Goal: Information Seeking & Learning: Learn about a topic

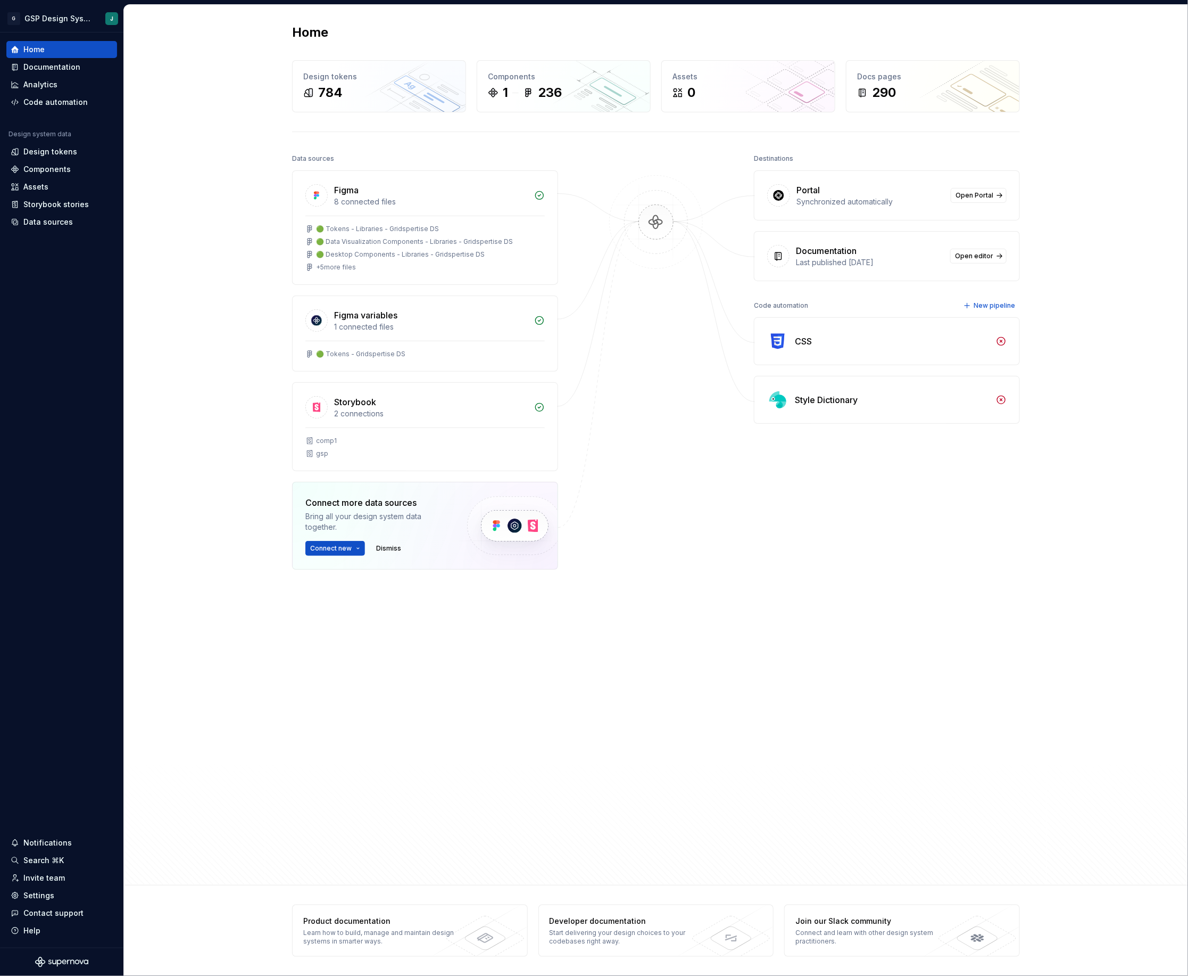
click at [857, 245] on div "Documentation" at bounding box center [826, 250] width 61 height 13
click at [59, 221] on div "Data sources" at bounding box center [47, 222] width 49 height 11
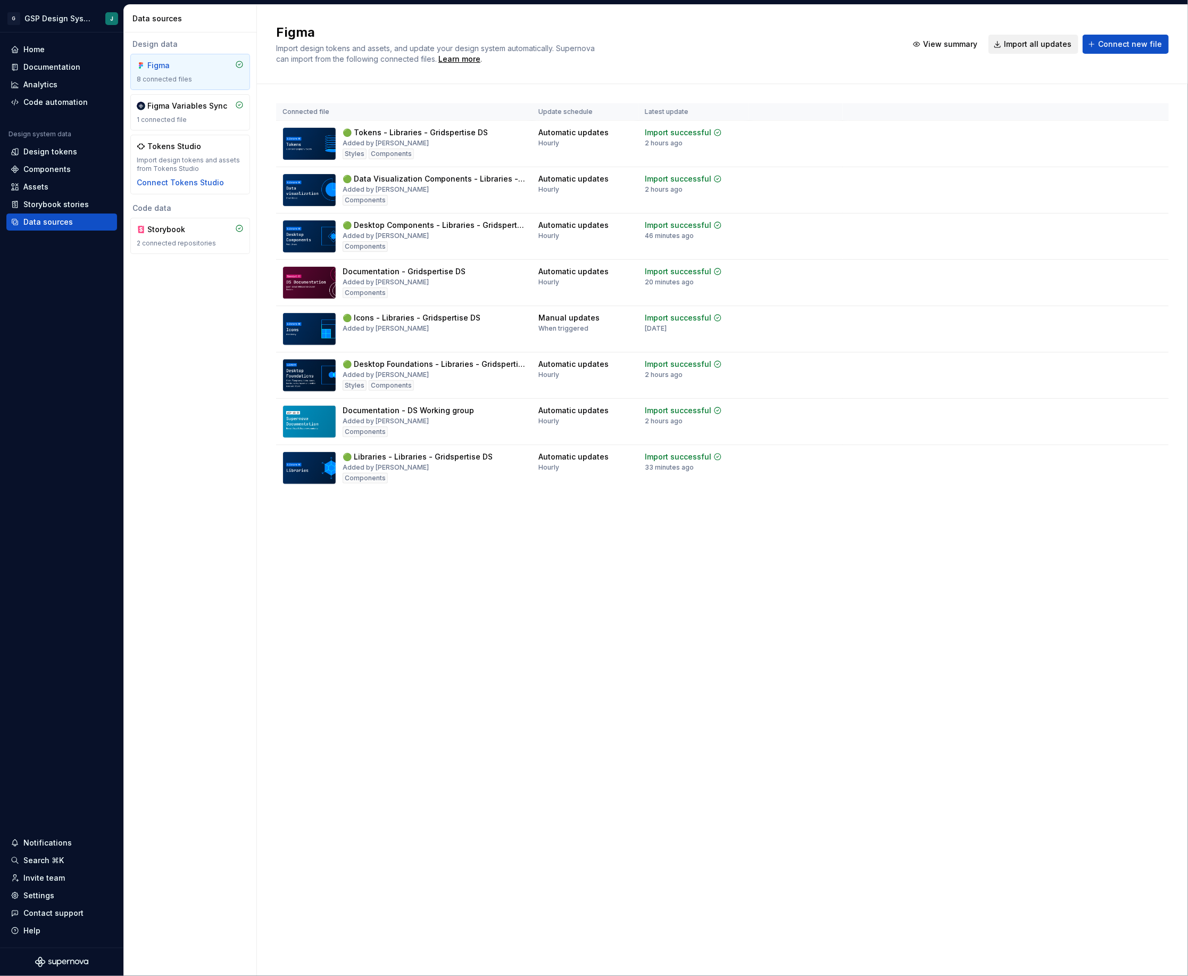
click at [1035, 48] on span "Import all updates" at bounding box center [1038, 44] width 68 height 11
click at [61, 68] on div "Documentation" at bounding box center [51, 67] width 57 height 11
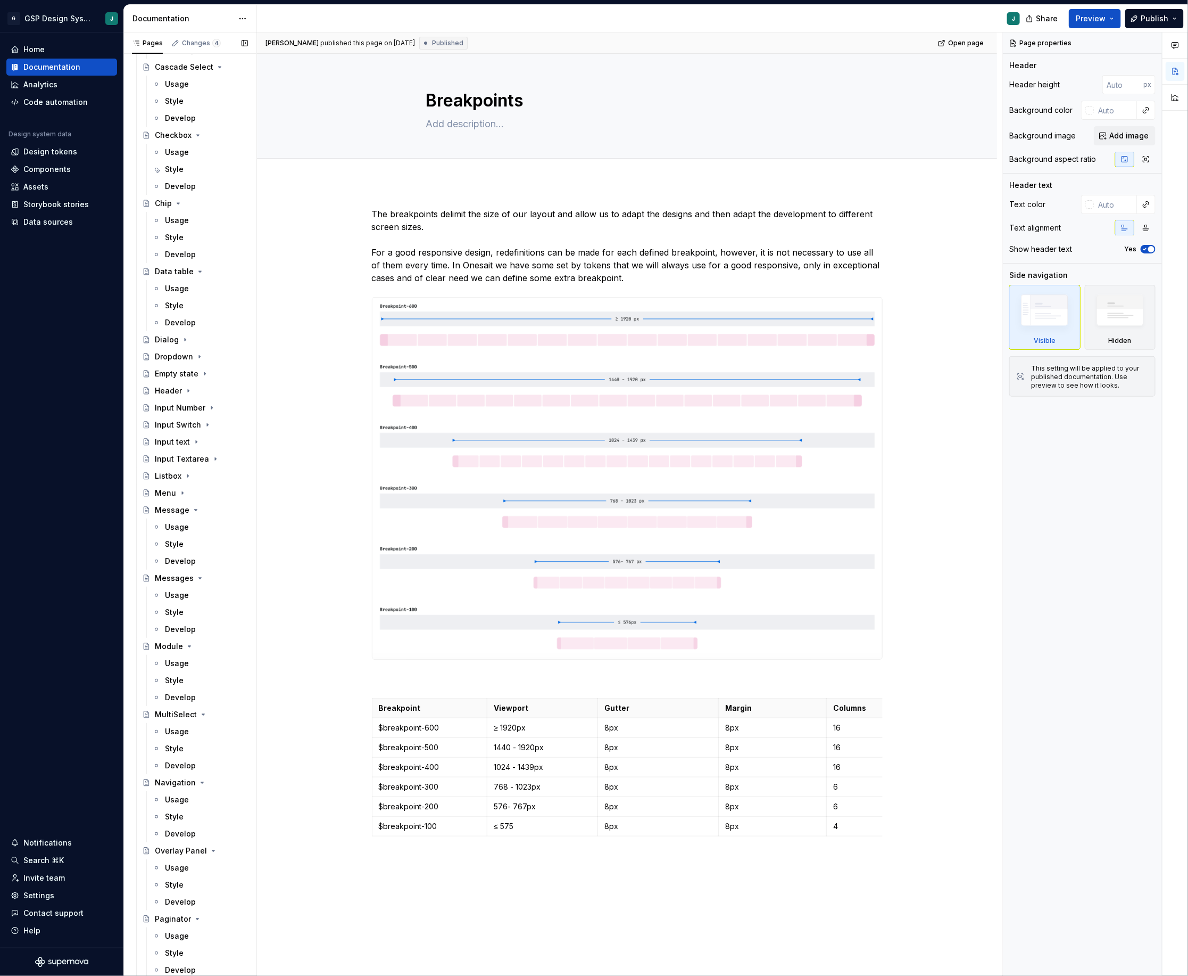
scroll to position [1436, 0]
click at [183, 436] on div "Input text" at bounding box center [172, 438] width 35 height 11
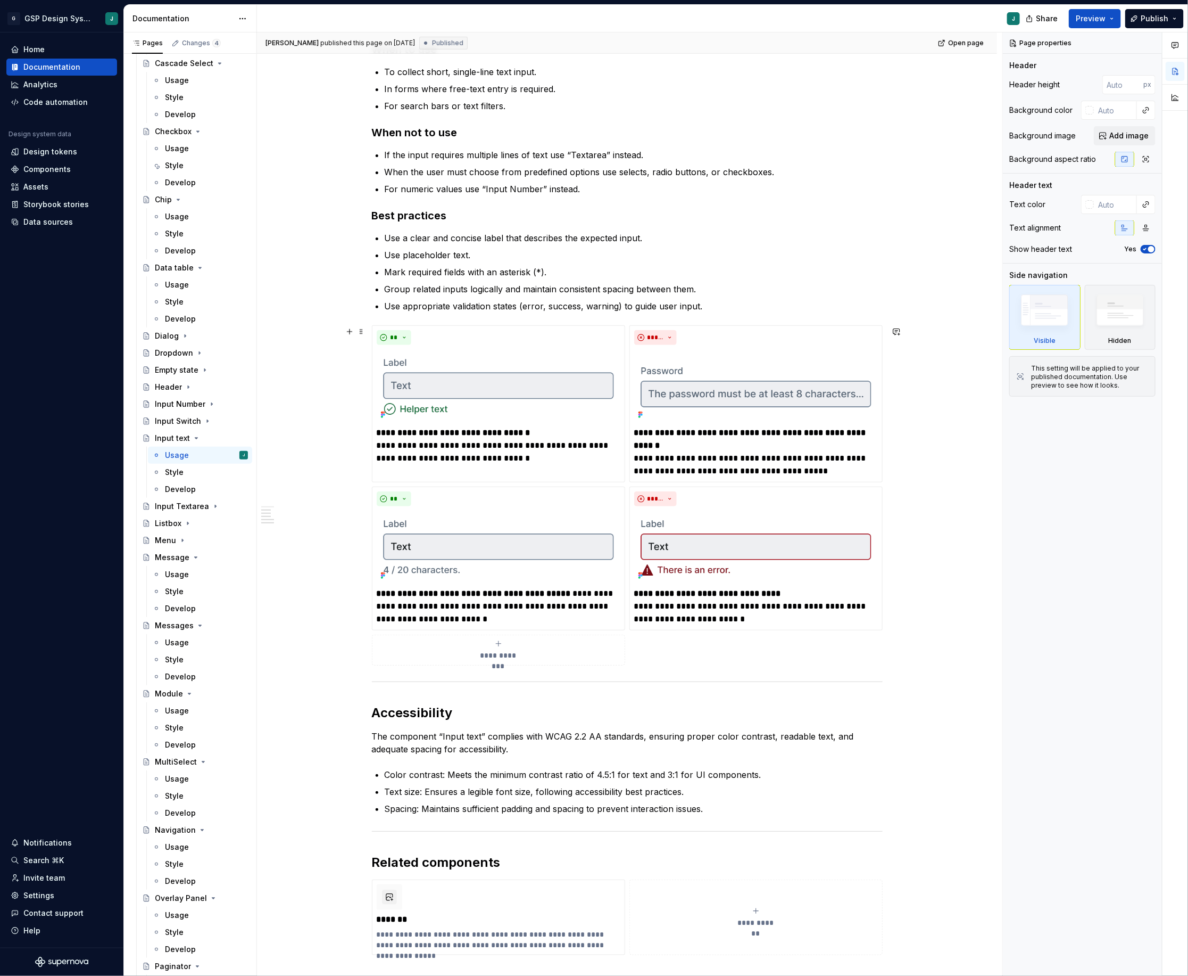
scroll to position [316, 0]
click at [760, 325] on html "G GSP Design System J Home Documentation Analytics Code automation Design syste…" at bounding box center [594, 488] width 1188 height 976
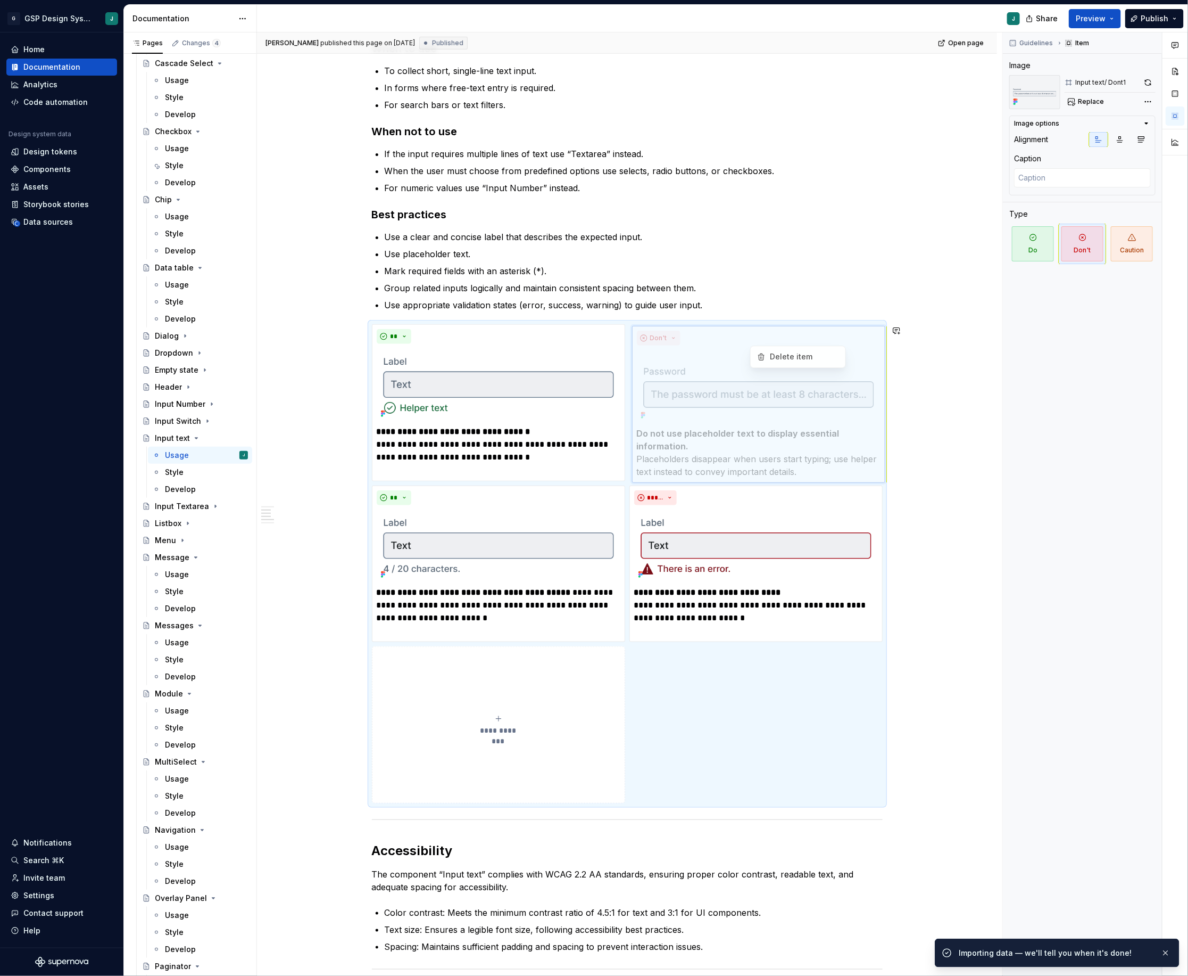
drag, startPoint x: 791, startPoint y: 343, endPoint x: 800, endPoint y: 371, distance: 30.0
click at [800, 371] on html "G GSP Design System J Home Documentation Analytics Code automation Design syste…" at bounding box center [594, 488] width 1188 height 976
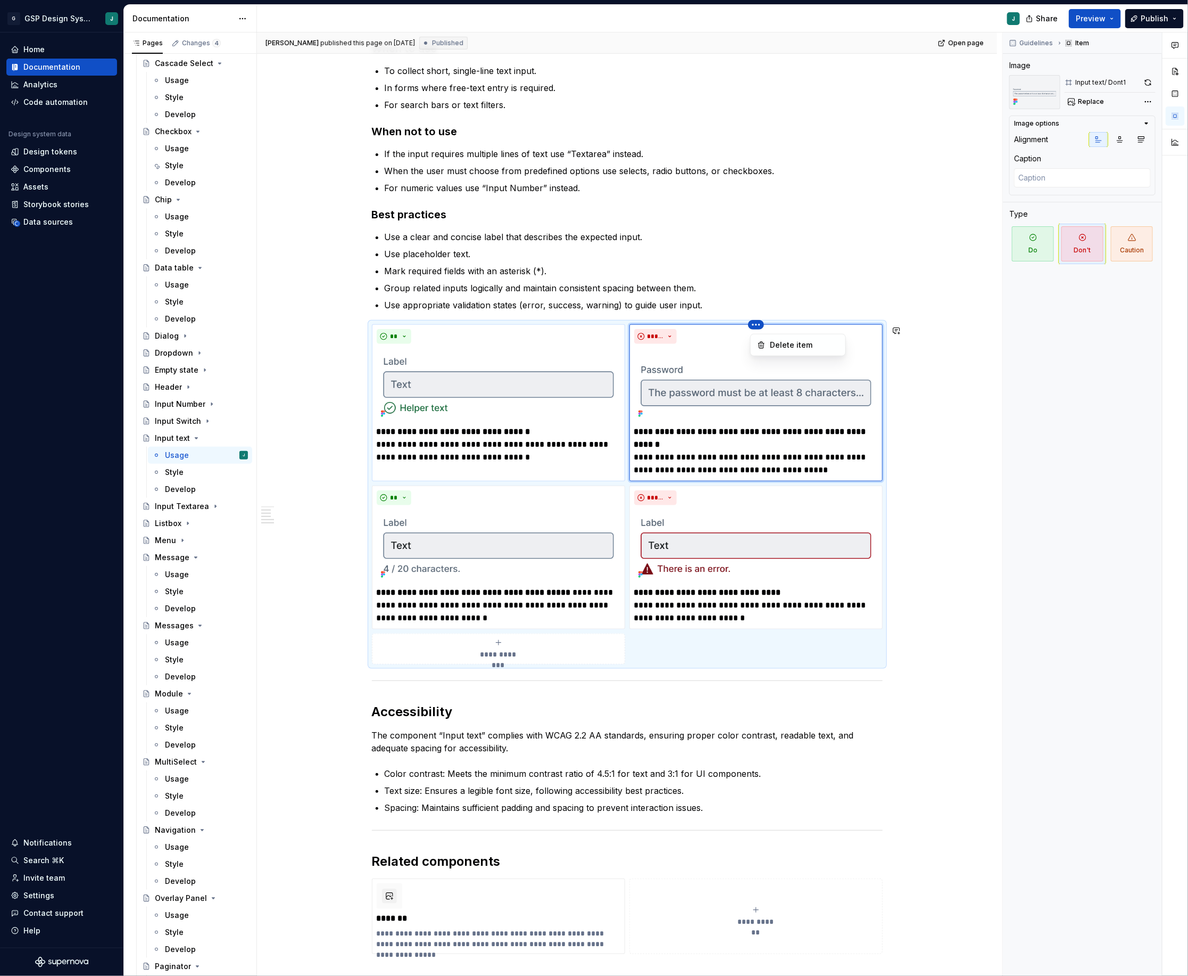
click at [488, 350] on html "G GSP Design System J Home Documentation Analytics Code automation Design syste…" at bounding box center [594, 488] width 1188 height 976
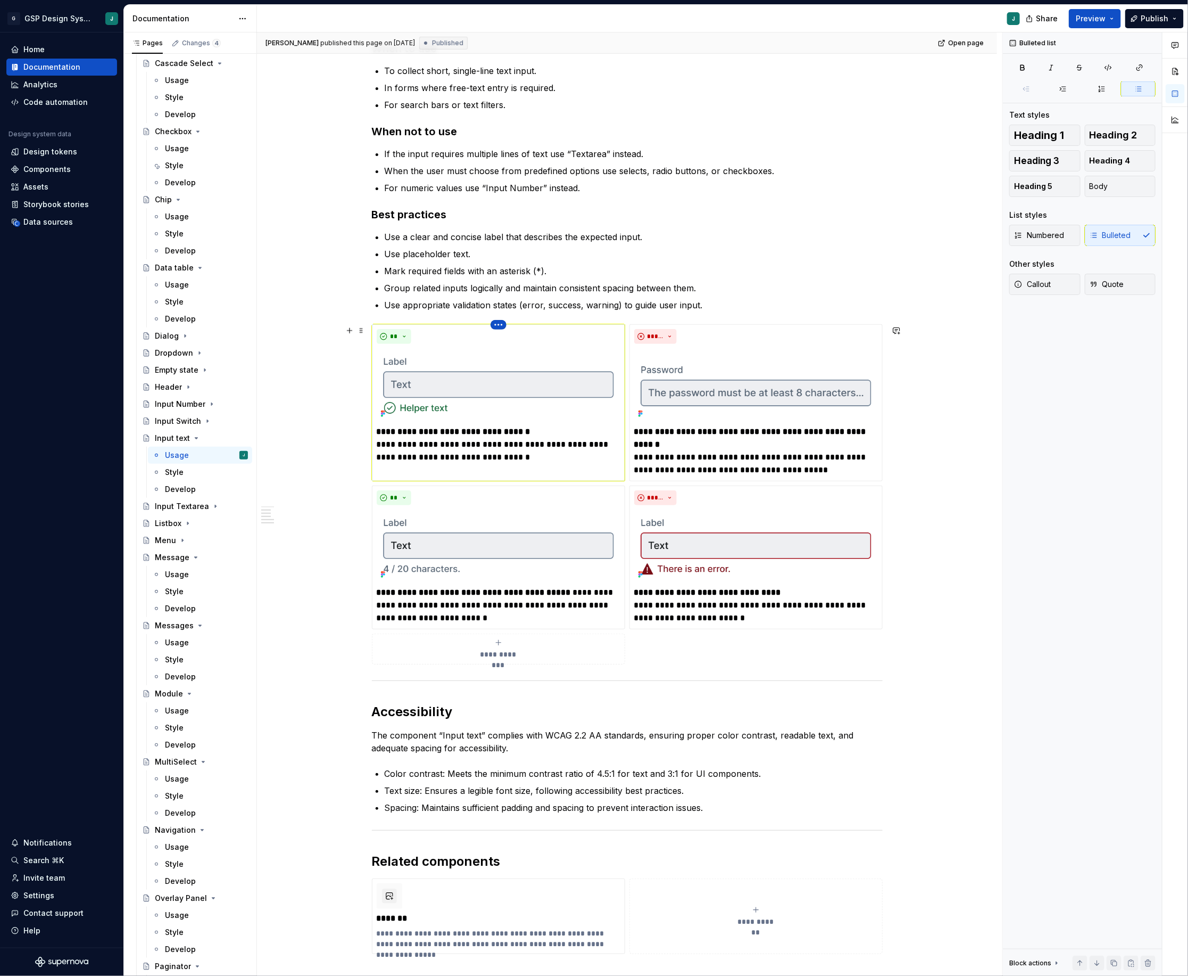
click at [499, 328] on html "G GSP Design System J Home Documentation Analytics Code automation Design syste…" at bounding box center [594, 488] width 1188 height 976
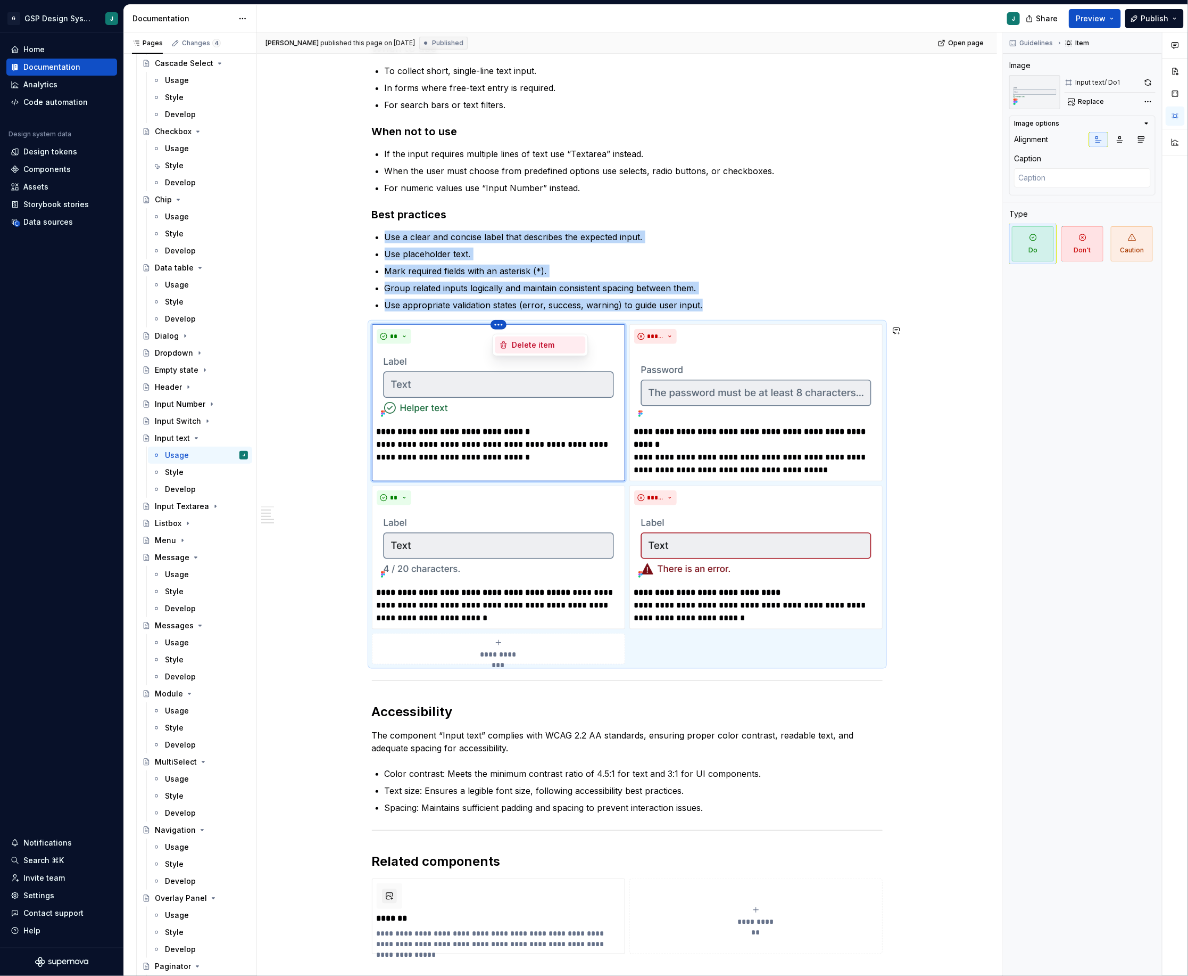
click at [524, 345] on div "Delete item" at bounding box center [547, 345] width 69 height 11
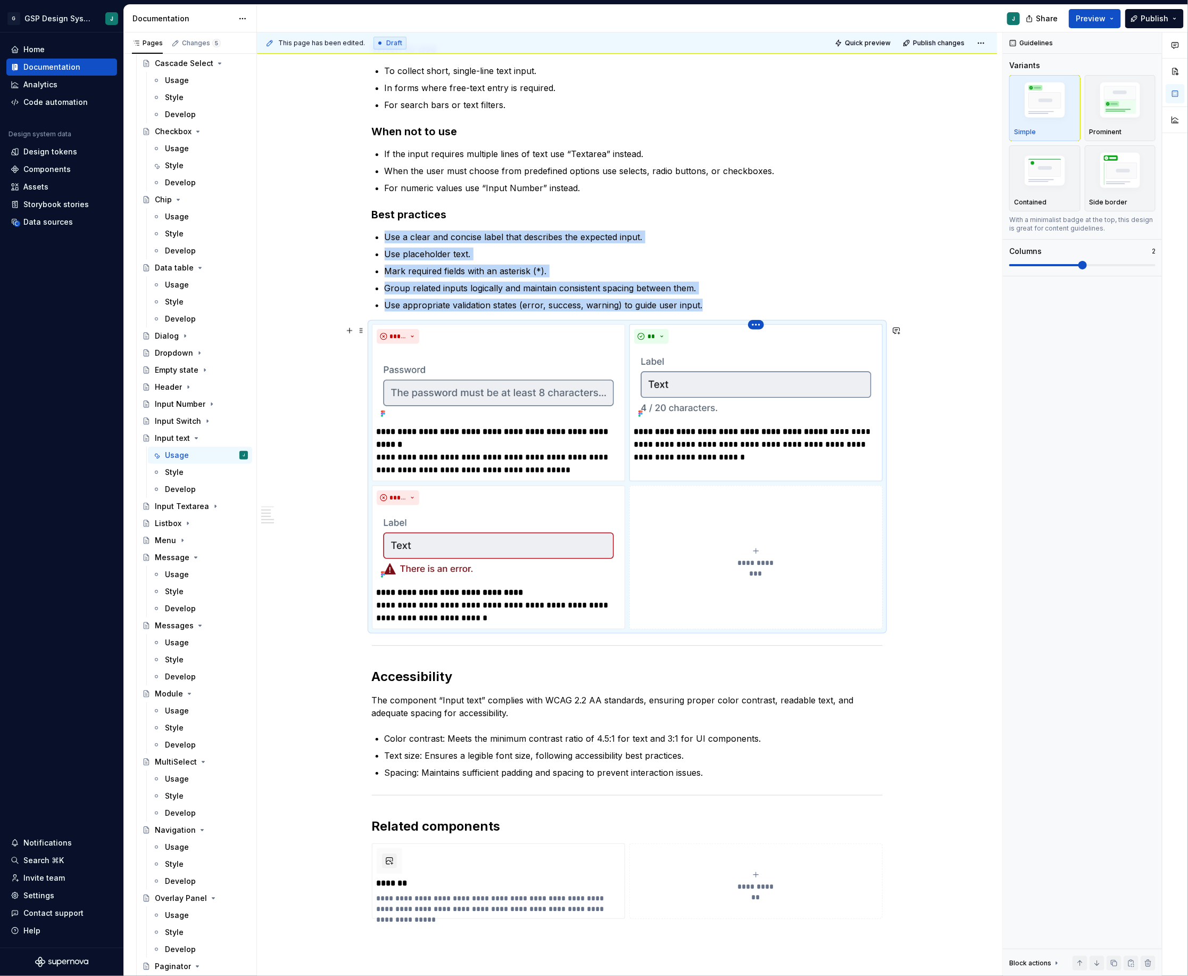
click at [757, 330] on html "G GSP Design System J Home Documentation Analytics Code automation Design syste…" at bounding box center [594, 488] width 1188 height 976
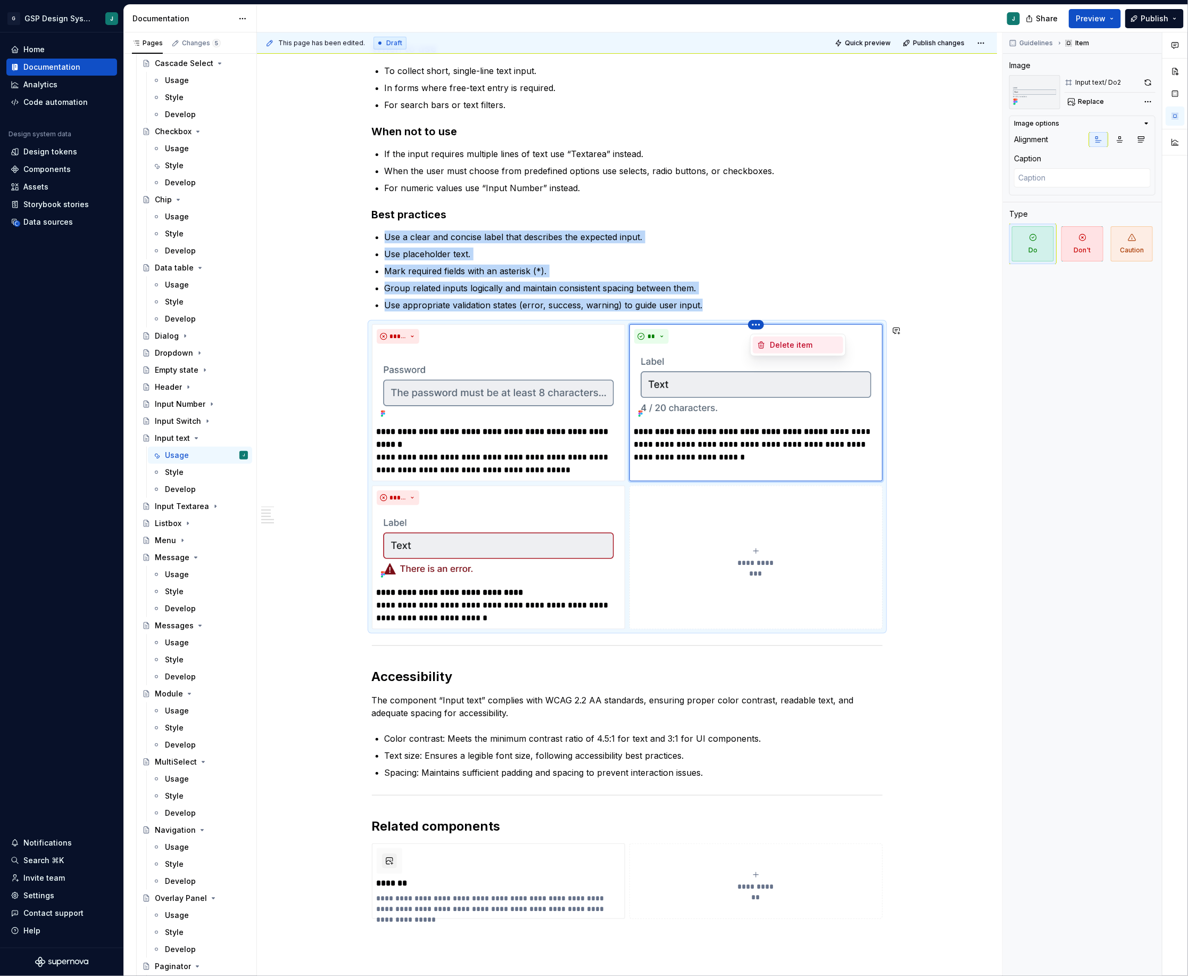
click at [794, 344] on div "Delete item" at bounding box center [804, 345] width 69 height 11
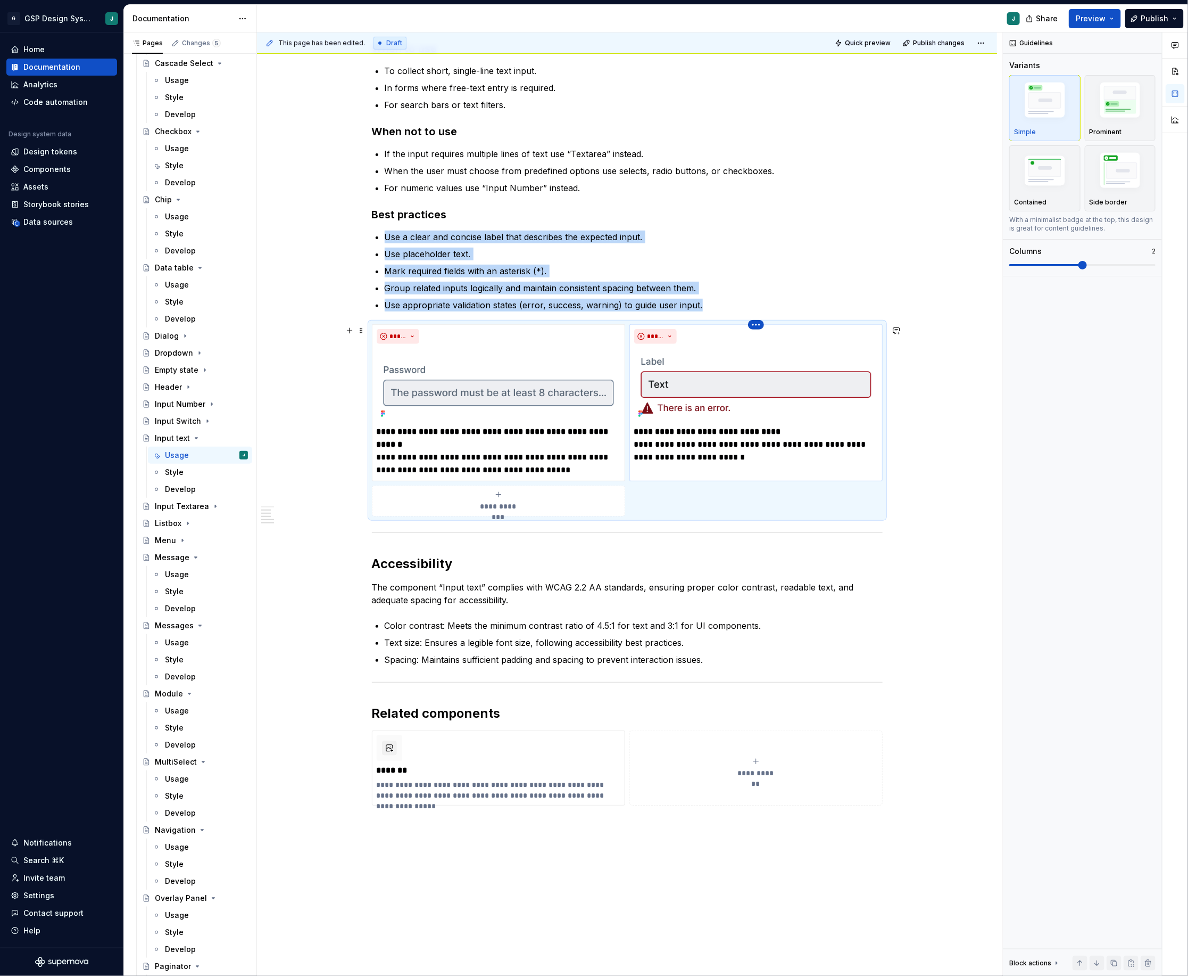
click at [759, 328] on html "G GSP Design System J Home Documentation Analytics Code automation Design syste…" at bounding box center [594, 488] width 1188 height 976
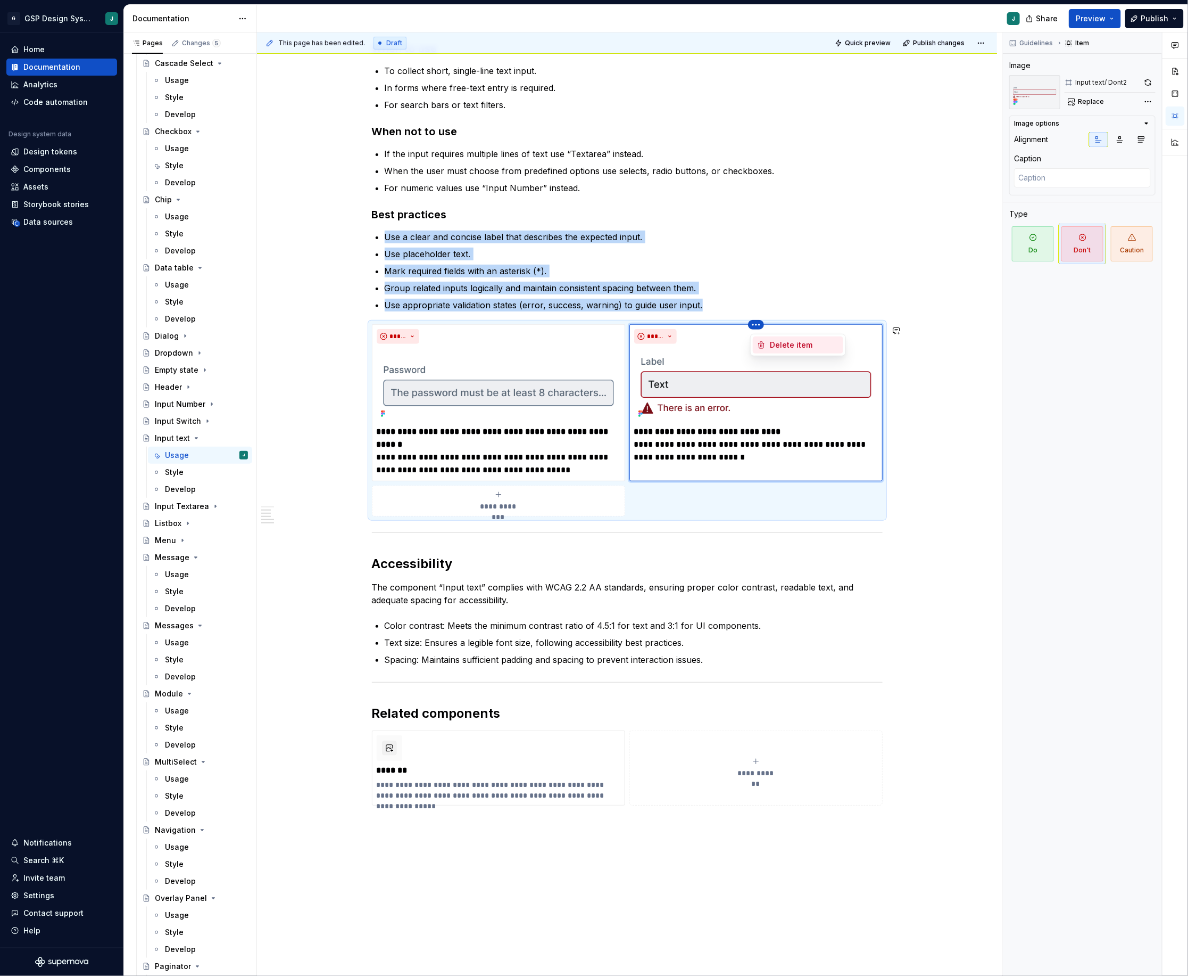
click at [766, 349] on div "Delete item" at bounding box center [798, 344] width 90 height 17
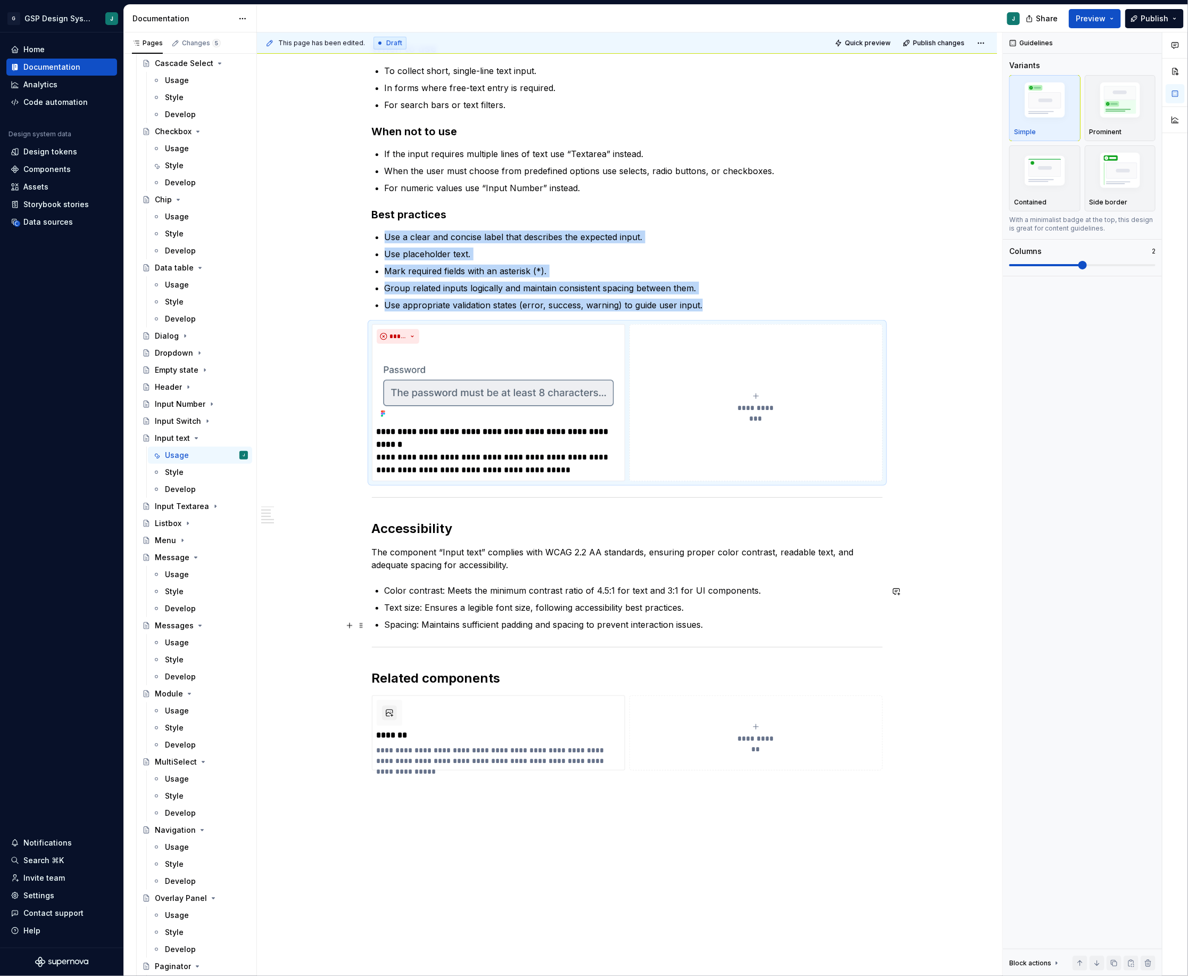
scroll to position [0, 0]
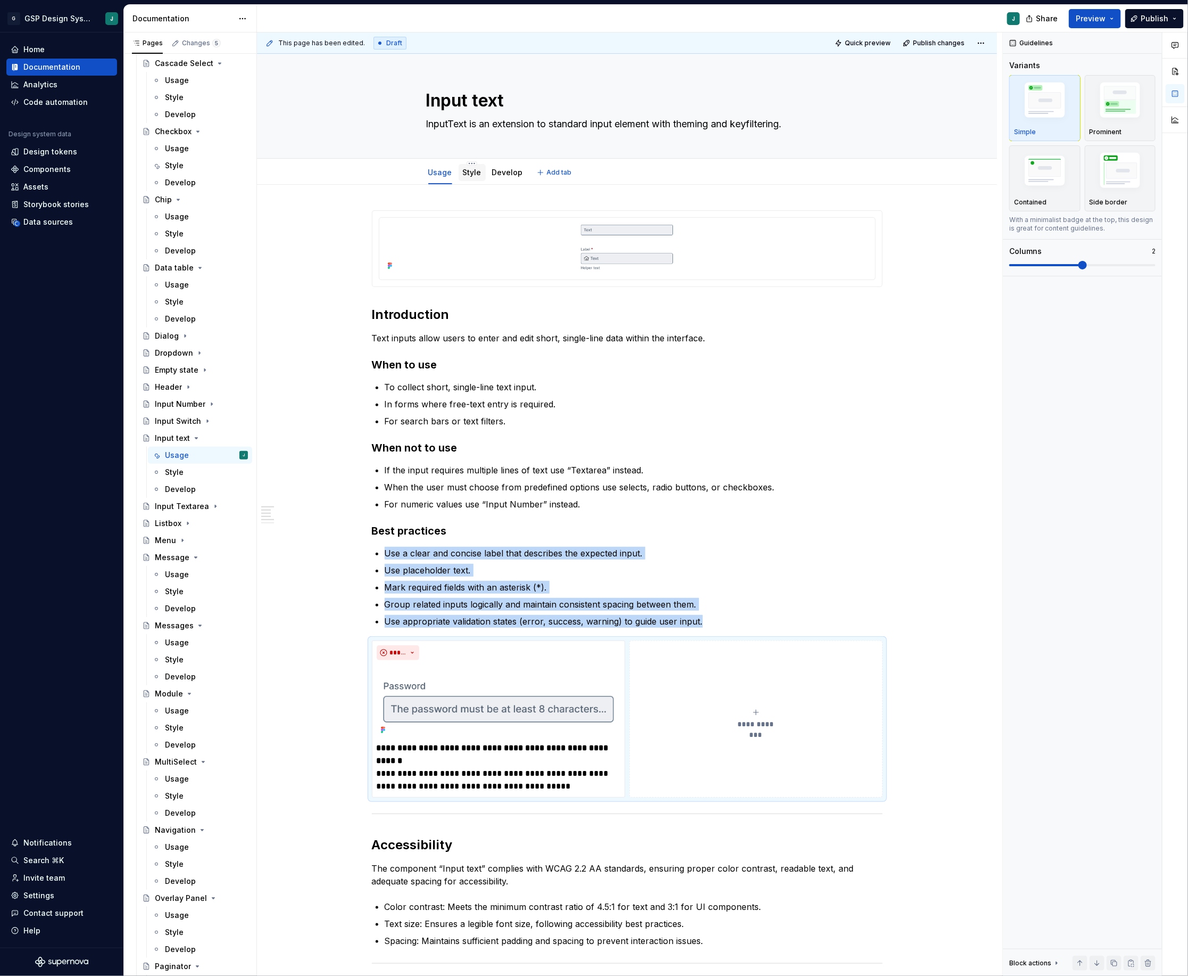
click at [471, 170] on link "Style" at bounding box center [472, 172] width 19 height 9
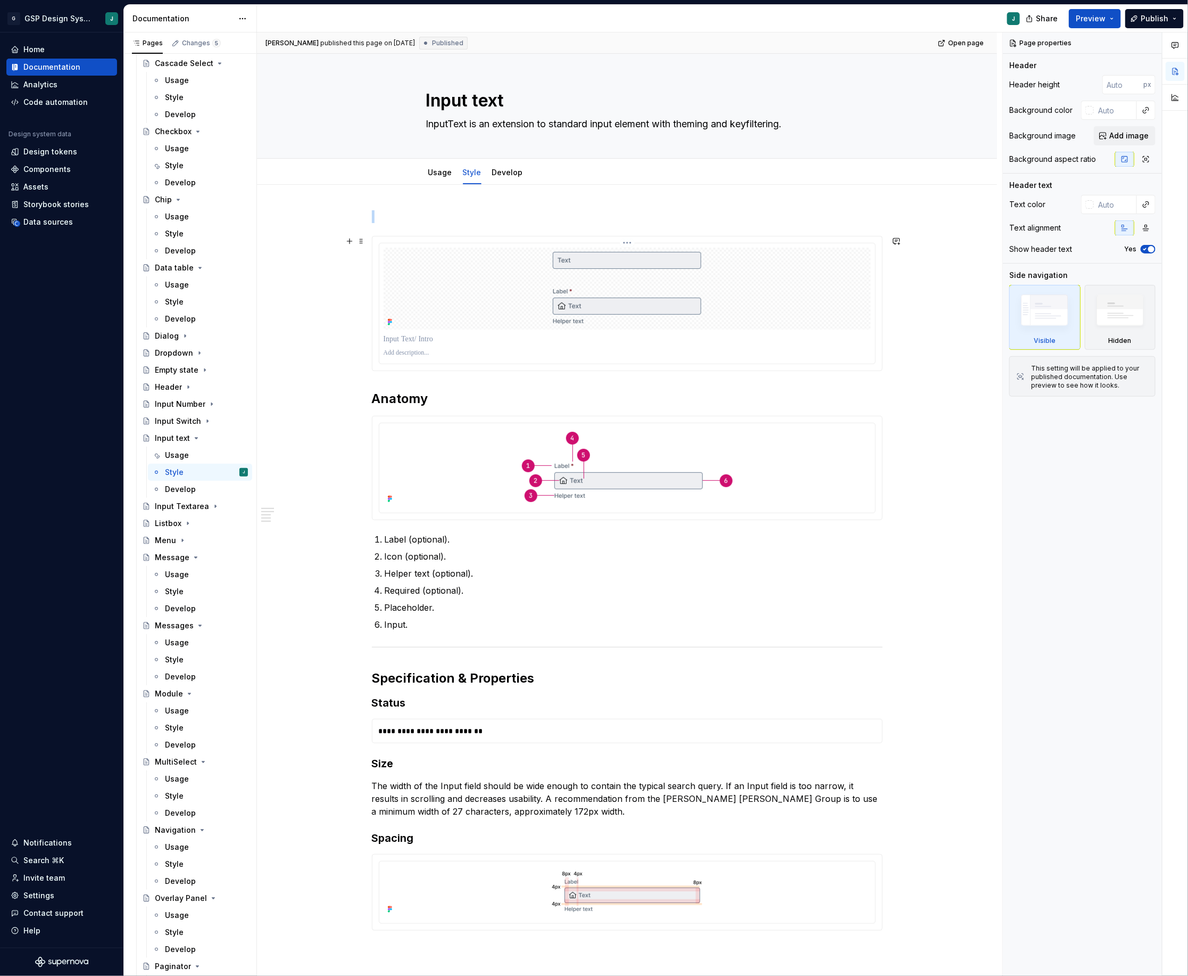
click at [775, 278] on div at bounding box center [627, 288] width 487 height 82
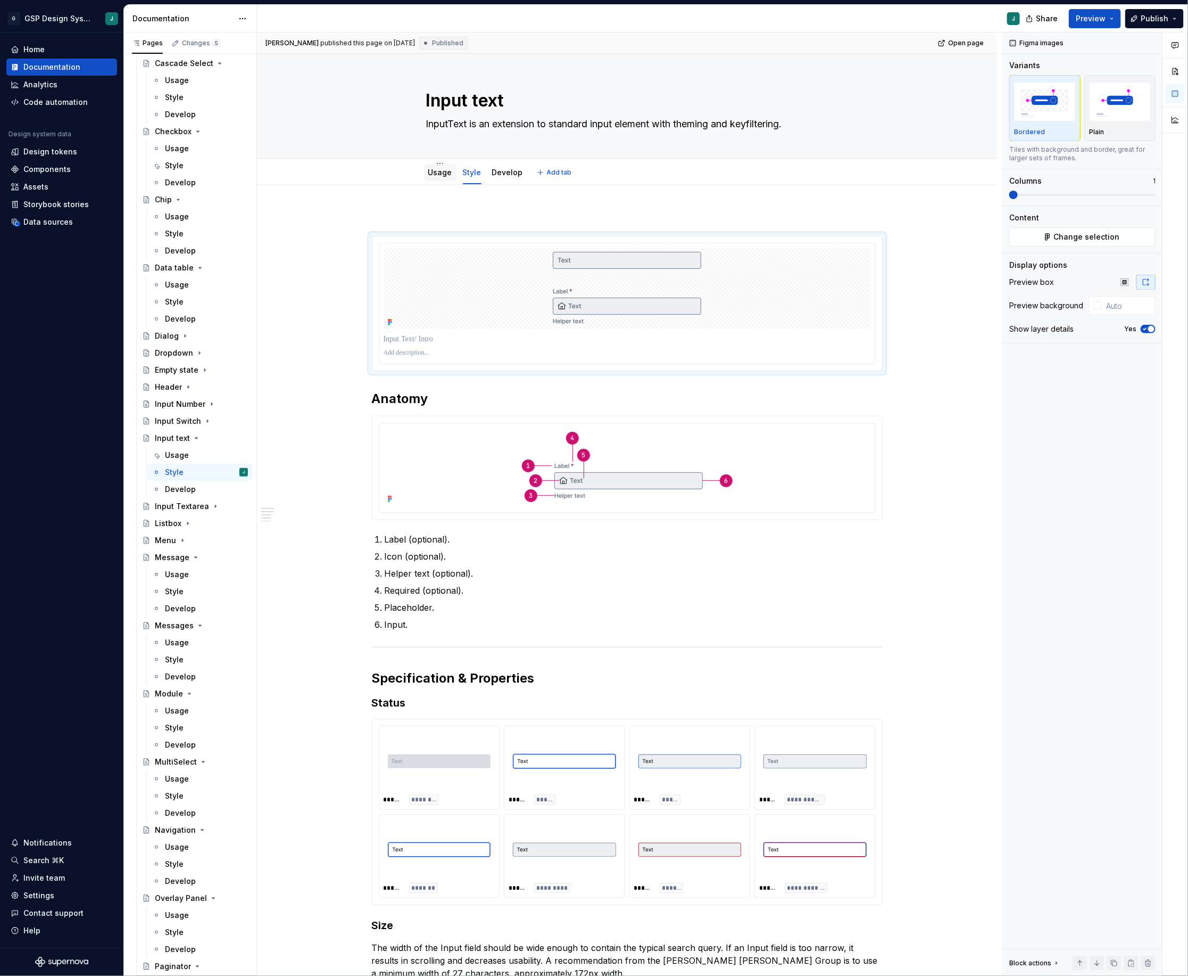
click at [443, 178] on div "Usage" at bounding box center [440, 172] width 24 height 13
click at [436, 174] on link "Usage" at bounding box center [440, 172] width 24 height 9
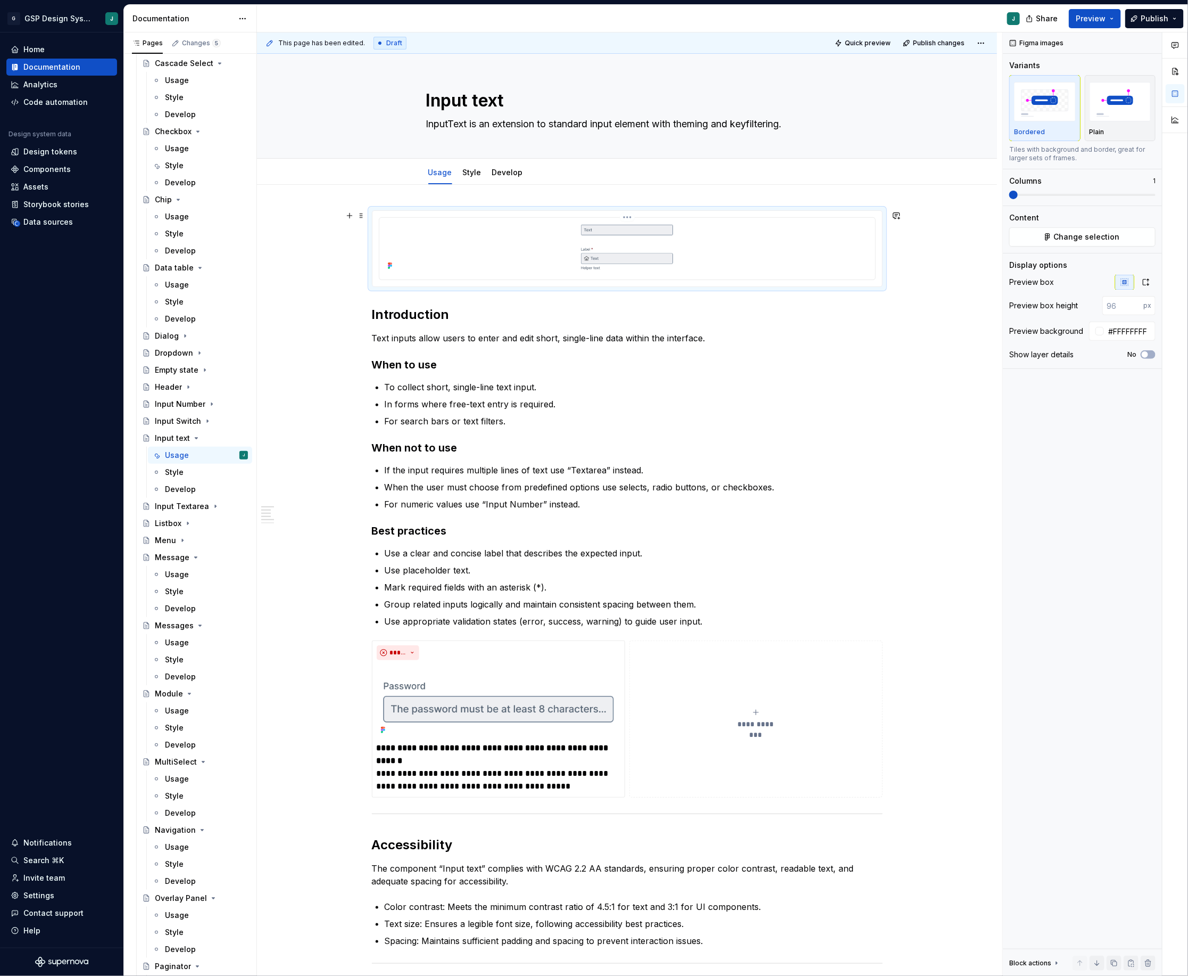
click at [756, 254] on div at bounding box center [627, 247] width 487 height 51
click at [1145, 286] on icon "button" at bounding box center [1146, 282] width 9 height 9
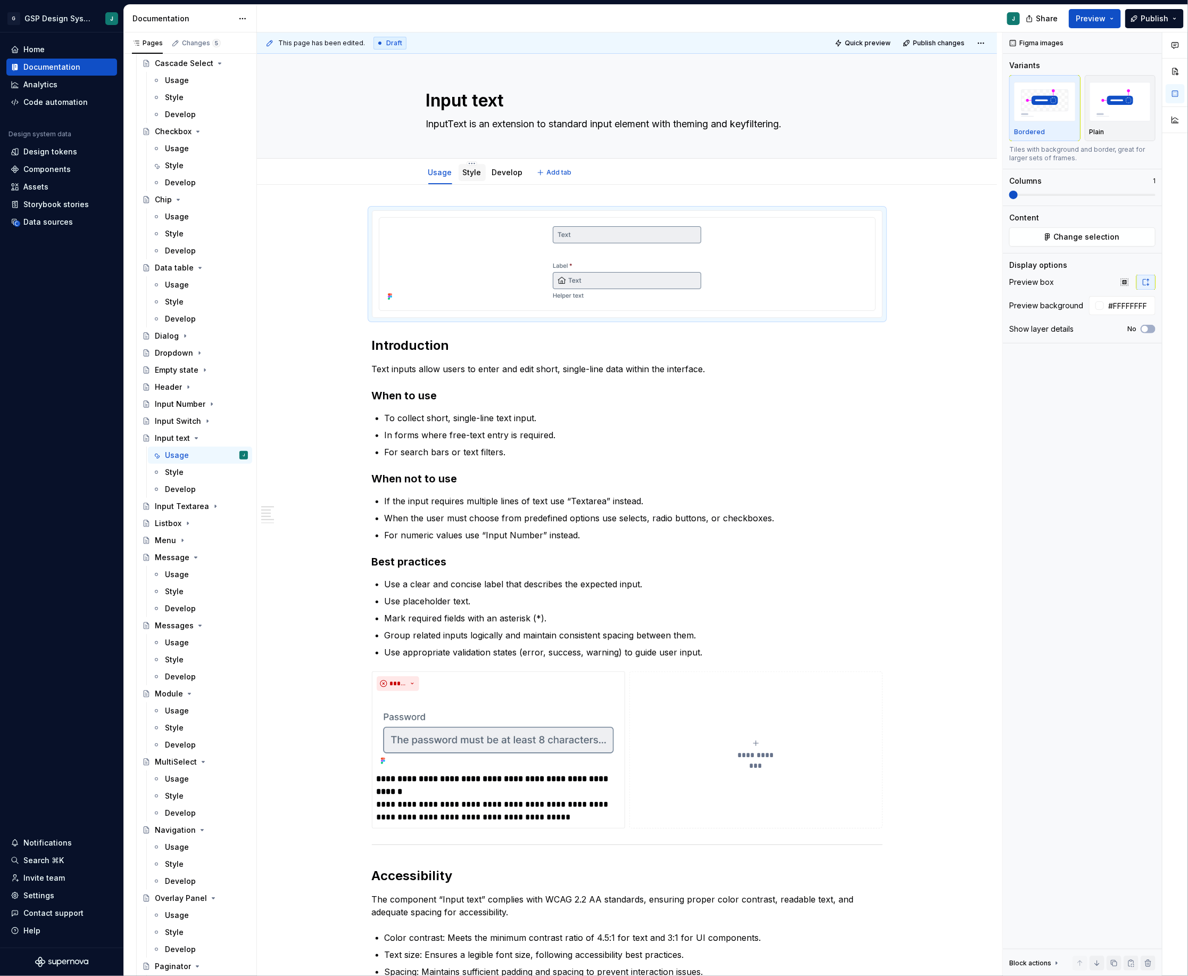
click at [473, 178] on div "Style" at bounding box center [472, 172] width 19 height 13
click at [478, 175] on link "Style" at bounding box center [472, 172] width 19 height 9
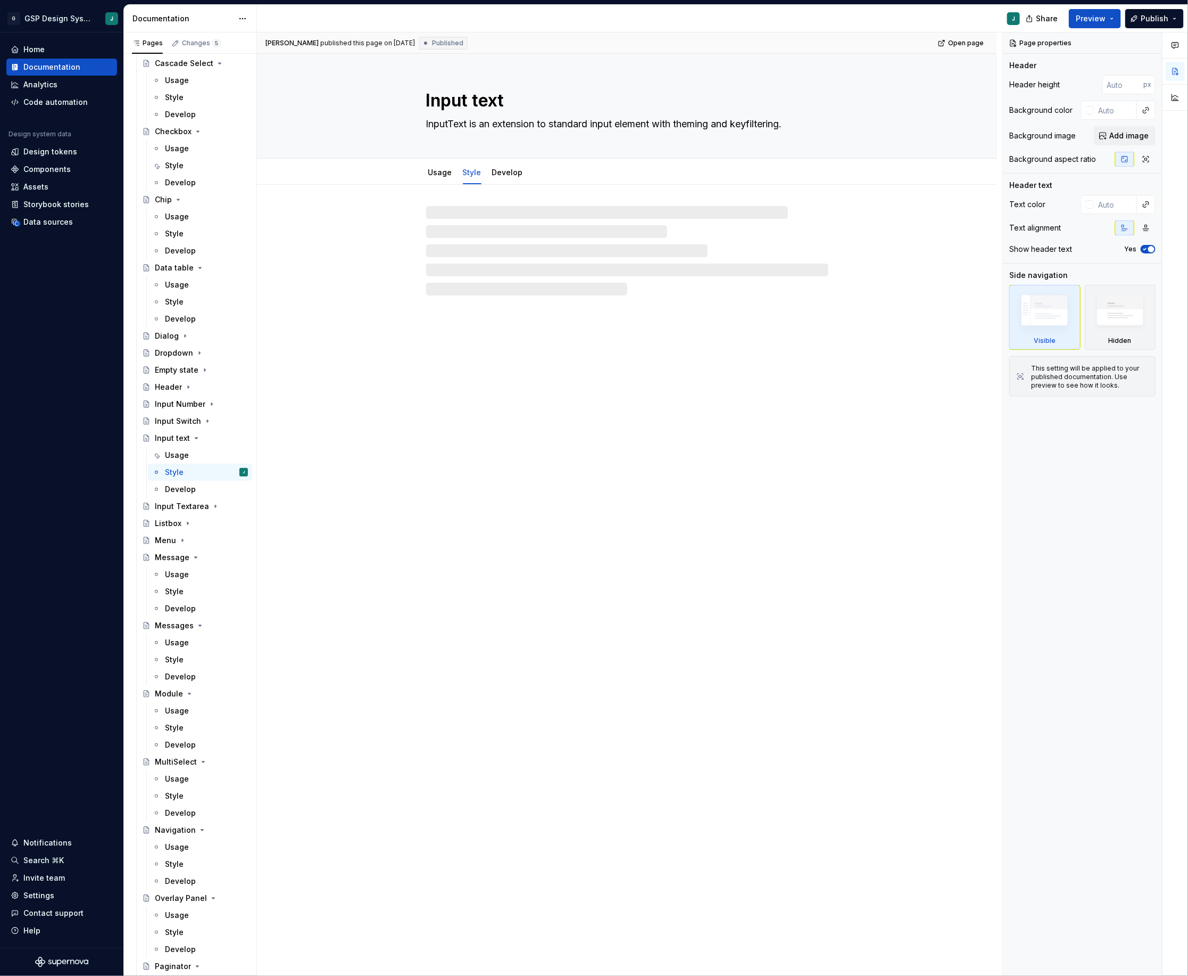
type textarea "*"
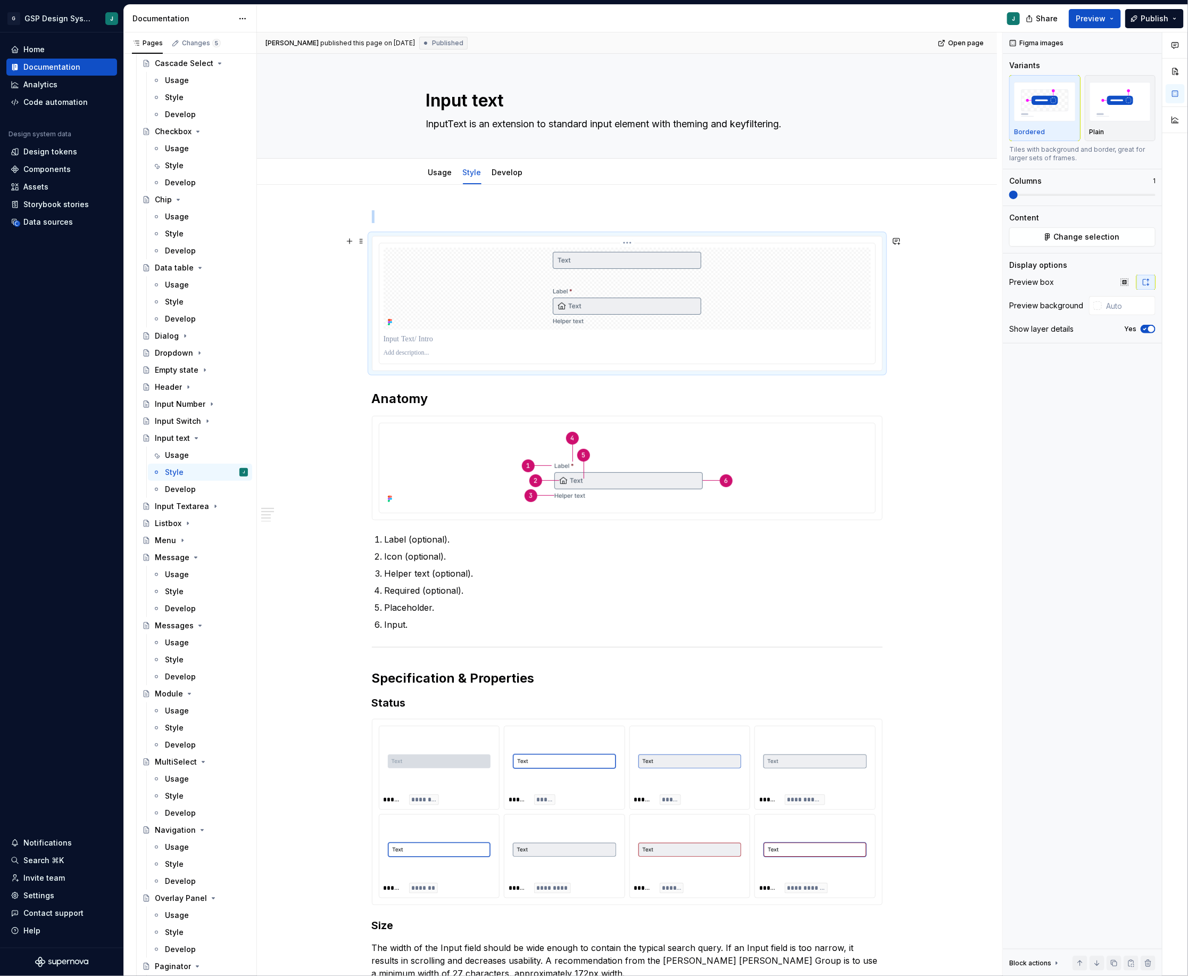
click at [824, 282] on div at bounding box center [627, 288] width 487 height 82
click at [1117, 300] on input "text" at bounding box center [1129, 305] width 54 height 19
type input "#FFFFFF"
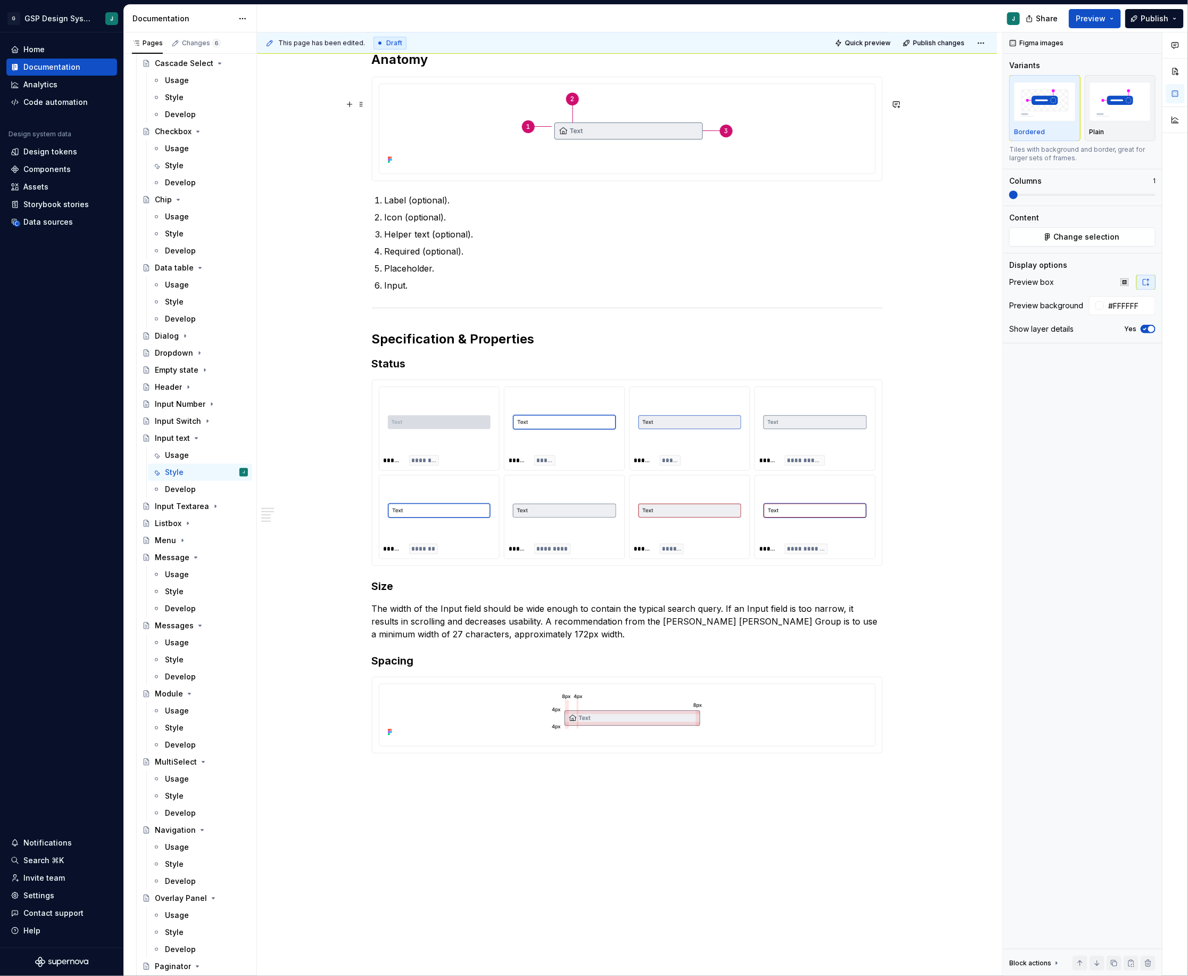
scroll to position [296, 0]
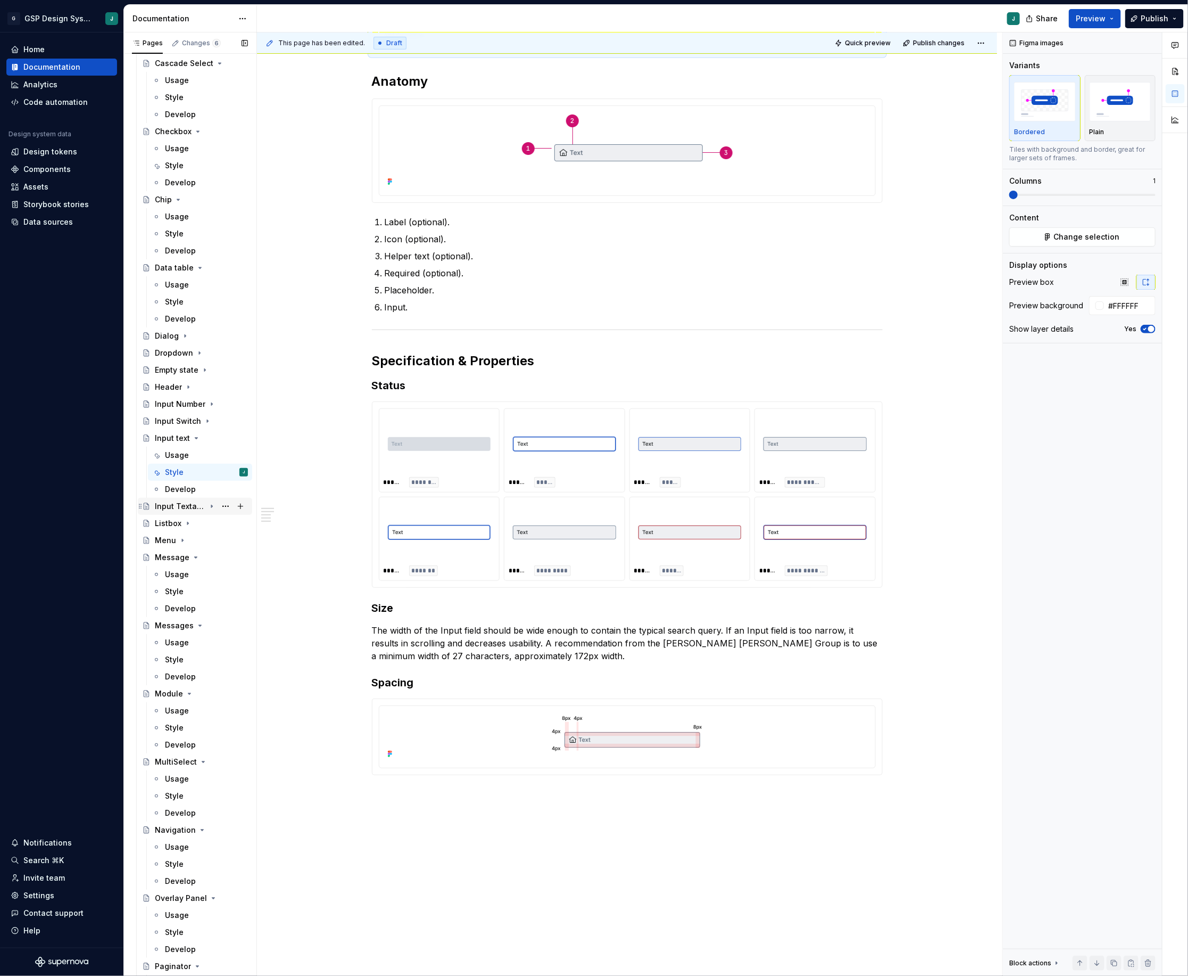
click at [187, 509] on div "Input Textarea" at bounding box center [180, 506] width 51 height 11
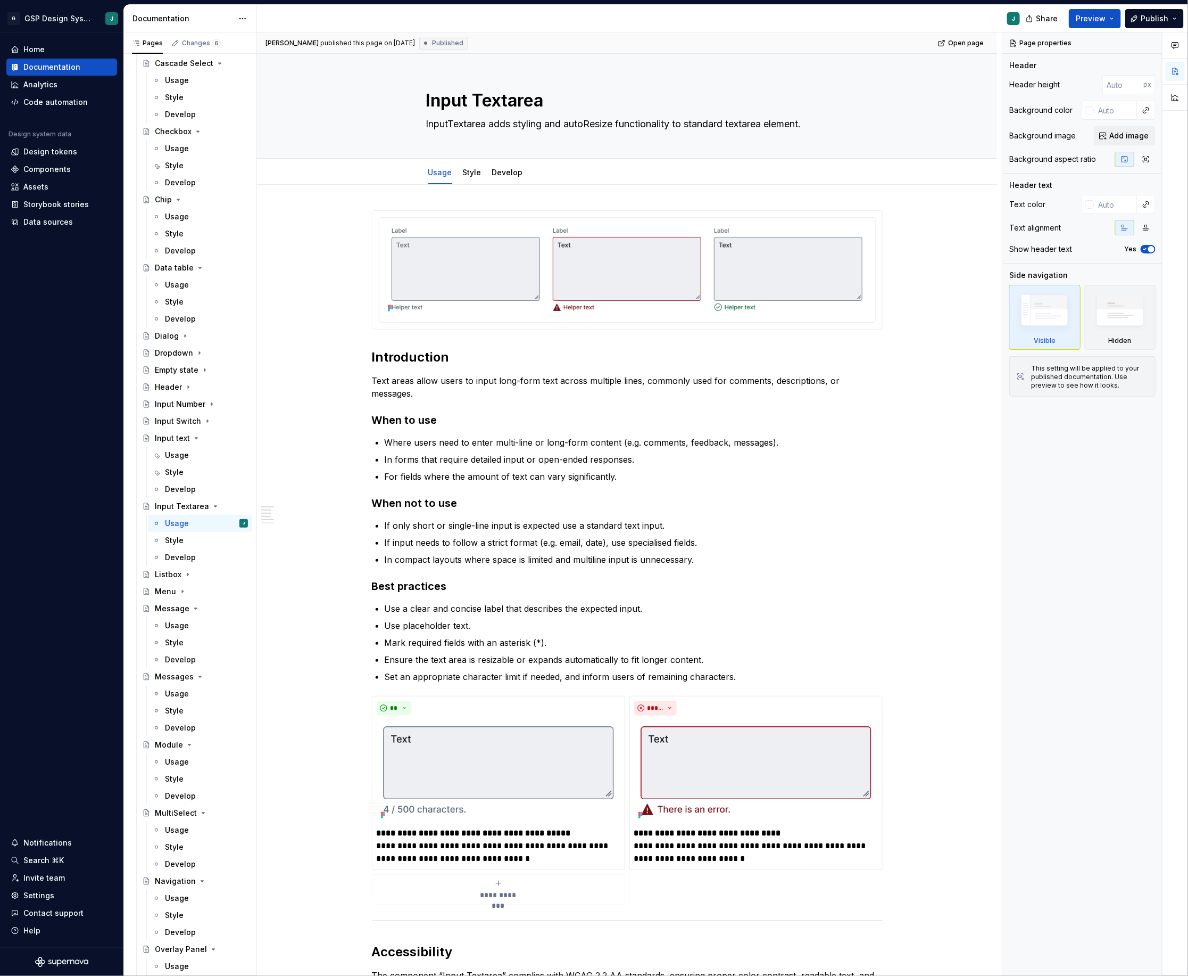
scroll to position [115, 0]
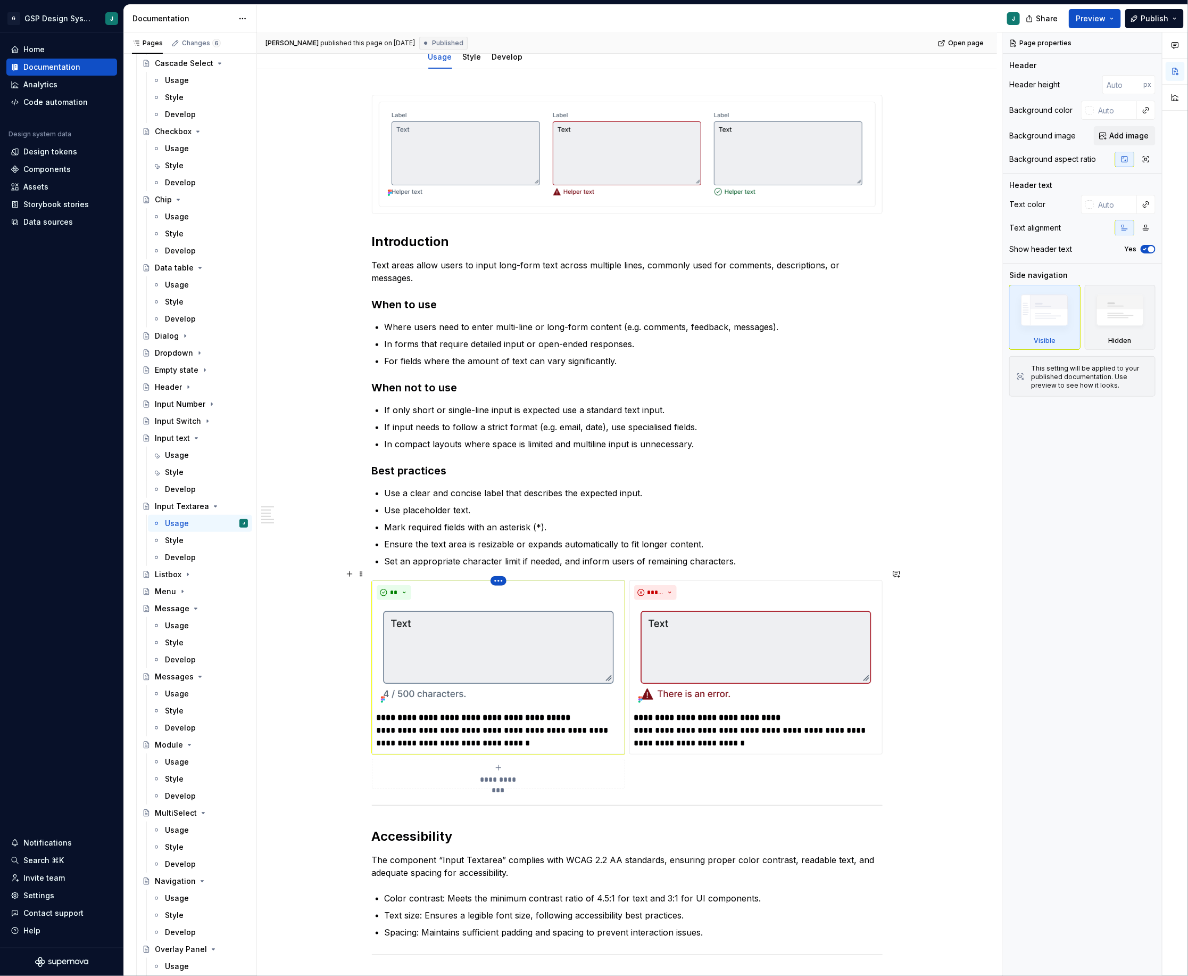
click at [500, 569] on html "G GSP Design System J Home Documentation Analytics Code automation Design syste…" at bounding box center [594, 488] width 1188 height 976
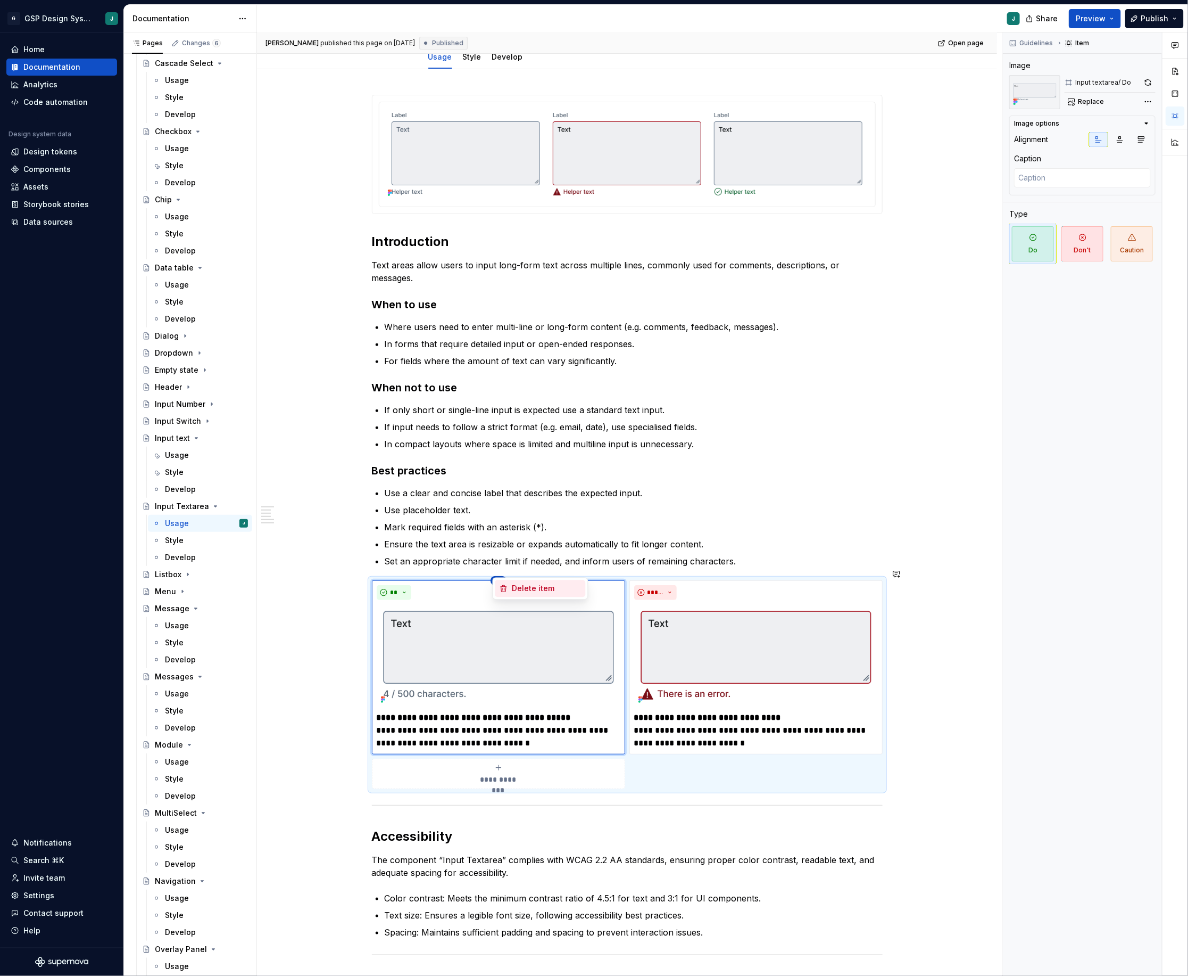
click at [529, 585] on div "Delete item" at bounding box center [547, 588] width 69 height 11
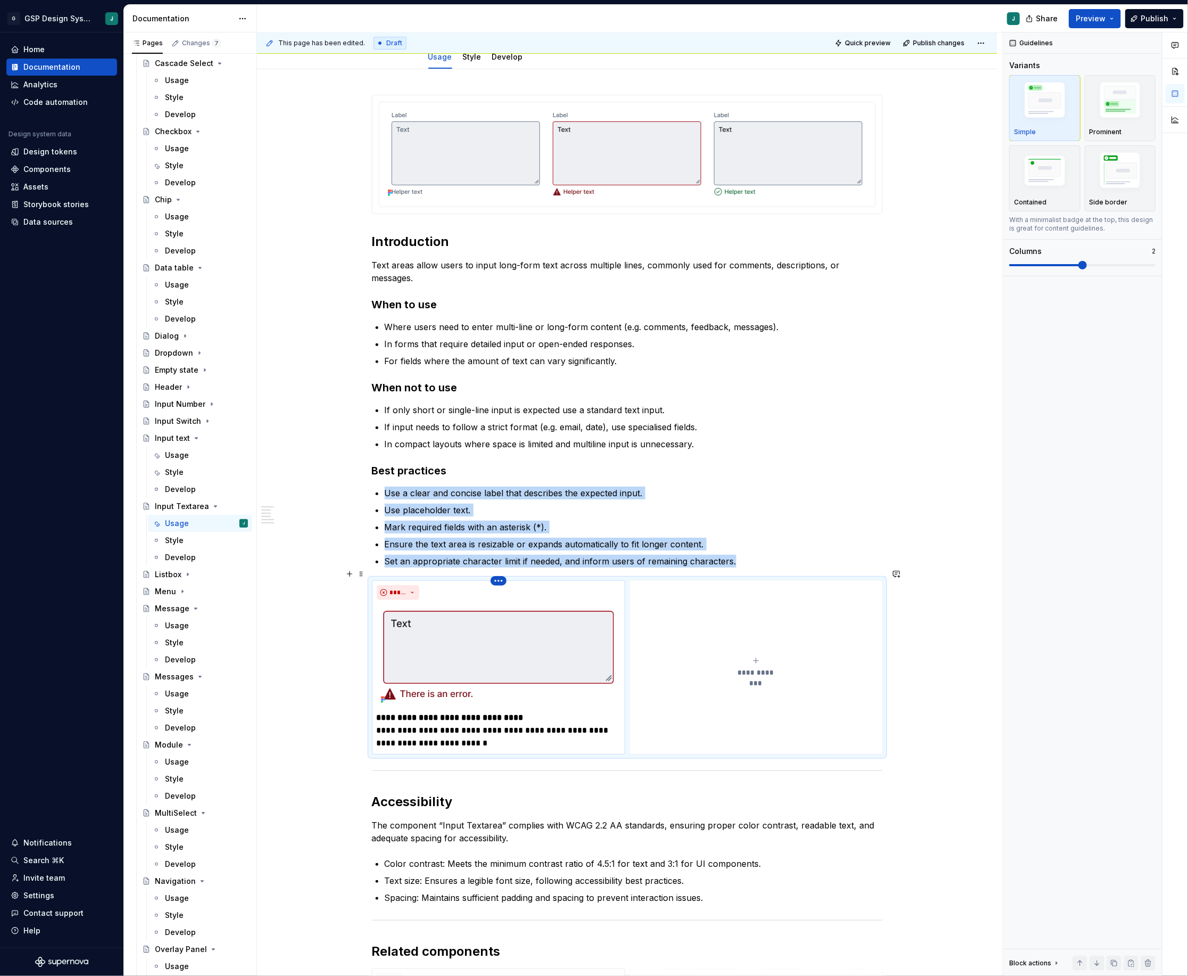
click at [501, 568] on html "G GSP Design System J Home Documentation Analytics Code automation Design syste…" at bounding box center [594, 488] width 1188 height 976
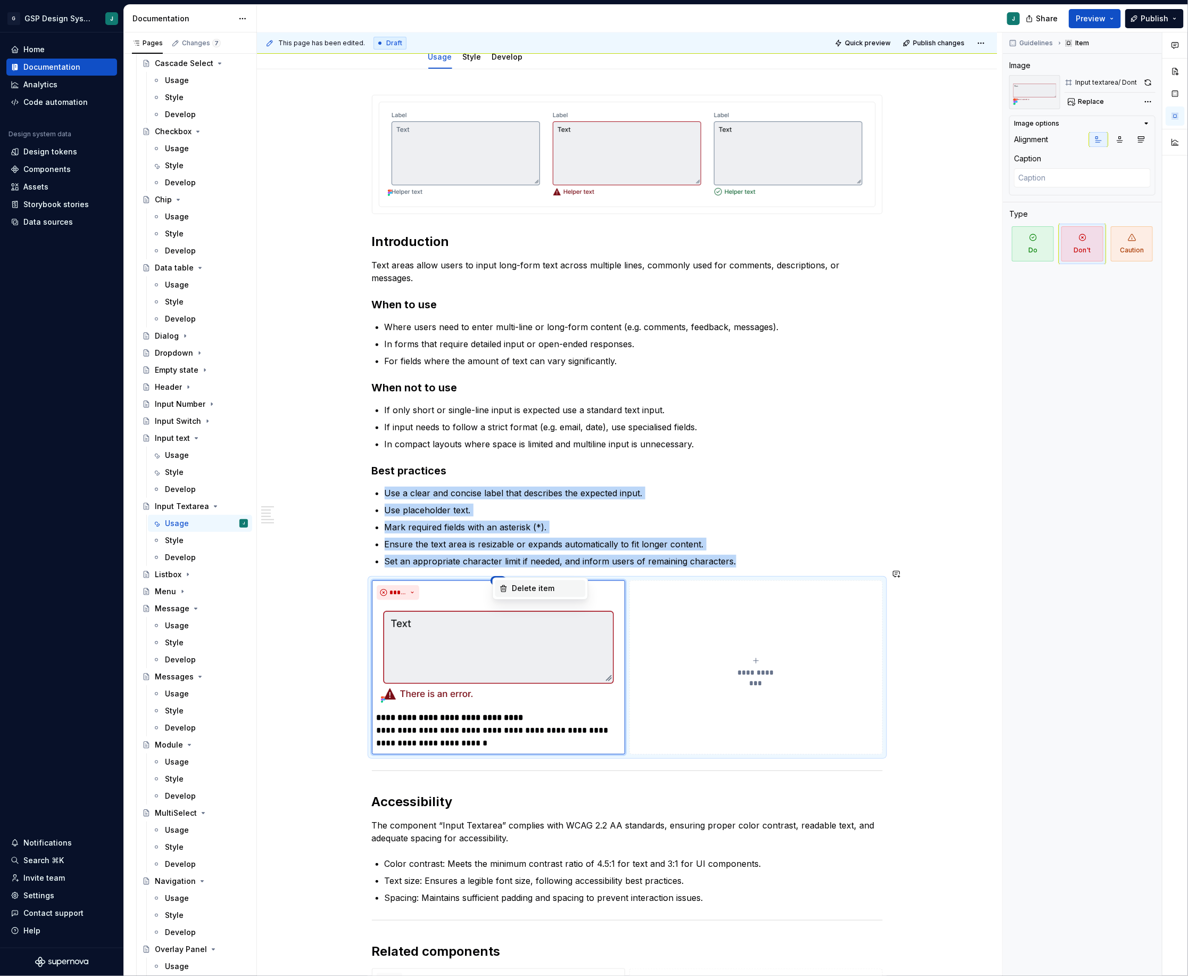
click at [527, 586] on div "Delete item" at bounding box center [547, 588] width 69 height 11
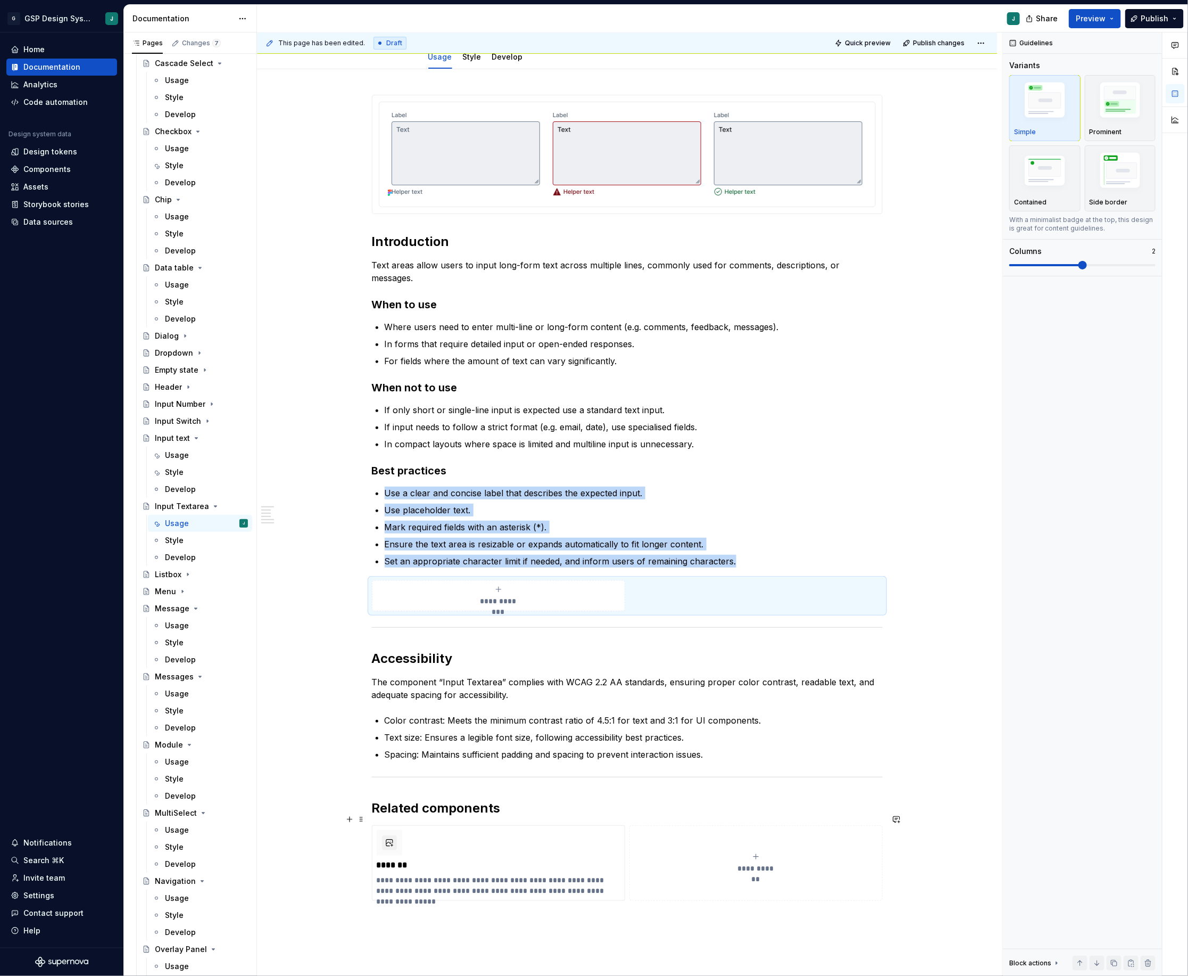
click at [737, 830] on button "**********" at bounding box center [756, 863] width 253 height 76
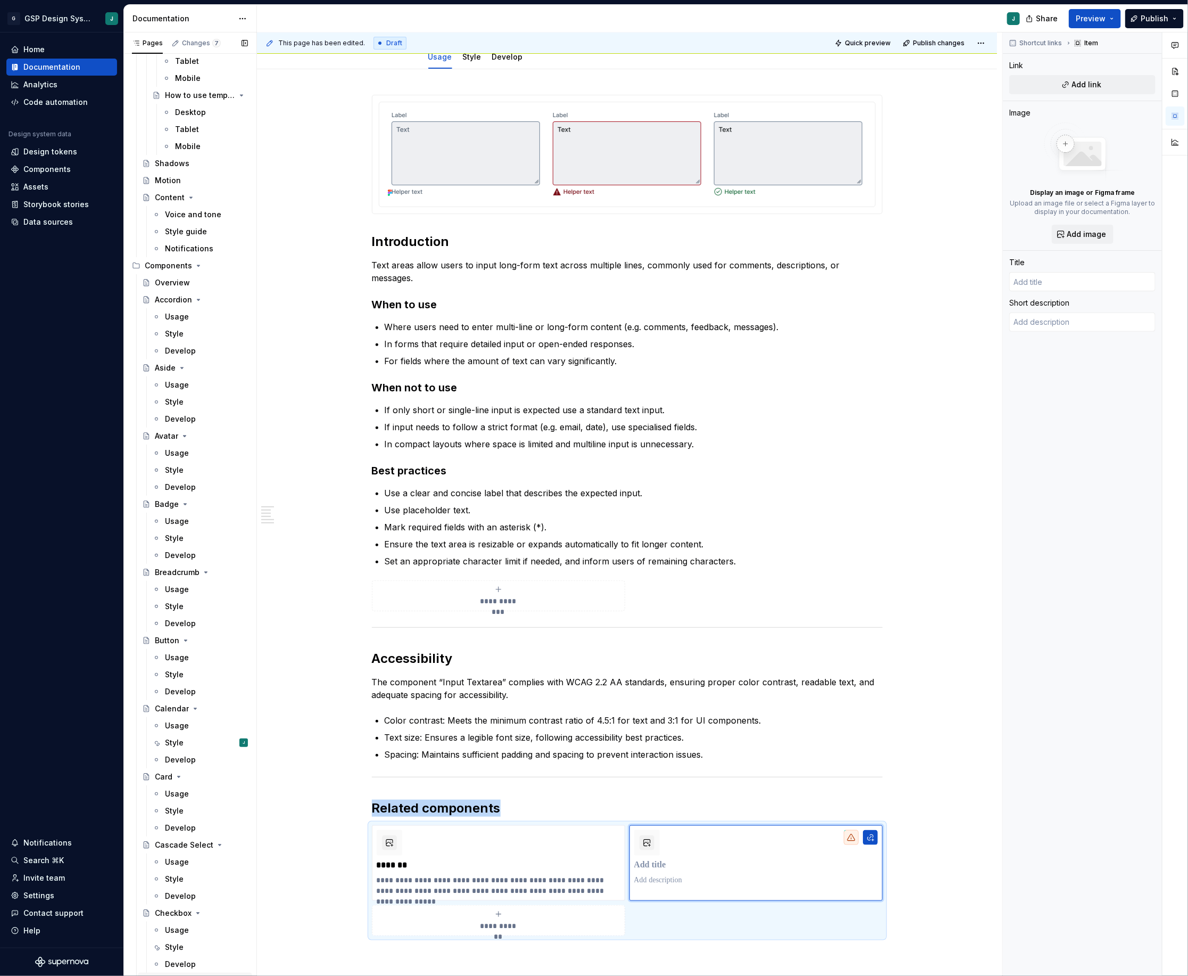
scroll to position [649, 0]
click at [242, 271] on button "Page tree" at bounding box center [240, 271] width 15 height 15
type textarea "*"
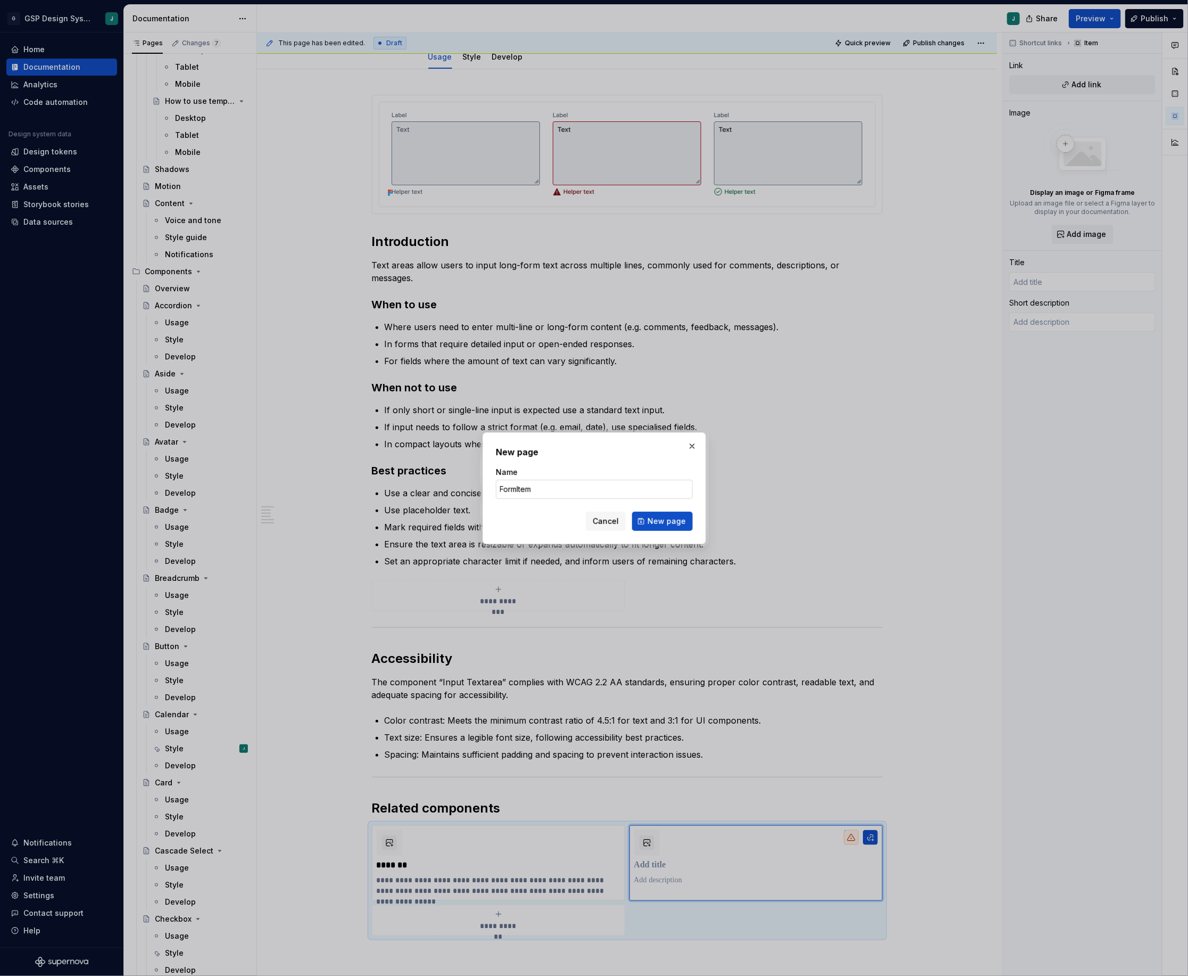
click at [518, 491] on input "FormItem" at bounding box center [594, 489] width 197 height 19
type input "Form Item"
click button "New page" at bounding box center [662, 520] width 61 height 19
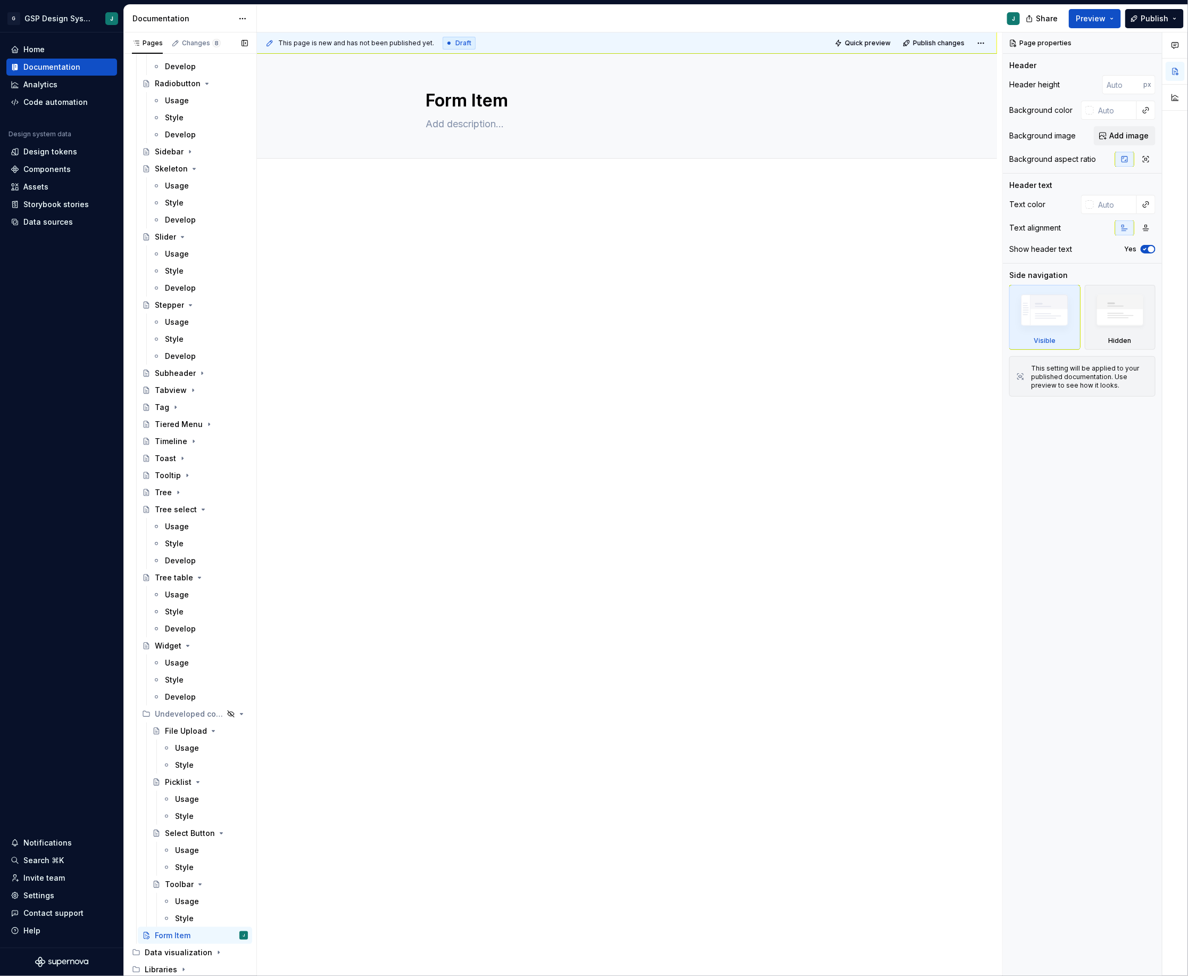
scroll to position [2623, 0]
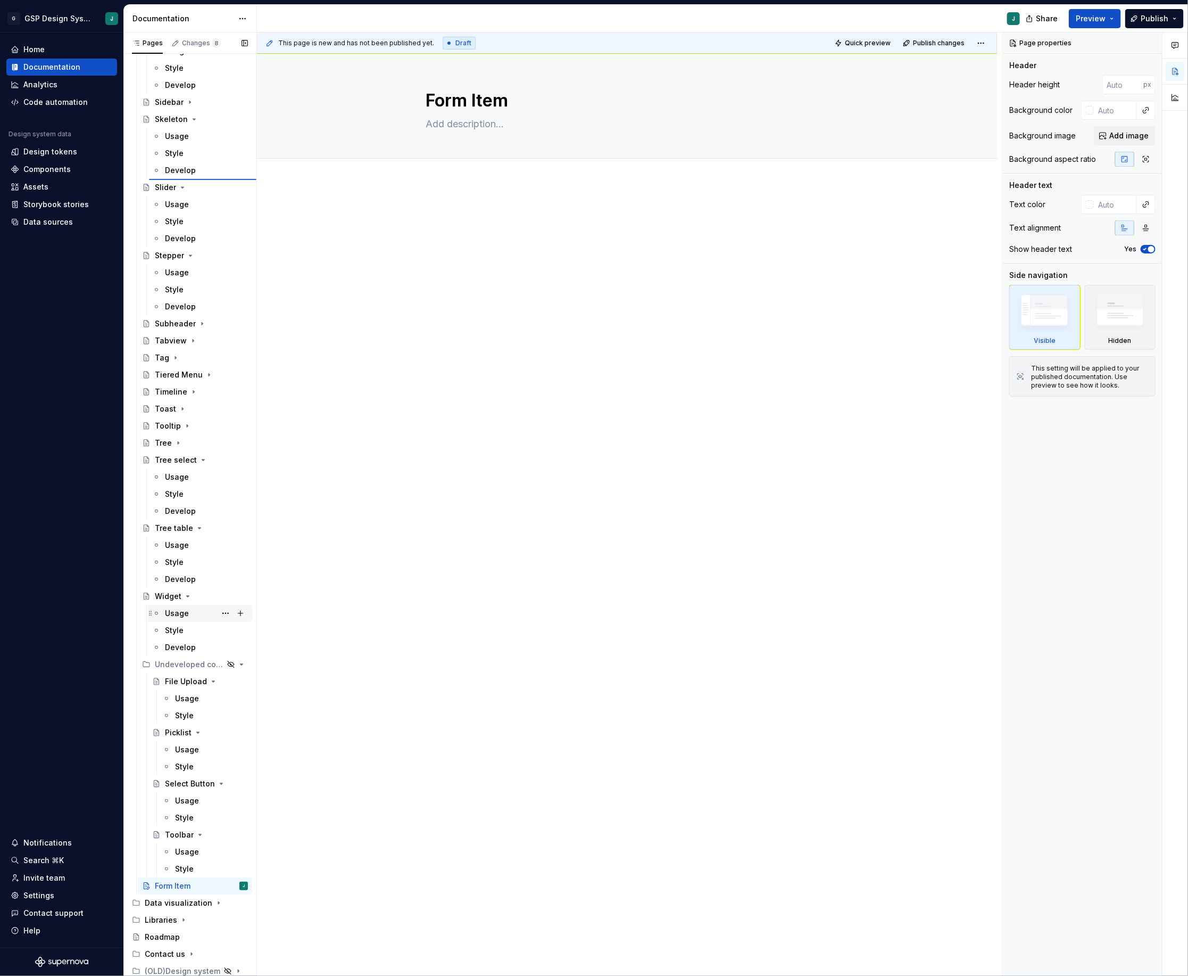
type textarea "*"
type textarea "Skeleton"
type textarea "Skeleton is a placeholder to display instead of the actual content."
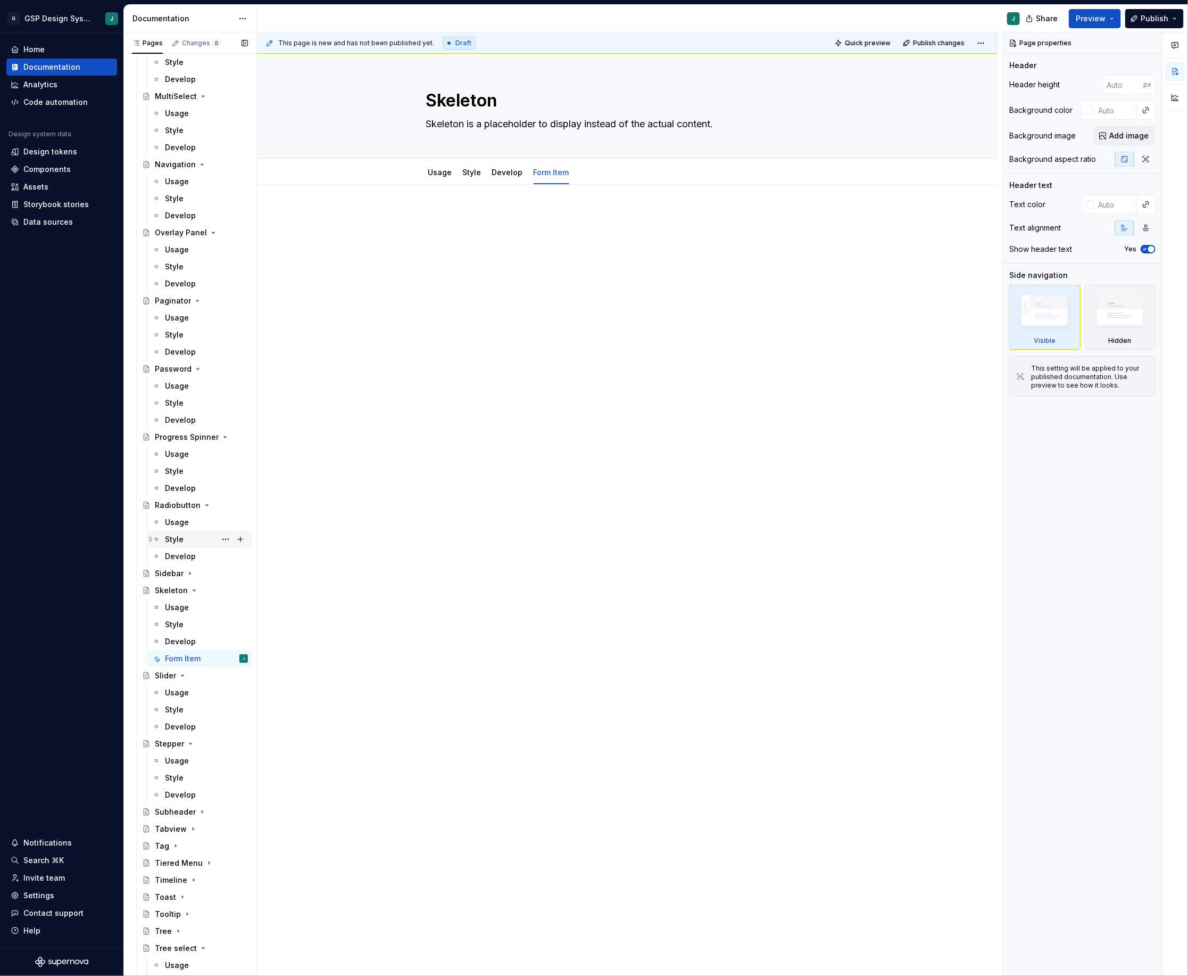
scroll to position [2108, 0]
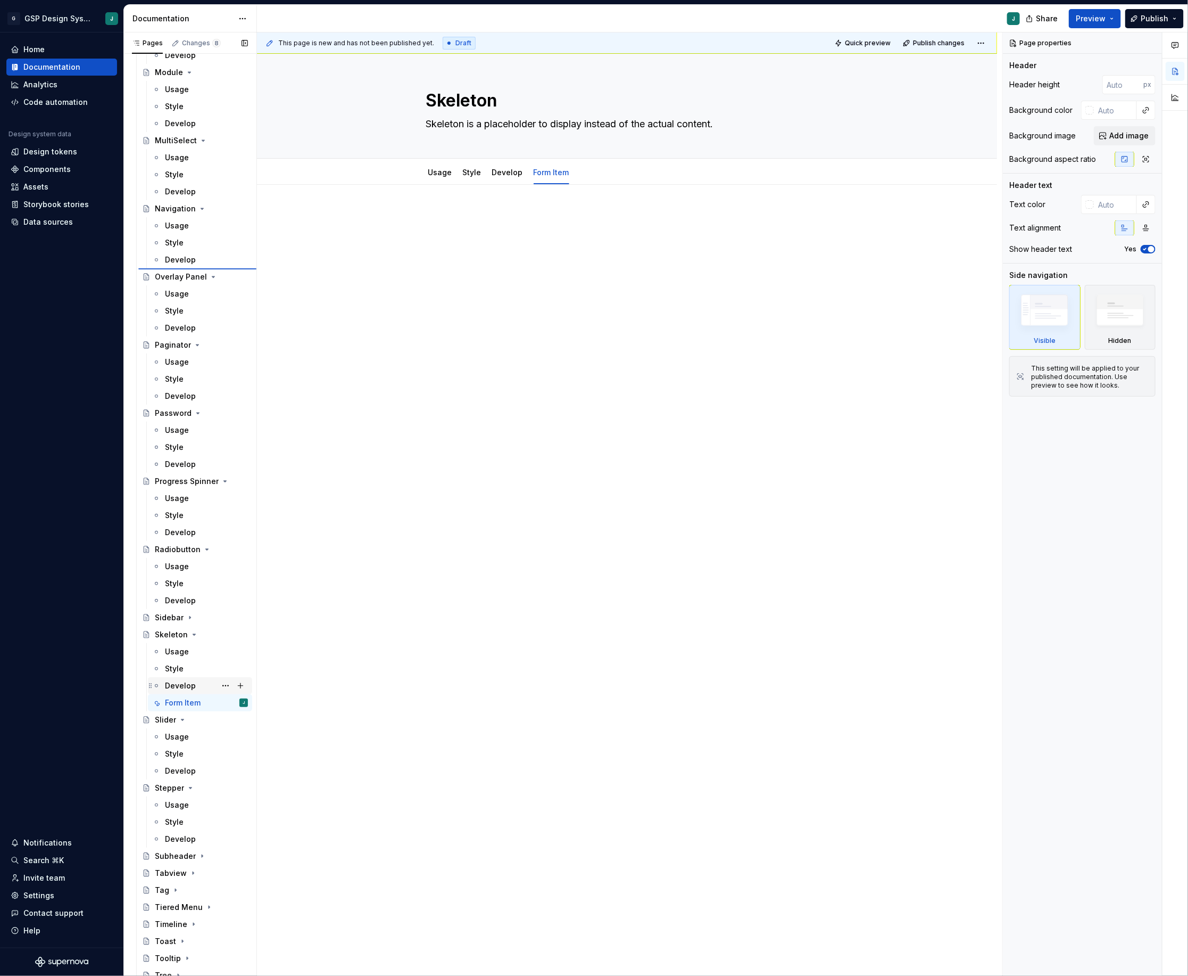
type textarea "*"
type textarea "Form Item"
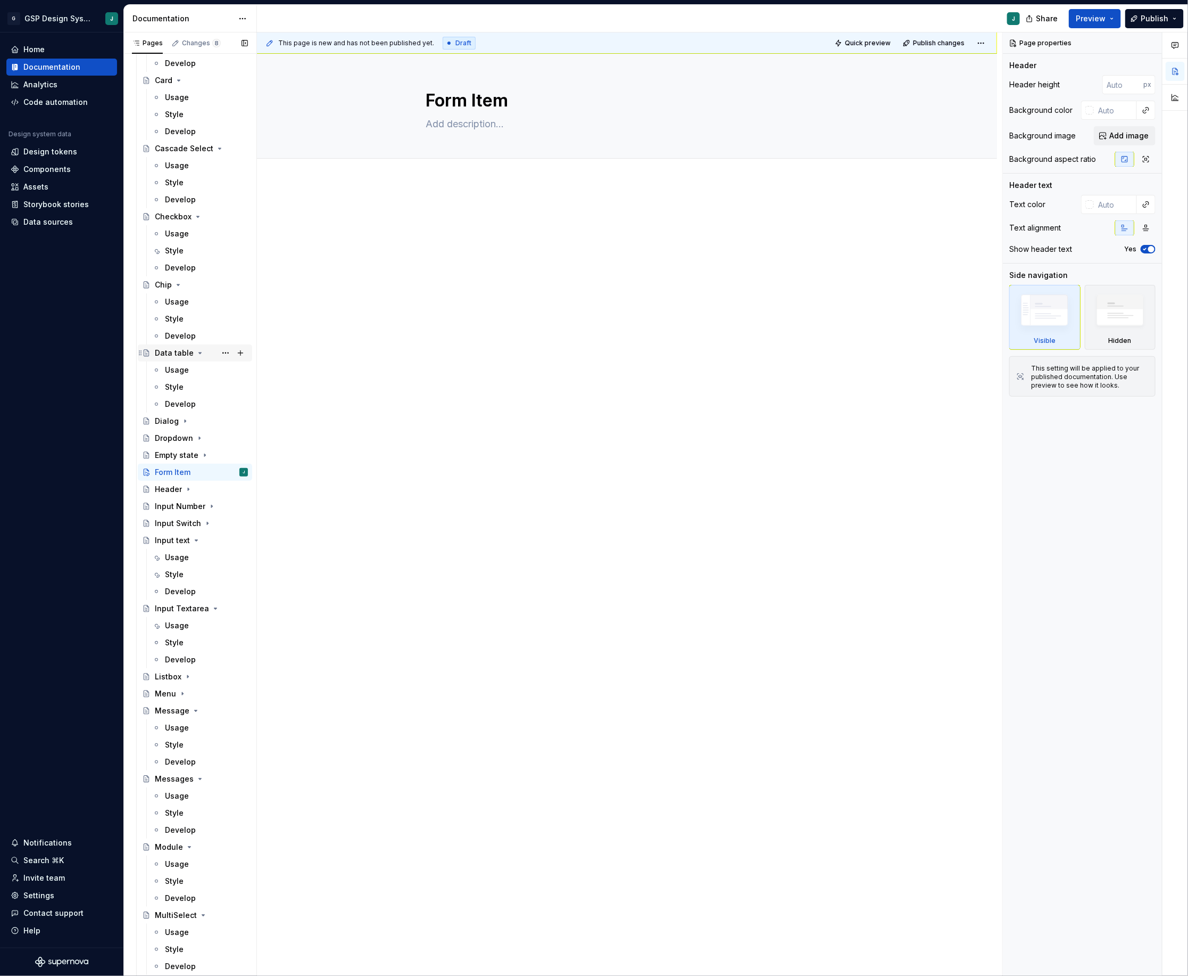
scroll to position [1348, 0]
click at [155, 494] on div "Header" at bounding box center [168, 491] width 27 height 11
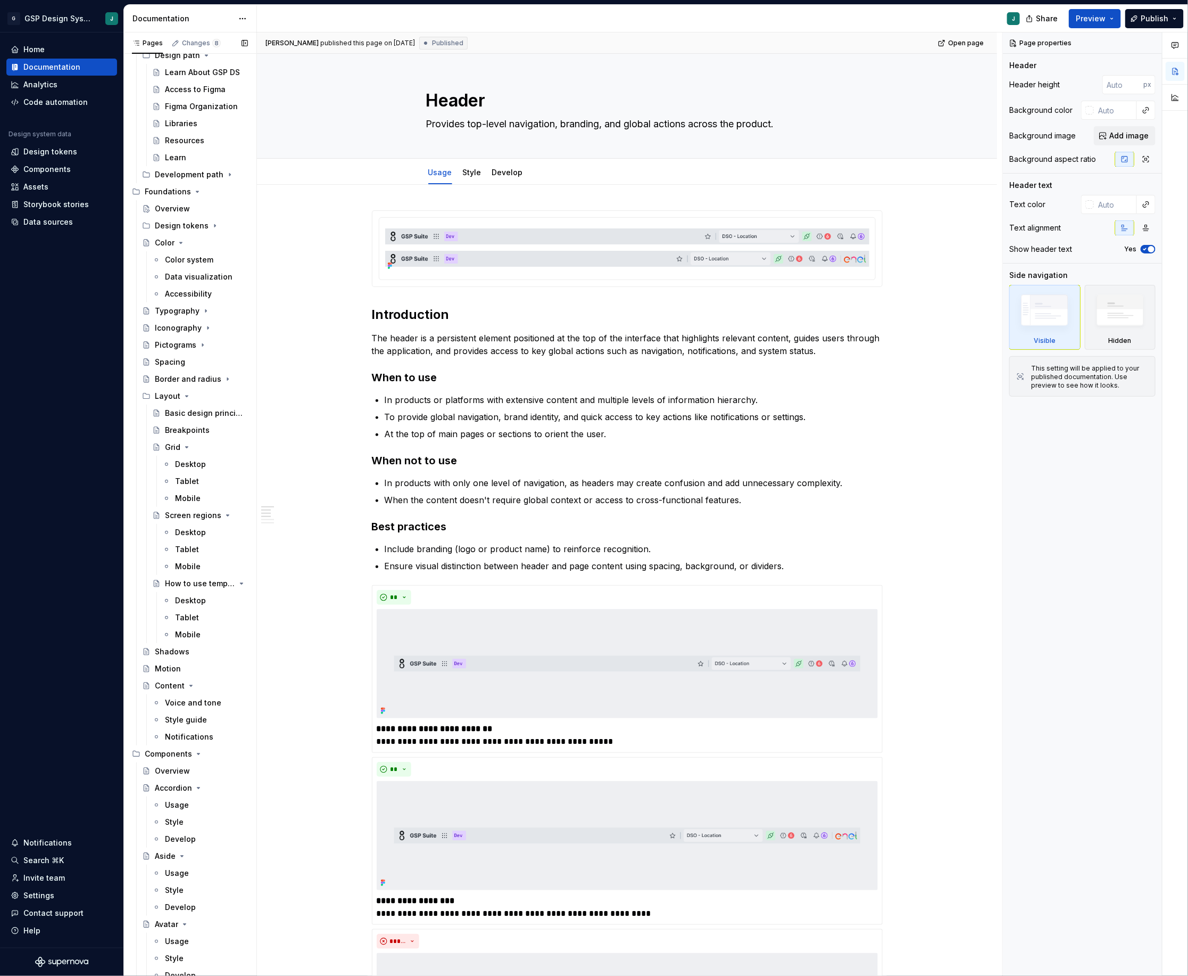
scroll to position [165, 0]
click at [163, 209] on div "Overview" at bounding box center [172, 210] width 35 height 11
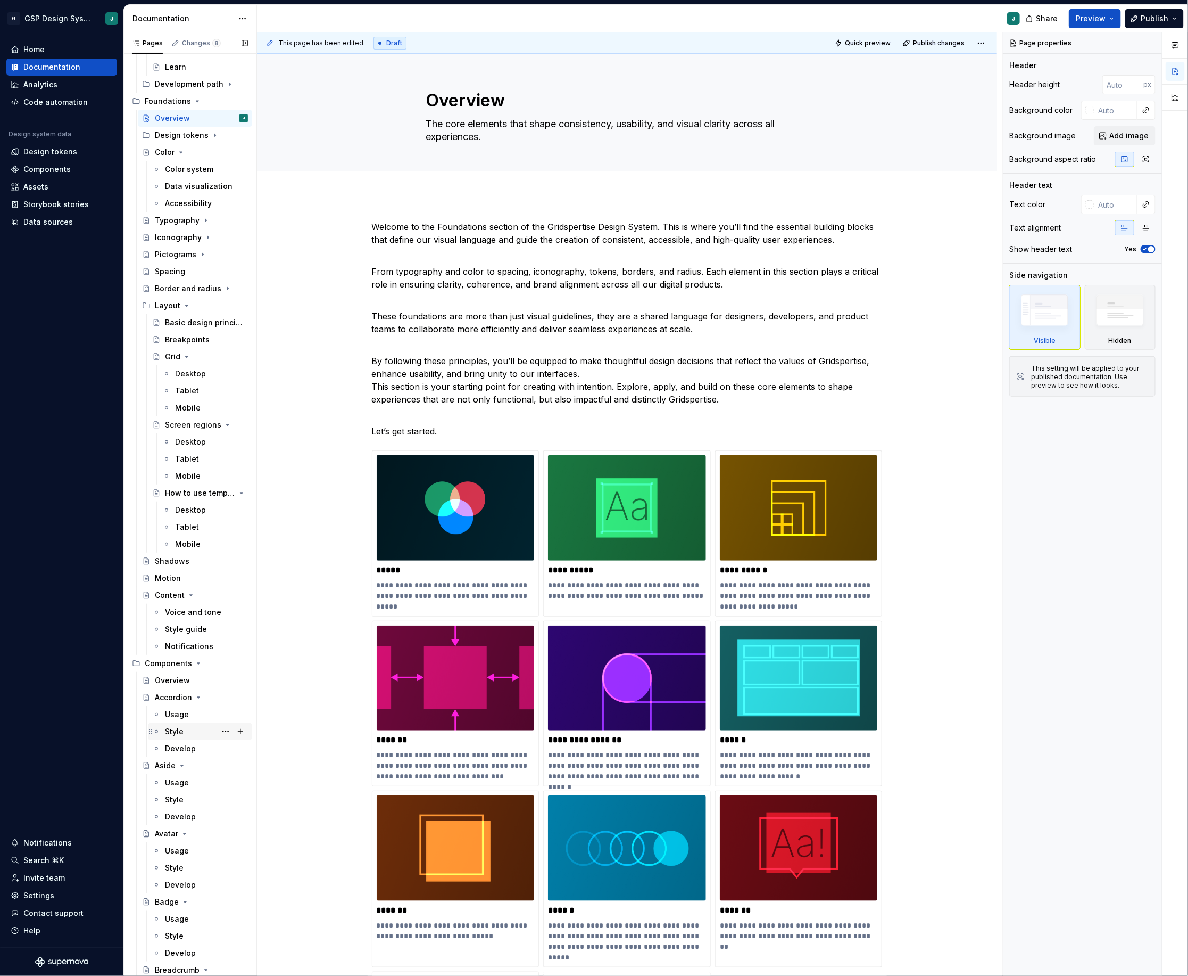
scroll to position [261, 0]
click at [180, 671] on div "Overview" at bounding box center [172, 676] width 35 height 11
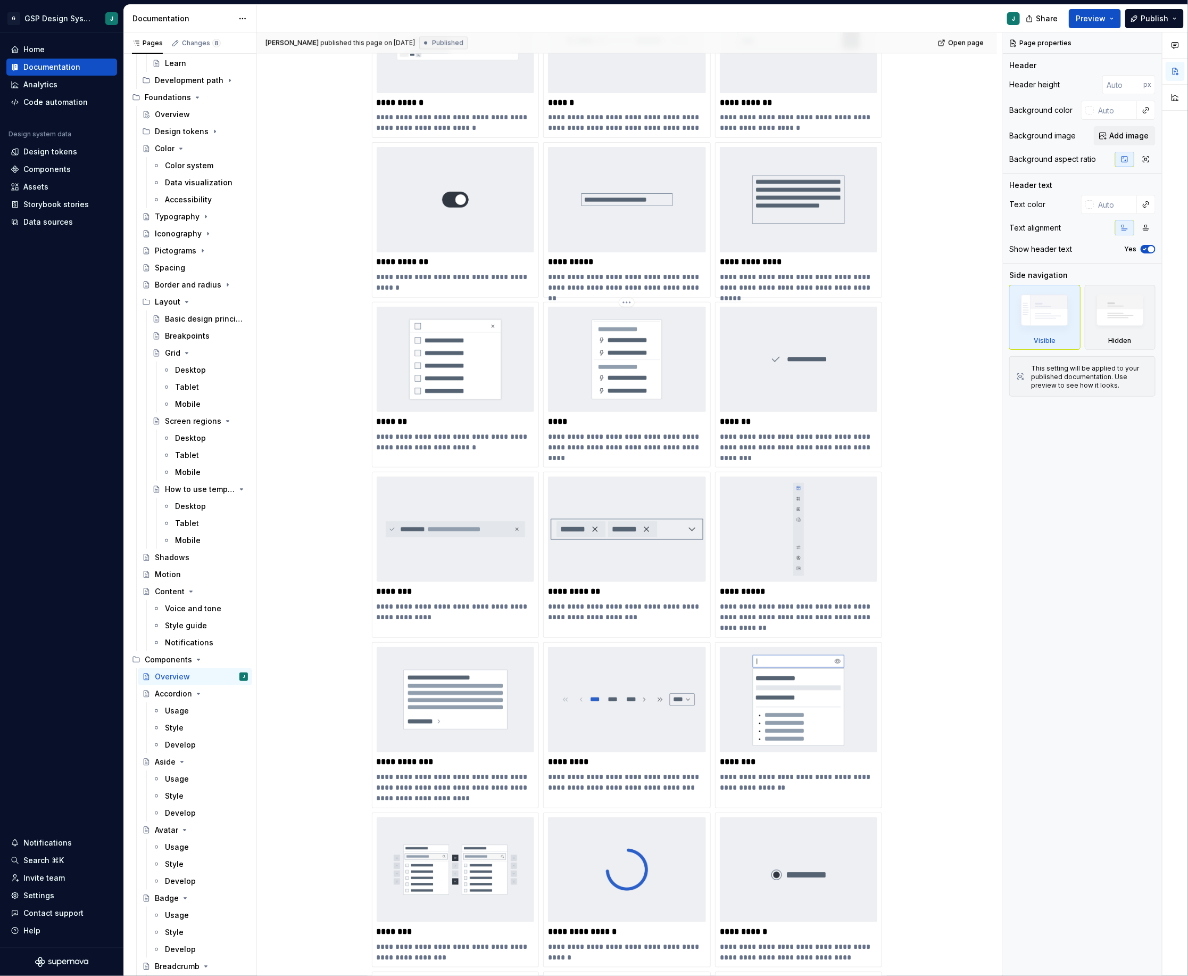
scroll to position [1160, 0]
click at [45, 222] on div "Data sources" at bounding box center [47, 222] width 49 height 11
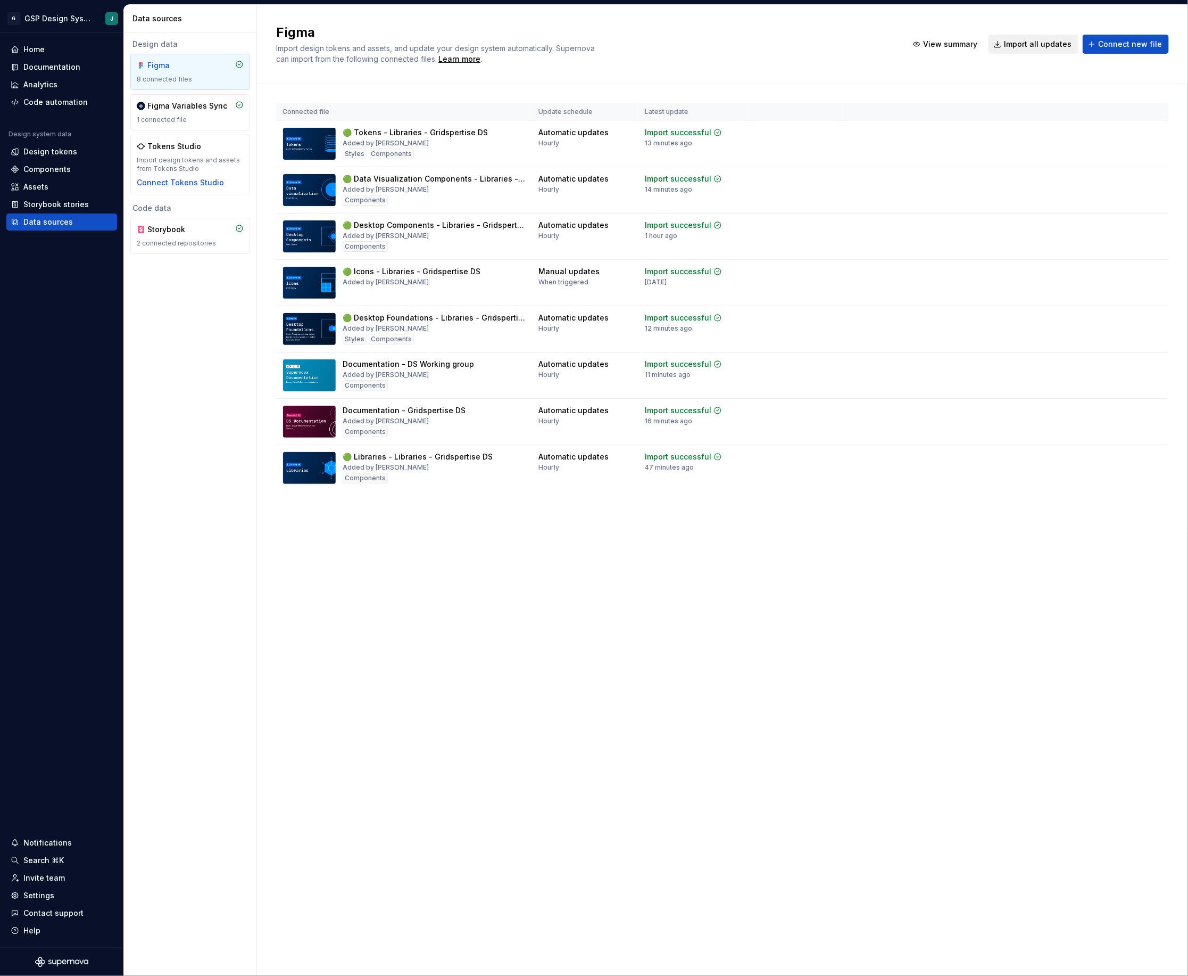
click at [1025, 48] on span "Import all updates" at bounding box center [1038, 44] width 68 height 11
click at [967, 539] on div "Figma Import design tokens and assets, and update your design system automatica…" at bounding box center [722, 490] width 931 height 971
click at [45, 171] on div "Components" at bounding box center [46, 169] width 47 height 11
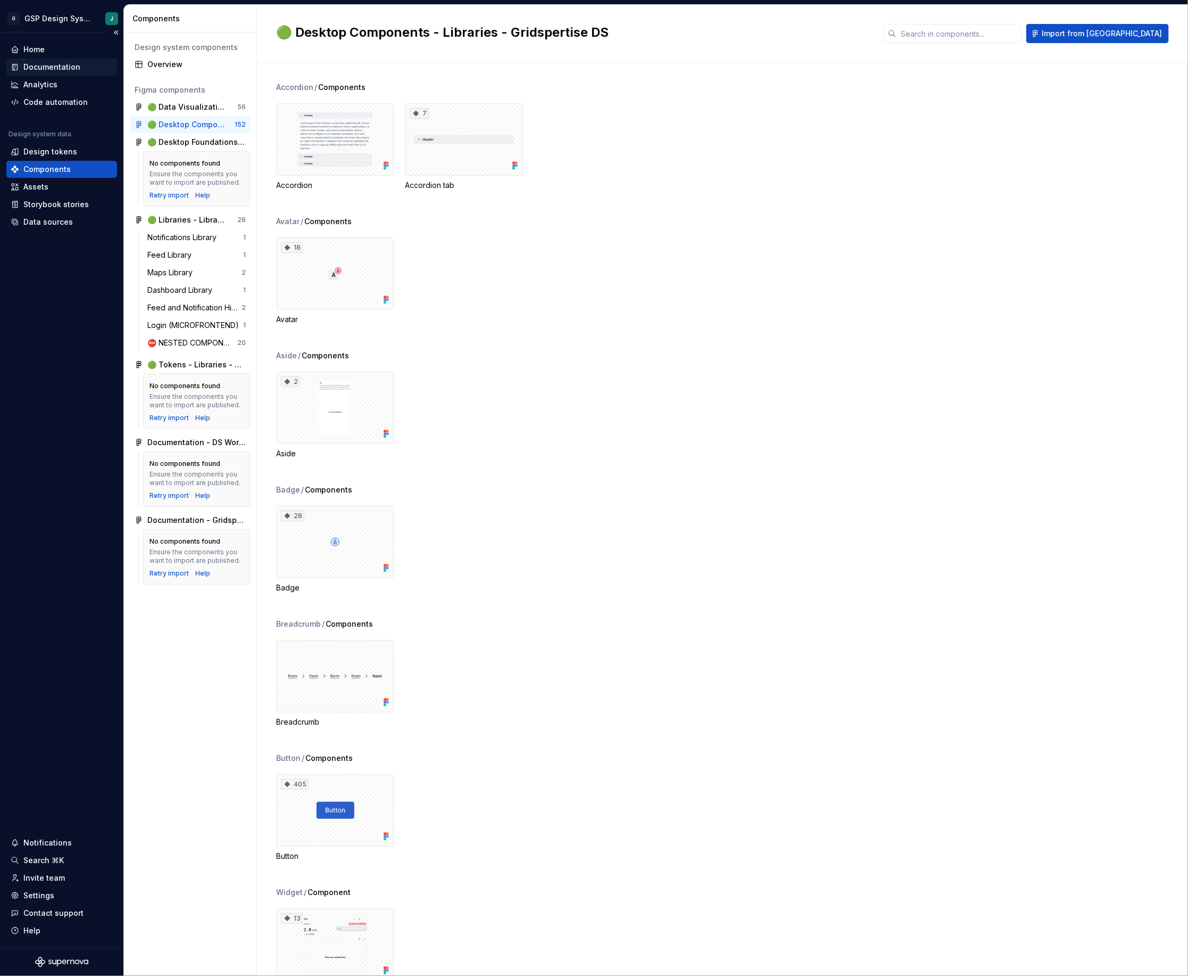
click at [59, 67] on div "Documentation" at bounding box center [51, 67] width 57 height 11
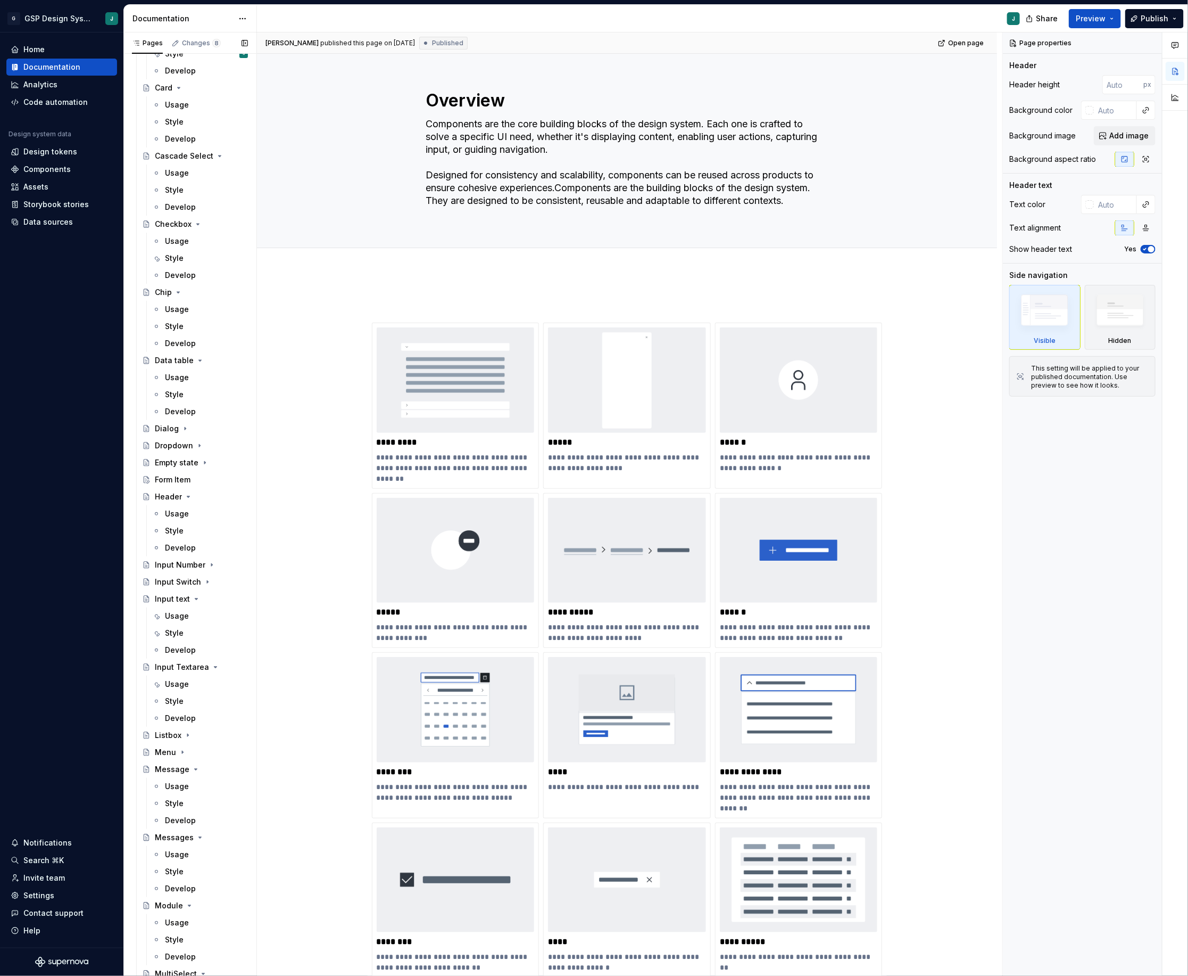
scroll to position [1439, 0]
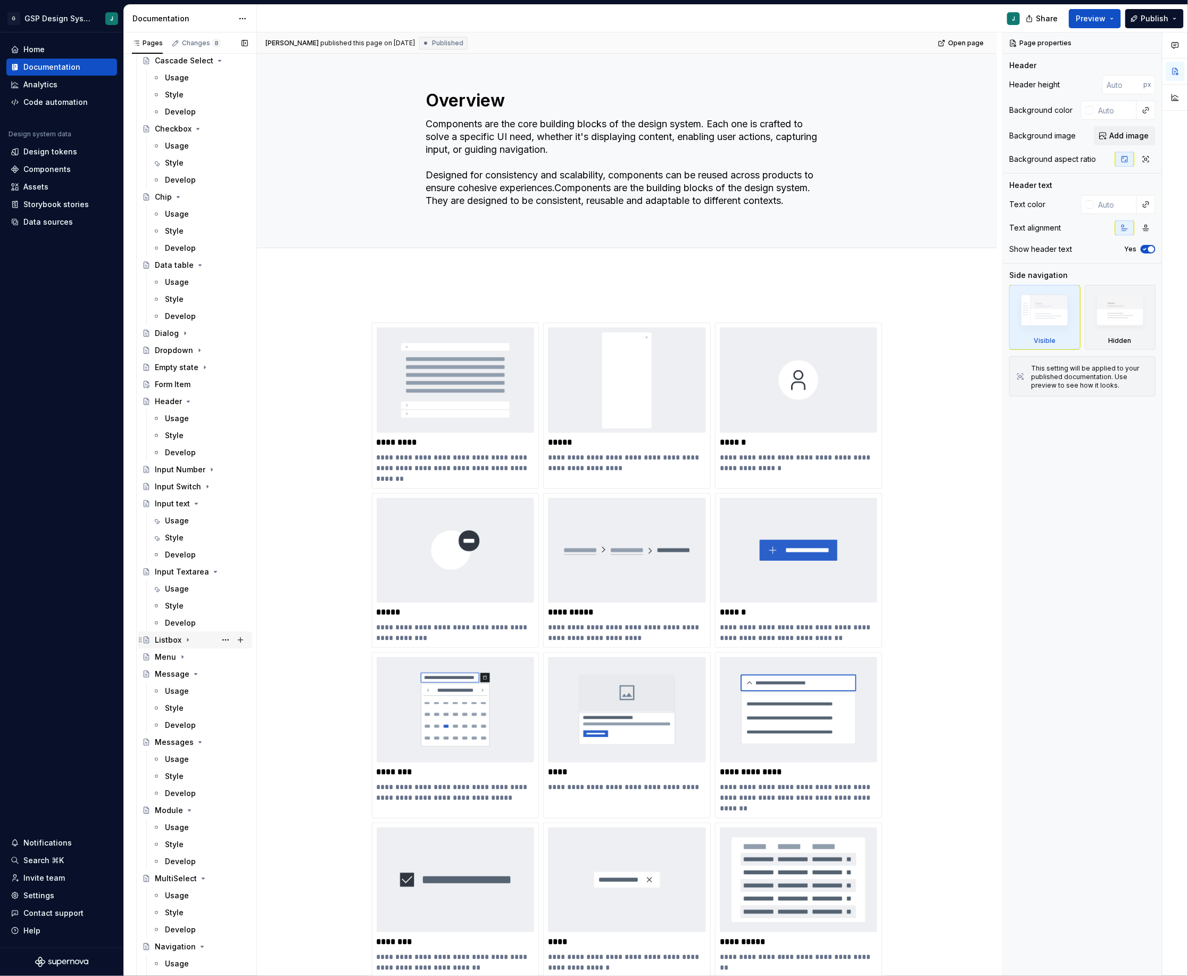
click at [171, 639] on div "Listbox" at bounding box center [168, 639] width 27 height 11
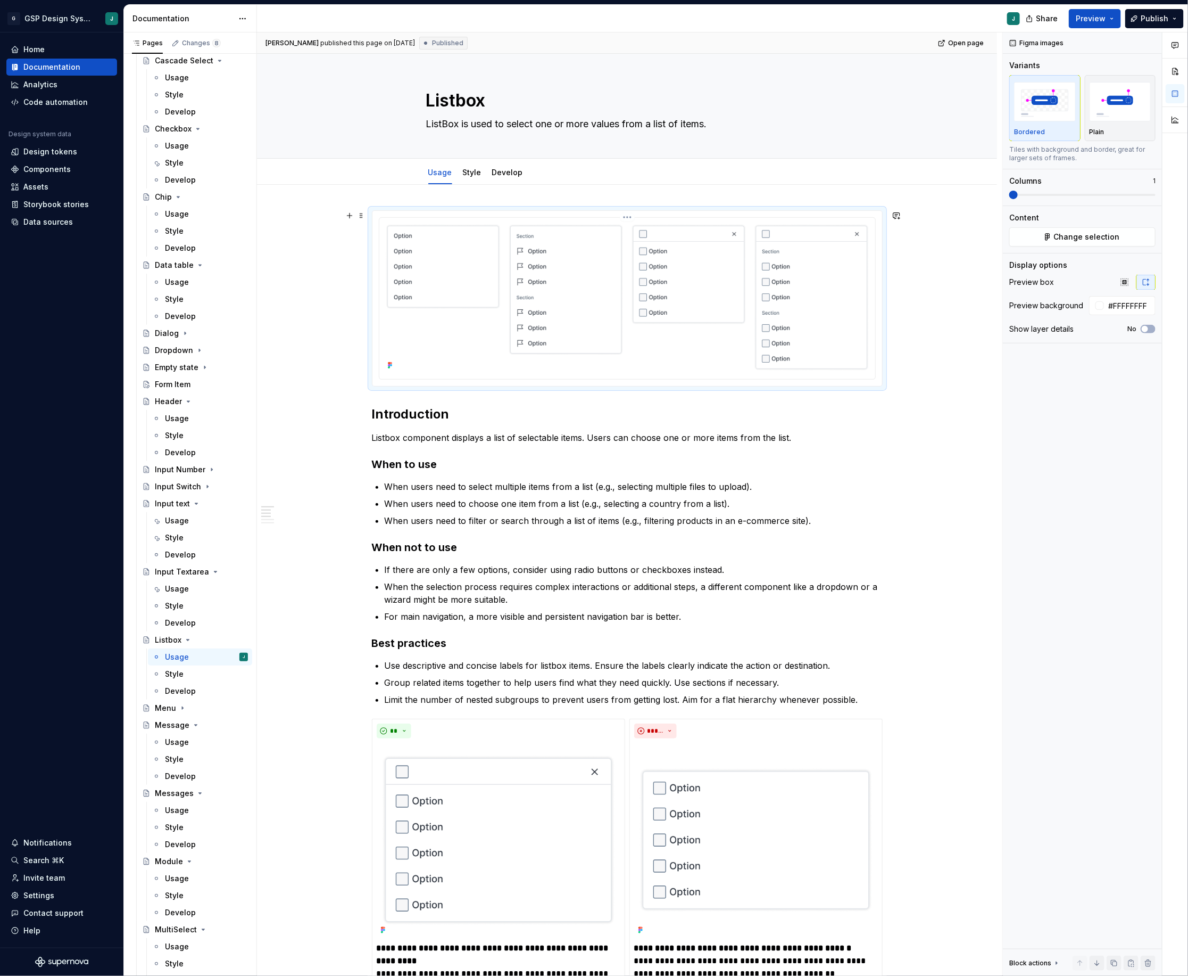
click at [673, 317] on img at bounding box center [627, 297] width 487 height 151
click at [473, 176] on link "Style" at bounding box center [472, 172] width 19 height 9
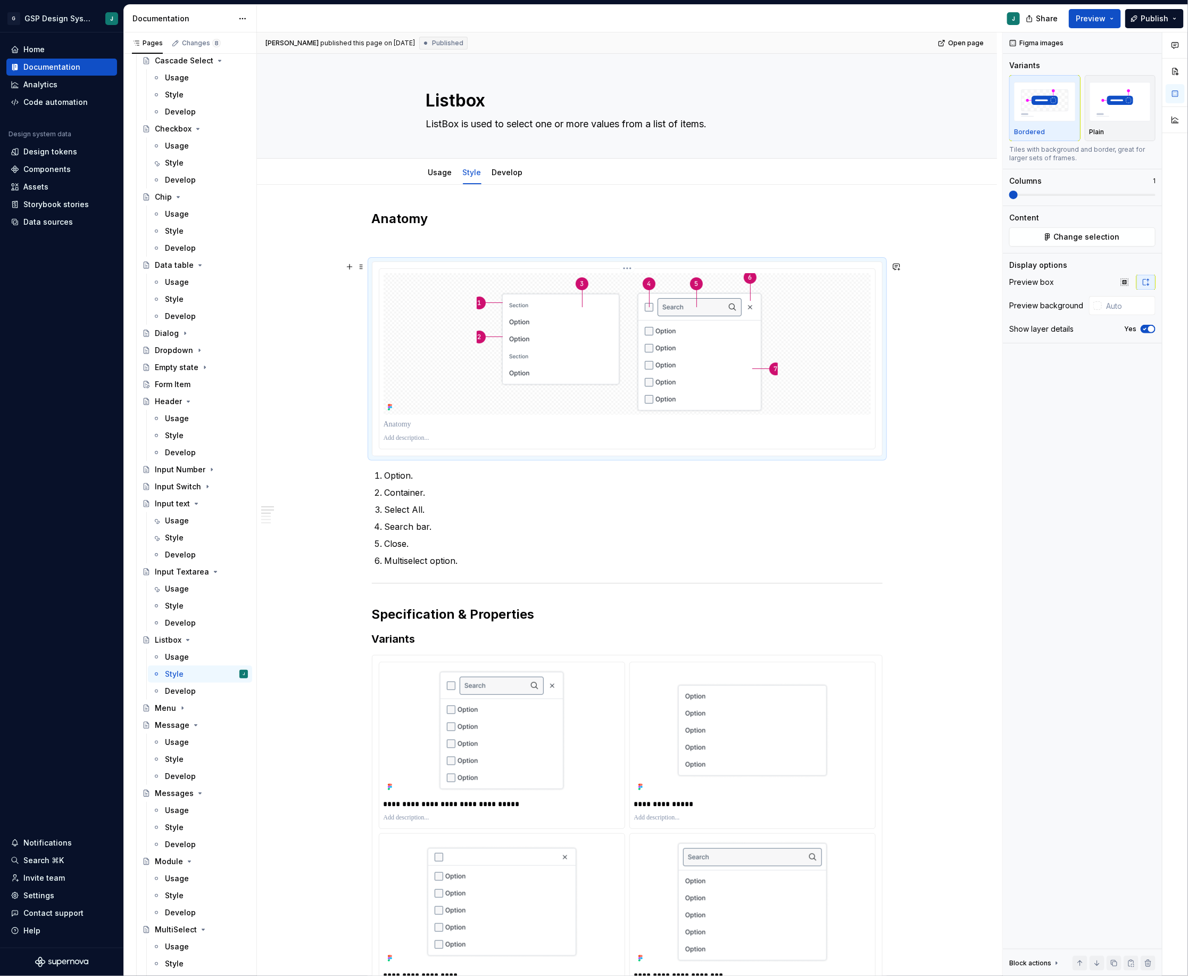
click at [724, 330] on img at bounding box center [627, 344] width 301 height 142
click at [1087, 250] on div "Figma images Variants Bordered Plain Tiles with background and border, great fo…" at bounding box center [1082, 504] width 159 height 944
click at [1083, 237] on span "Change selection" at bounding box center [1087, 237] width 66 height 11
type textarea "*"
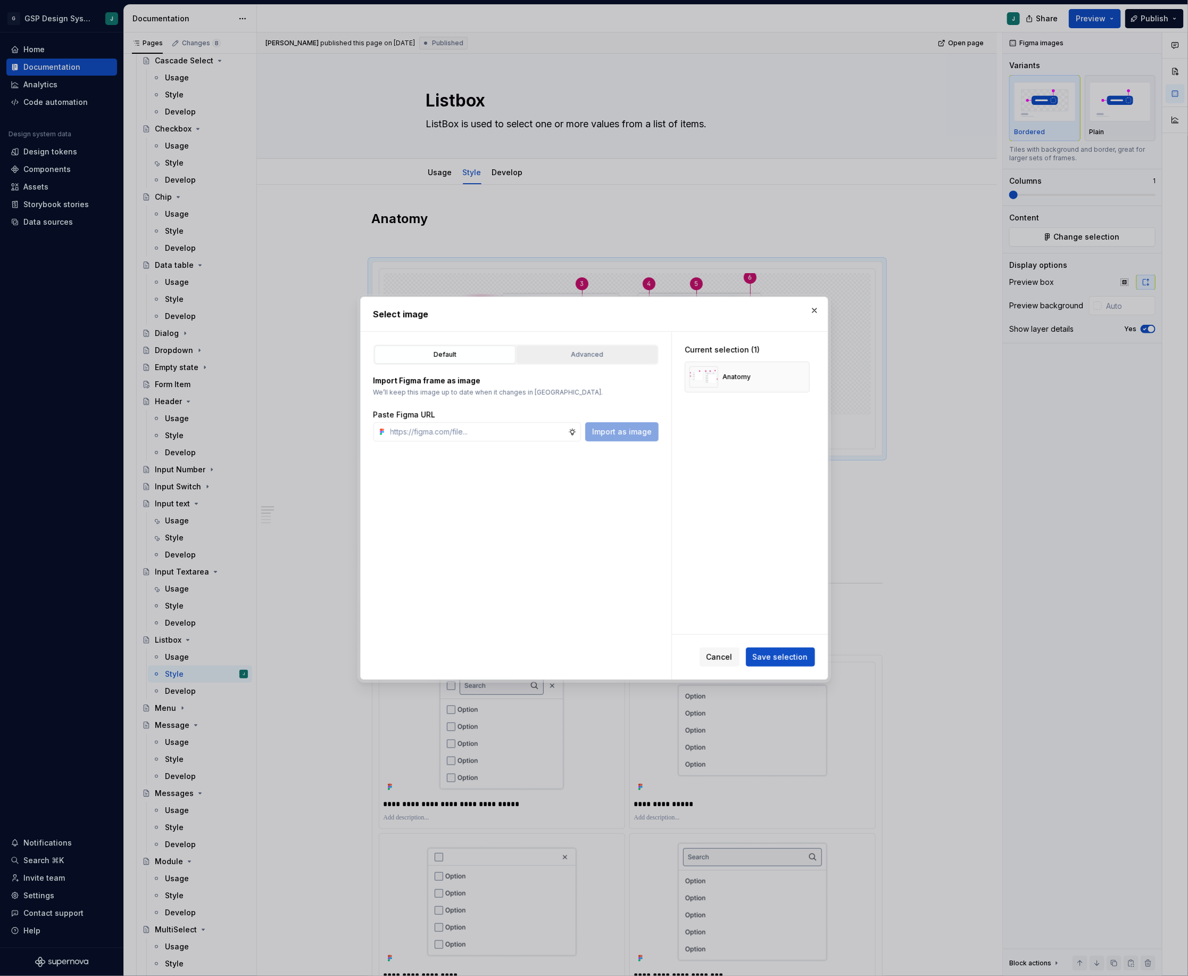
click at [619, 347] on button "Advanced" at bounding box center [587, 354] width 141 height 18
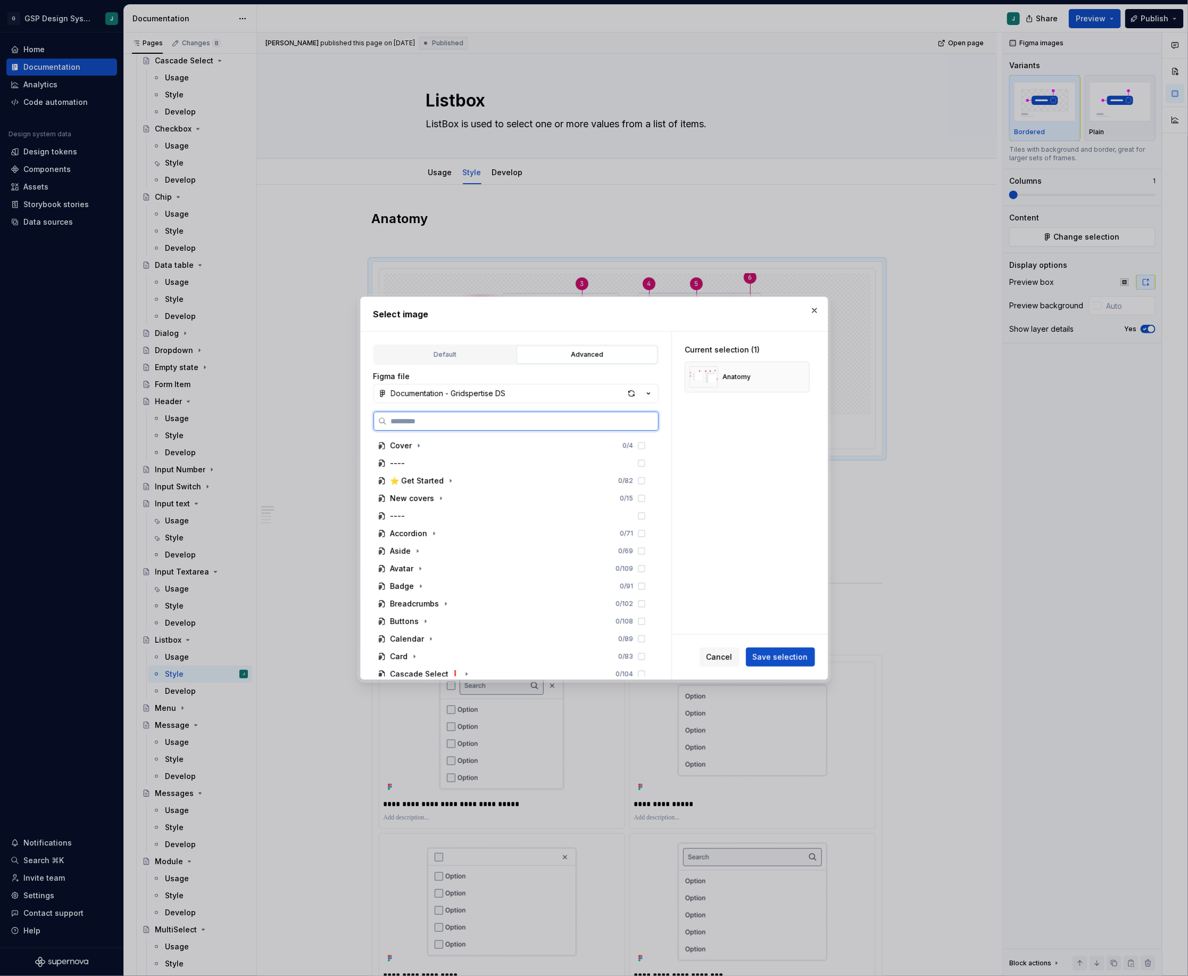
click at [464, 426] on input "search" at bounding box center [522, 421] width 271 height 11
type input "**********"
type textarea "*"
type input "*******"
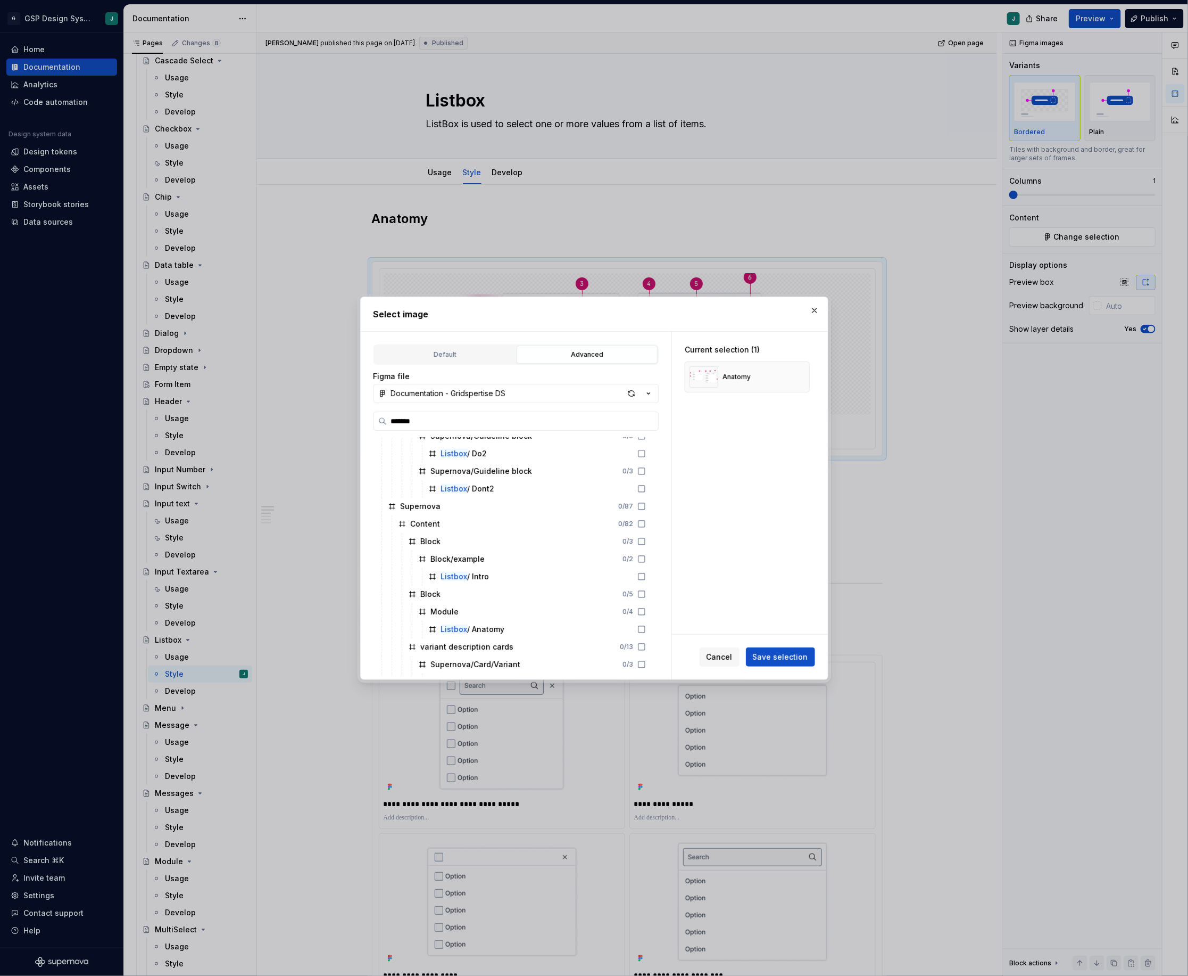
scroll to position [210, 0]
click at [496, 619] on div "Listbox / Anatomy" at bounding box center [473, 622] width 64 height 11
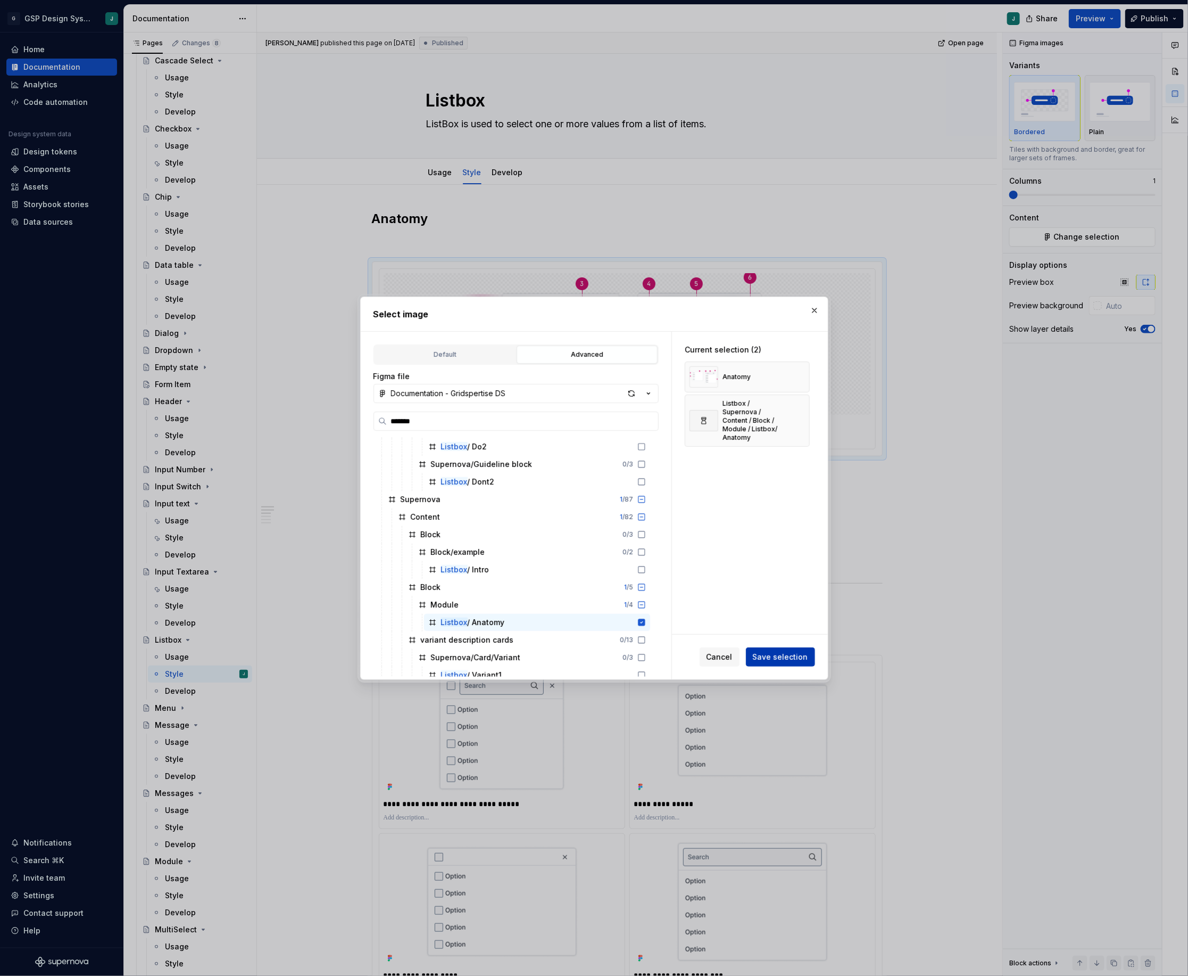
click at [794, 651] on span "Save selection" at bounding box center [780, 656] width 55 height 11
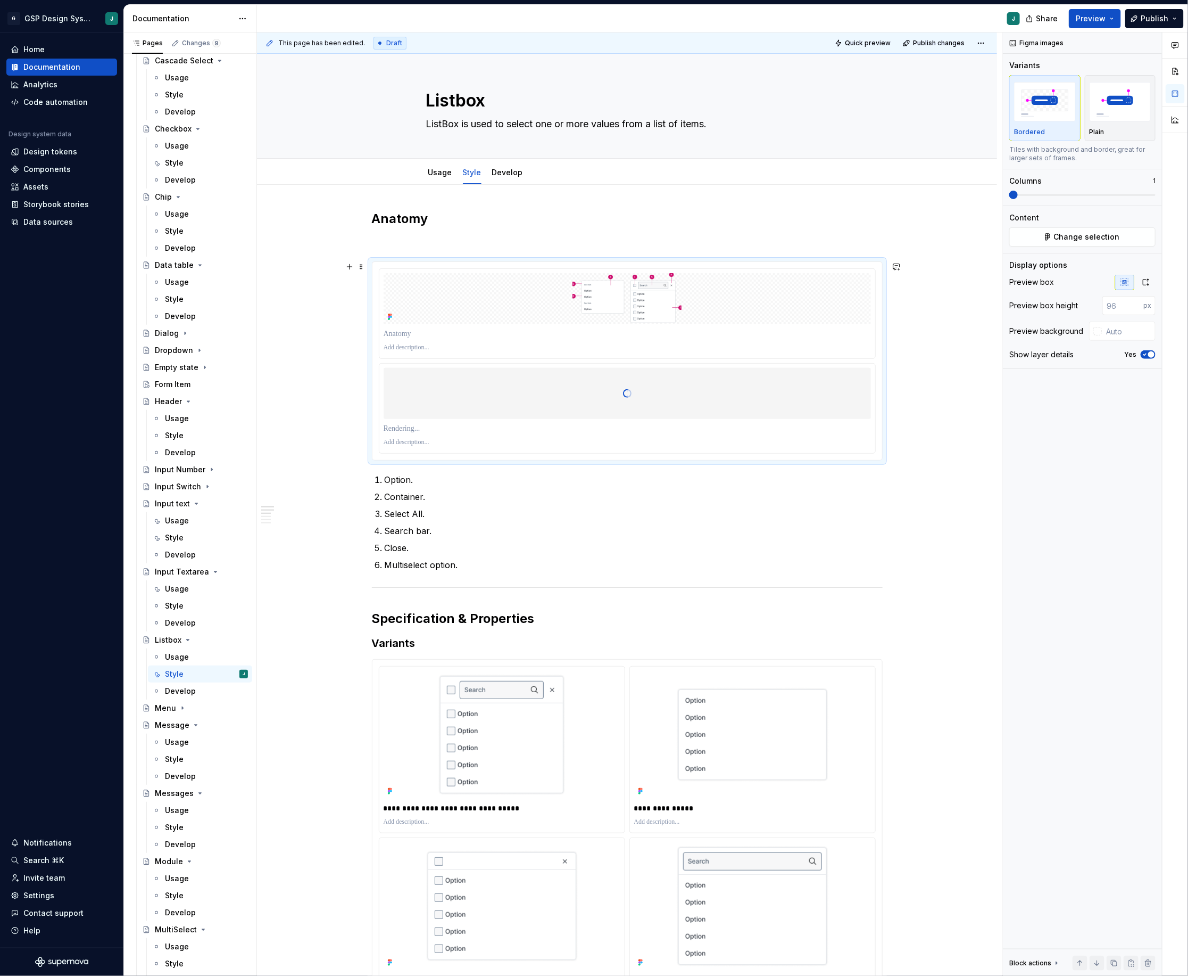
type textarea "*"
click at [426, 515] on p "Select All." at bounding box center [634, 513] width 498 height 13
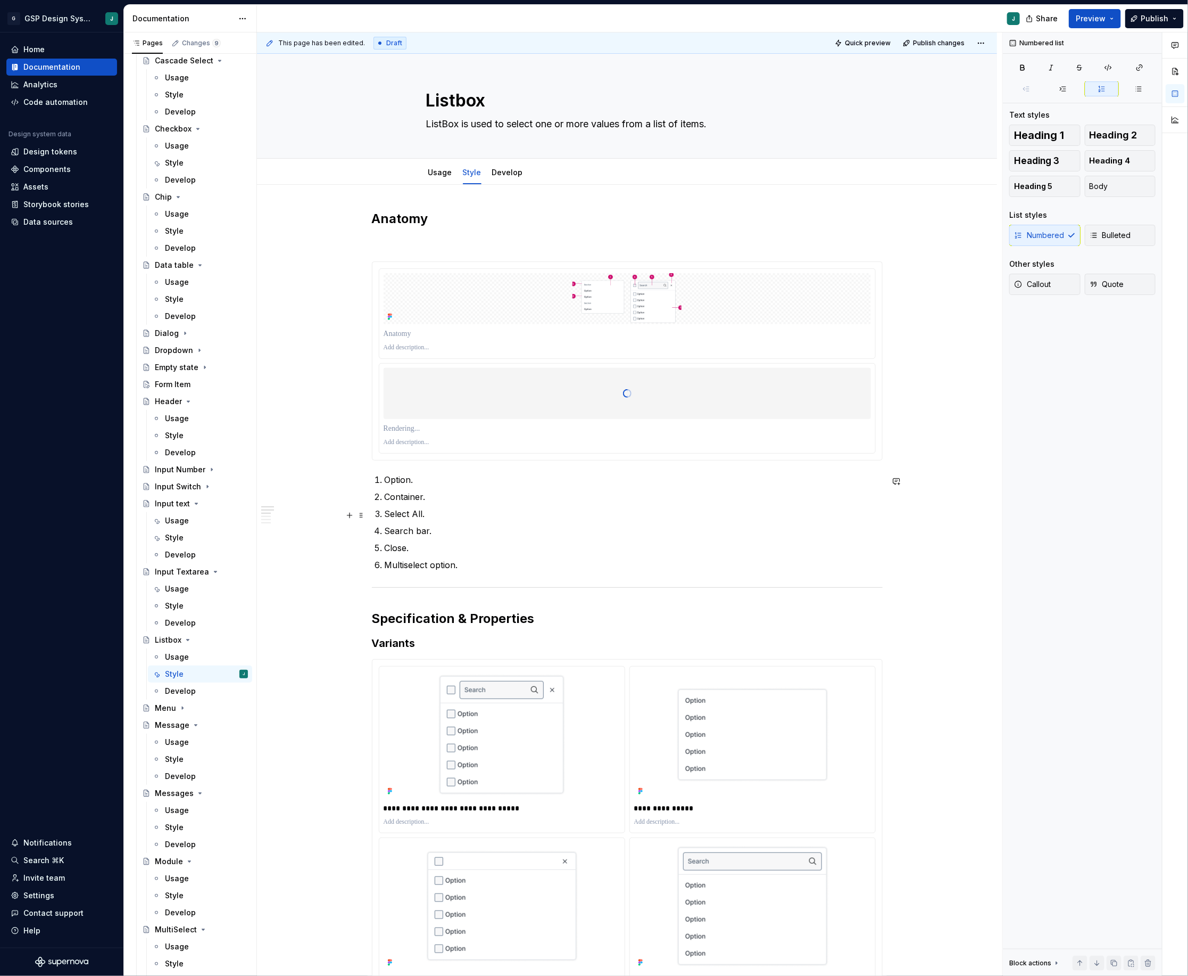
click at [426, 515] on p "Select All." at bounding box center [634, 513] width 498 height 13
drag, startPoint x: 466, startPoint y: 569, endPoint x: 384, endPoint y: 477, distance: 124.0
click at [385, 477] on ol "Option. Container. Select All. Search bar. Close. Multiselect option." at bounding box center [634, 522] width 498 height 98
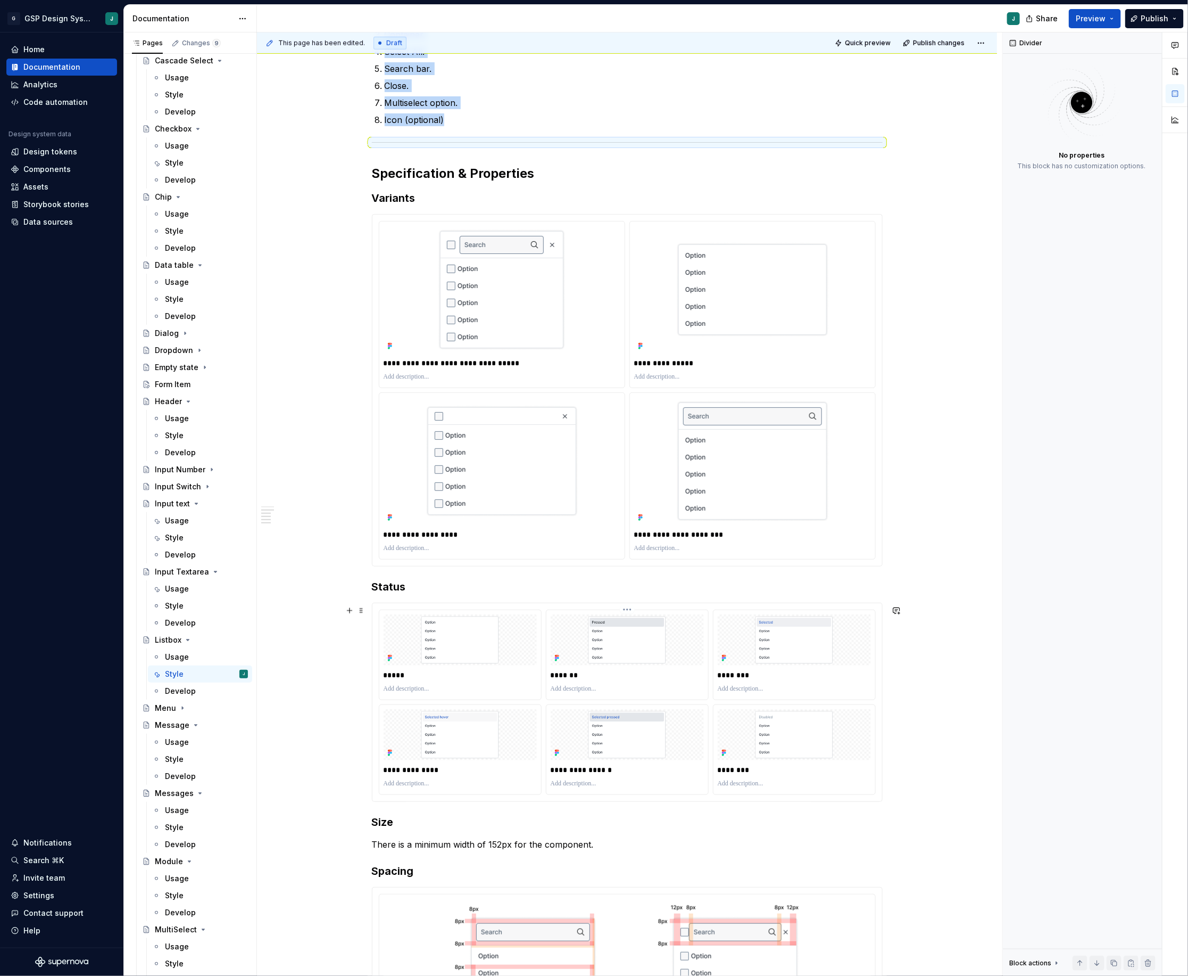
scroll to position [498, 0]
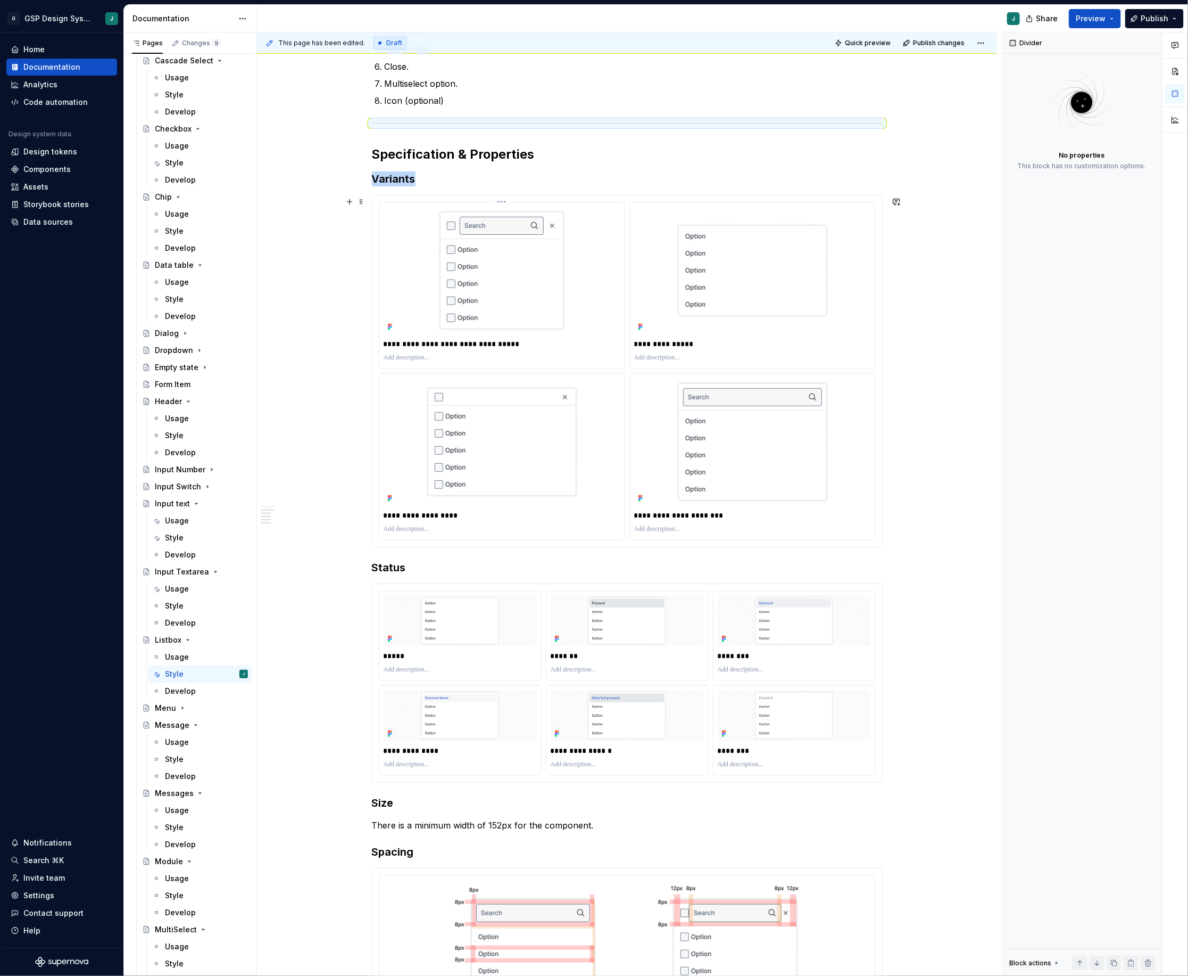
click at [494, 274] on img at bounding box center [502, 271] width 132 height 126
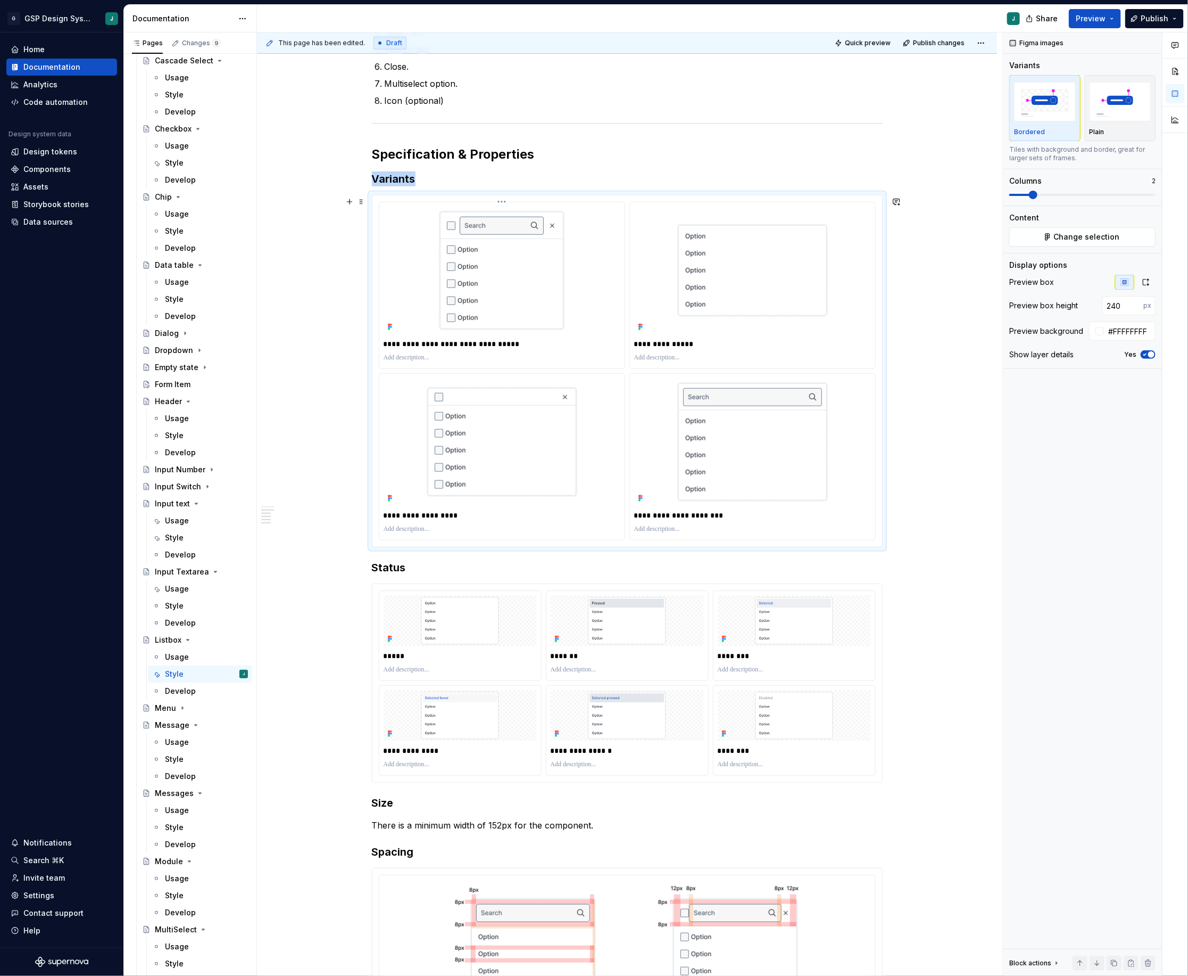
click at [523, 278] on img at bounding box center [502, 271] width 132 height 126
click at [494, 609] on img at bounding box center [460, 620] width 153 height 51
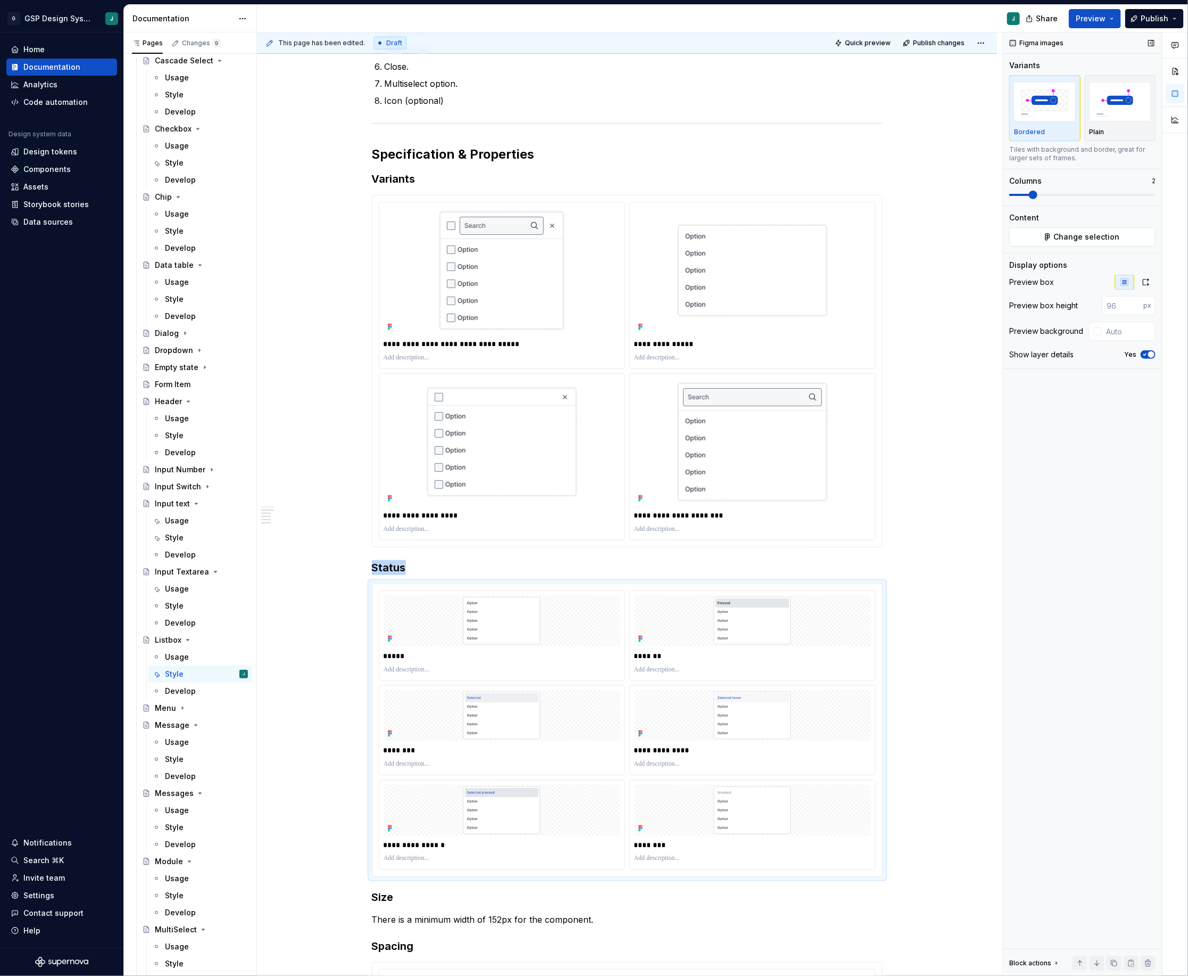
click at [1030, 194] on span at bounding box center [1020, 195] width 21 height 2
click at [1146, 276] on button "button" at bounding box center [1146, 282] width 19 height 15
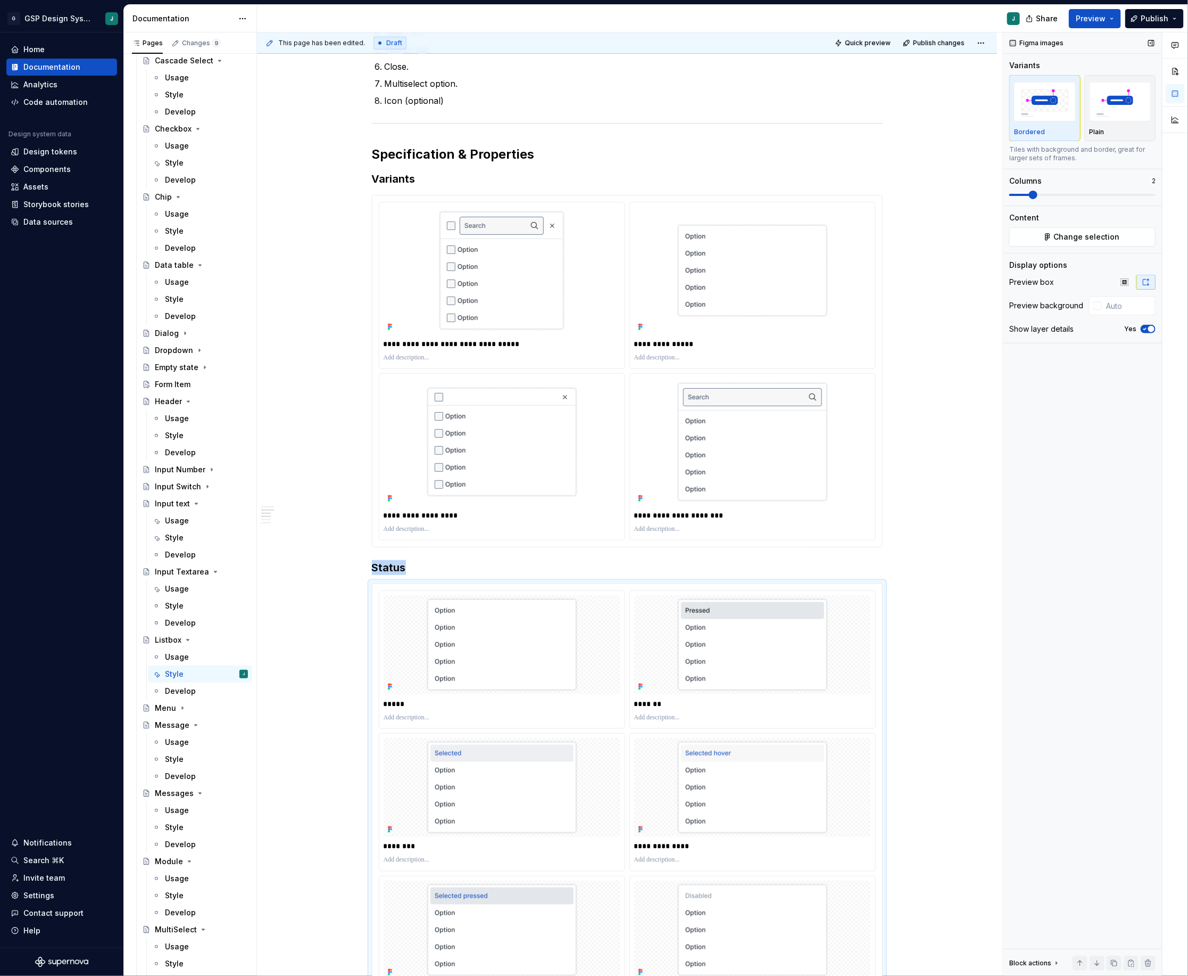
click at [1064, 195] on span at bounding box center [1083, 195] width 146 height 2
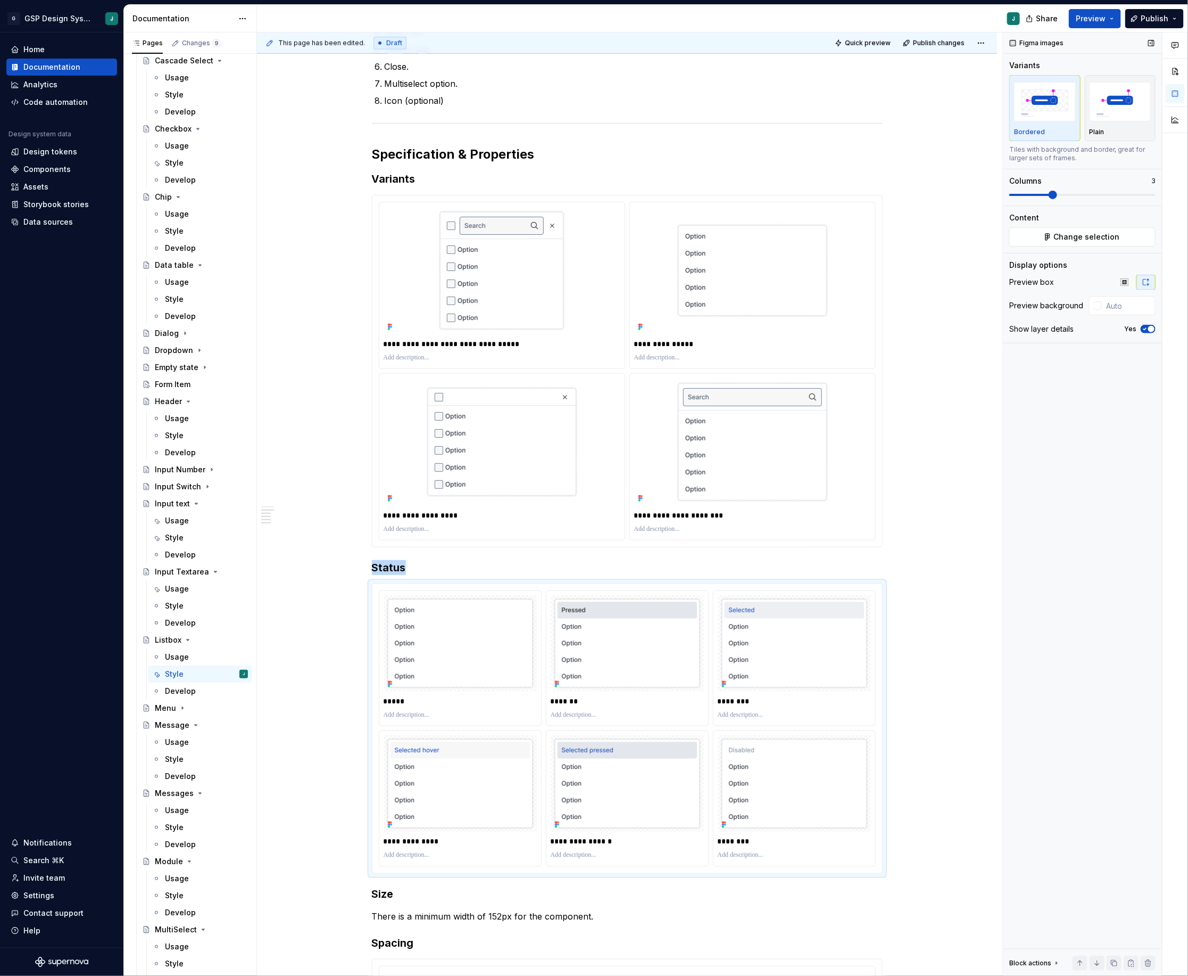
click at [1042, 194] on span at bounding box center [1083, 195] width 146 height 9
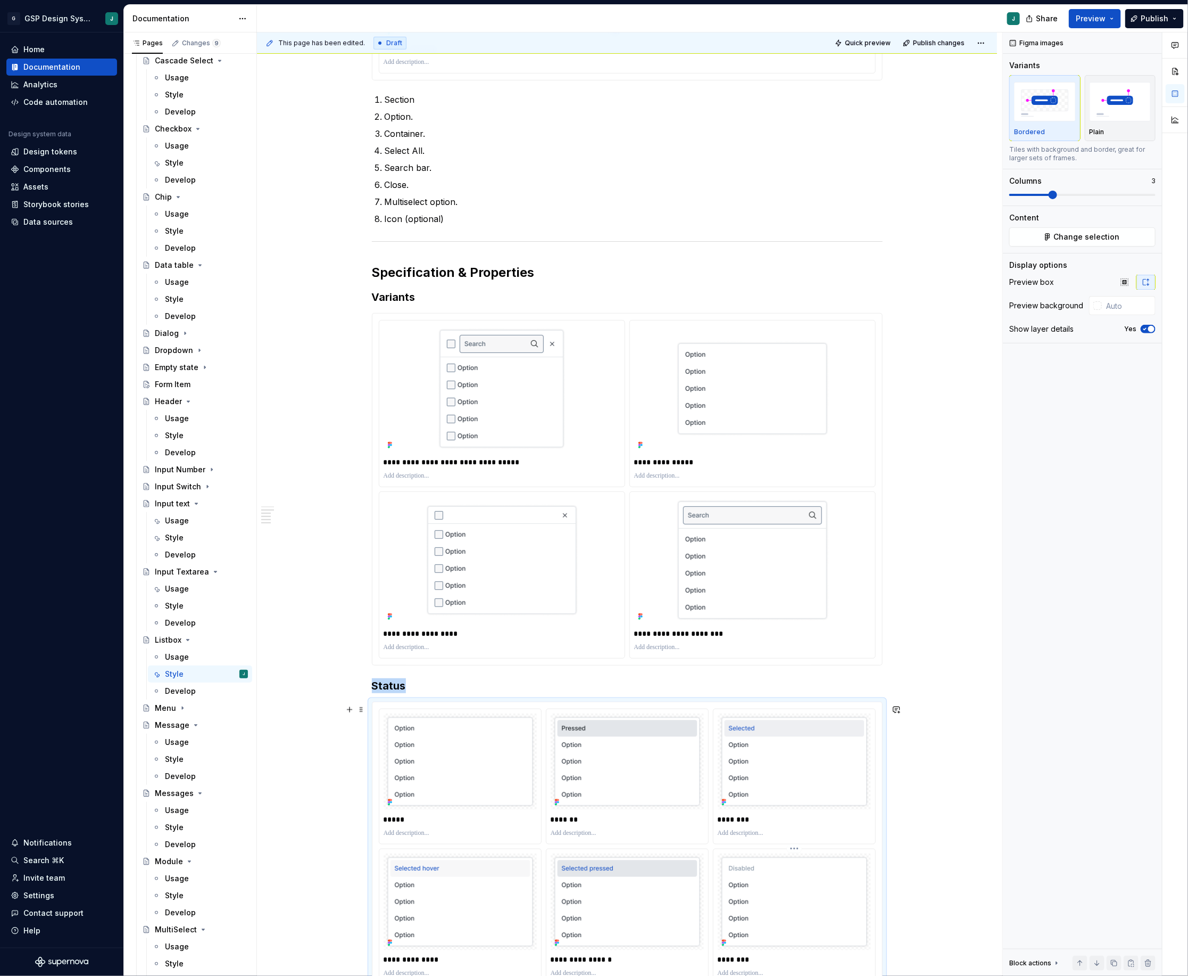
scroll to position [0, 0]
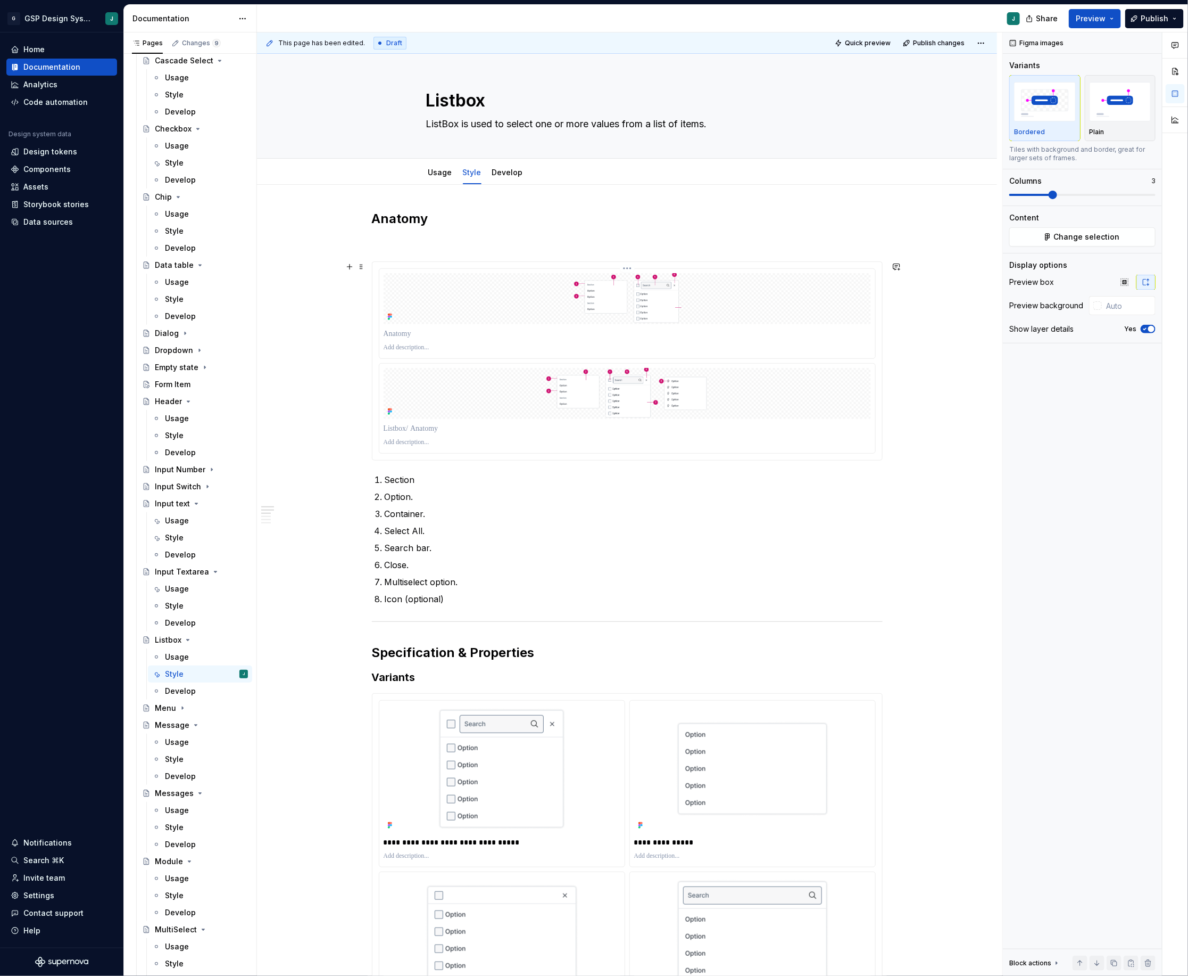
click at [803, 279] on div at bounding box center [627, 298] width 487 height 51
click at [627, 269] on html "G GSP Design System J Home Documentation Analytics Code automation Design syste…" at bounding box center [594, 488] width 1188 height 976
click at [666, 349] on div "Delete item" at bounding box center [681, 348] width 78 height 11
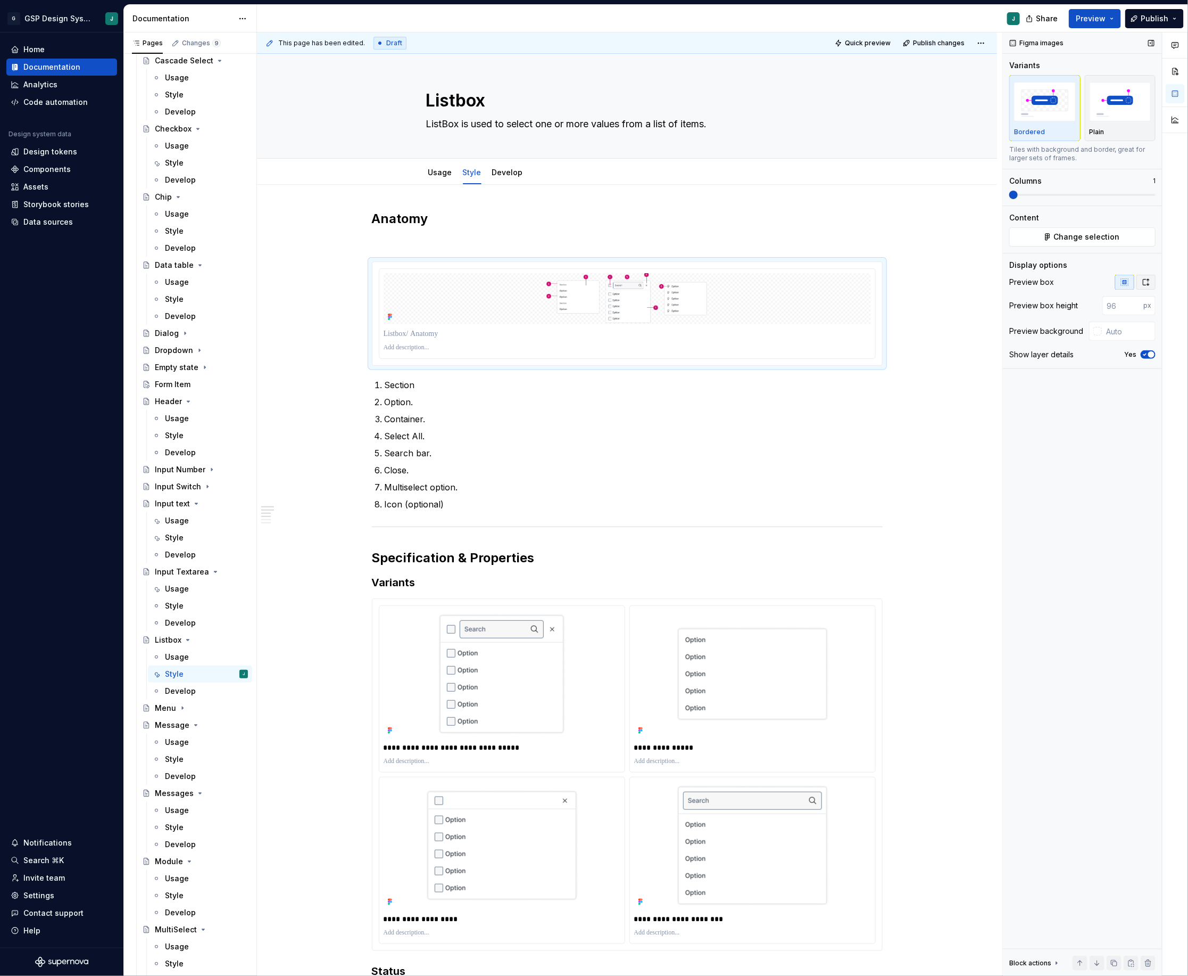
click at [1145, 284] on icon "button" at bounding box center [1146, 282] width 9 height 9
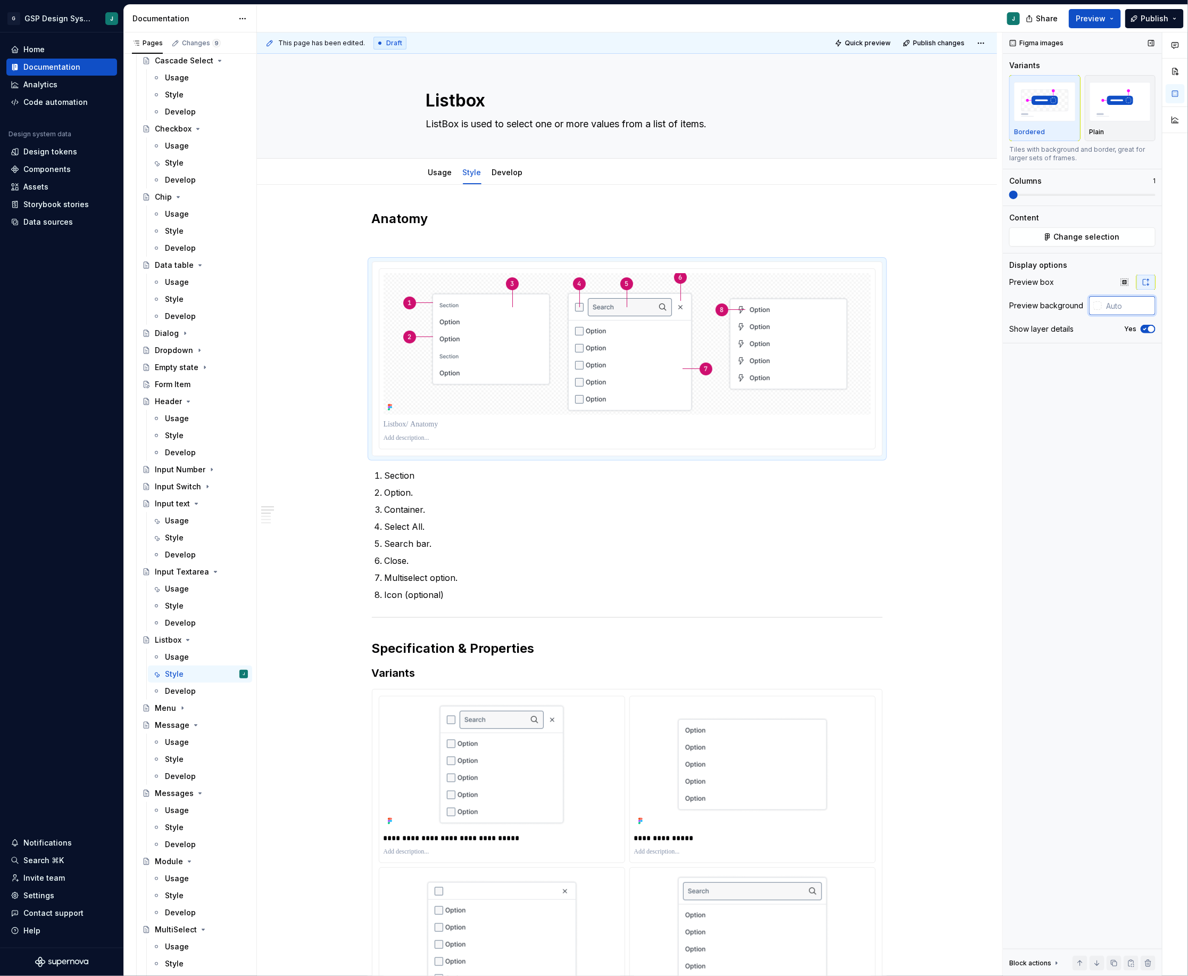
click at [1114, 307] on input "text" at bounding box center [1129, 305] width 54 height 19
type input "#FFFFFF"
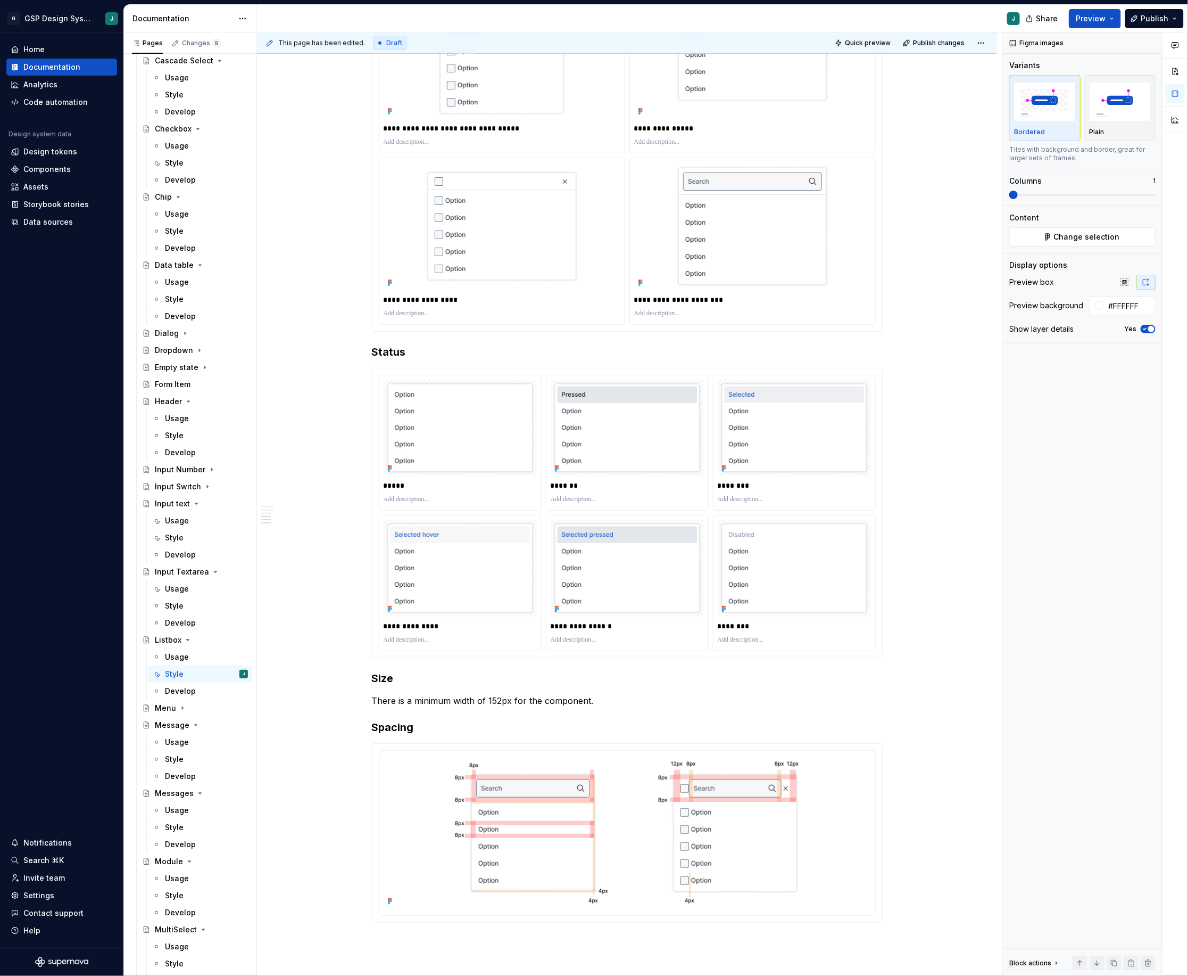
scroll to position [705, 0]
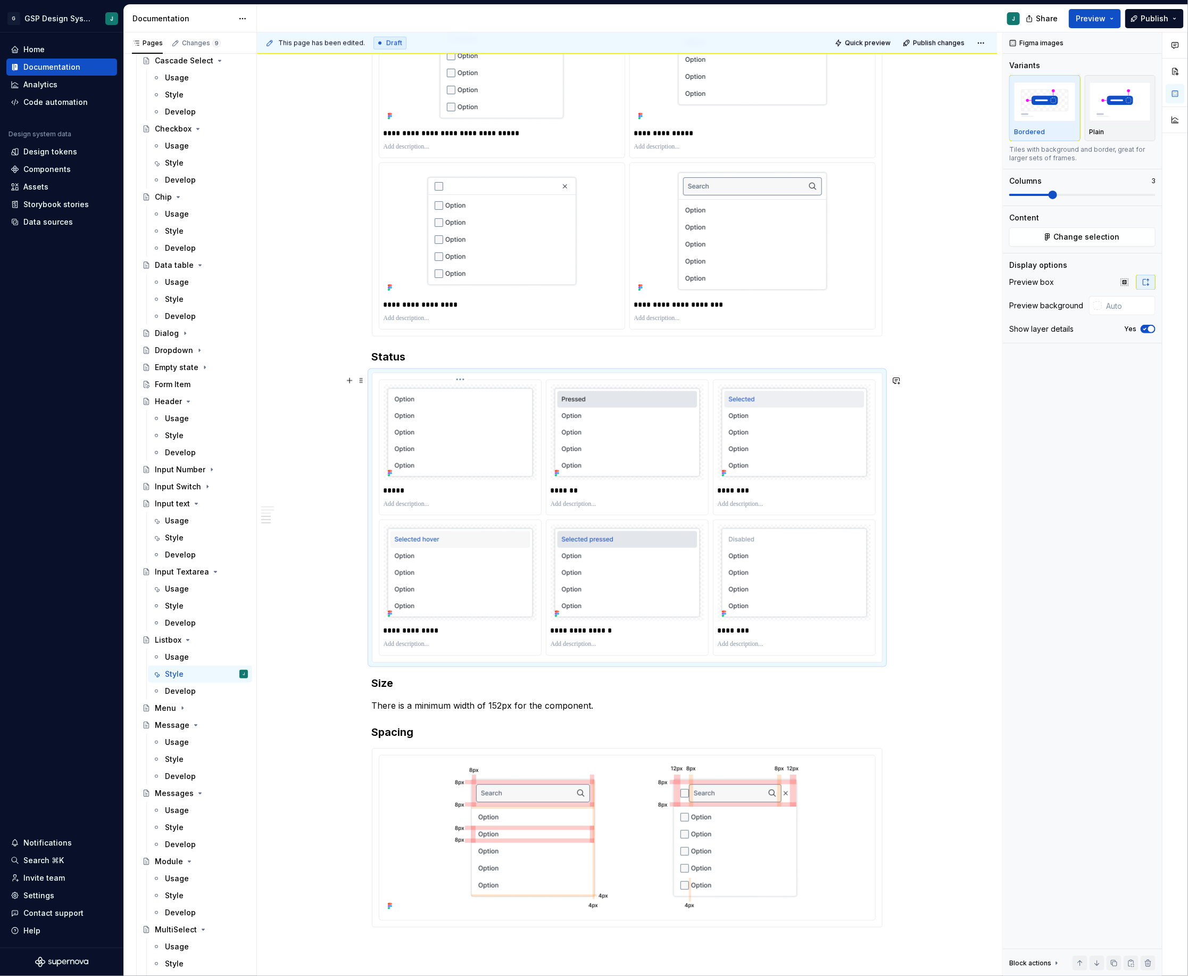
click at [434, 420] on img at bounding box center [460, 432] width 153 height 97
click at [1085, 242] on span "Change selection" at bounding box center [1087, 237] width 66 height 11
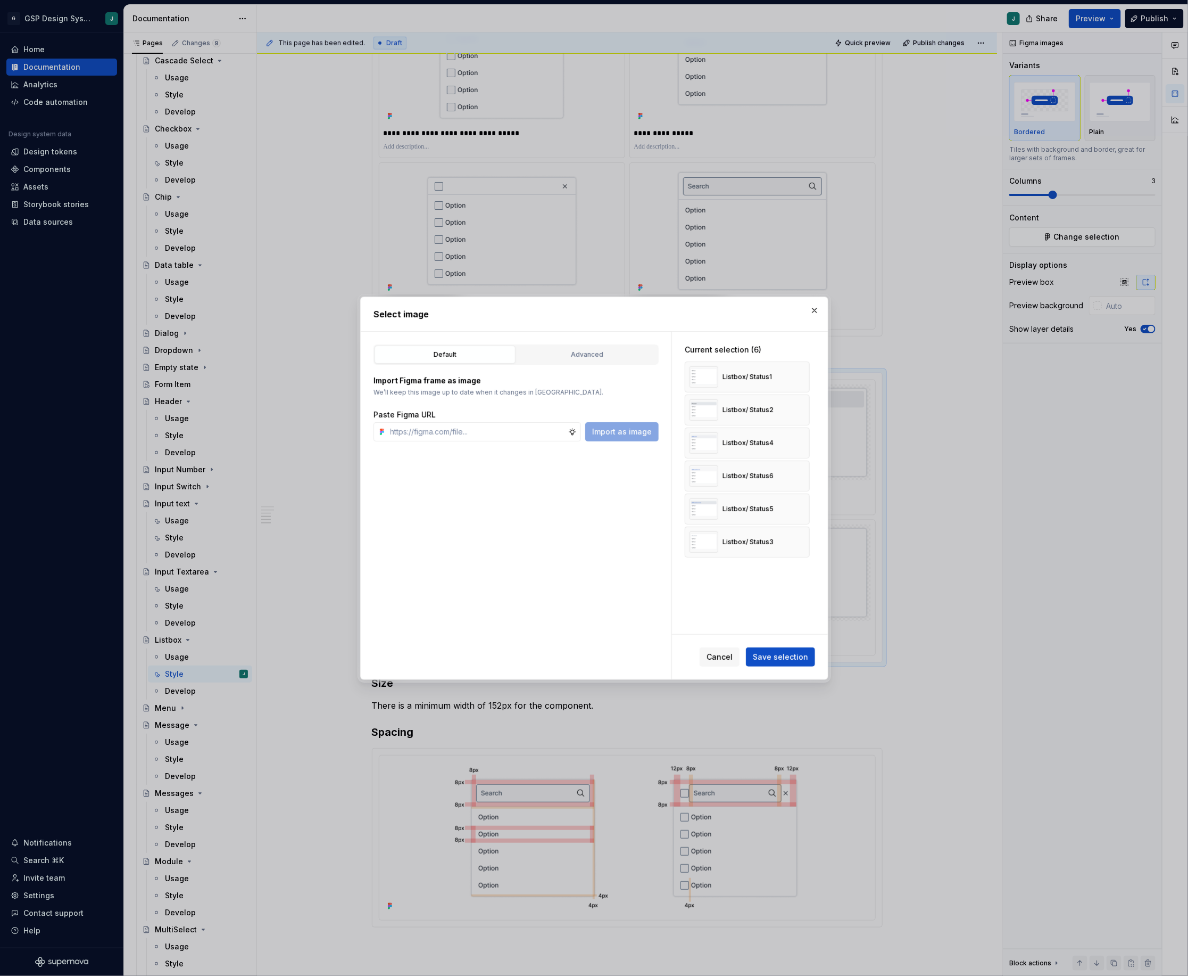
type textarea "*"
click at [582, 356] on div "Advanced" at bounding box center [587, 354] width 134 height 11
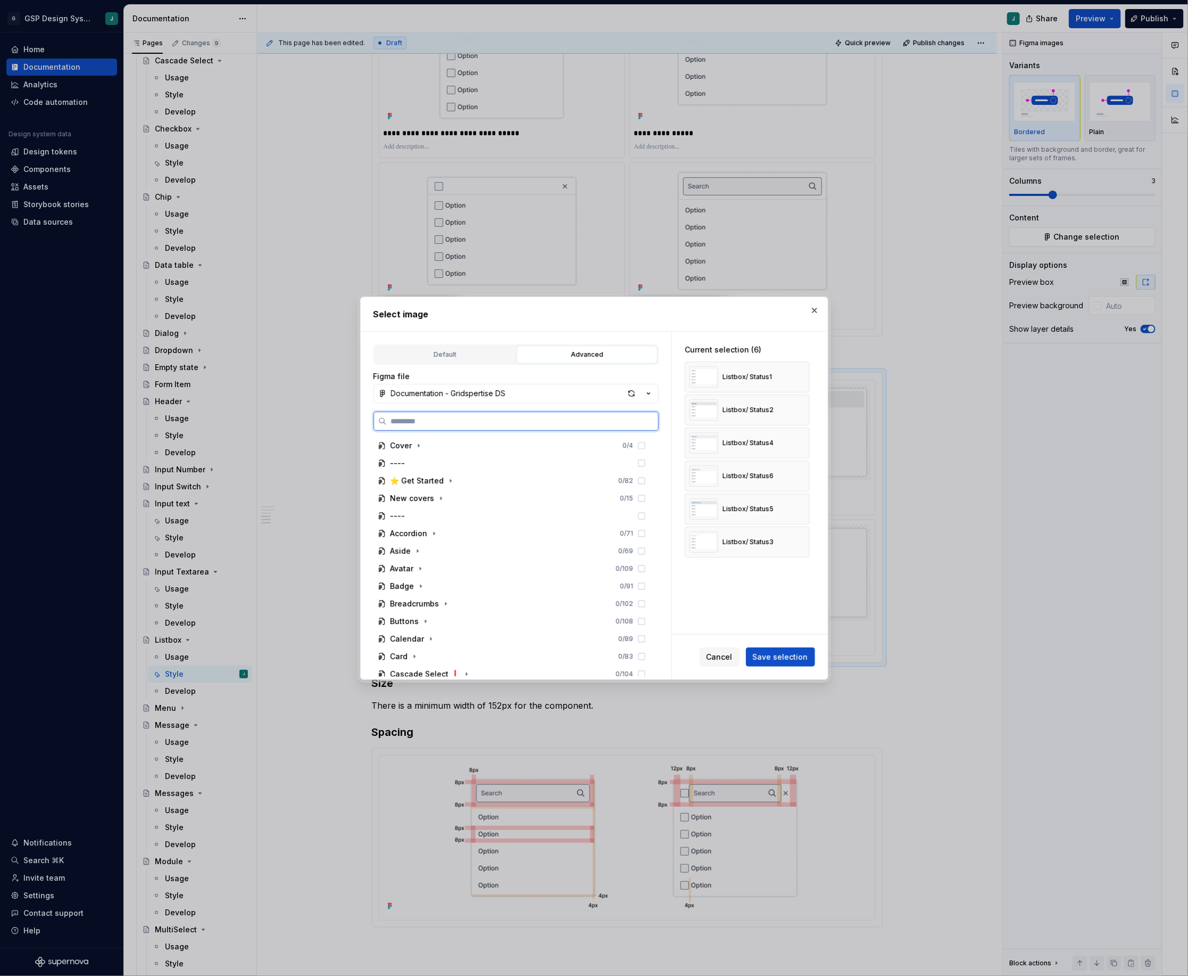
click at [442, 426] on input "search" at bounding box center [522, 421] width 271 height 11
type input "******"
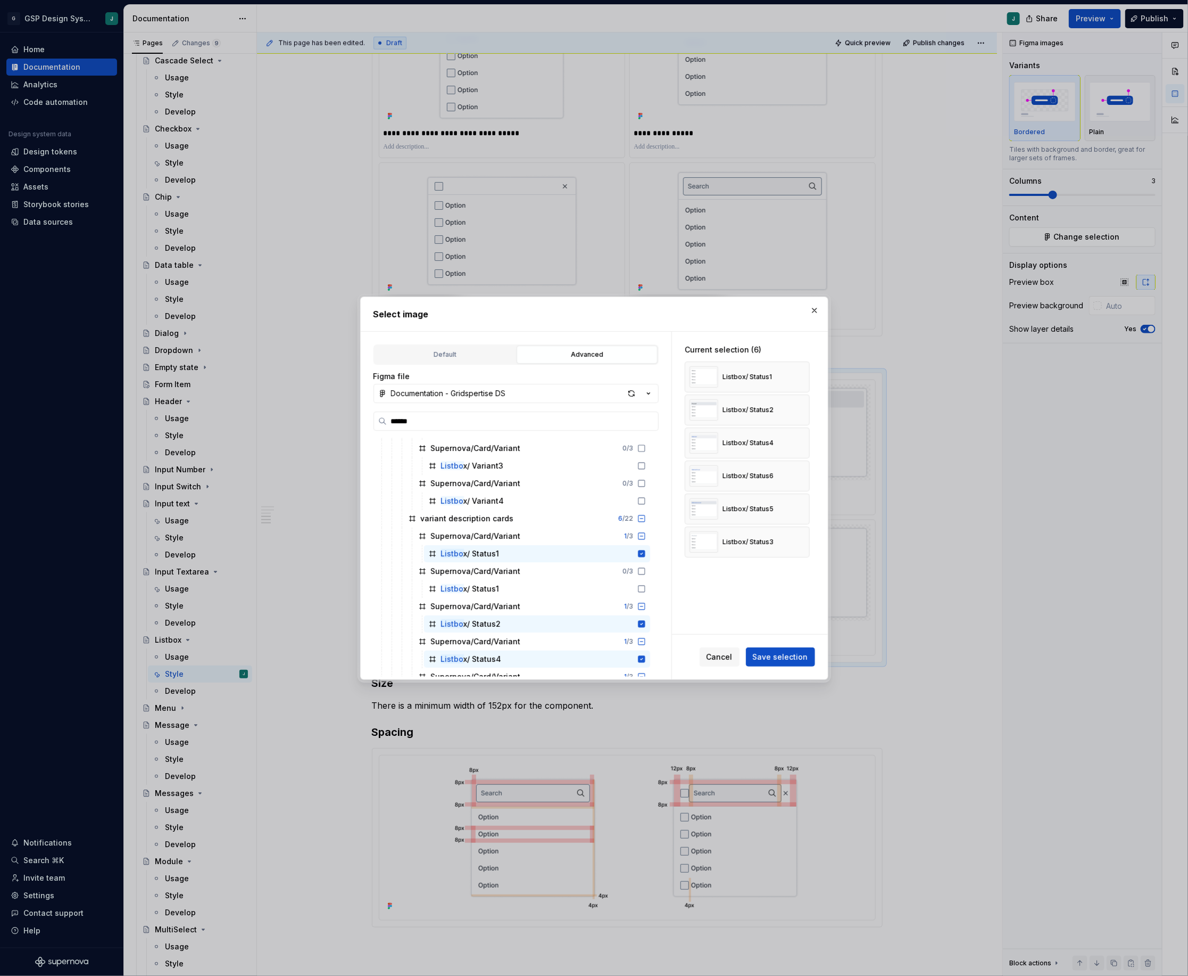
scroll to position [497, 0]
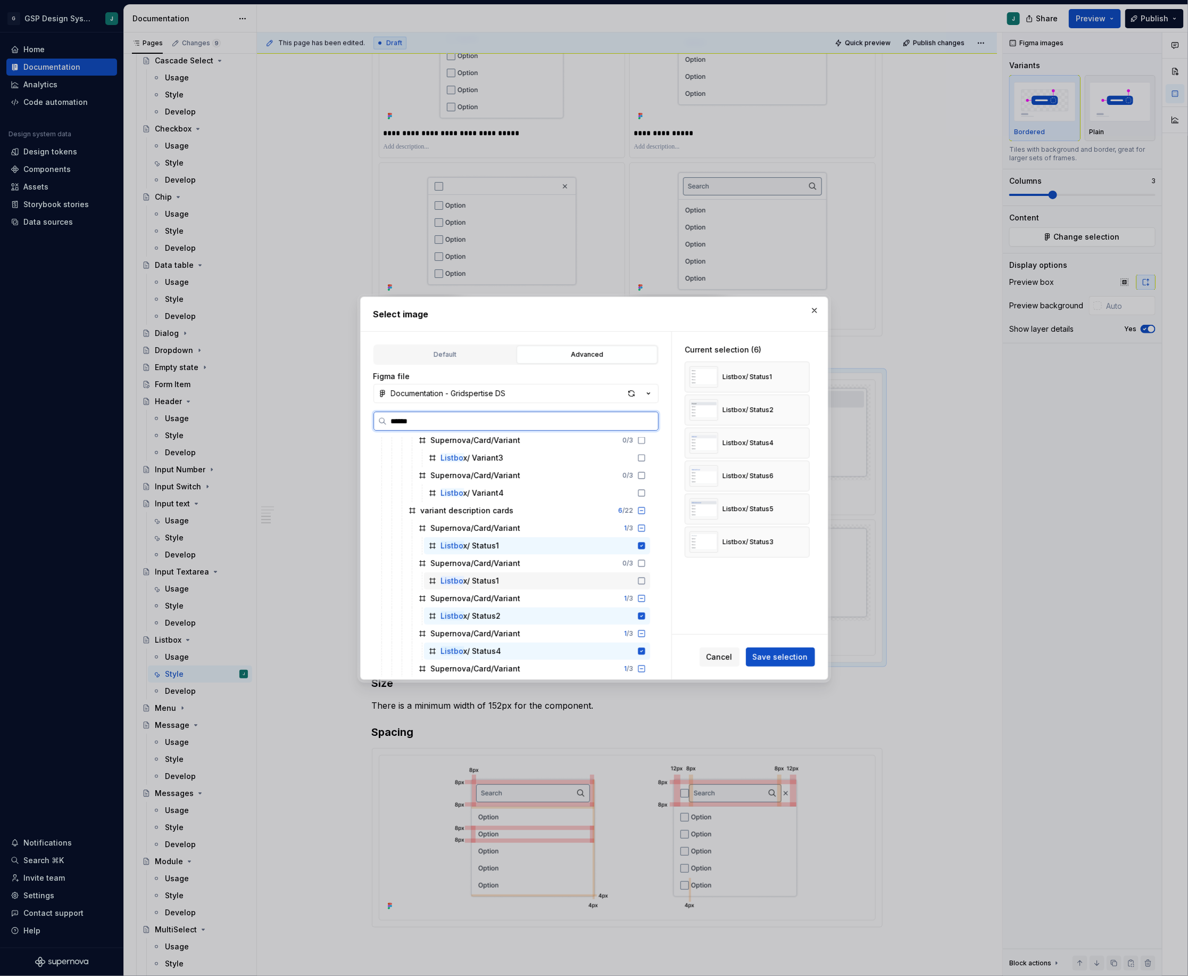
click at [646, 579] on icon at bounding box center [642, 580] width 9 height 9
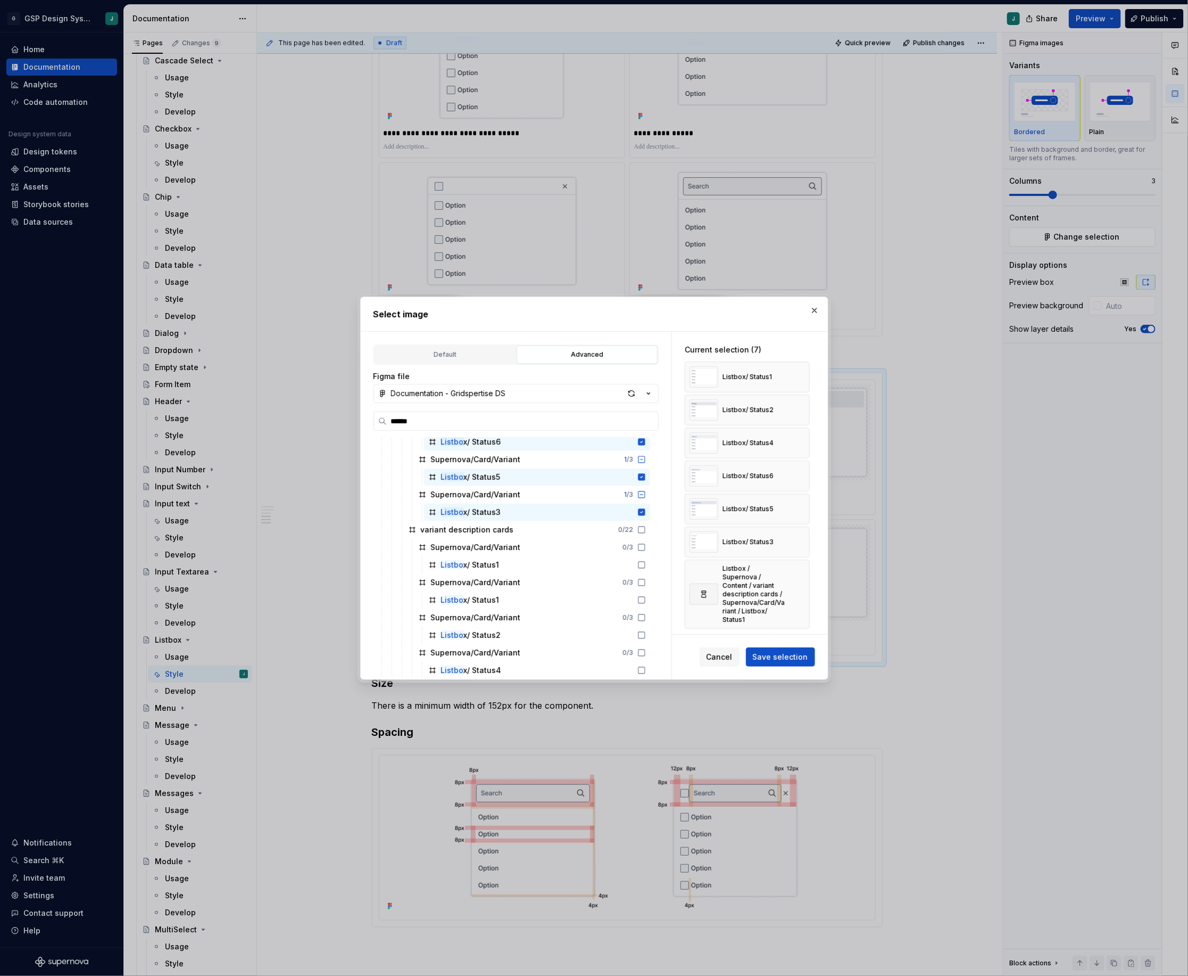
scroll to position [746, 0]
click at [781, 654] on span "Save selection" at bounding box center [780, 656] width 55 height 11
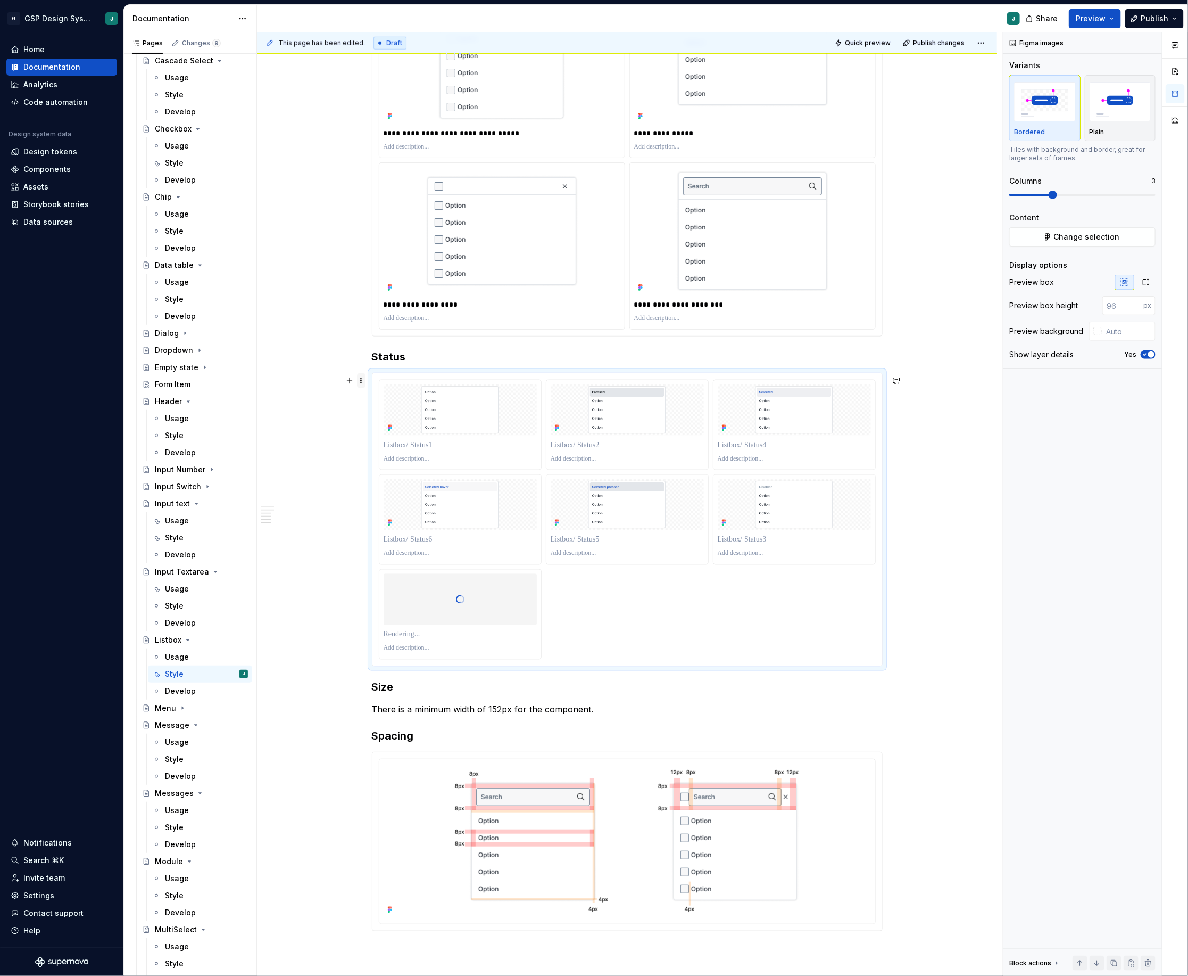
click at [363, 381] on span at bounding box center [361, 380] width 9 height 15
click at [394, 396] on div "Duplicate" at bounding box center [414, 397] width 69 height 11
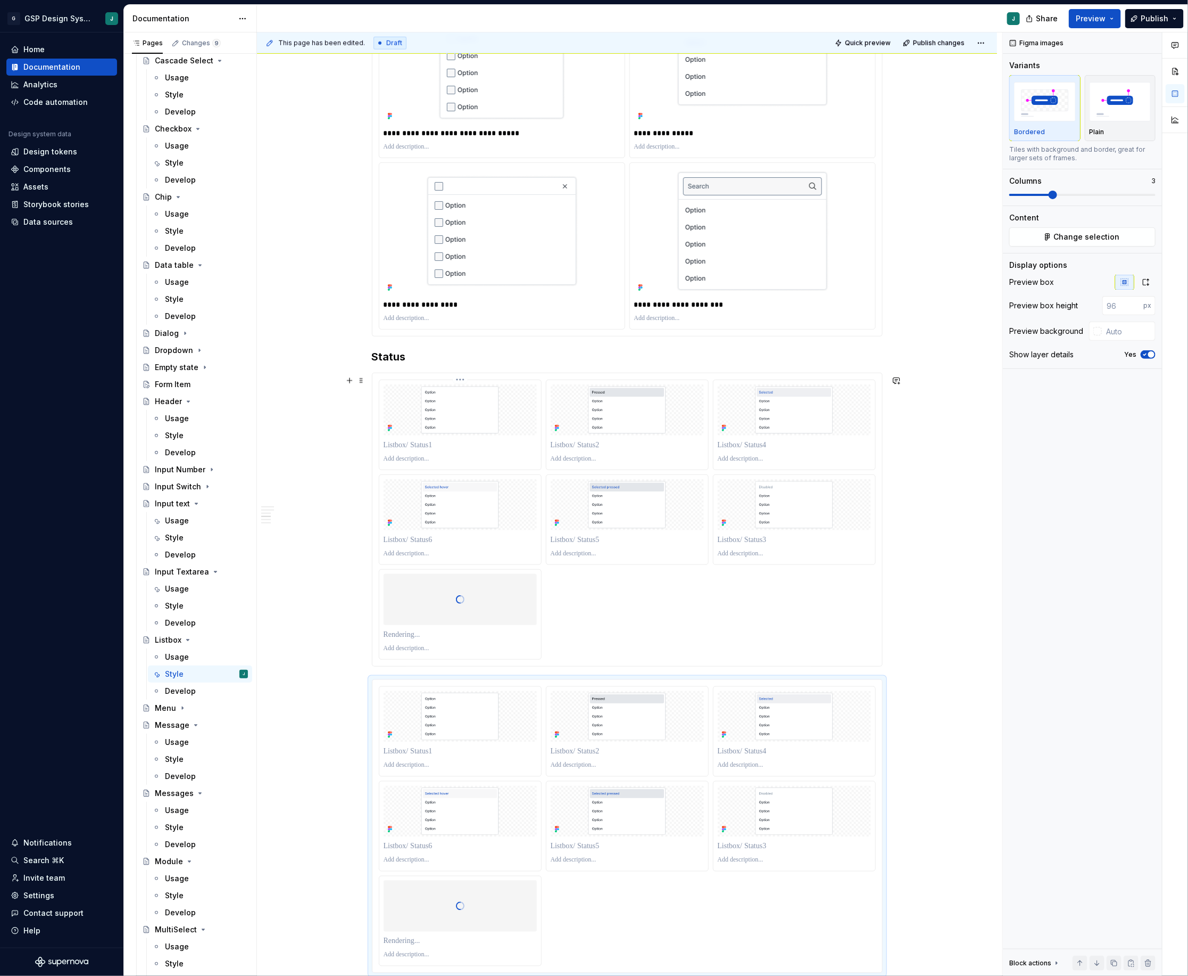
scroll to position [708, 0]
click at [389, 353] on h3 "Status" at bounding box center [627, 353] width 511 height 15
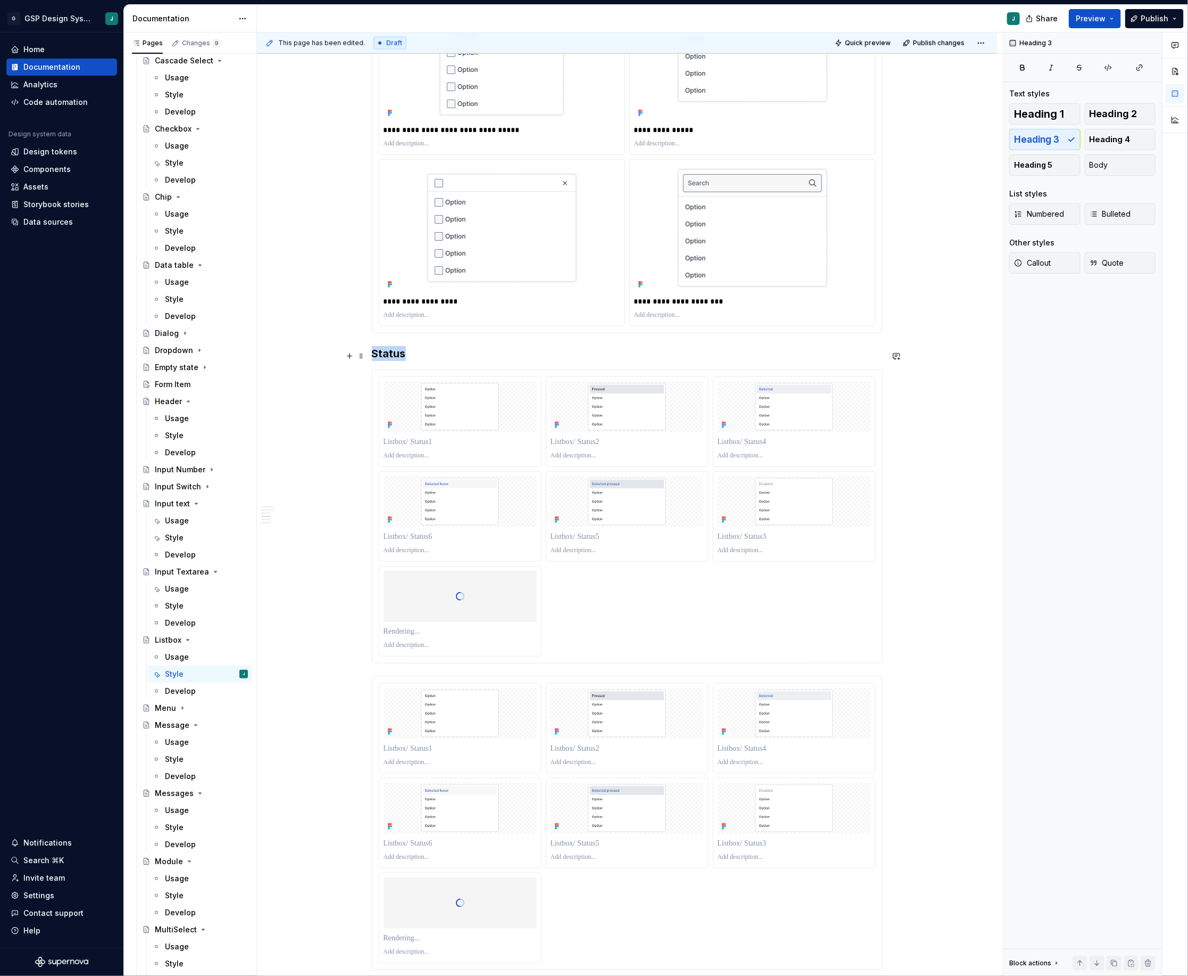
click at [389, 353] on h3 "Status" at bounding box center [627, 353] width 511 height 15
click at [372, 361] on div "**********" at bounding box center [627, 530] width 740 height 2107
click at [420, 351] on h3 "Listbox Status" at bounding box center [627, 353] width 511 height 15
click at [420, 351] on h3 "Listbox status" at bounding box center [627, 353] width 511 height 15
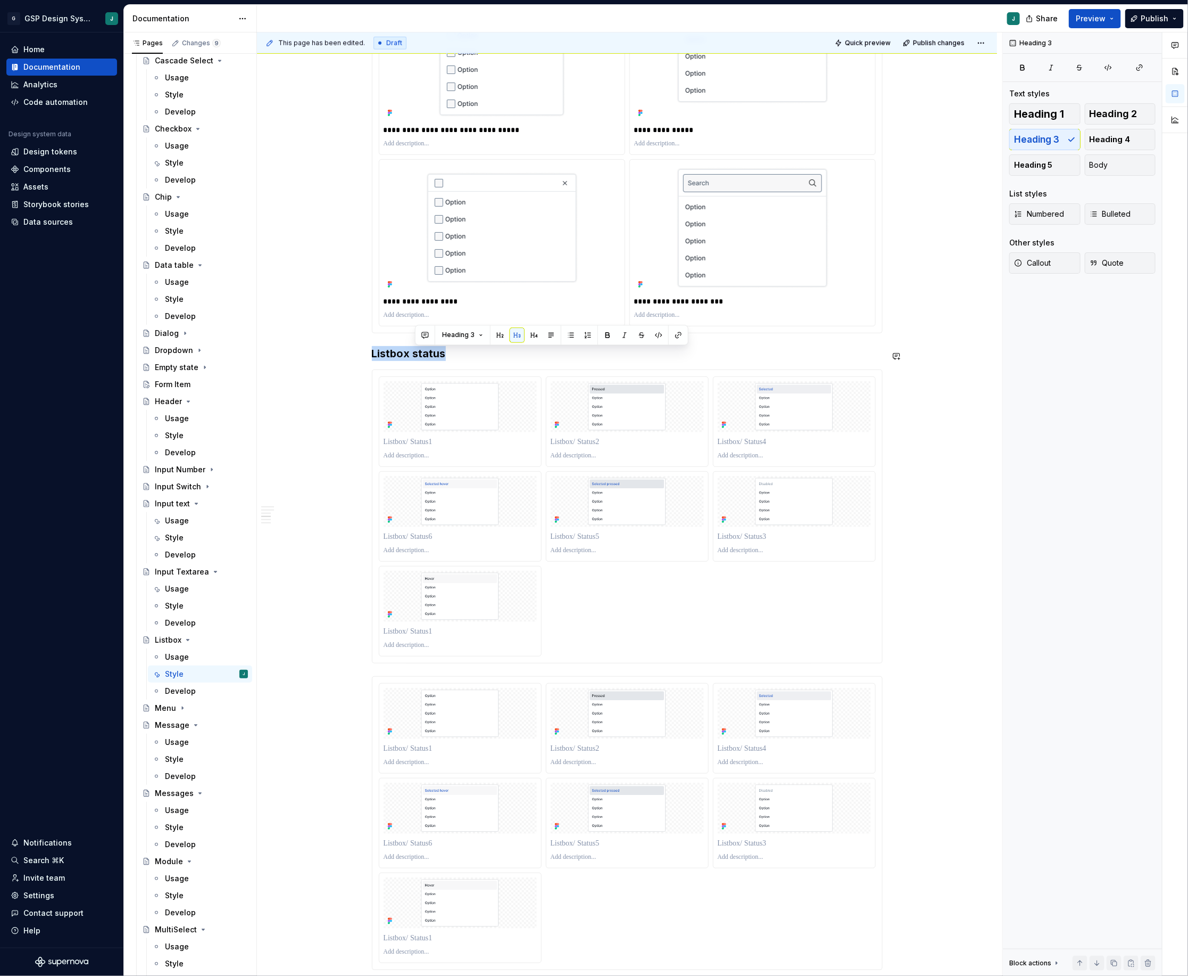
click at [420, 351] on h3 "Listbox status" at bounding box center [627, 353] width 511 height 15
copy h3 "Listbox status"
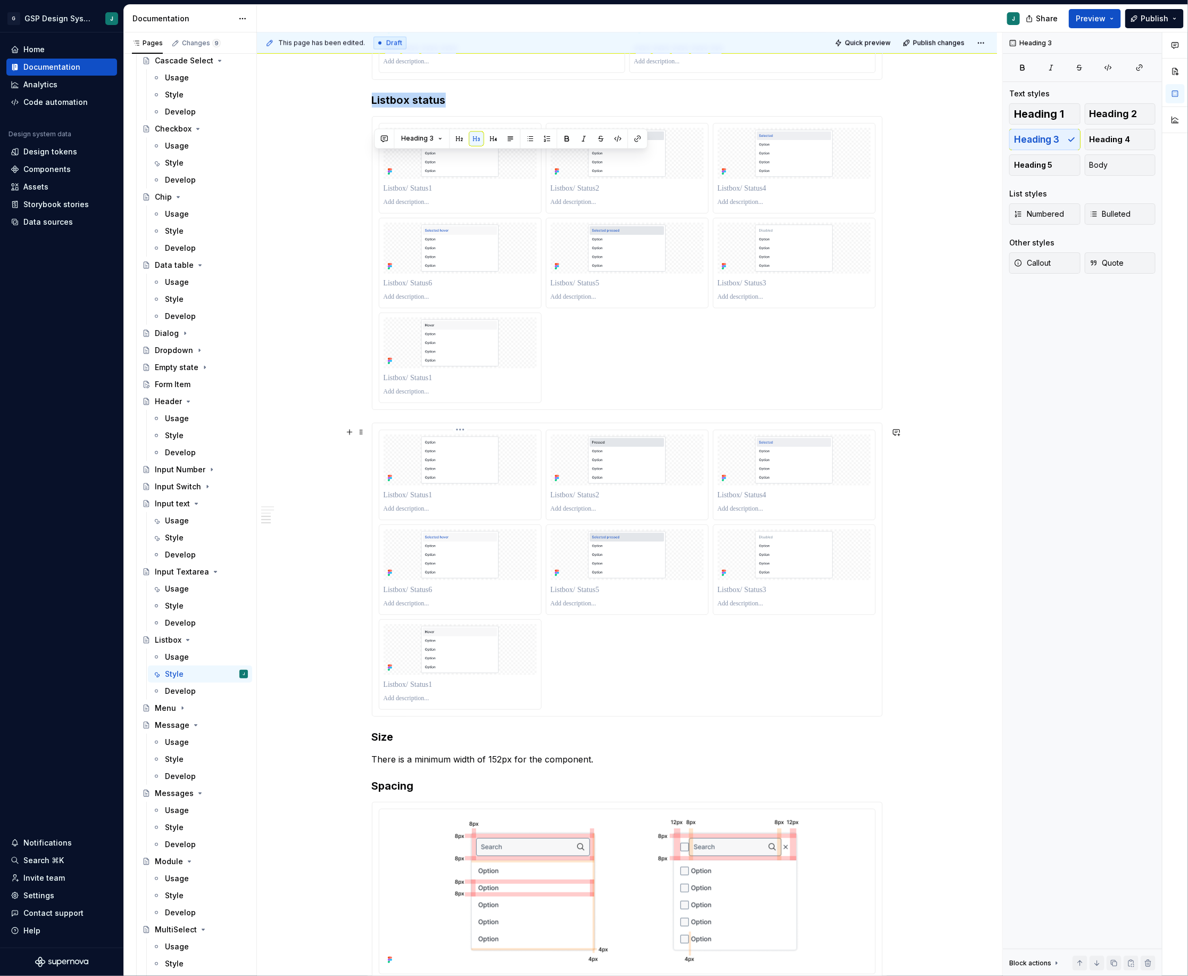
scroll to position [976, 0]
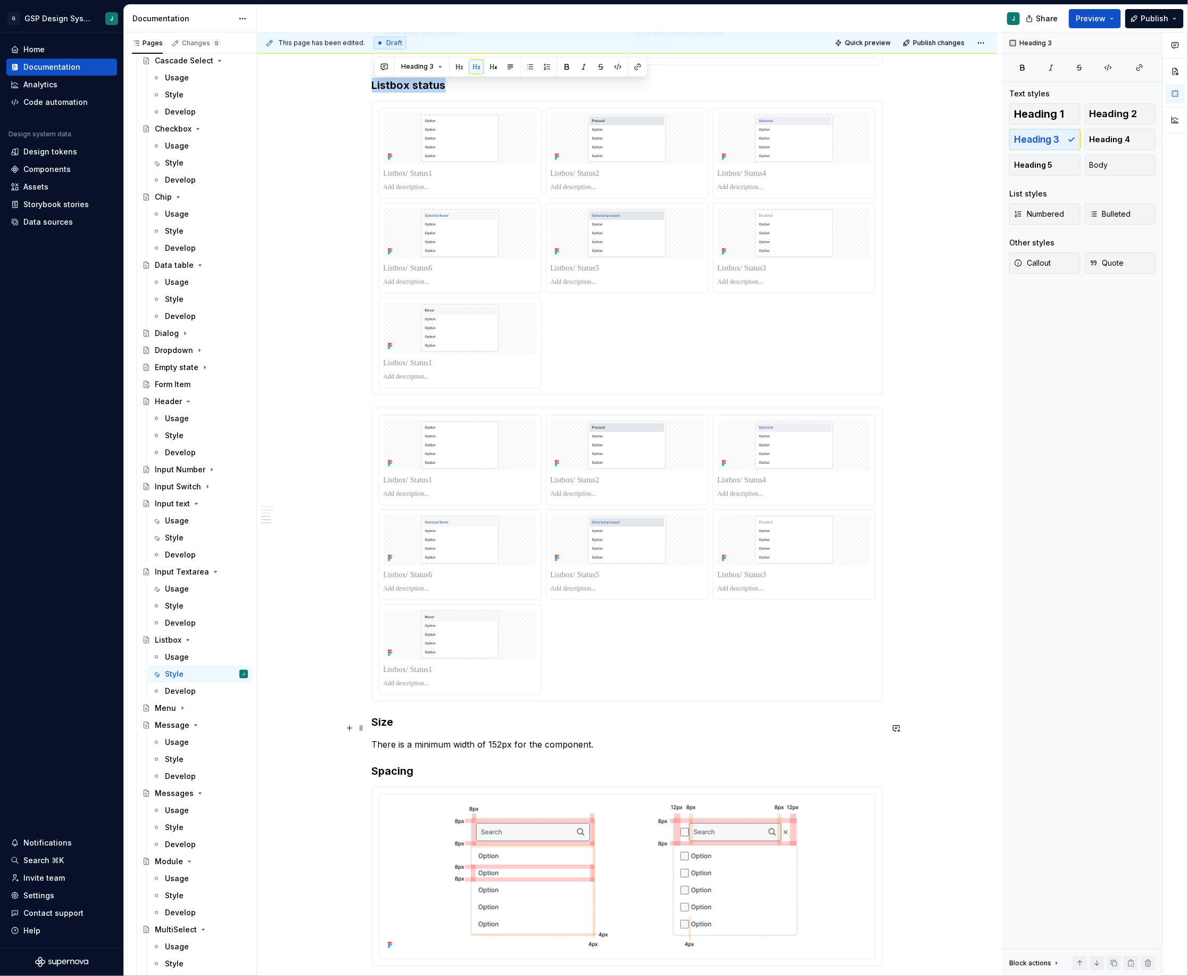
click at [373, 729] on div "**********" at bounding box center [627, 262] width 740 height 2107
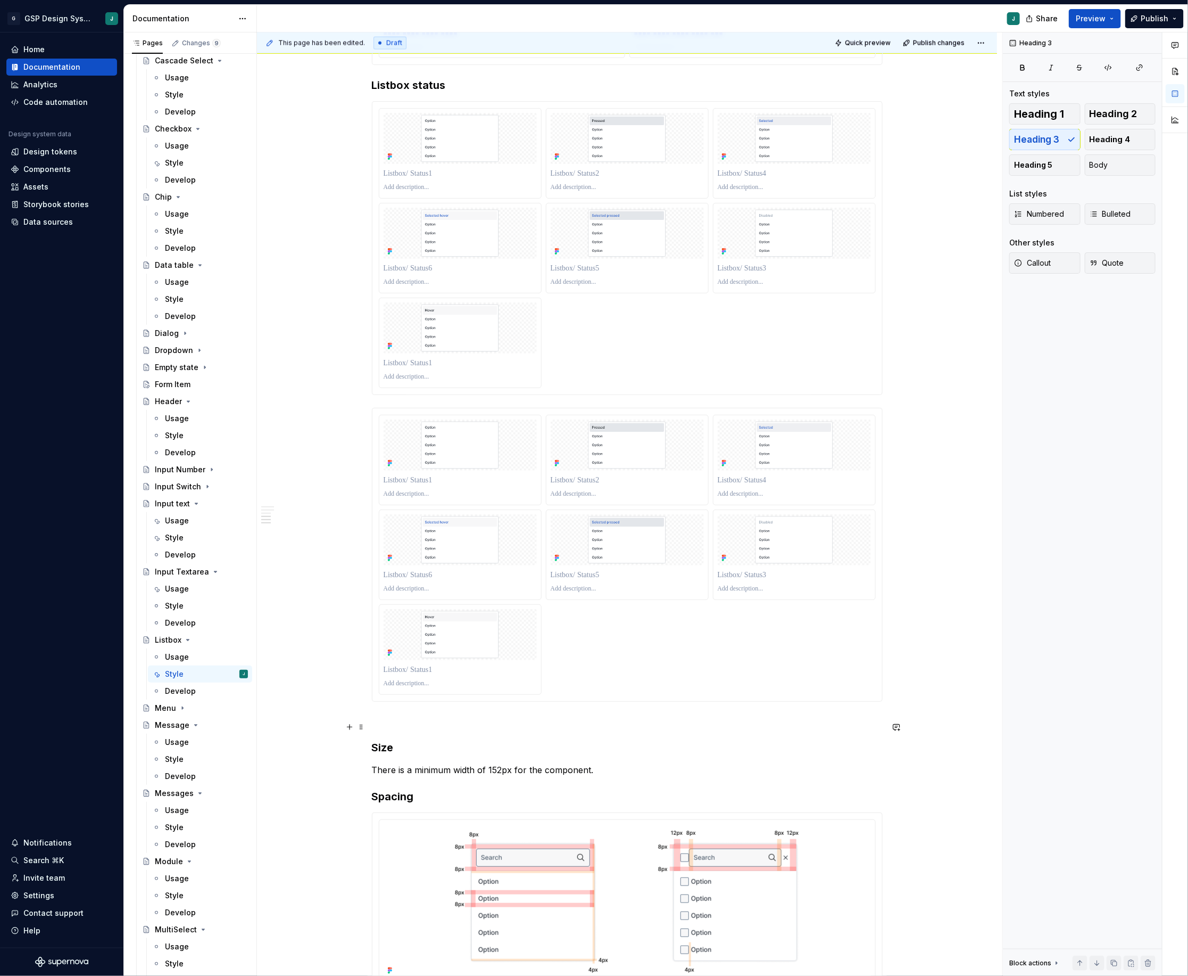
click at [390, 727] on p at bounding box center [627, 720] width 511 height 13
click at [404, 725] on p "Listbox status" at bounding box center [627, 720] width 511 height 13
click at [426, 727] on p "Listbox multiselect status" at bounding box center [627, 720] width 511 height 13
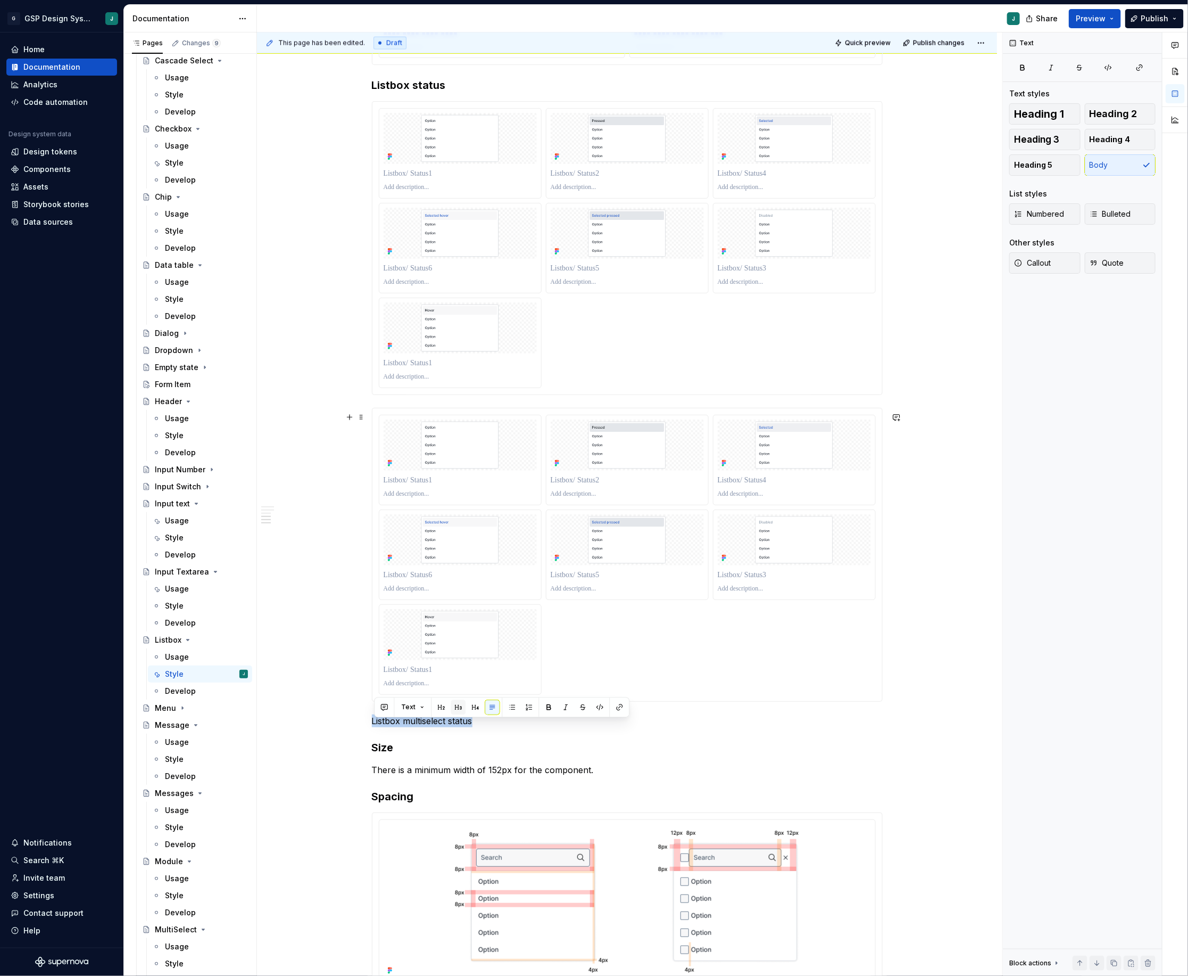
click at [458, 705] on button "button" at bounding box center [458, 707] width 15 height 15
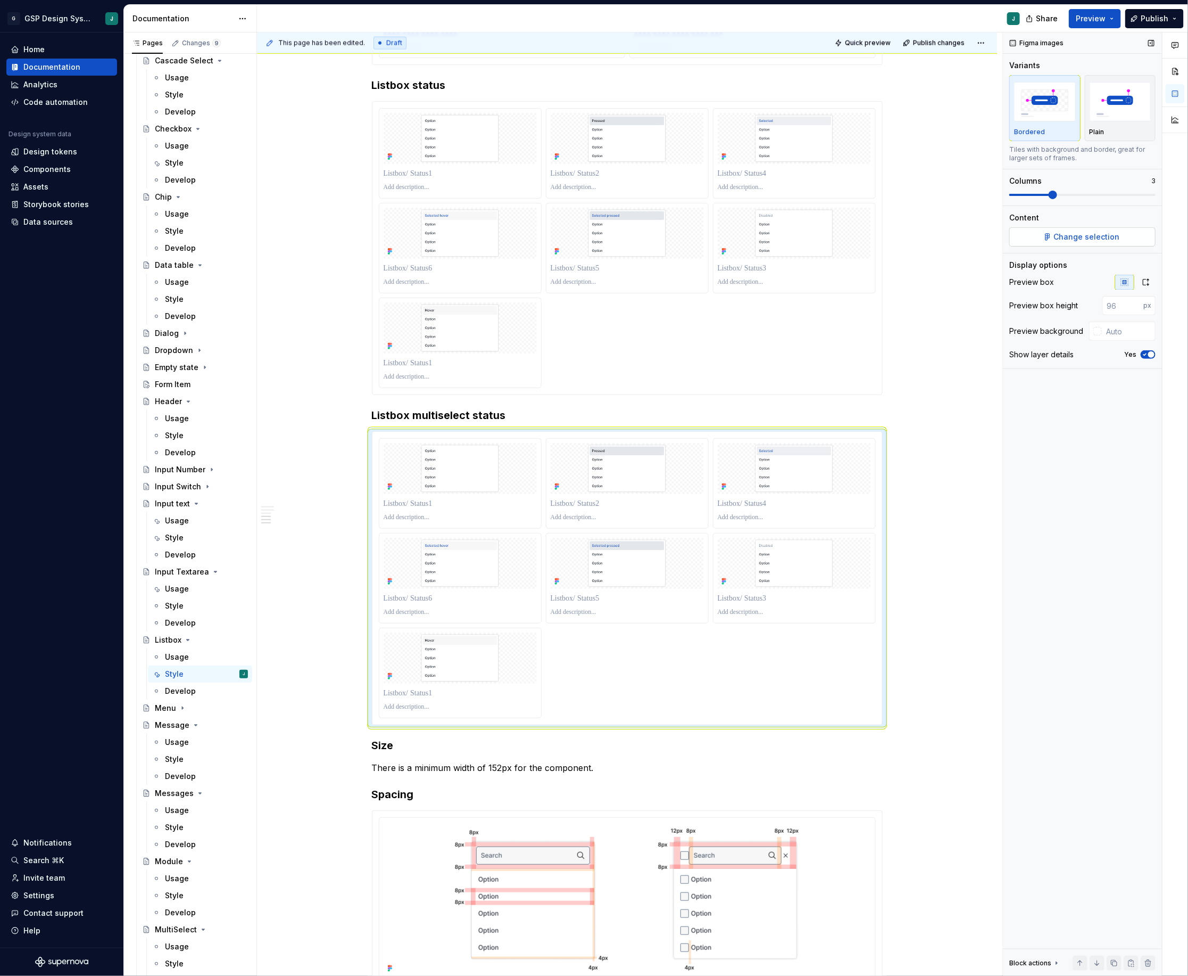
click at [1071, 237] on span "Change selection" at bounding box center [1087, 237] width 66 height 11
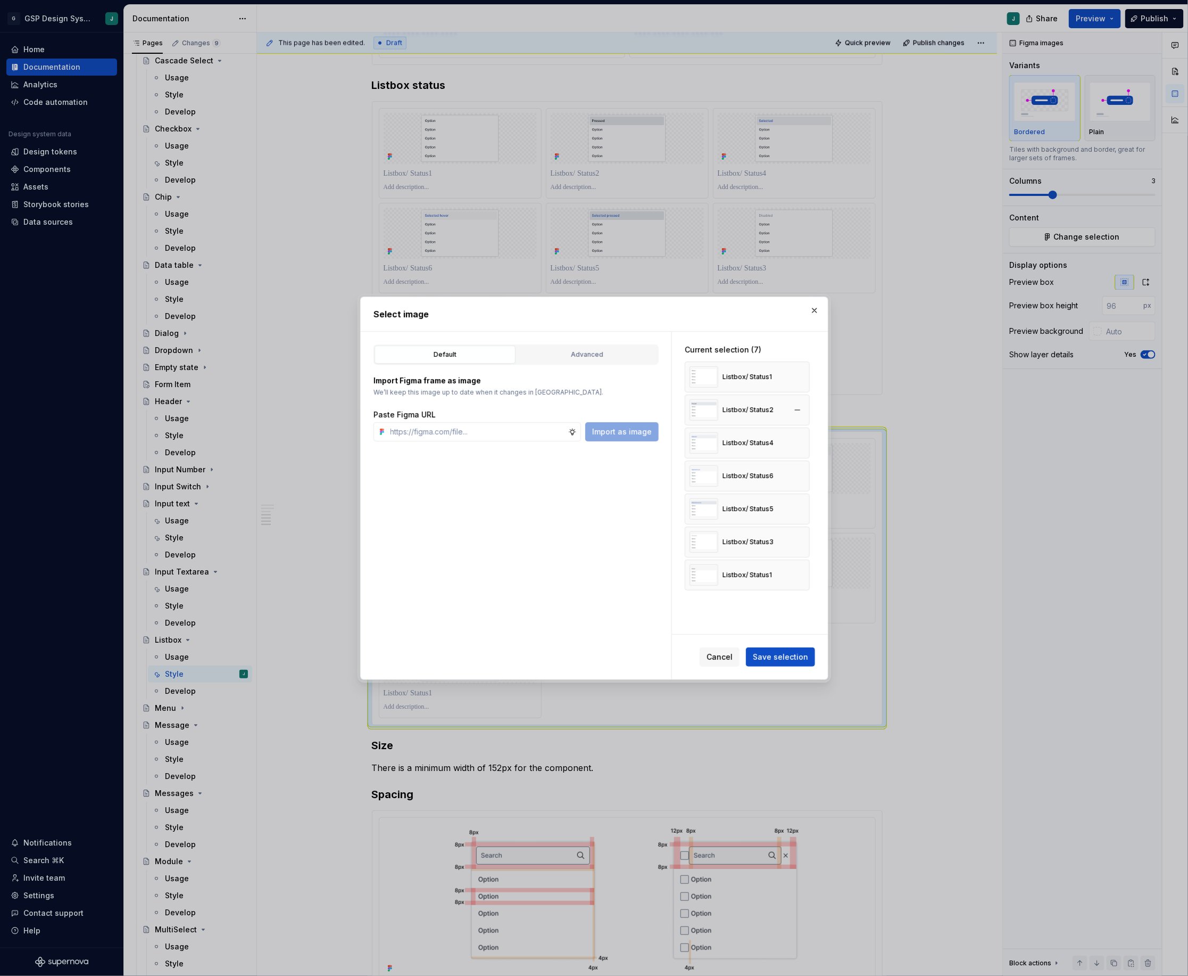
type textarea "*"
click at [587, 351] on div "Advanced" at bounding box center [587, 354] width 134 height 11
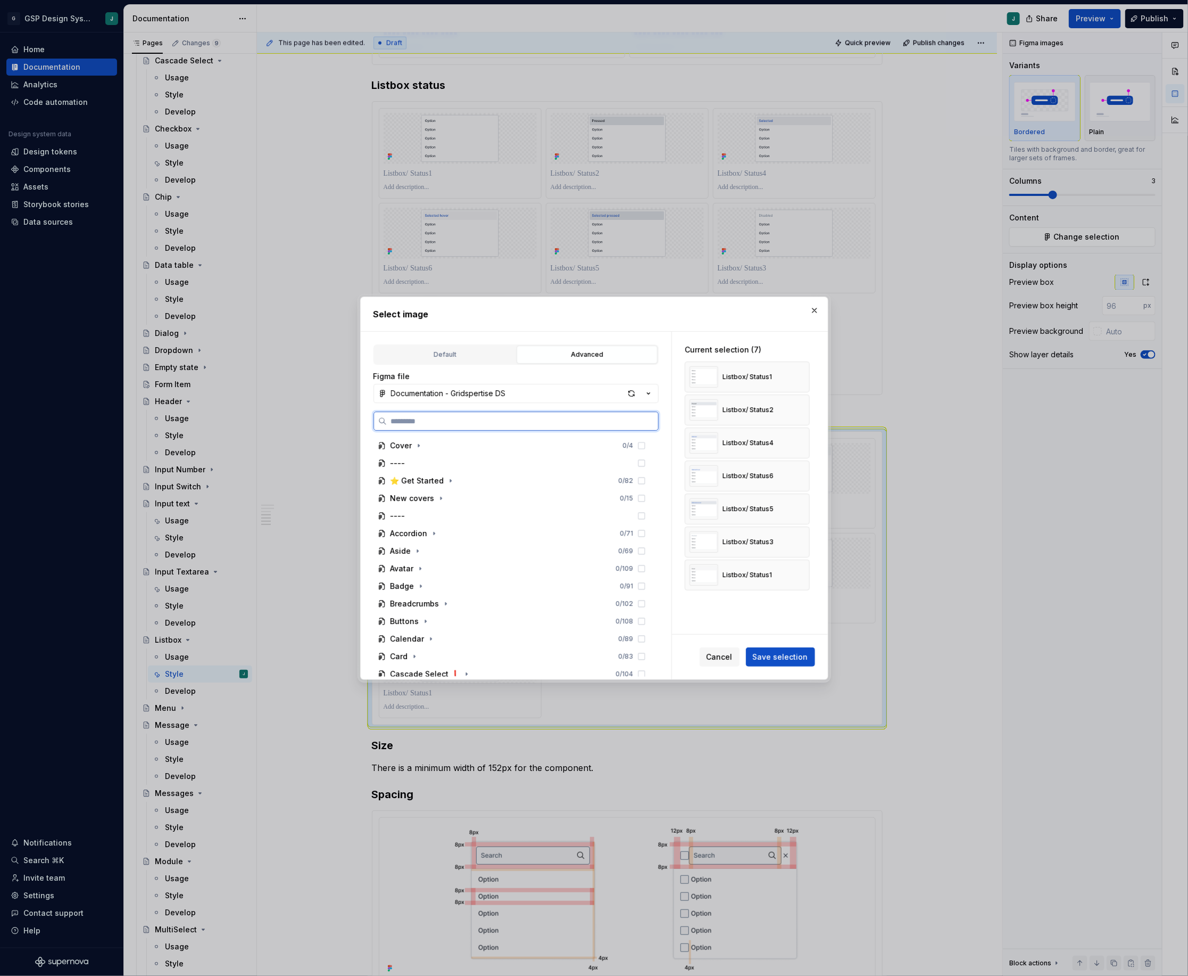
click at [497, 418] on input "search" at bounding box center [522, 421] width 271 height 11
type input "*******"
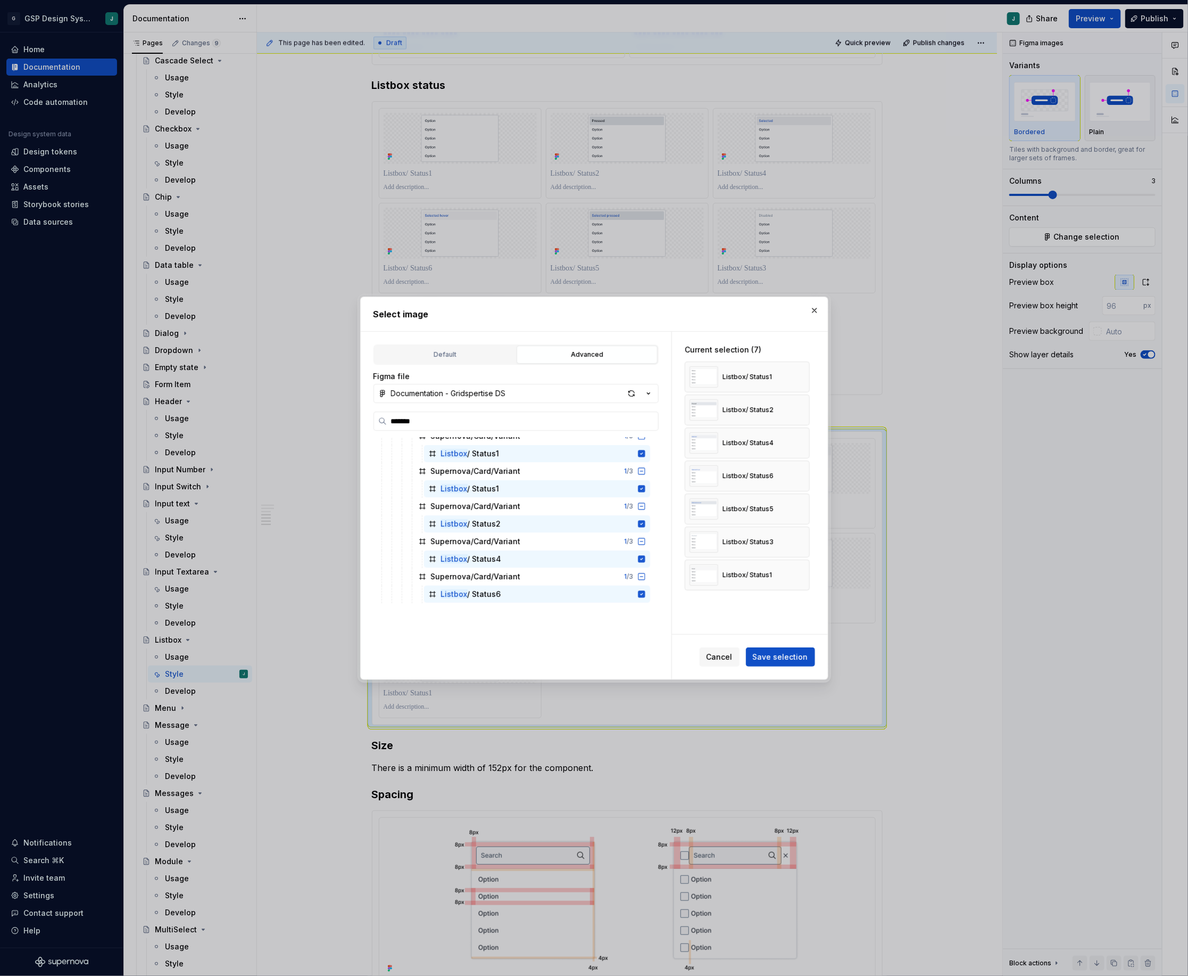
scroll to position [380, 0]
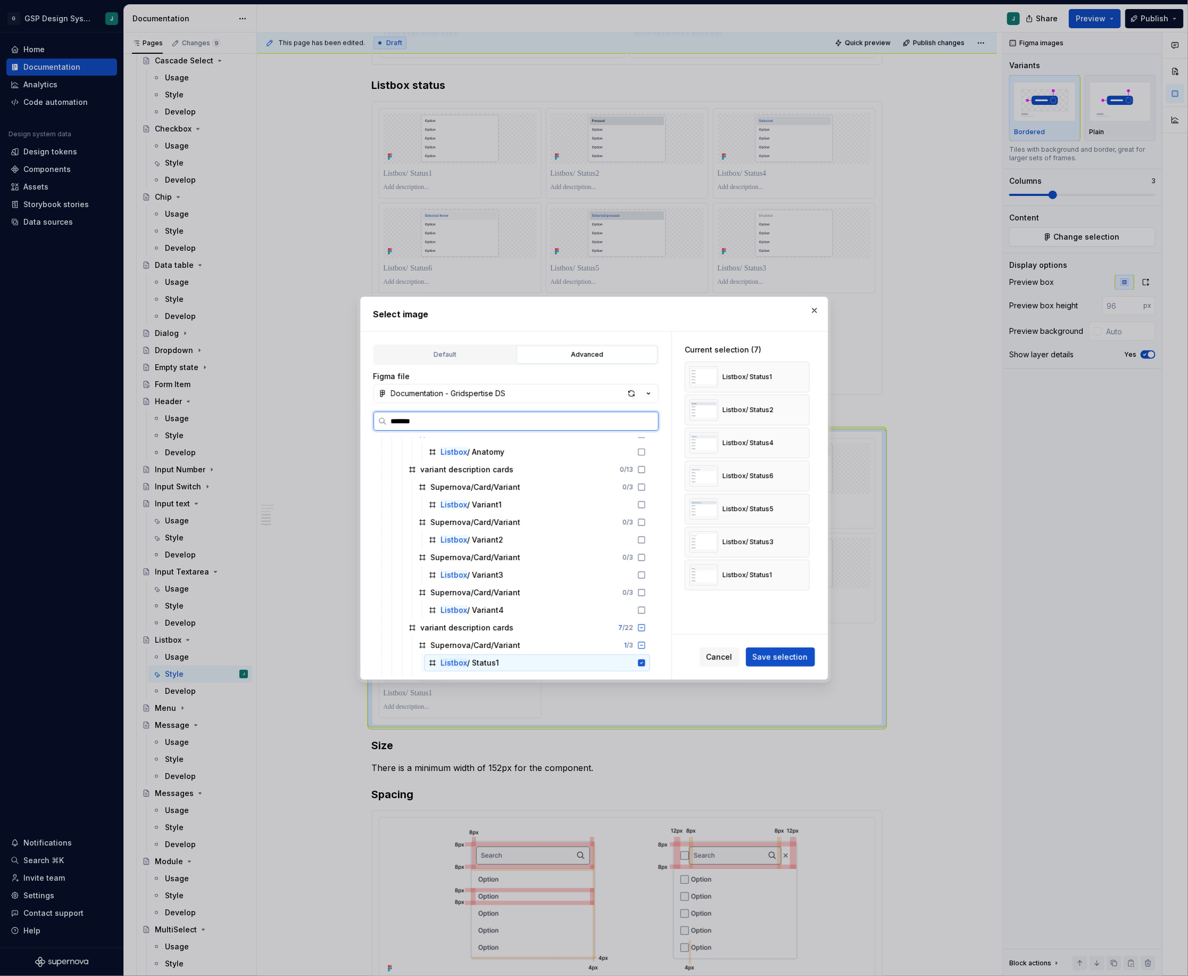
click at [645, 665] on icon at bounding box center [641, 662] width 7 height 7
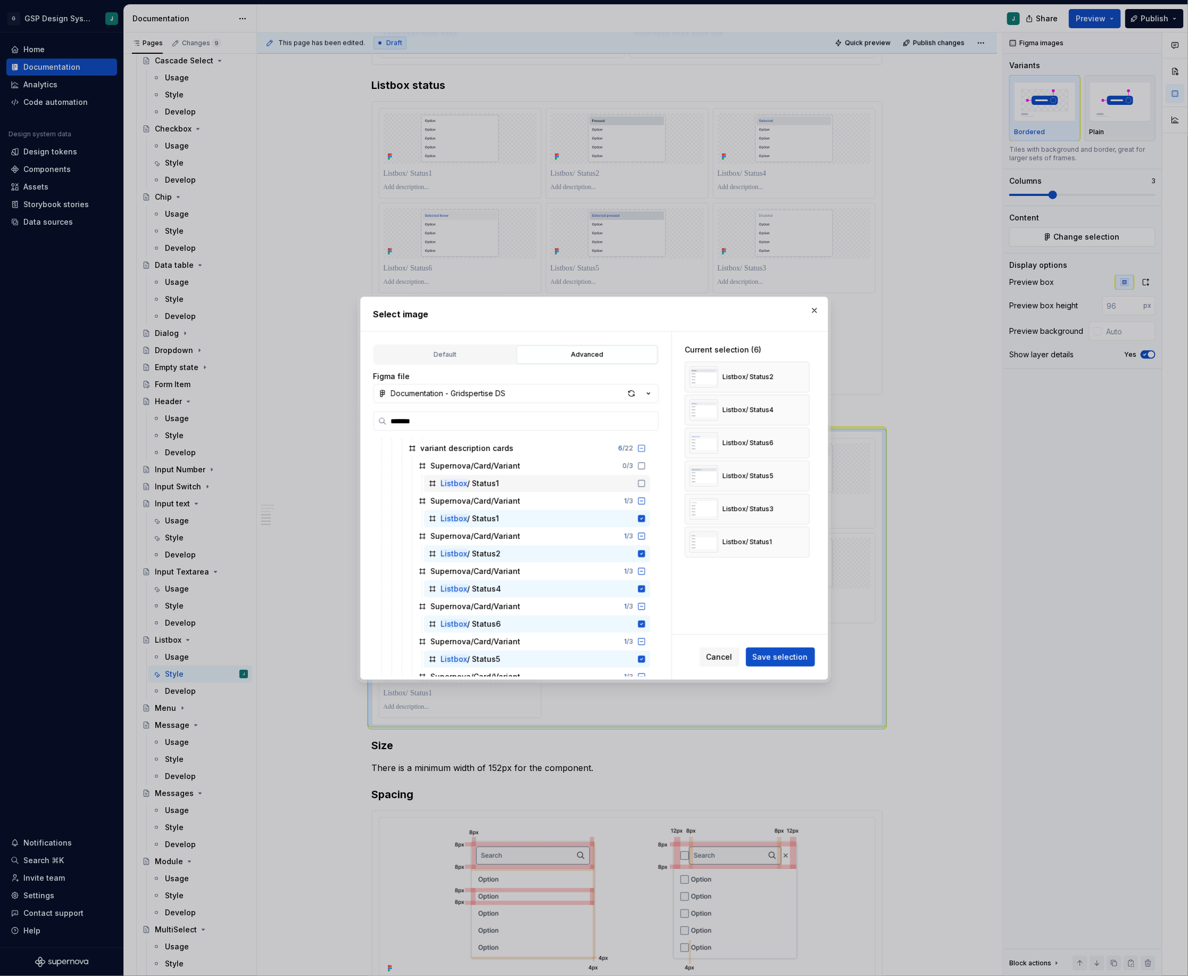
scroll to position [583, 0]
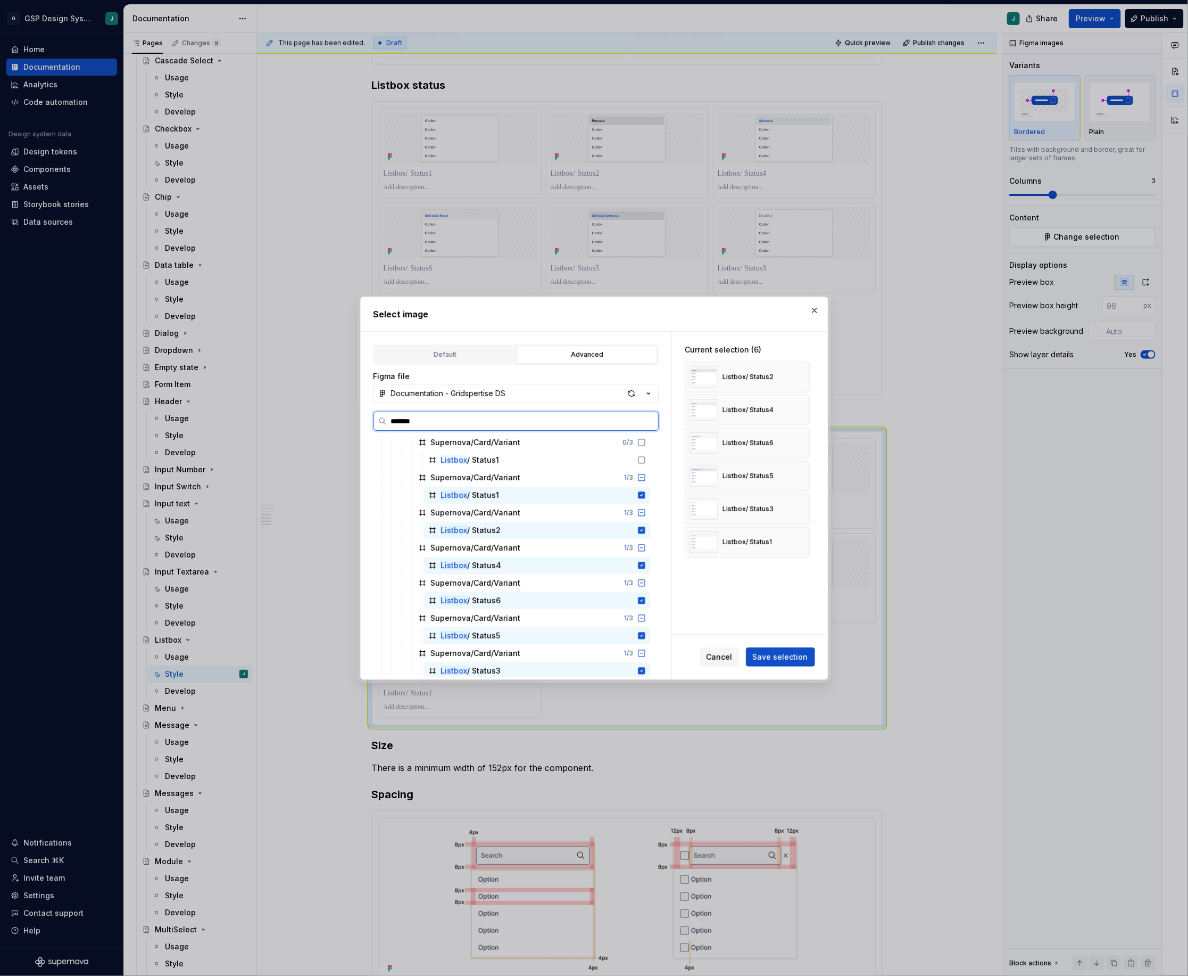
click at [645, 498] on icon at bounding box center [641, 494] width 7 height 7
click at [645, 531] on icon at bounding box center [641, 529] width 7 height 7
click at [645, 567] on icon at bounding box center [641, 564] width 7 height 7
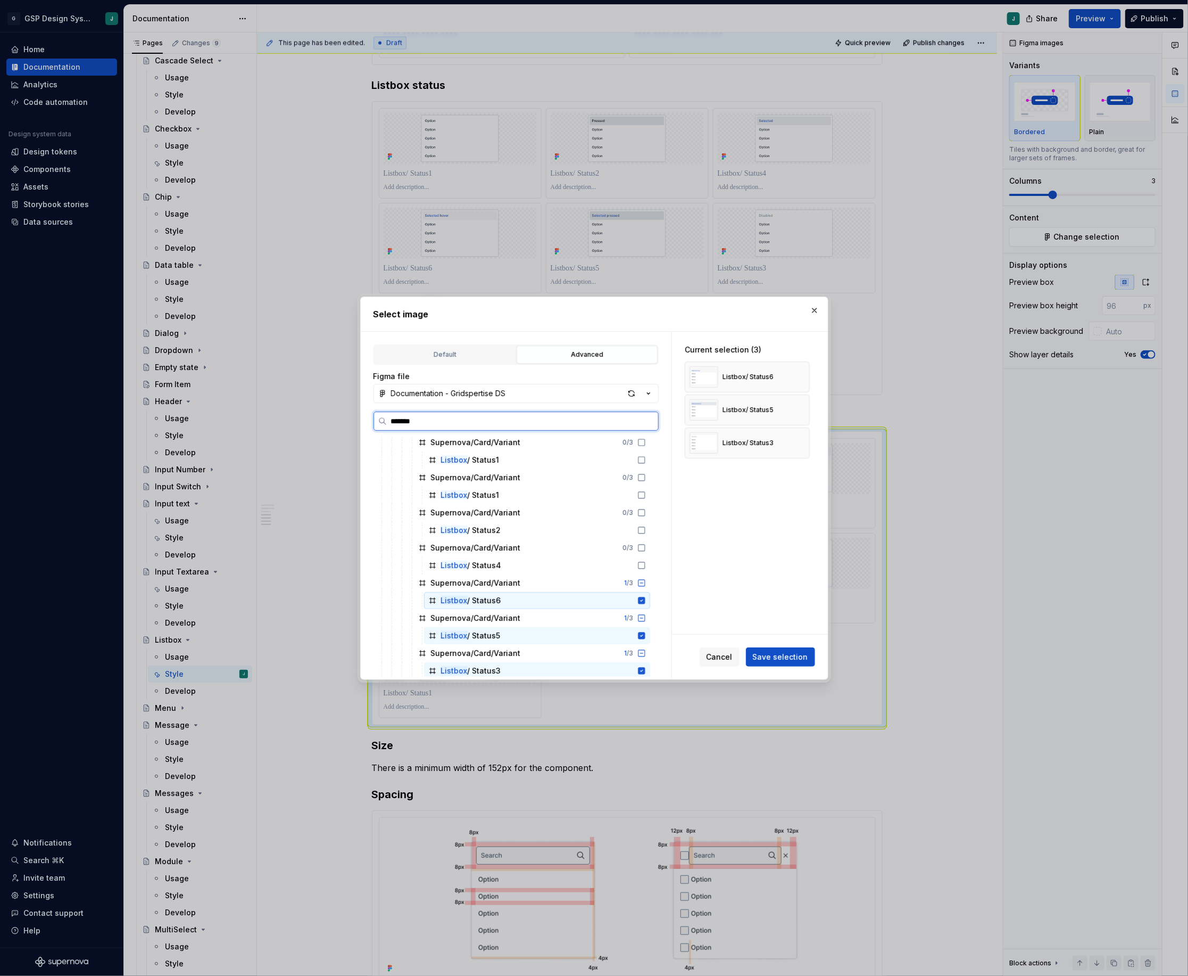
click at [645, 602] on icon at bounding box center [641, 600] width 7 height 7
click at [645, 633] on icon at bounding box center [641, 635] width 7 height 7
click at [645, 670] on icon at bounding box center [641, 670] width 7 height 7
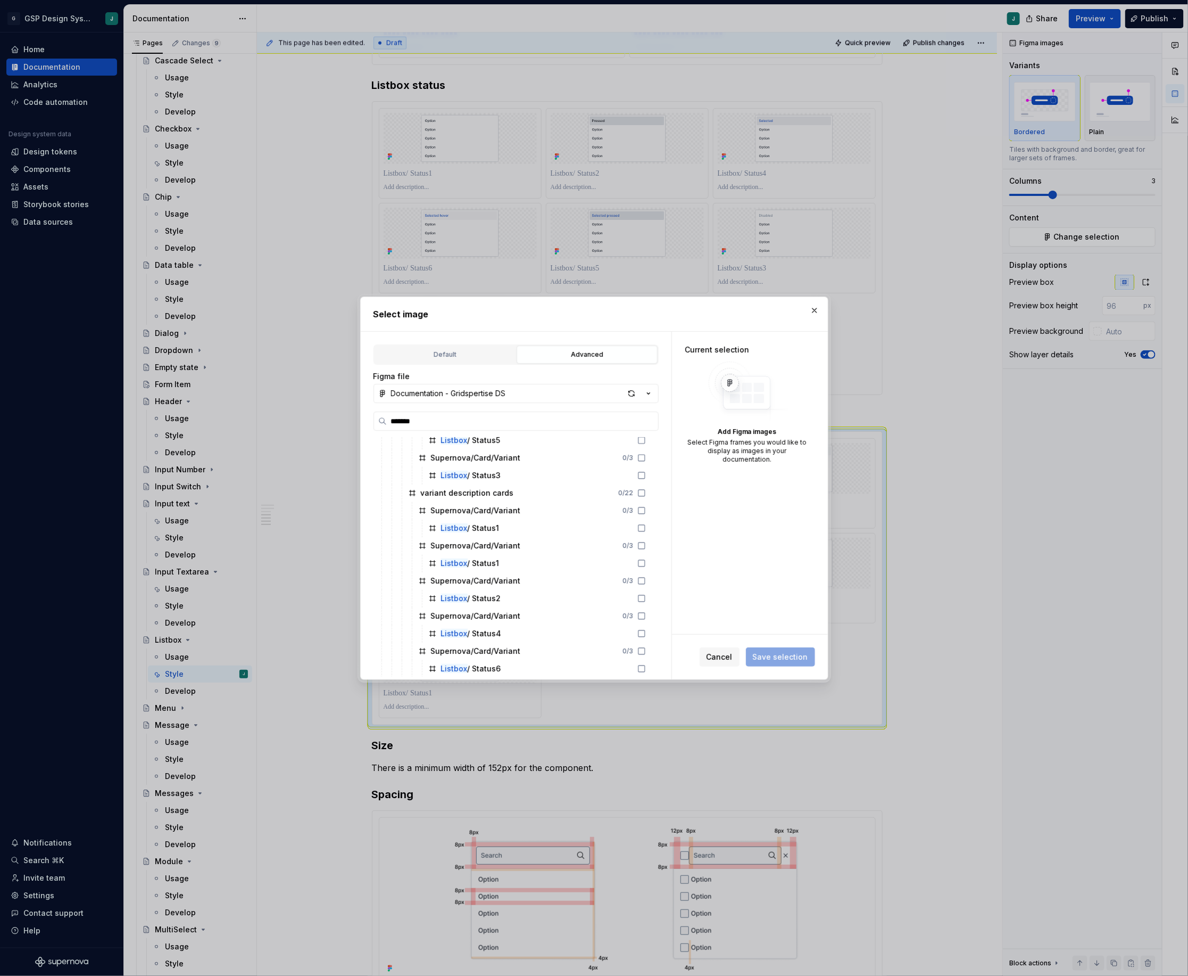
scroll to position [811, 0]
click at [646, 496] on icon at bounding box center [642, 495] width 9 height 9
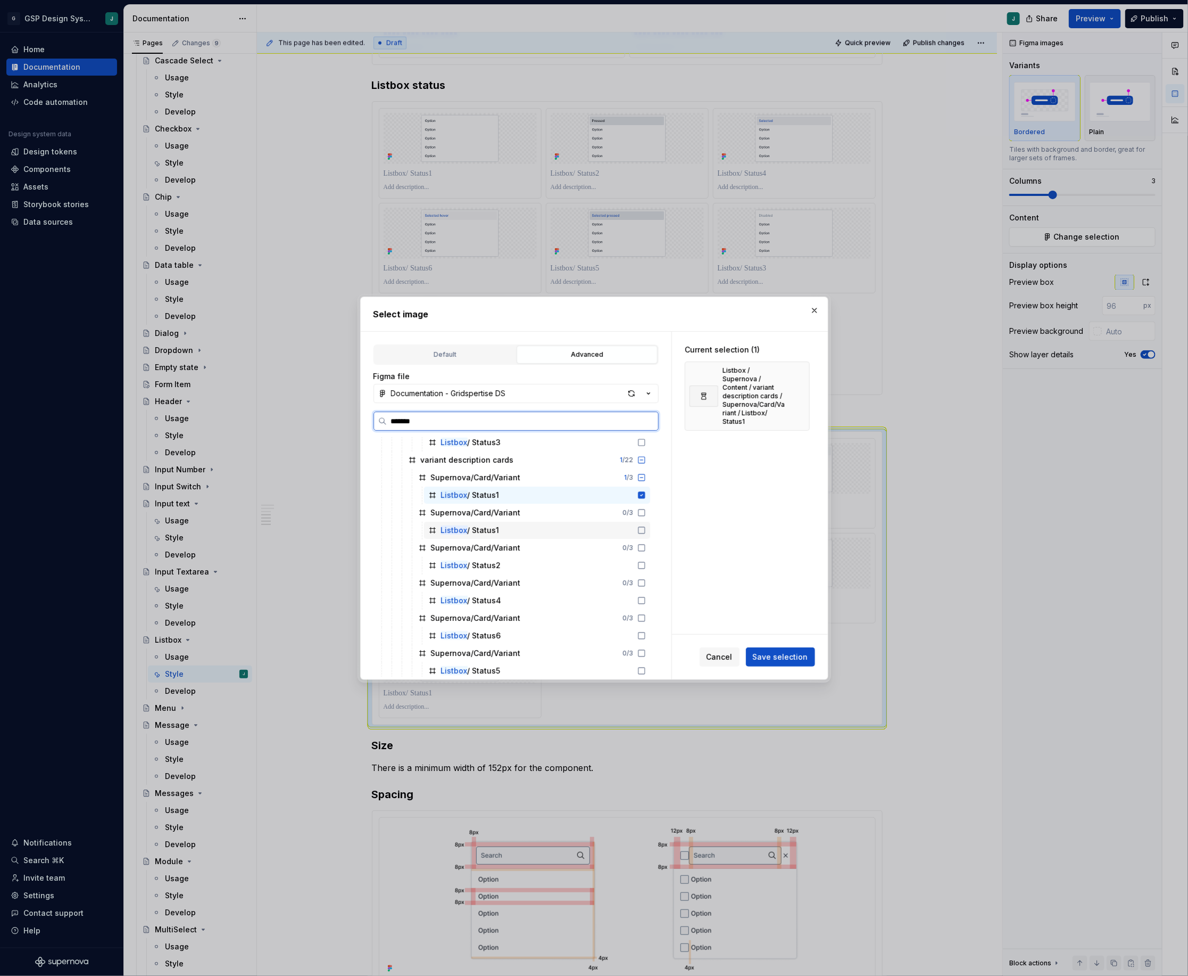
click at [646, 531] on icon at bounding box center [642, 530] width 9 height 9
click at [646, 567] on icon at bounding box center [642, 565] width 9 height 9
click at [646, 601] on icon at bounding box center [642, 600] width 9 height 9
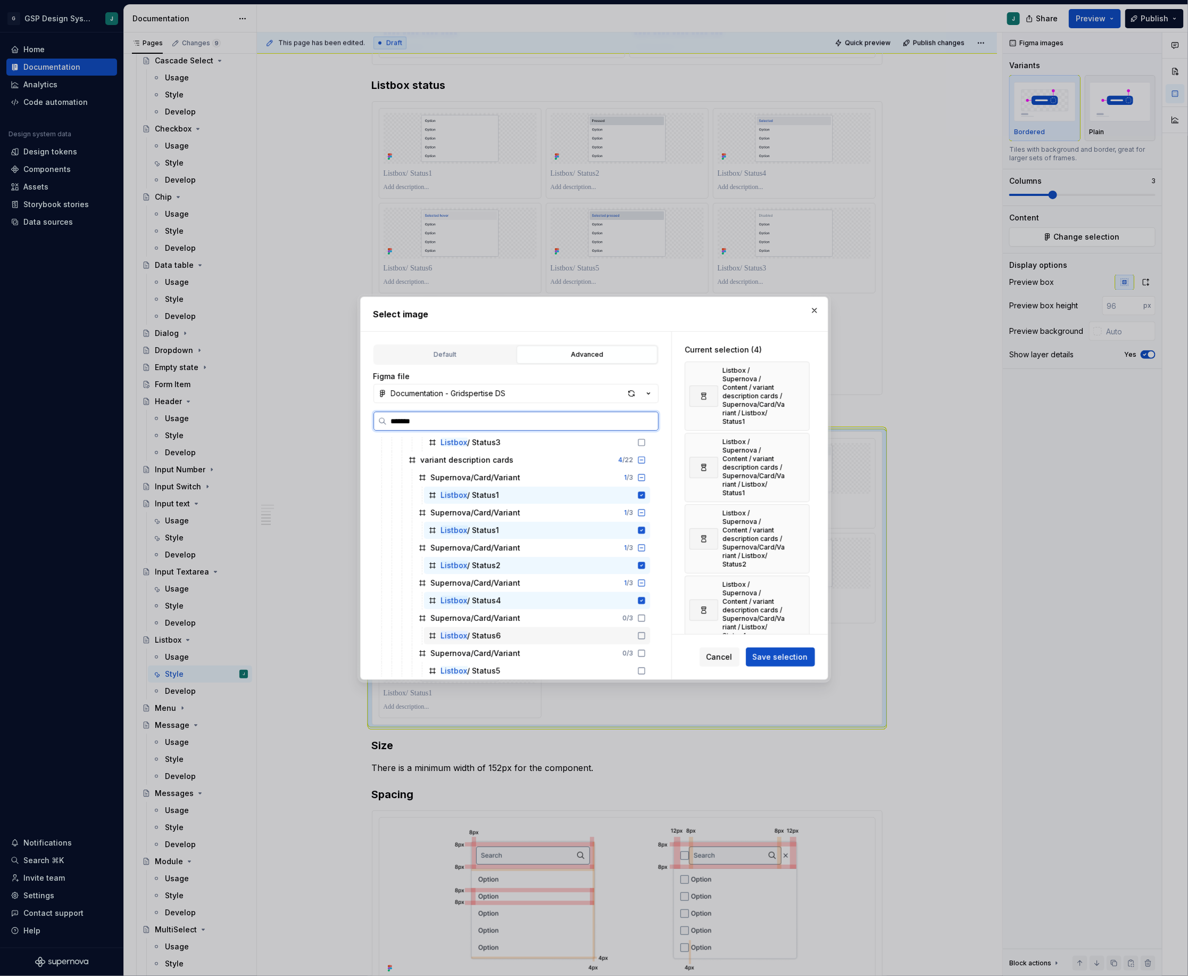
click at [646, 635] on icon at bounding box center [642, 635] width 9 height 9
click at [646, 673] on icon at bounding box center [642, 670] width 9 height 9
click at [646, 632] on icon at bounding box center [642, 632] width 9 height 9
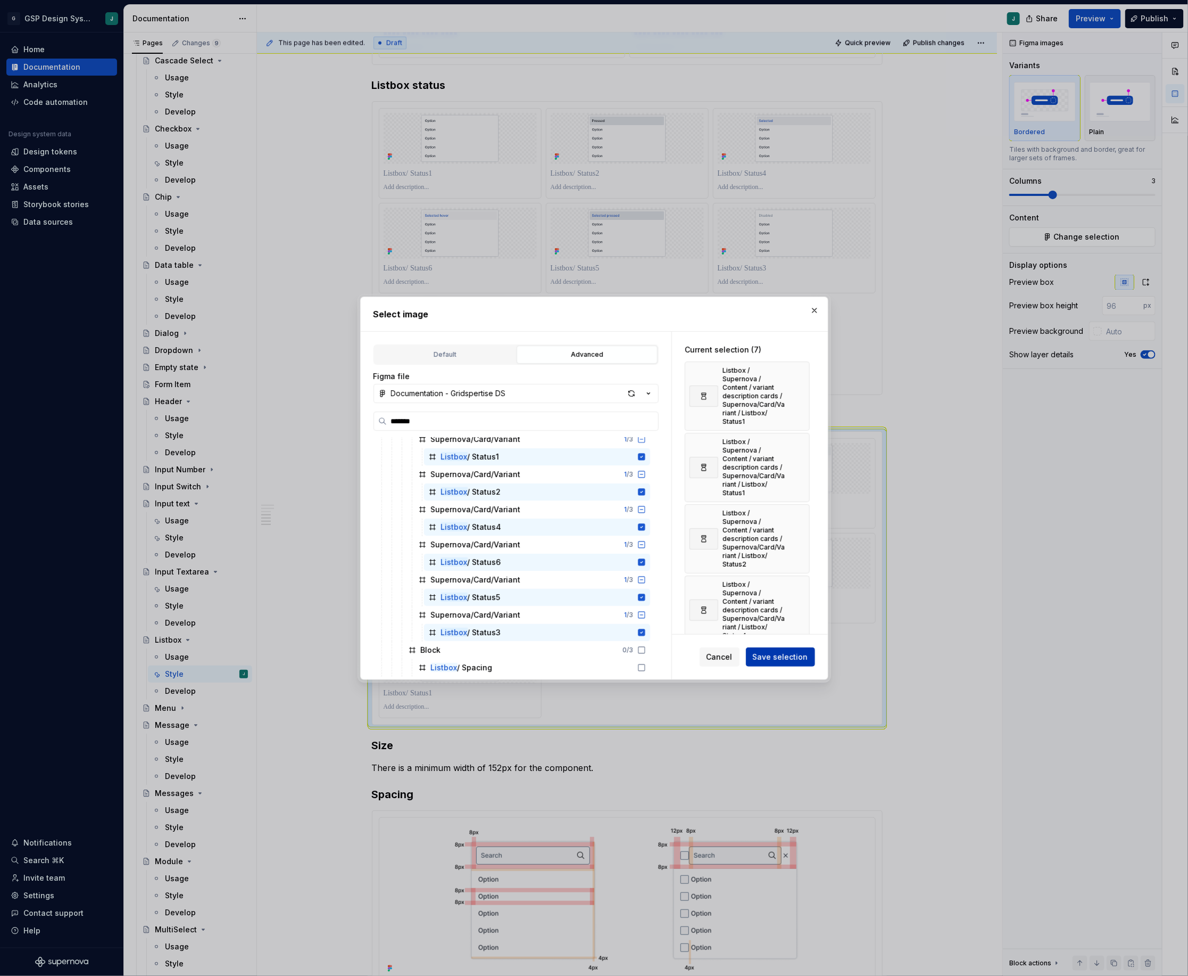
click at [789, 657] on span "Save selection" at bounding box center [780, 656] width 55 height 11
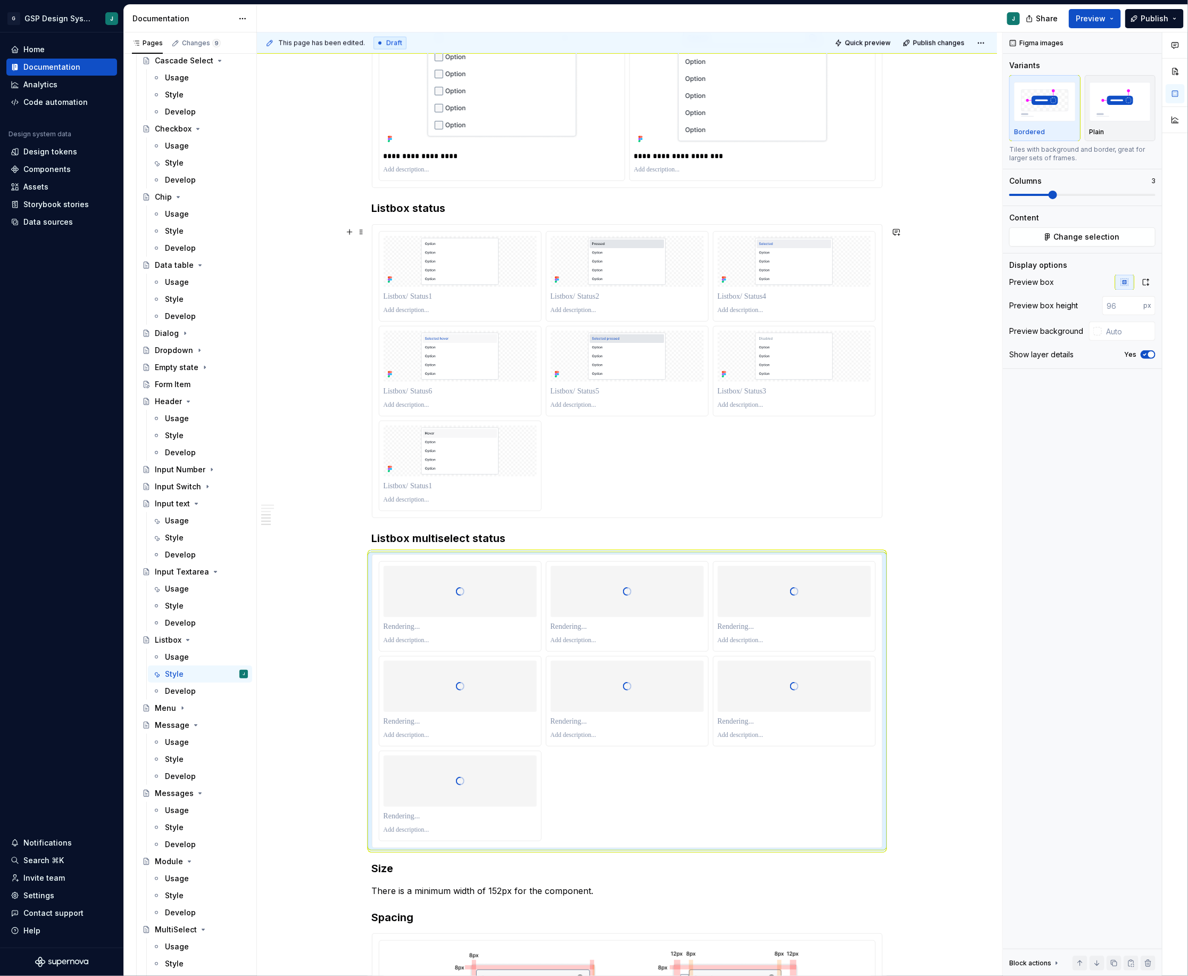
scroll to position [738, 0]
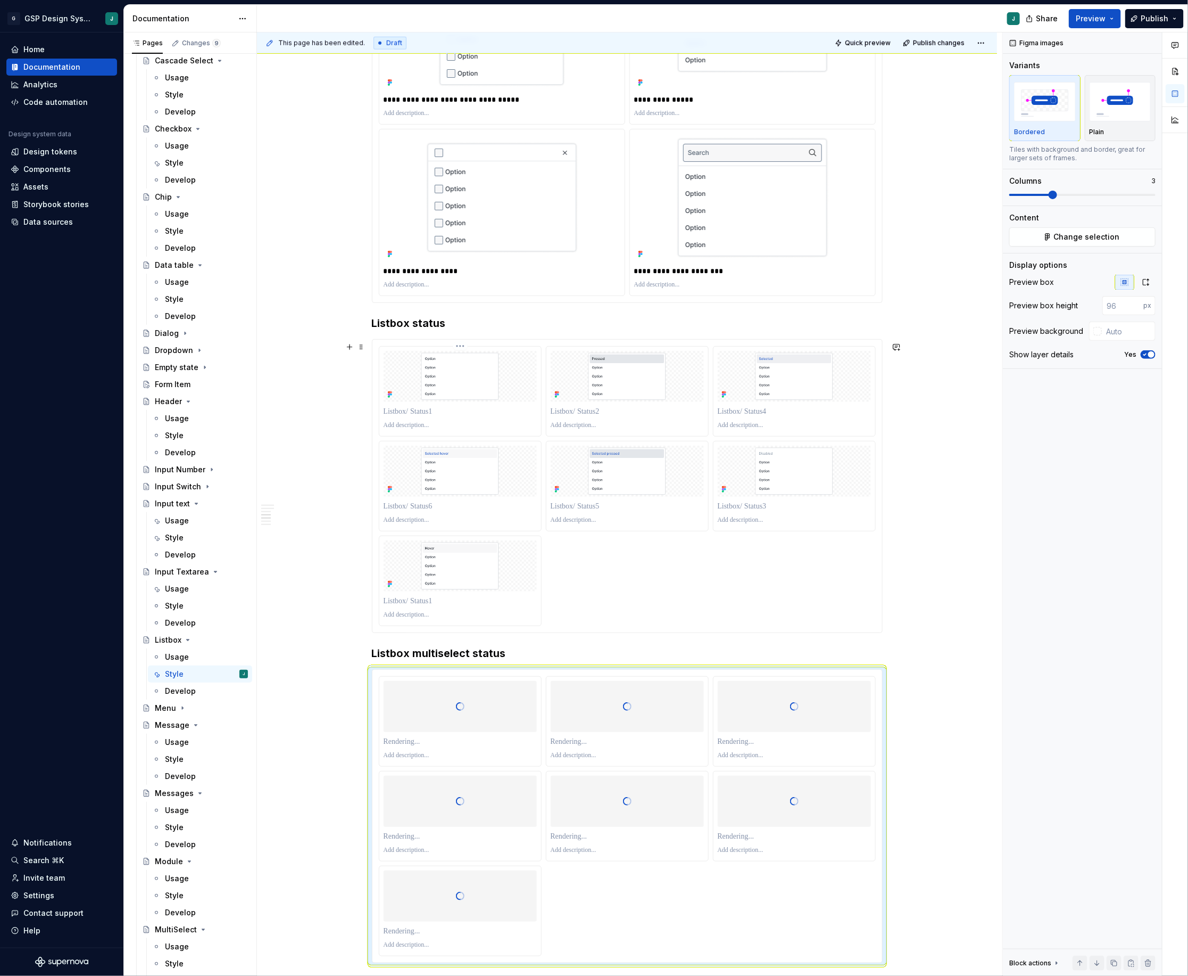
click at [451, 417] on p at bounding box center [460, 411] width 153 height 11
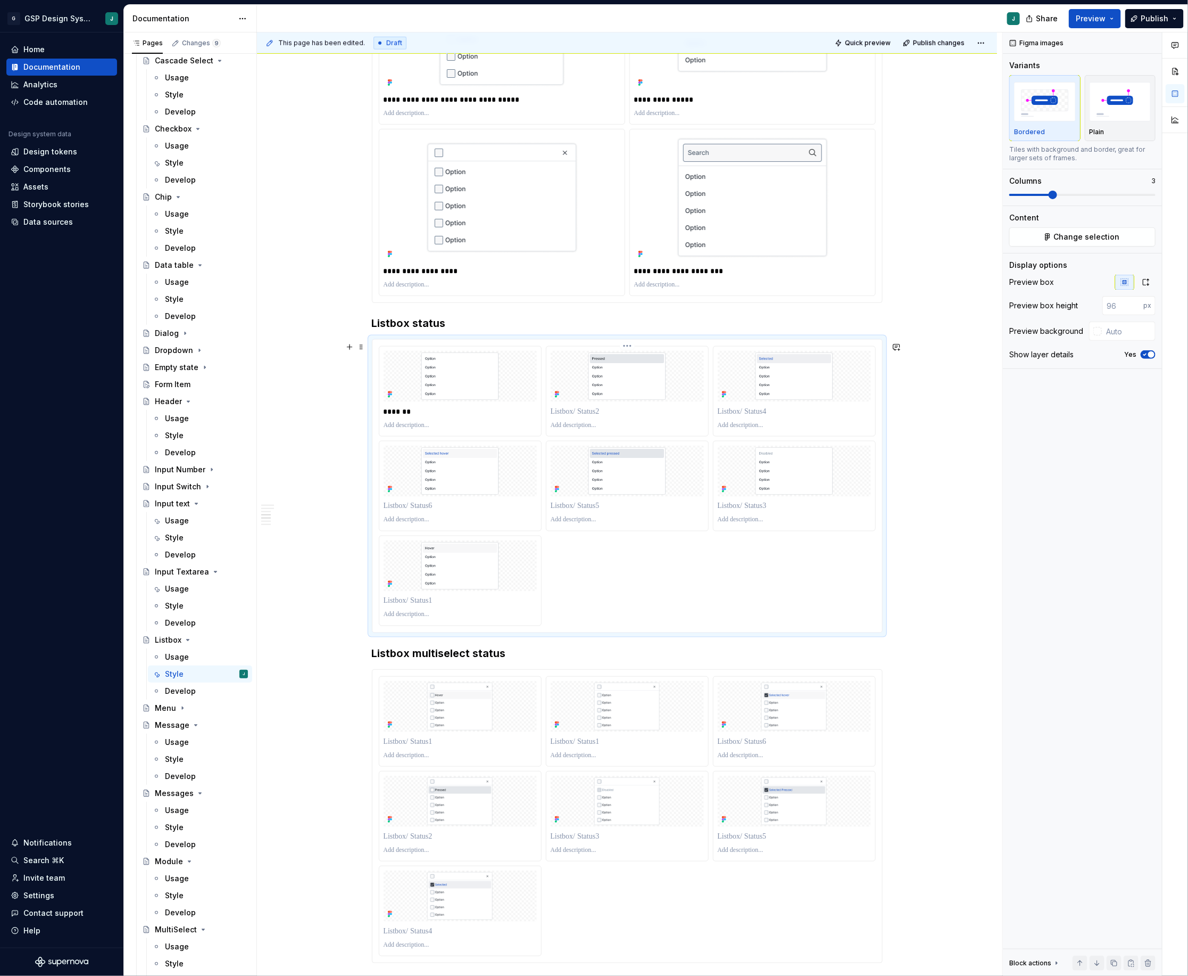
click at [585, 417] on p at bounding box center [627, 411] width 153 height 11
drag, startPoint x: 473, startPoint y: 578, endPoint x: 584, endPoint y: 402, distance: 207.6
click at [584, 402] on body "G GSP Design System J Home Documentation Analytics Code automation Design syste…" at bounding box center [594, 488] width 1188 height 976
click at [584, 417] on p at bounding box center [627, 411] width 153 height 11
click at [753, 412] on p at bounding box center [794, 411] width 153 height 11
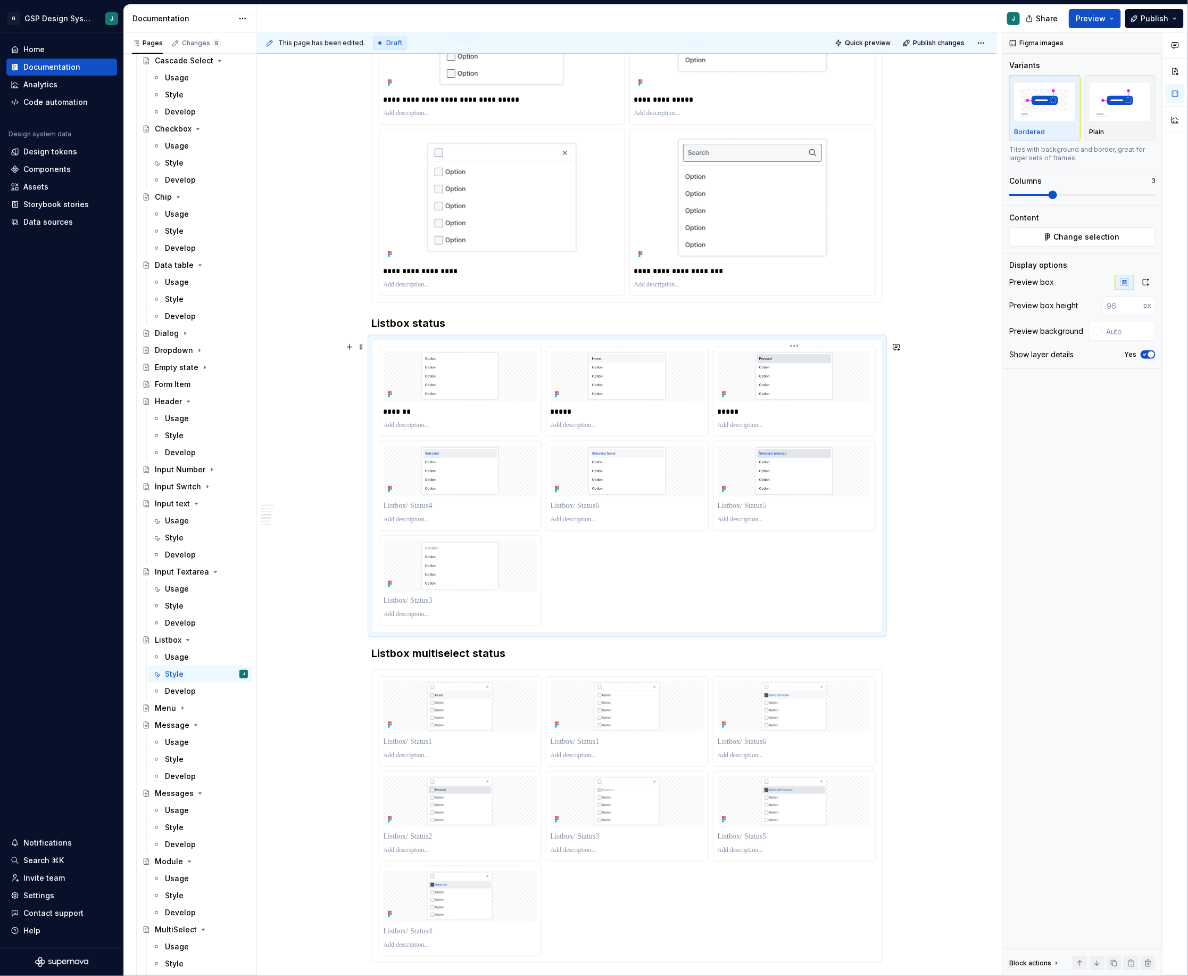
type textarea "*"
click at [435, 508] on p at bounding box center [460, 506] width 153 height 11
click at [574, 503] on p at bounding box center [627, 506] width 153 height 11
click at [750, 509] on p at bounding box center [794, 506] width 153 height 11
click at [419, 608] on div at bounding box center [460, 600] width 153 height 15
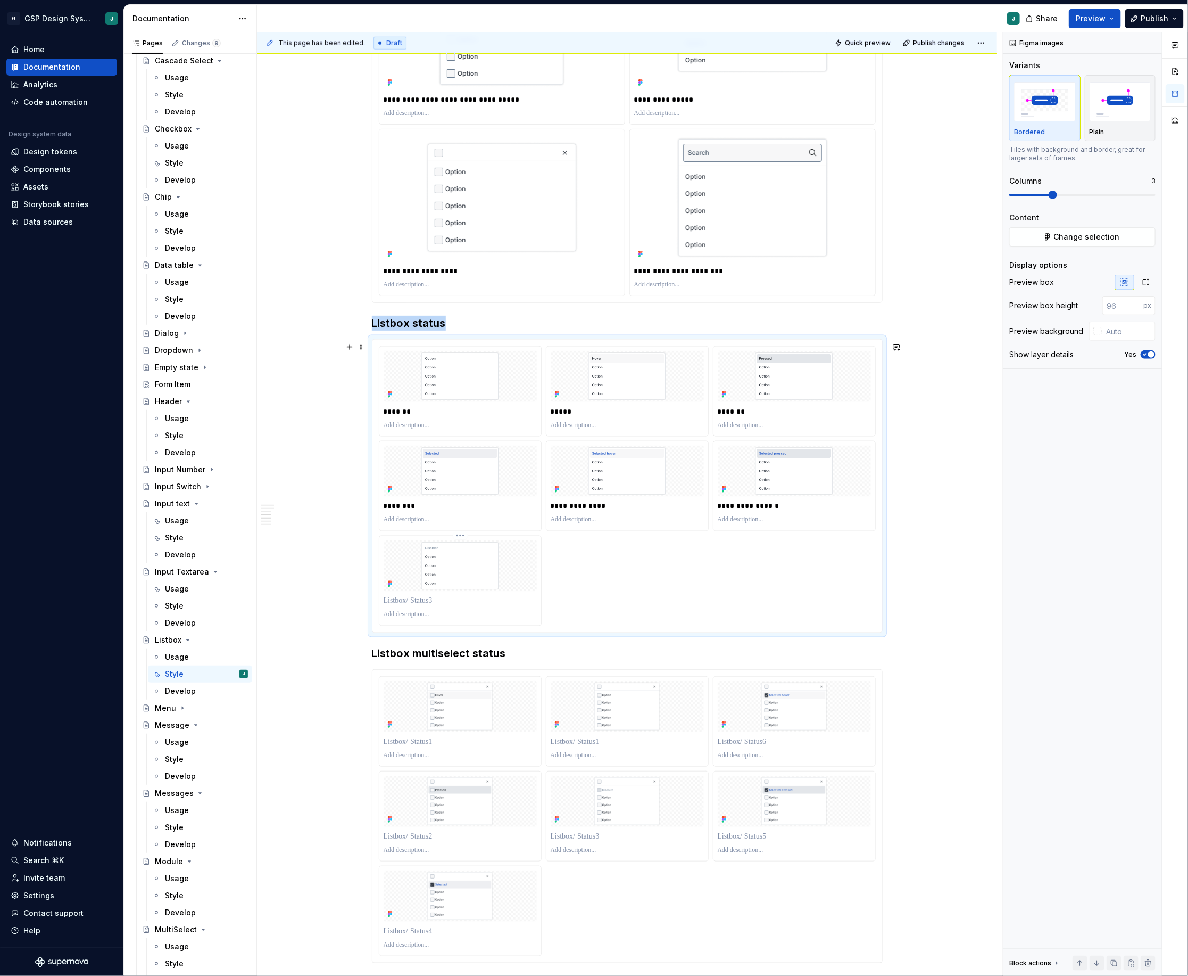
click at [419, 603] on p at bounding box center [460, 601] width 153 height 11
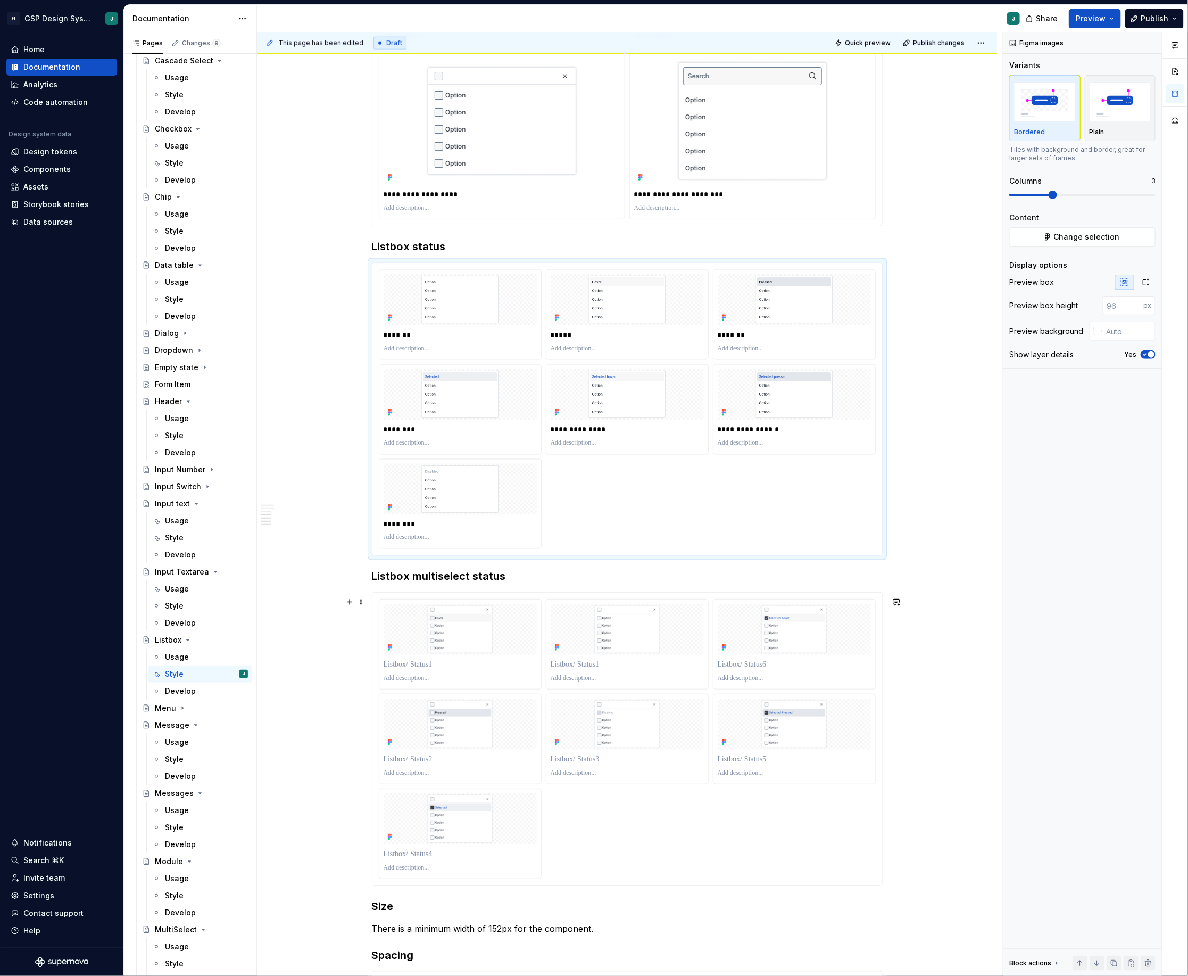
scroll to position [853, 0]
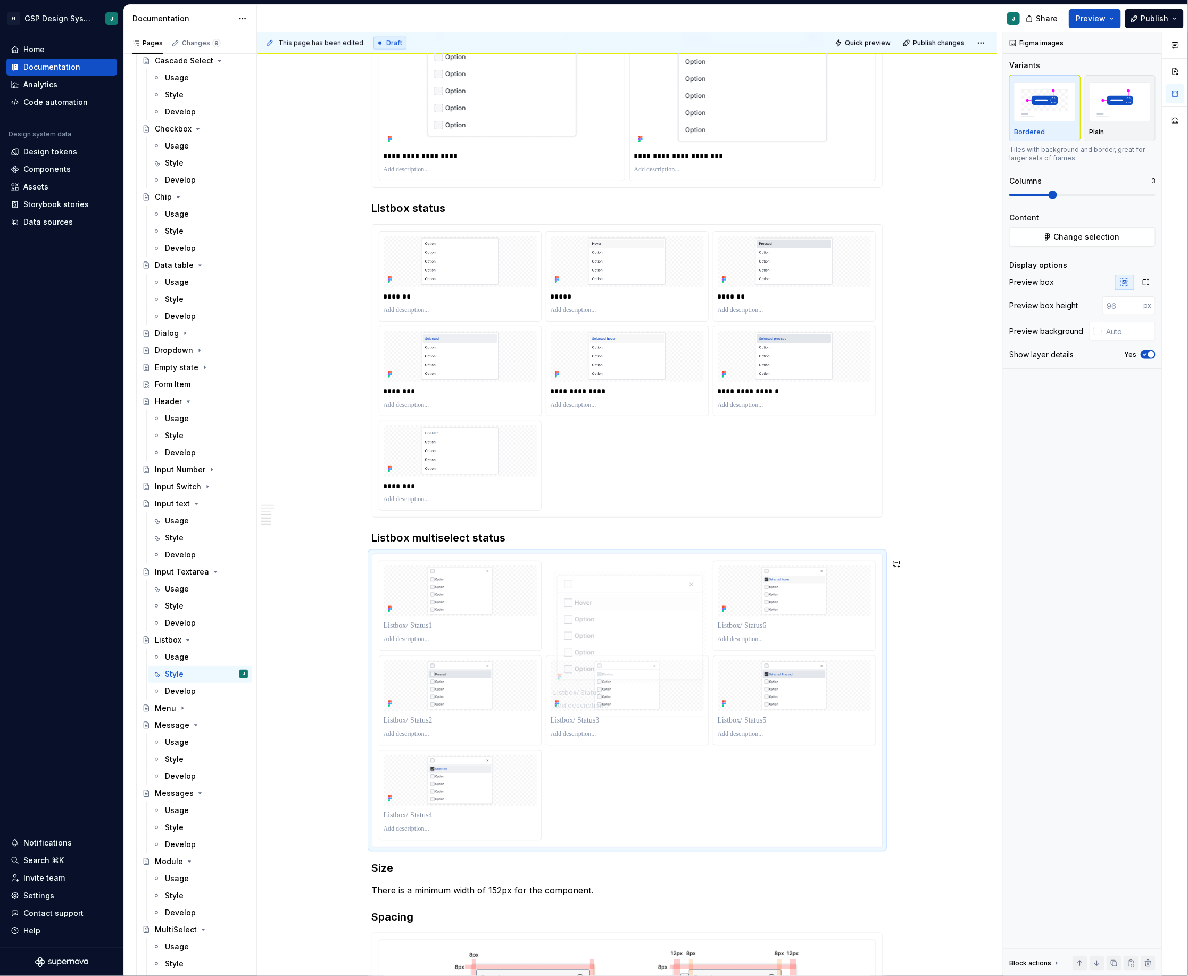
drag, startPoint x: 466, startPoint y: 611, endPoint x: 593, endPoint y: 610, distance: 127.2
click at [401, 300] on p "*******" at bounding box center [460, 296] width 153 height 11
click at [424, 628] on p at bounding box center [460, 626] width 153 height 11
click at [565, 301] on p "*****" at bounding box center [627, 296] width 153 height 11
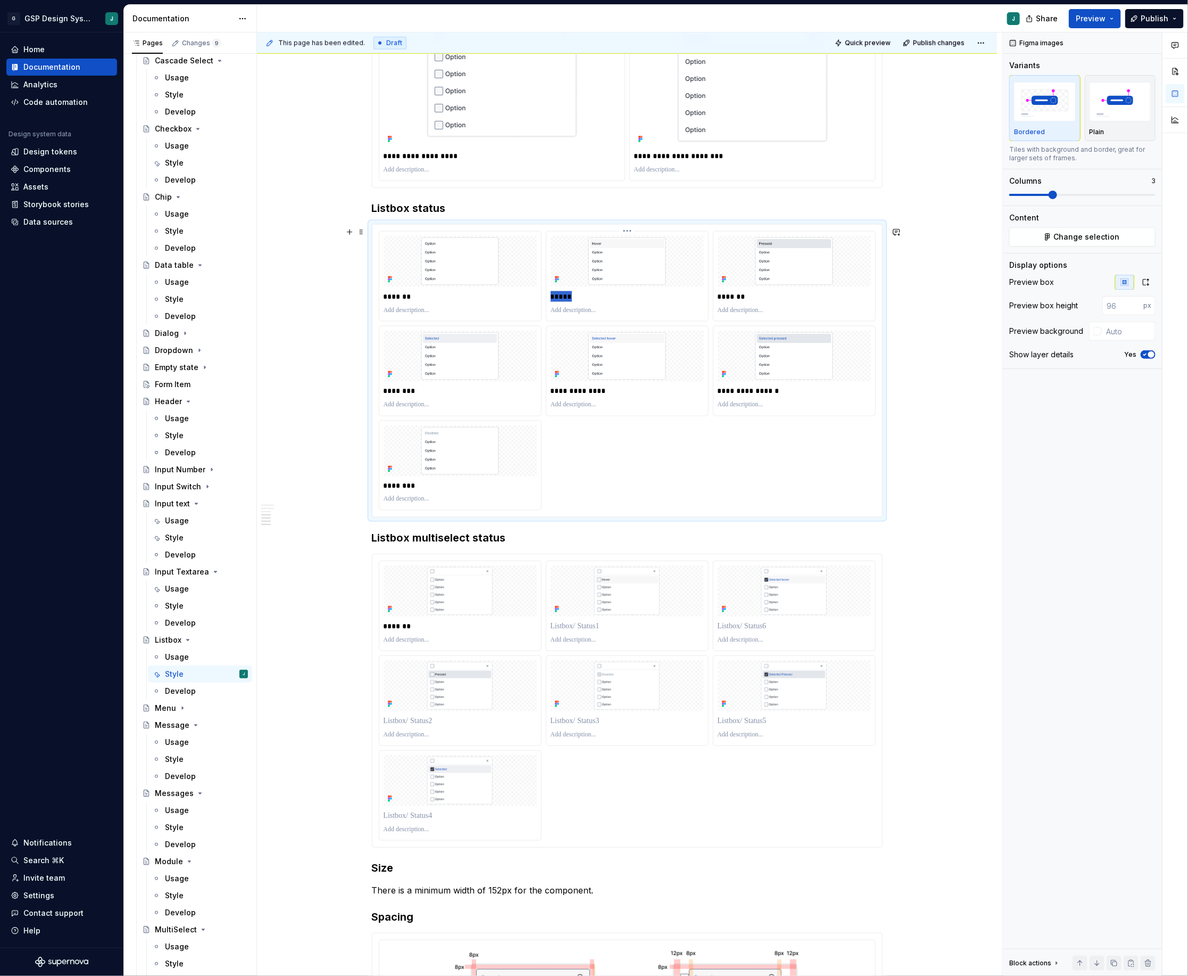
click at [565, 301] on p "*****" at bounding box center [627, 296] width 153 height 11
click at [583, 624] on div at bounding box center [627, 625] width 153 height 15
click at [585, 631] on p at bounding box center [627, 626] width 153 height 11
click at [736, 302] on p "*******" at bounding box center [794, 296] width 153 height 11
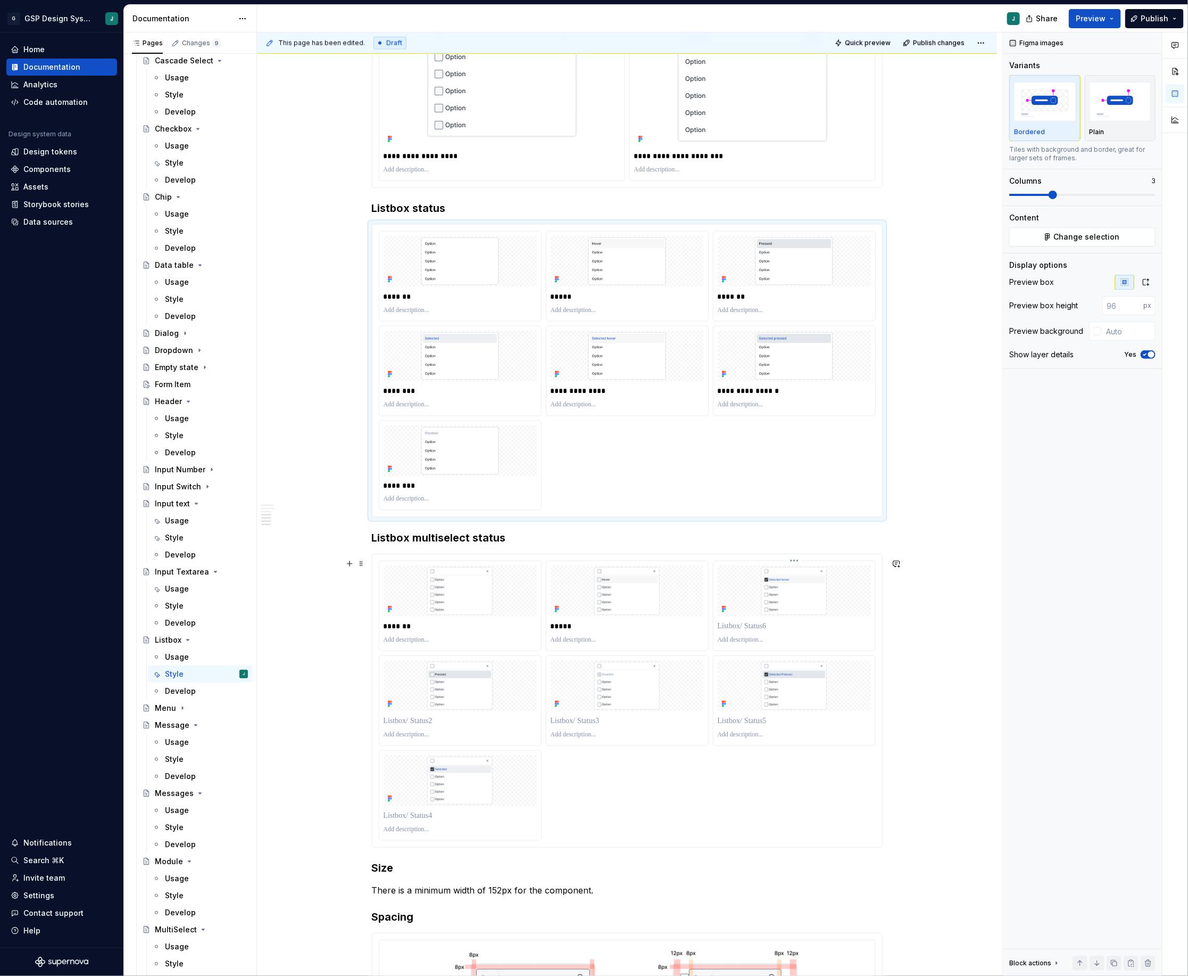
click at [757, 631] on p at bounding box center [794, 626] width 153 height 11
click at [424, 726] on p at bounding box center [460, 720] width 153 height 11
drag, startPoint x: 477, startPoint y: 711, endPoint x: 763, endPoint y: 602, distance: 306.2
click at [763, 602] on body "G GSP Design System J Home Documentation Analytics Code automation Design syste…" at bounding box center [594, 488] width 1188 height 976
click at [409, 395] on p "********" at bounding box center [460, 391] width 153 height 11
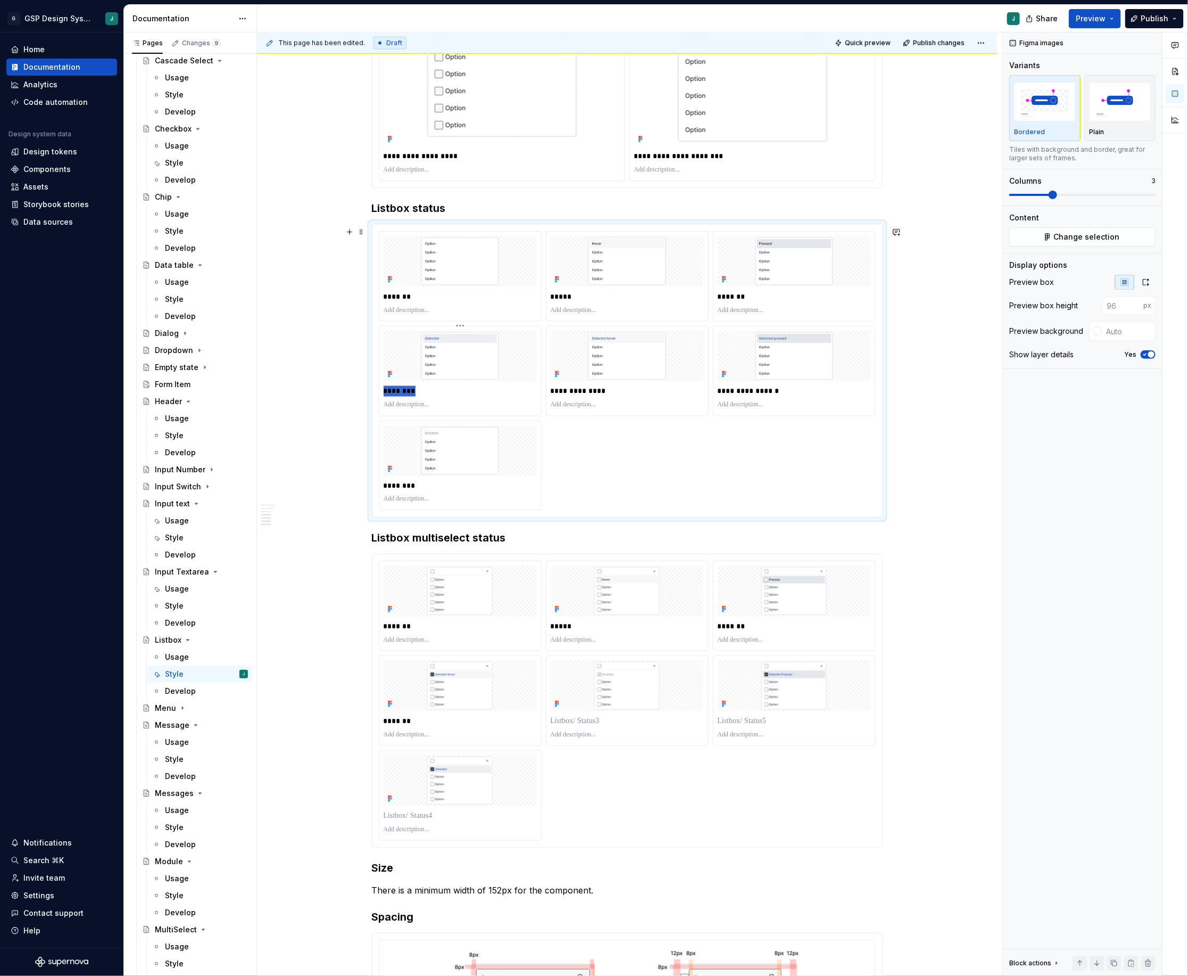
click at [409, 395] on p "********" at bounding box center [460, 391] width 153 height 11
click at [402, 726] on p "*******" at bounding box center [460, 720] width 153 height 11
drag, startPoint x: 624, startPoint y: 686, endPoint x: 490, endPoint y: 785, distance: 167.1
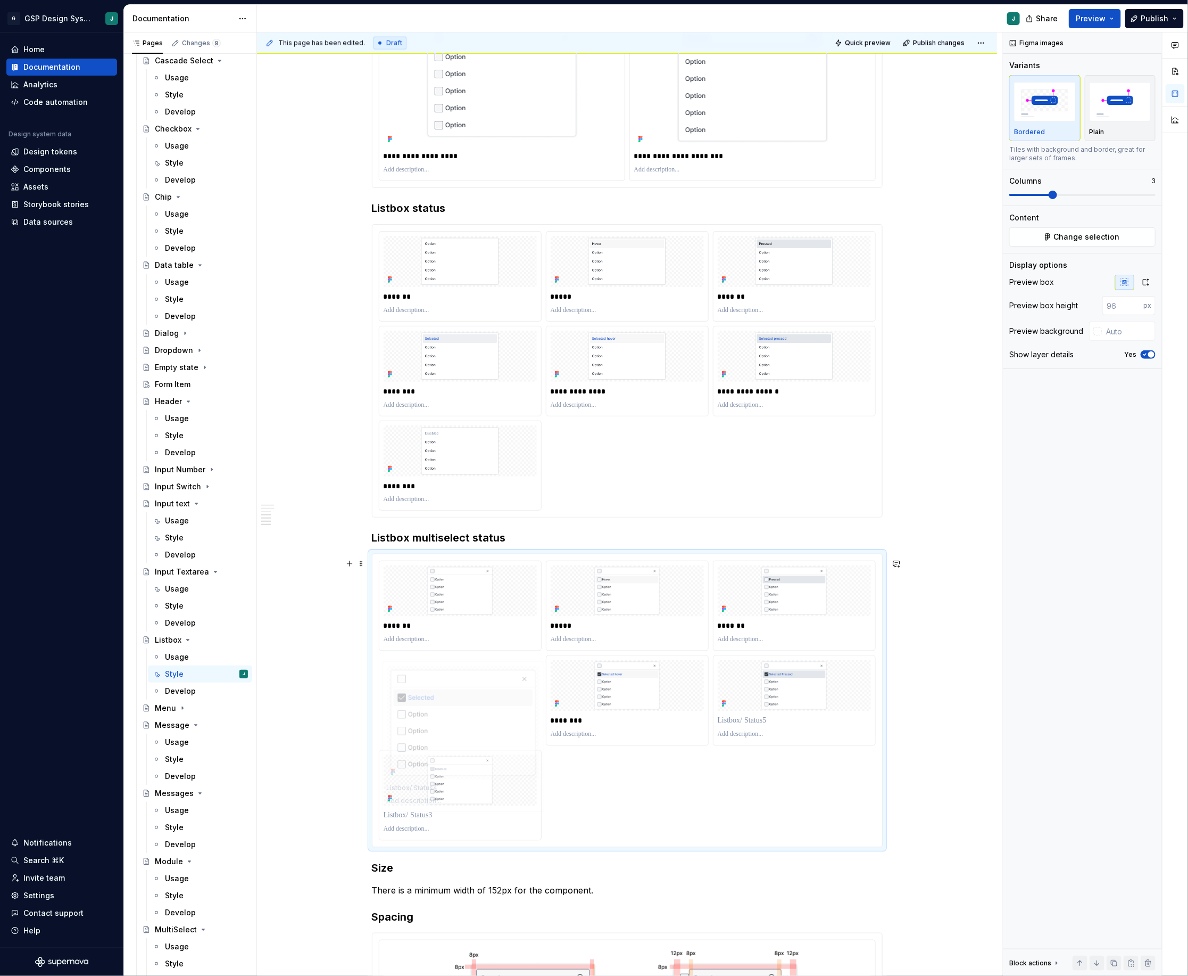
drag, startPoint x: 807, startPoint y: 703, endPoint x: 526, endPoint y: 684, distance: 281.1
click at [526, 684] on body "G GSP Design System J Home Documentation Analytics Code automation Design syste…" at bounding box center [594, 488] width 1188 height 976
click at [576, 726] on p "********" at bounding box center [627, 720] width 153 height 11
click at [404, 726] on p at bounding box center [460, 720] width 153 height 11
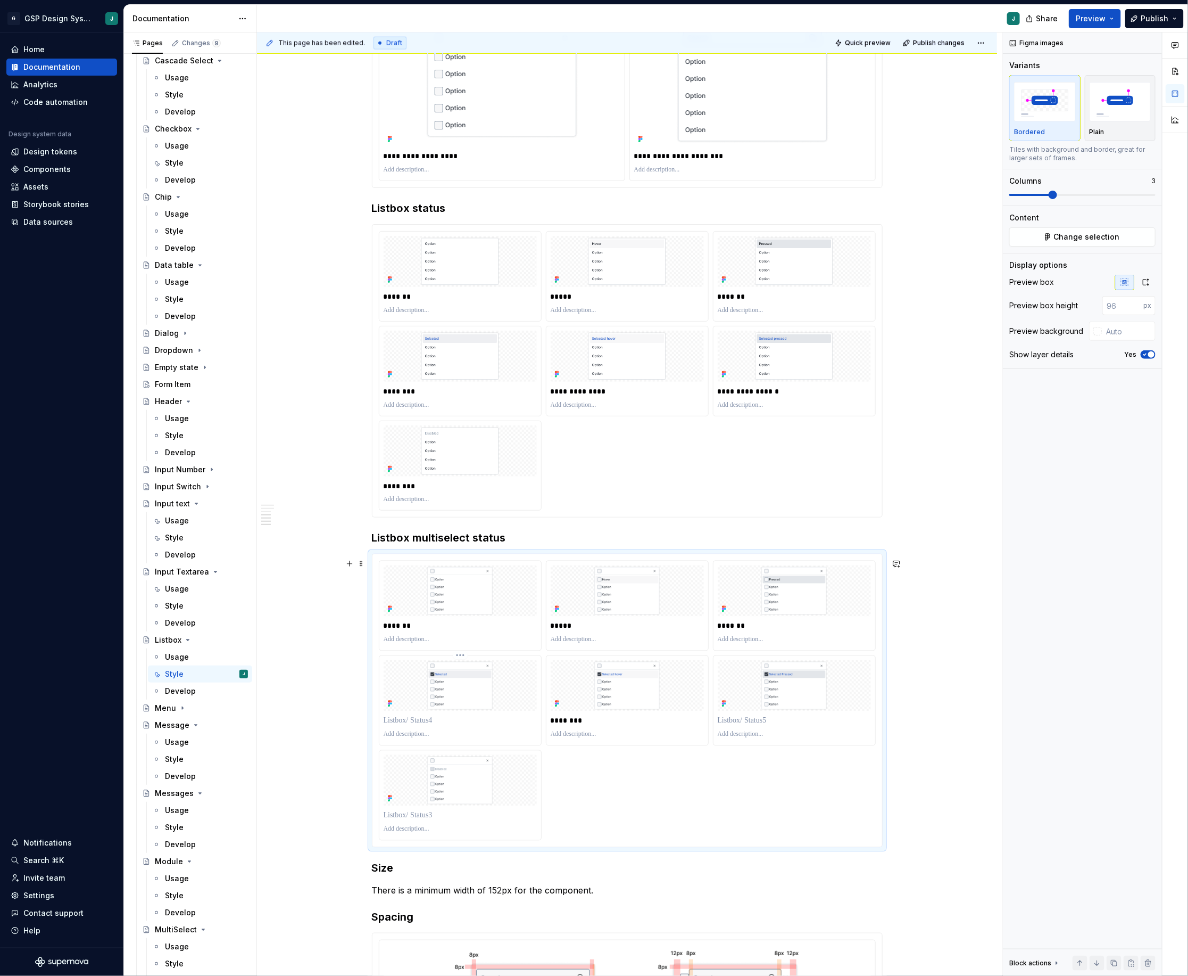
click at [404, 726] on p at bounding box center [460, 720] width 153 height 11
click at [588, 726] on p "********" at bounding box center [627, 720] width 153 height 11
click at [768, 726] on p at bounding box center [794, 720] width 153 height 11
paste div
click at [418, 821] on p at bounding box center [460, 815] width 153 height 11
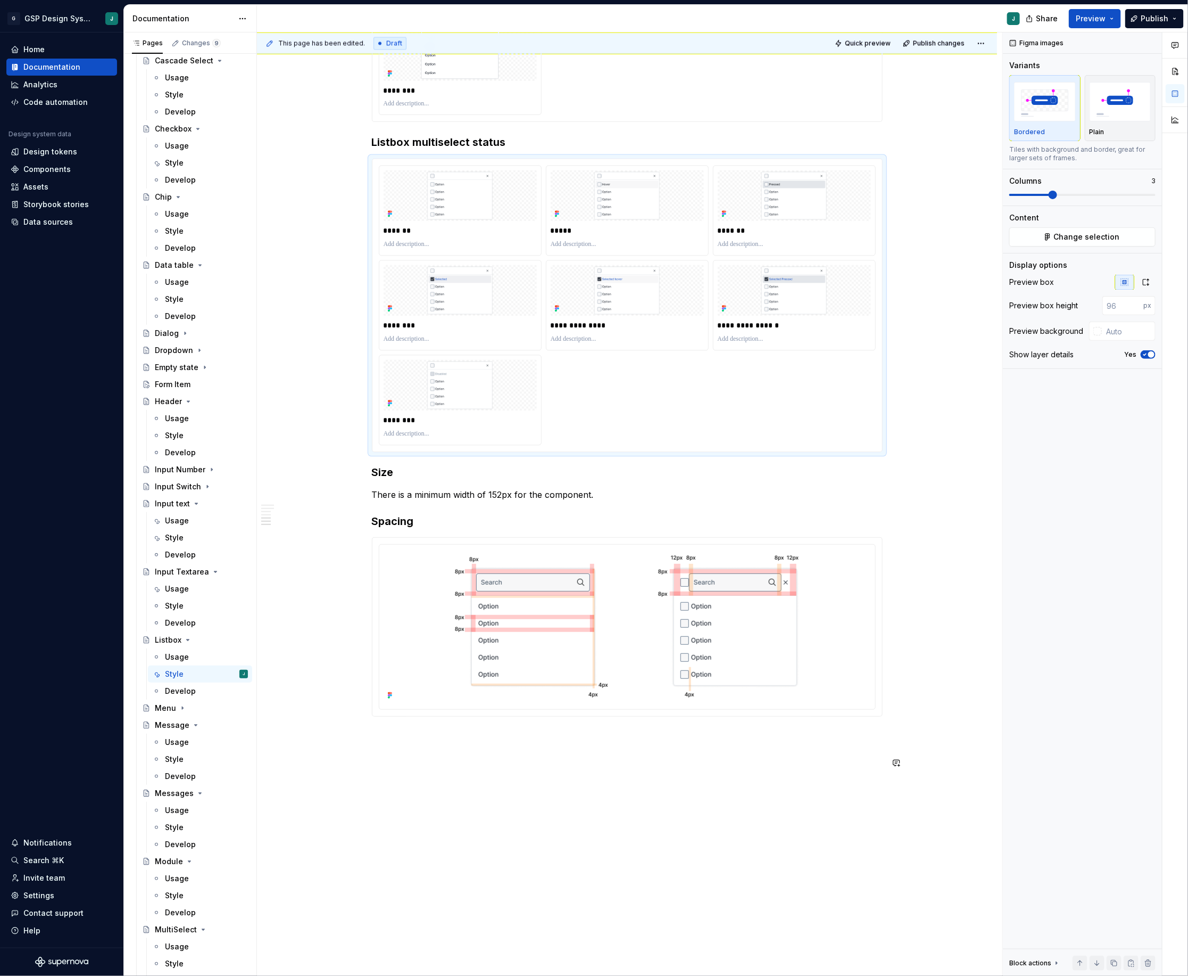
scroll to position [1247, 0]
click at [168, 743] on div "Usage" at bounding box center [177, 742] width 24 height 11
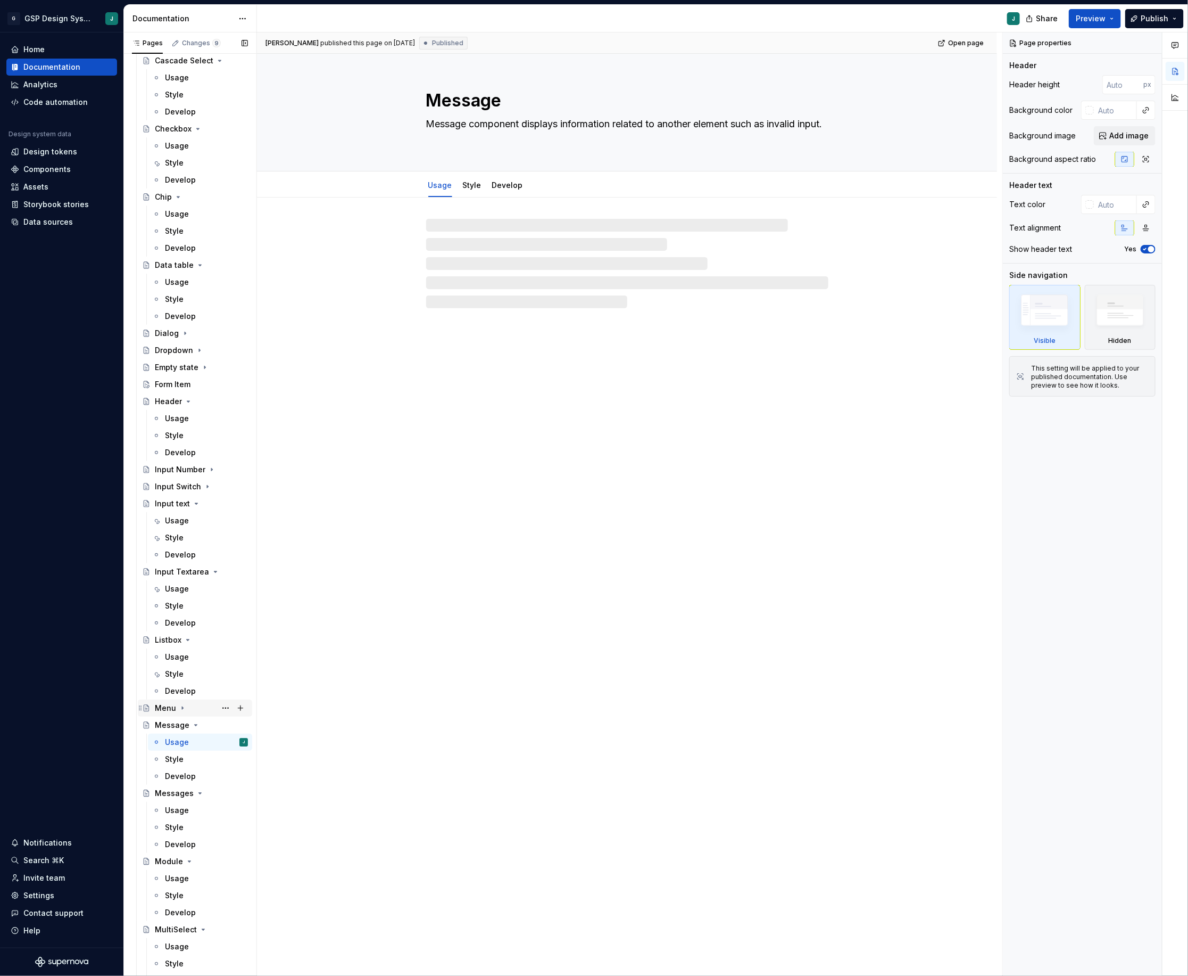
click at [167, 705] on div "Menu" at bounding box center [165, 708] width 21 height 11
click at [178, 718] on div "Usage" at bounding box center [206, 724] width 83 height 15
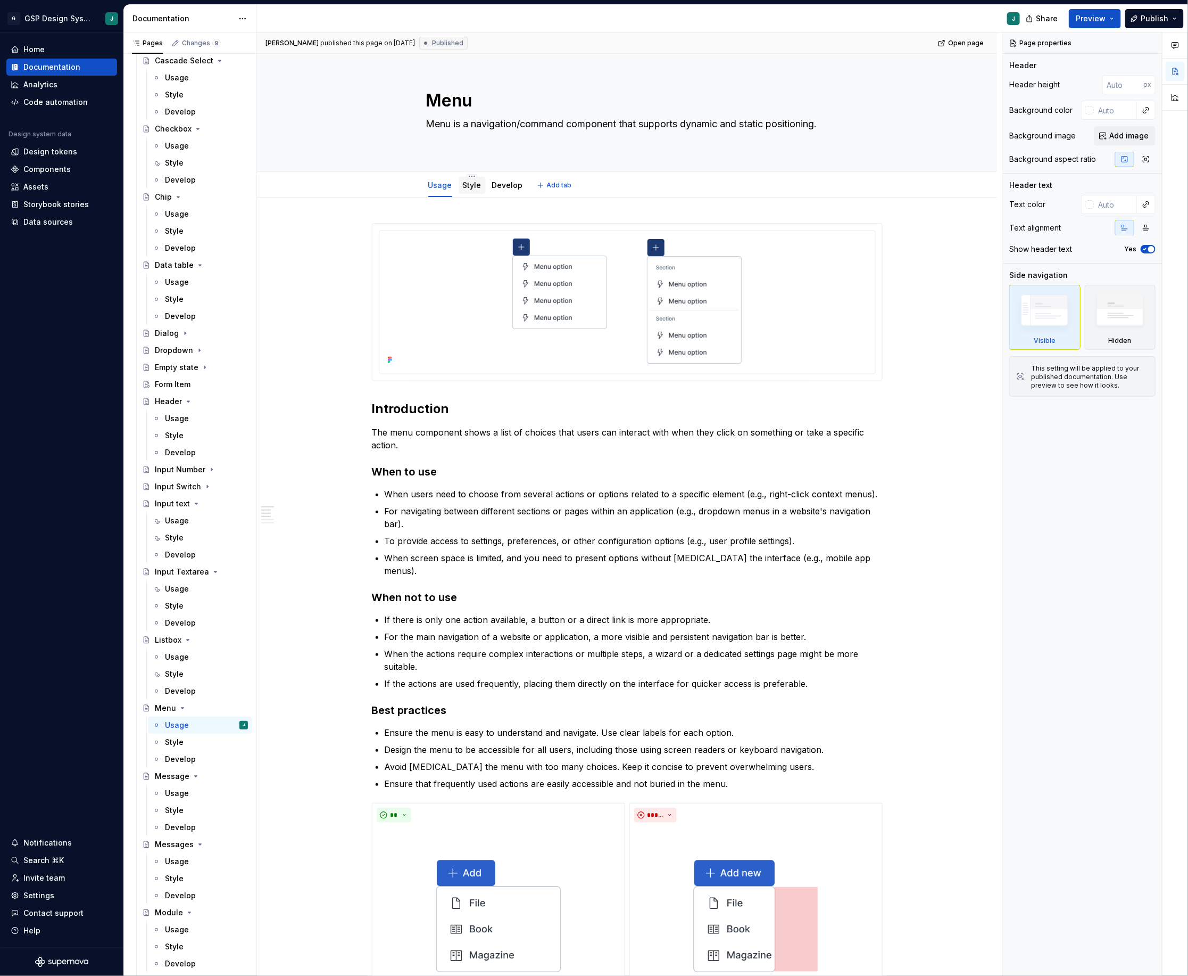
click at [472, 184] on link "Style" at bounding box center [472, 184] width 19 height 9
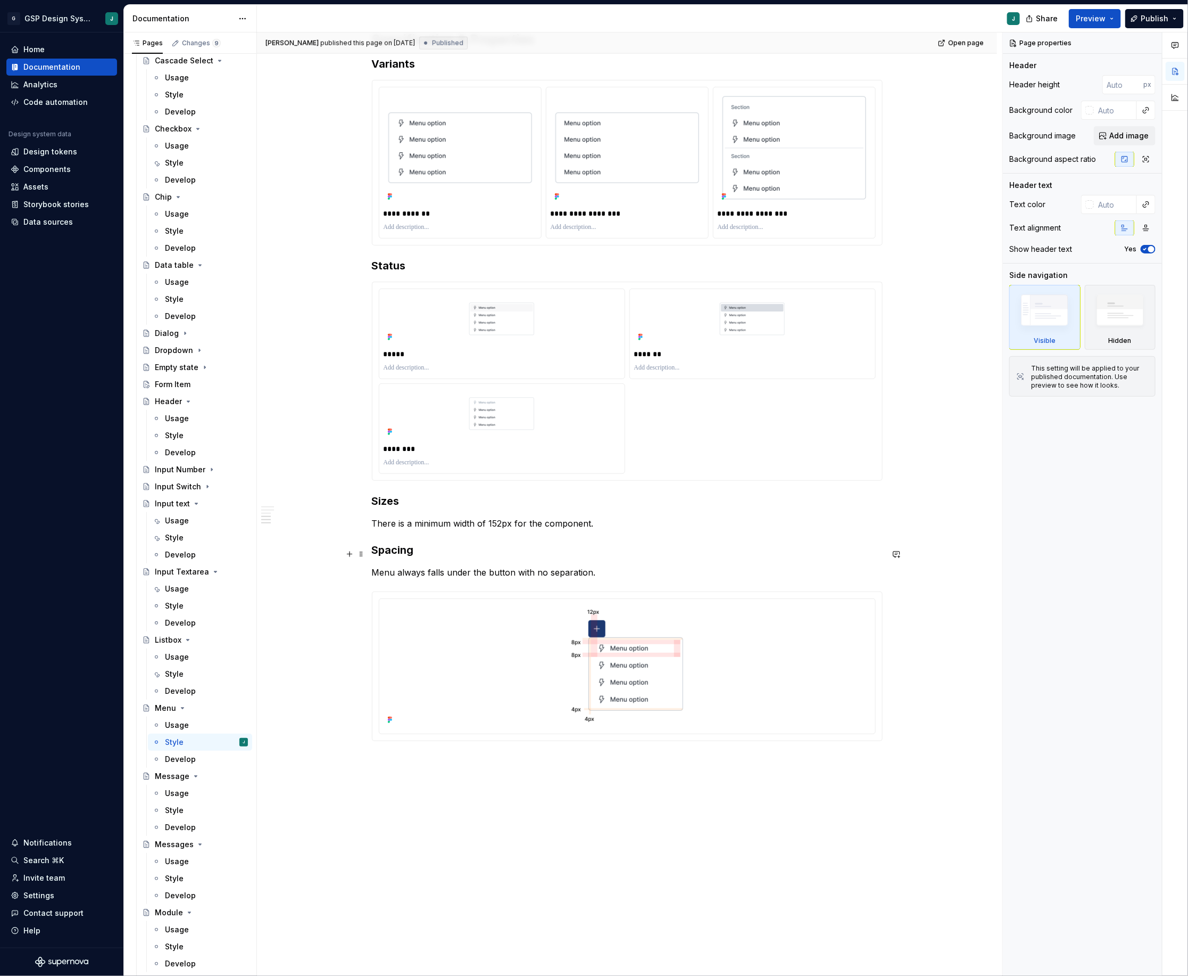
scroll to position [808, 0]
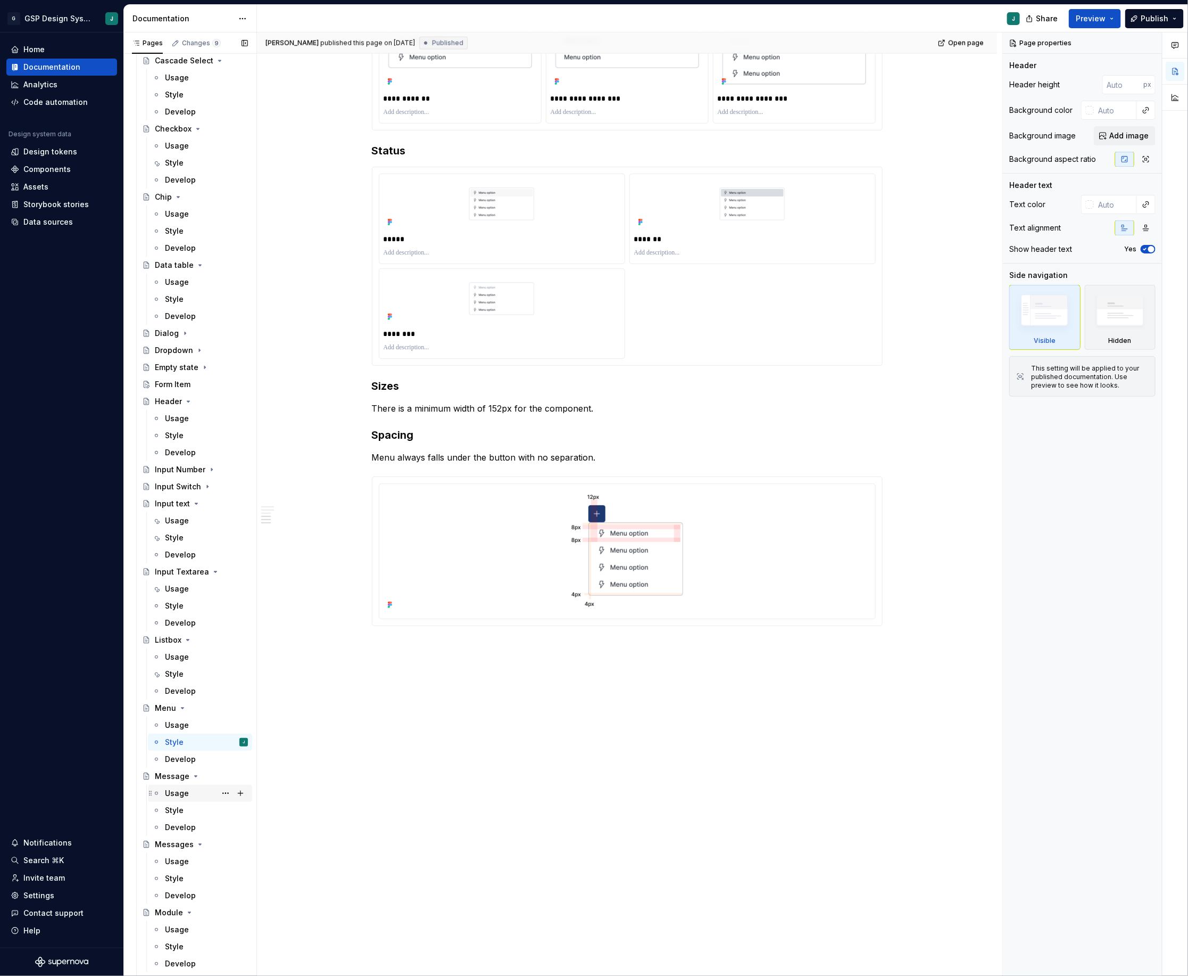
click at [177, 794] on div "Usage" at bounding box center [177, 793] width 24 height 11
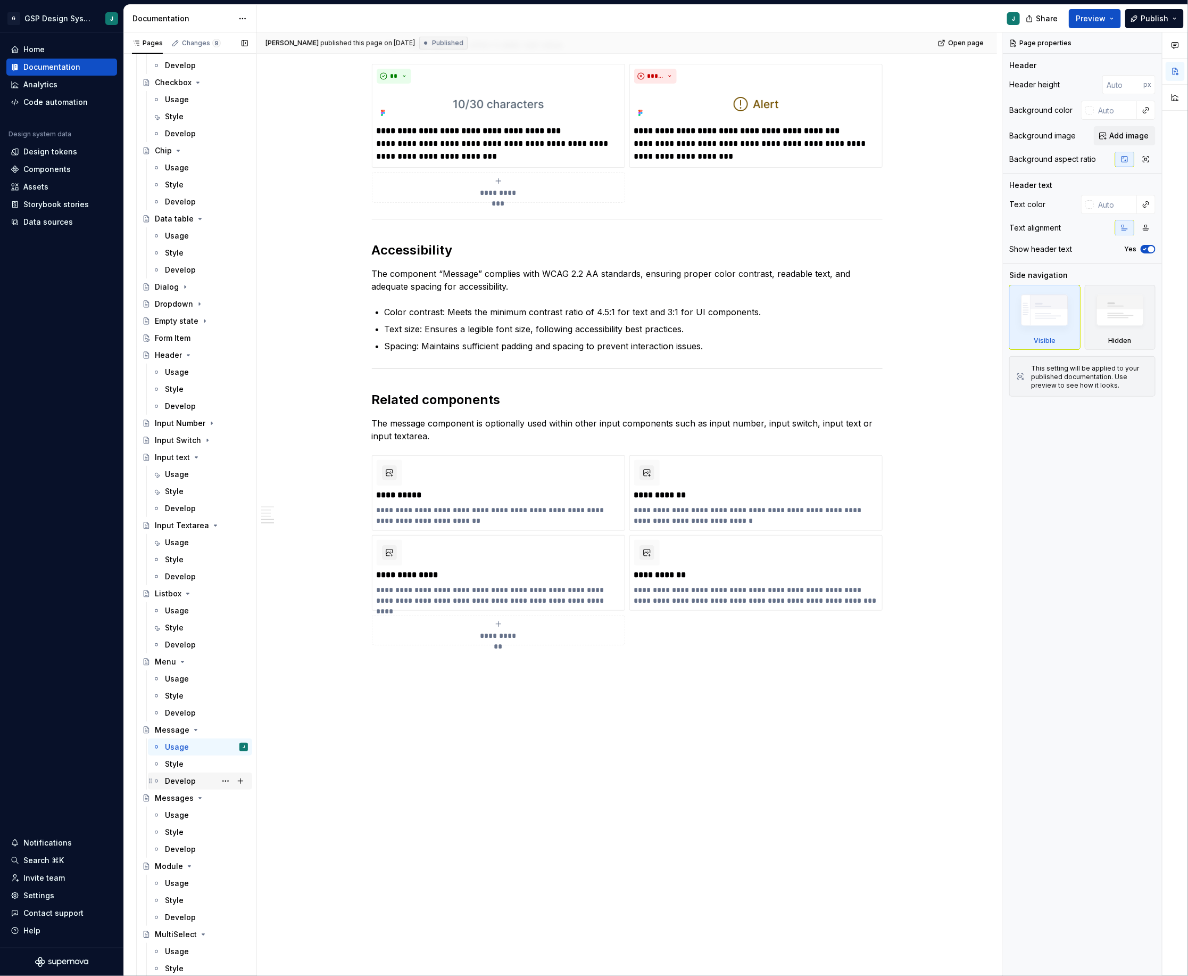
scroll to position [1501, 0]
click at [184, 797] on div "Usage" at bounding box center [177, 799] width 24 height 11
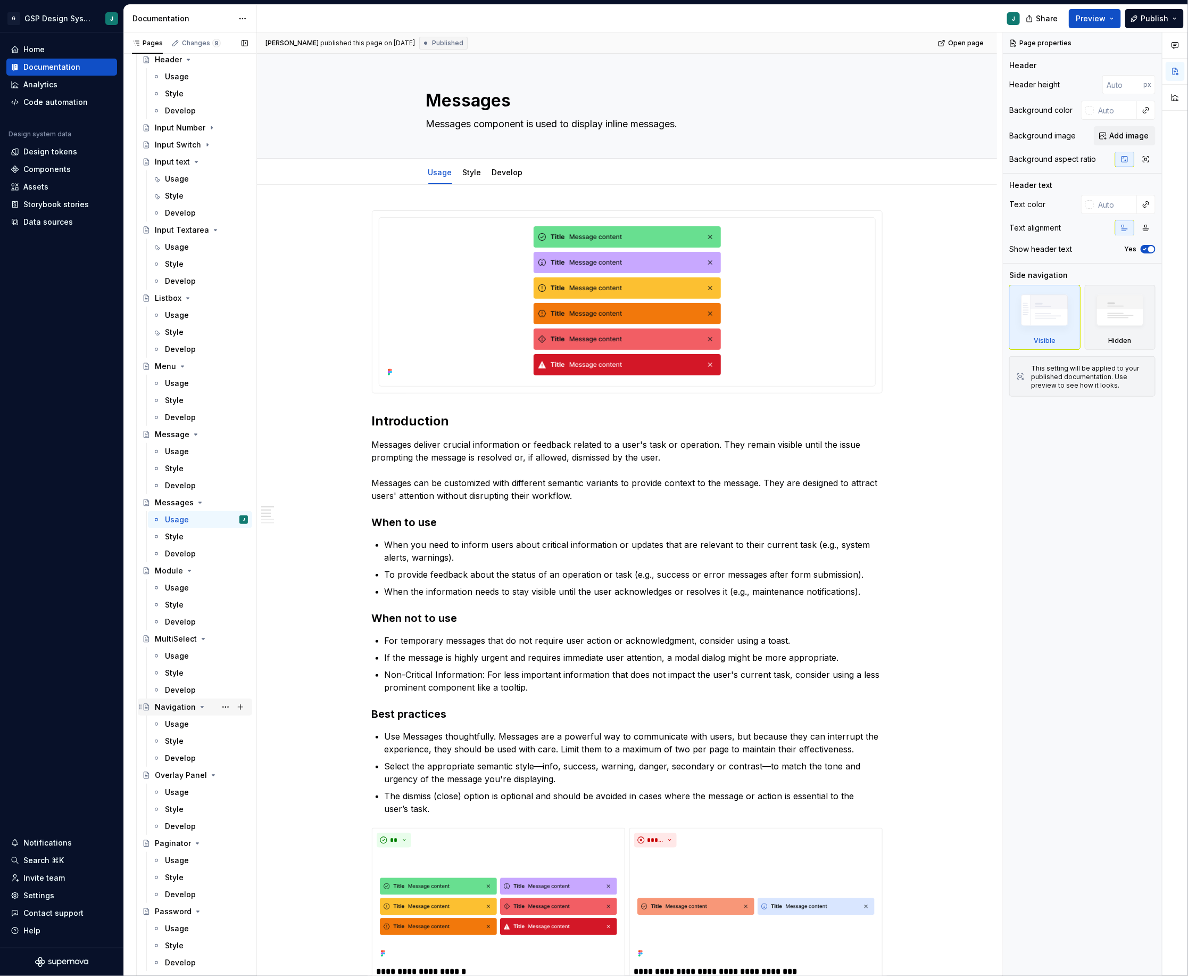
scroll to position [1789, 0]
click at [185, 646] on div "Usage" at bounding box center [177, 647] width 24 height 11
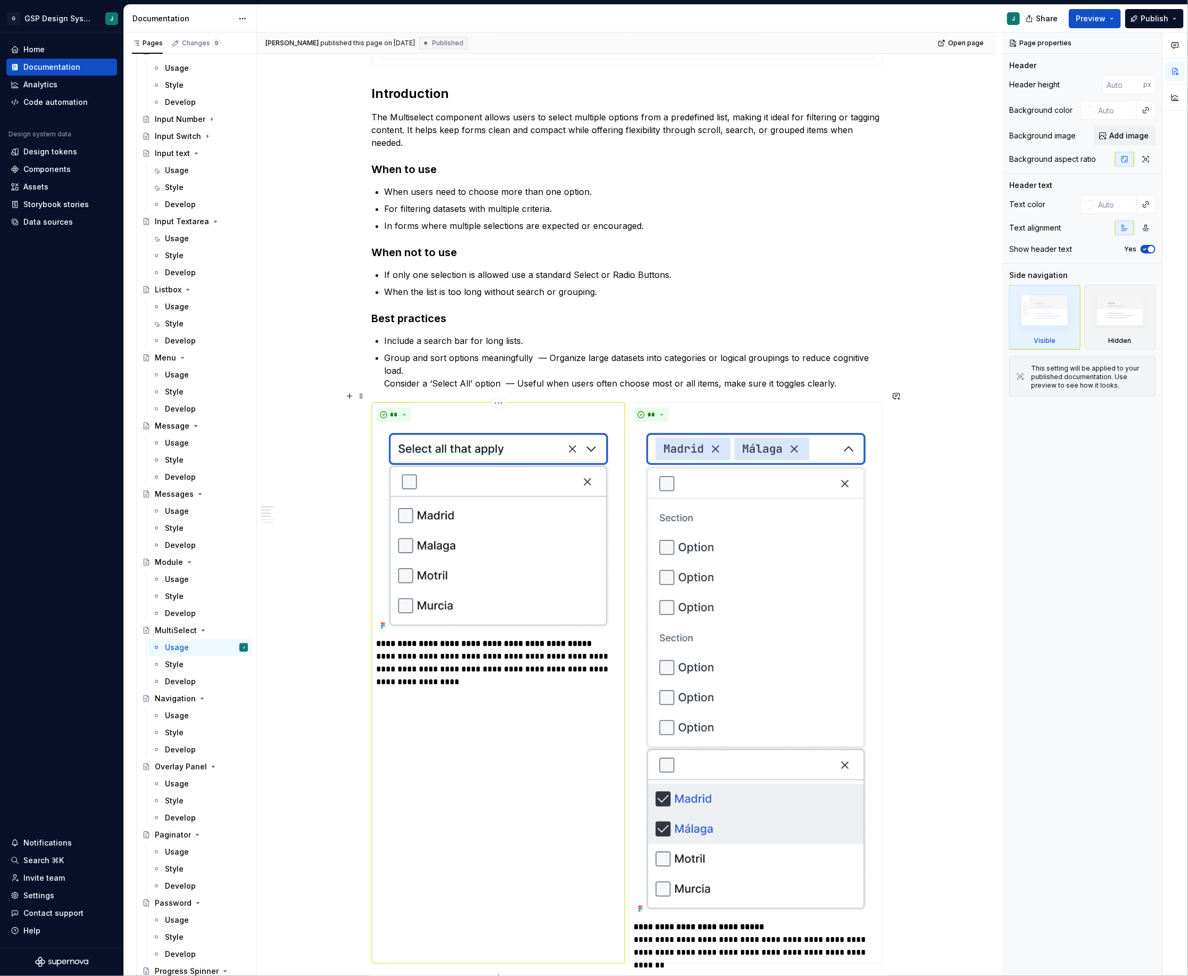
scroll to position [242, 0]
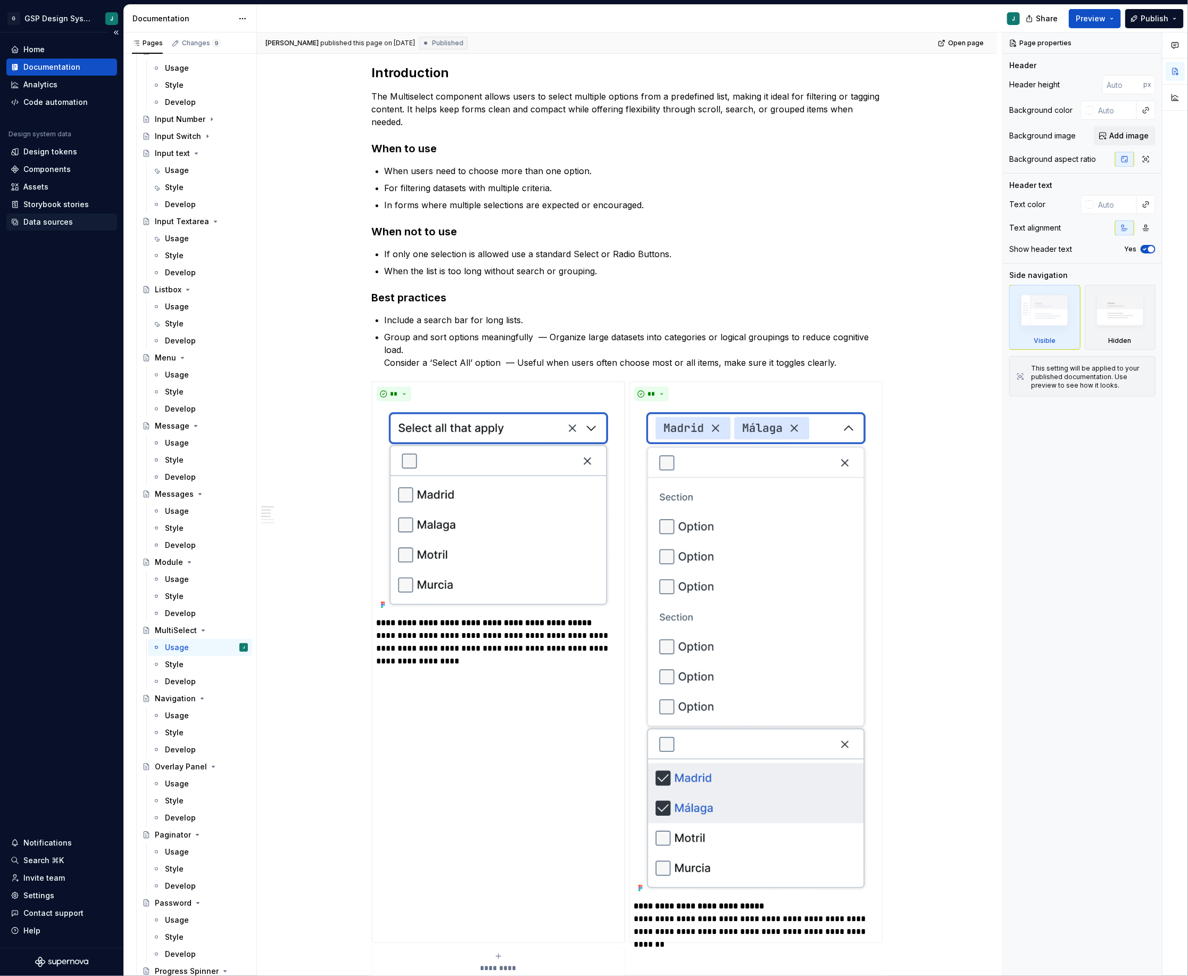
click at [50, 224] on div "Data sources" at bounding box center [47, 222] width 49 height 11
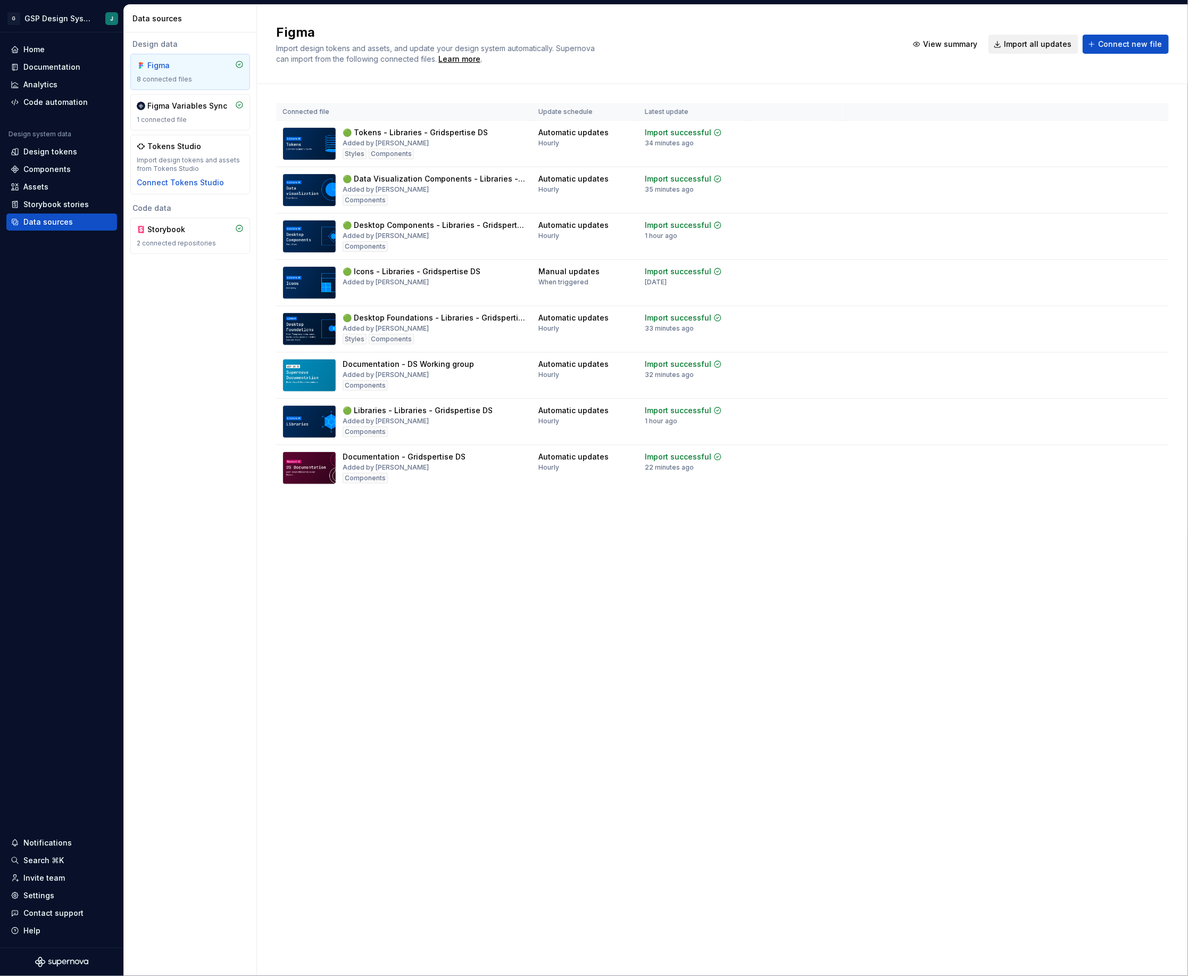
click at [1038, 39] on span "Import all updates" at bounding box center [1038, 44] width 68 height 11
click at [51, 69] on div "Documentation" at bounding box center [51, 67] width 57 height 11
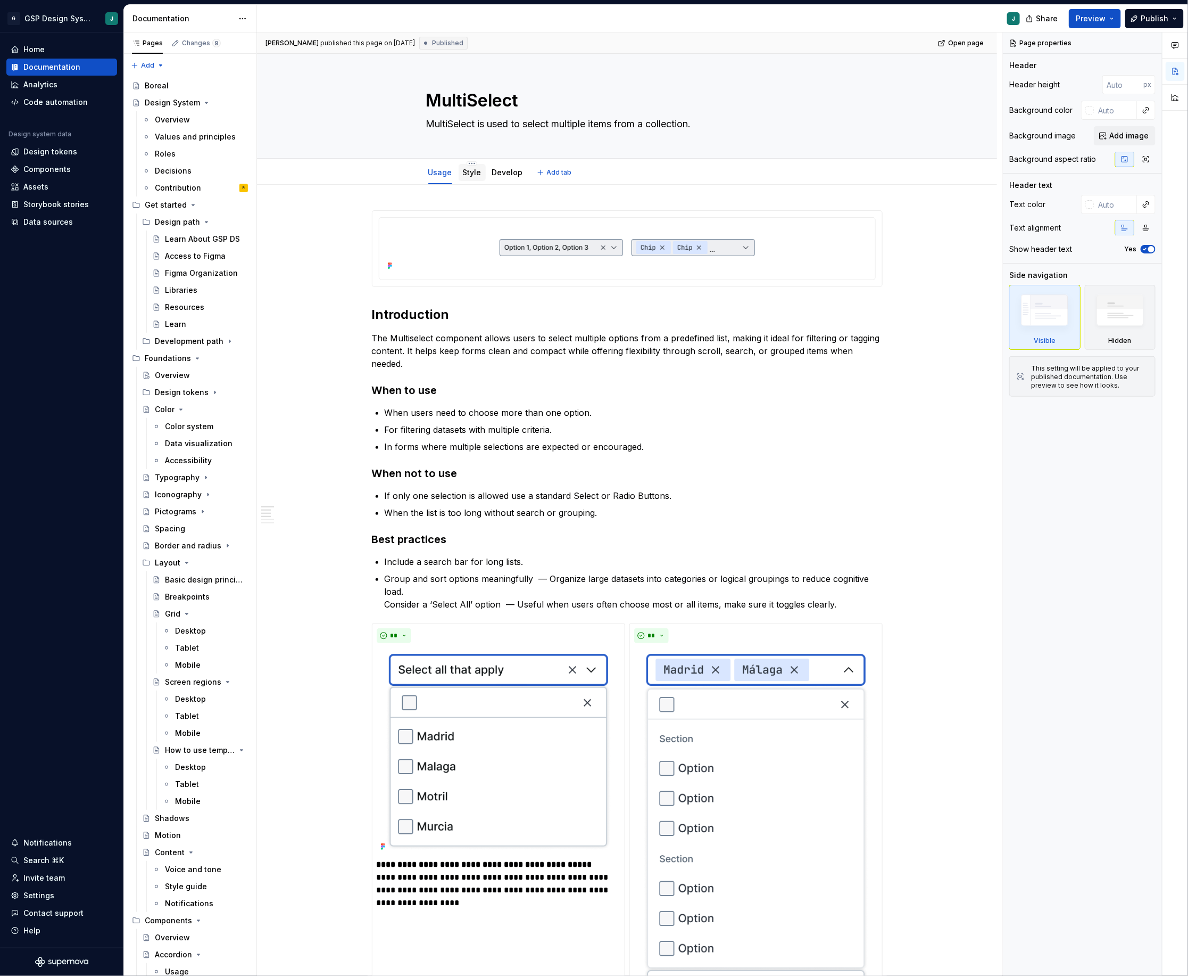
click at [475, 181] on div "Style" at bounding box center [472, 172] width 27 height 19
click at [473, 173] on link "Style" at bounding box center [472, 172] width 19 height 9
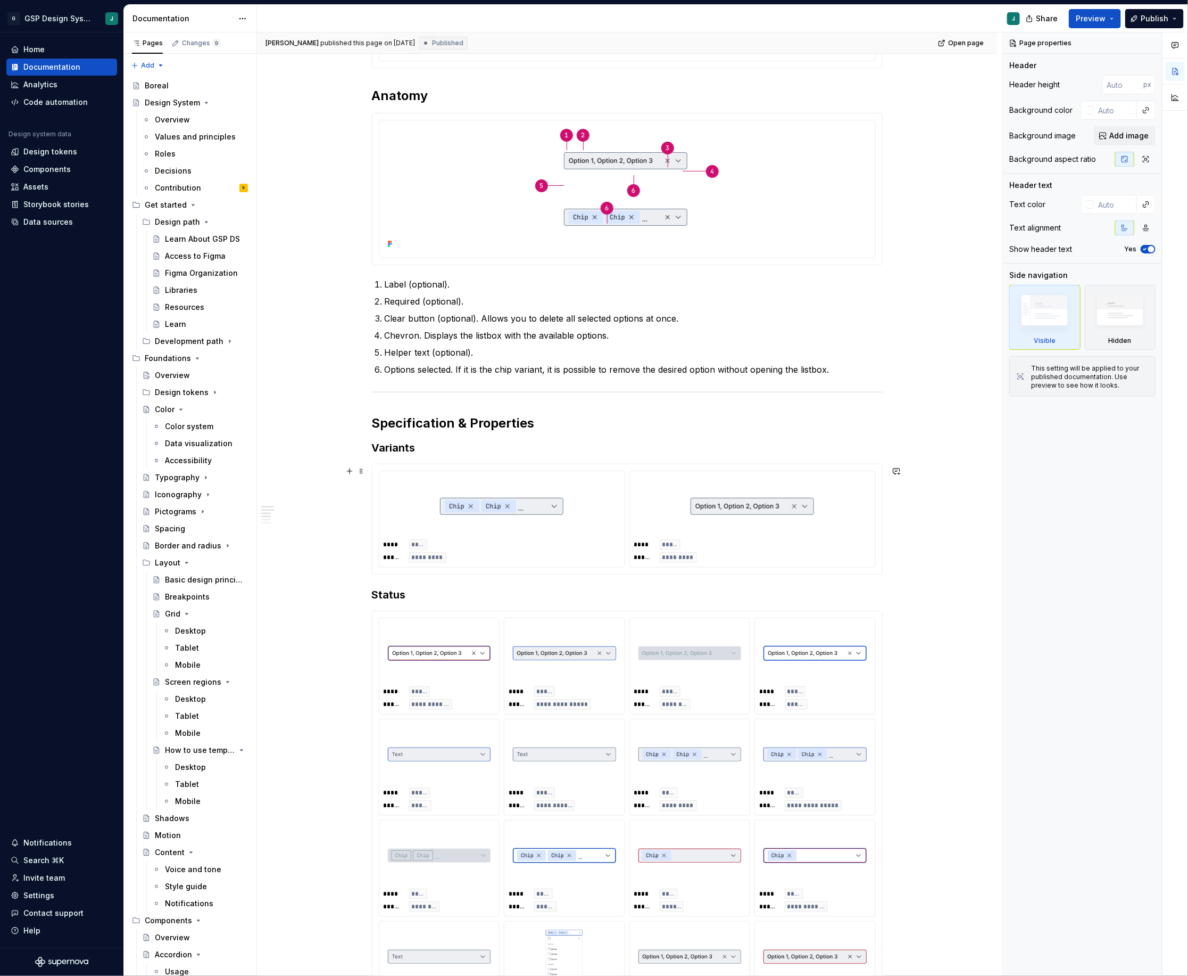
scroll to position [222, 0]
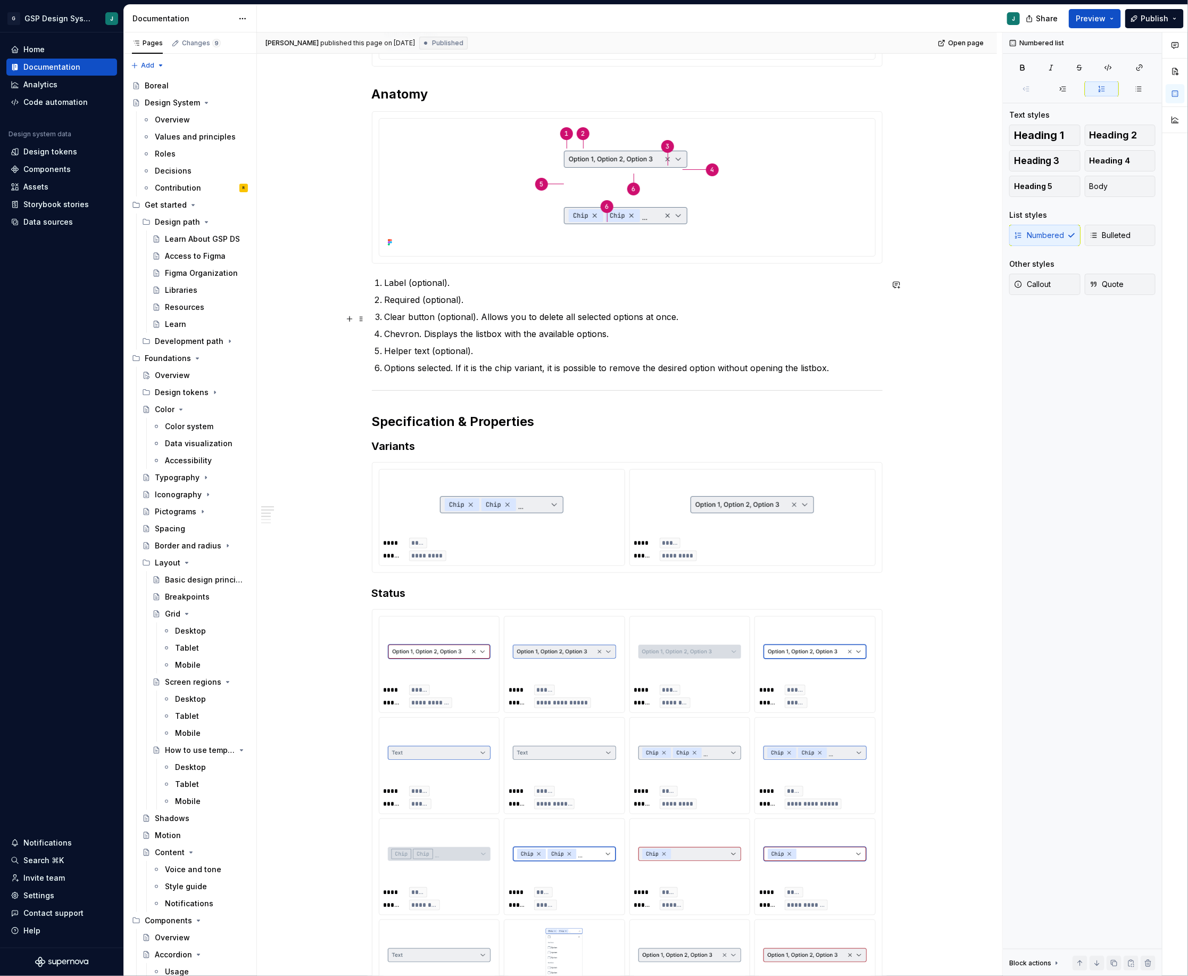
click at [425, 312] on p "Clear button (optional). Allows you to delete all selected options at once." at bounding box center [634, 316] width 498 height 13
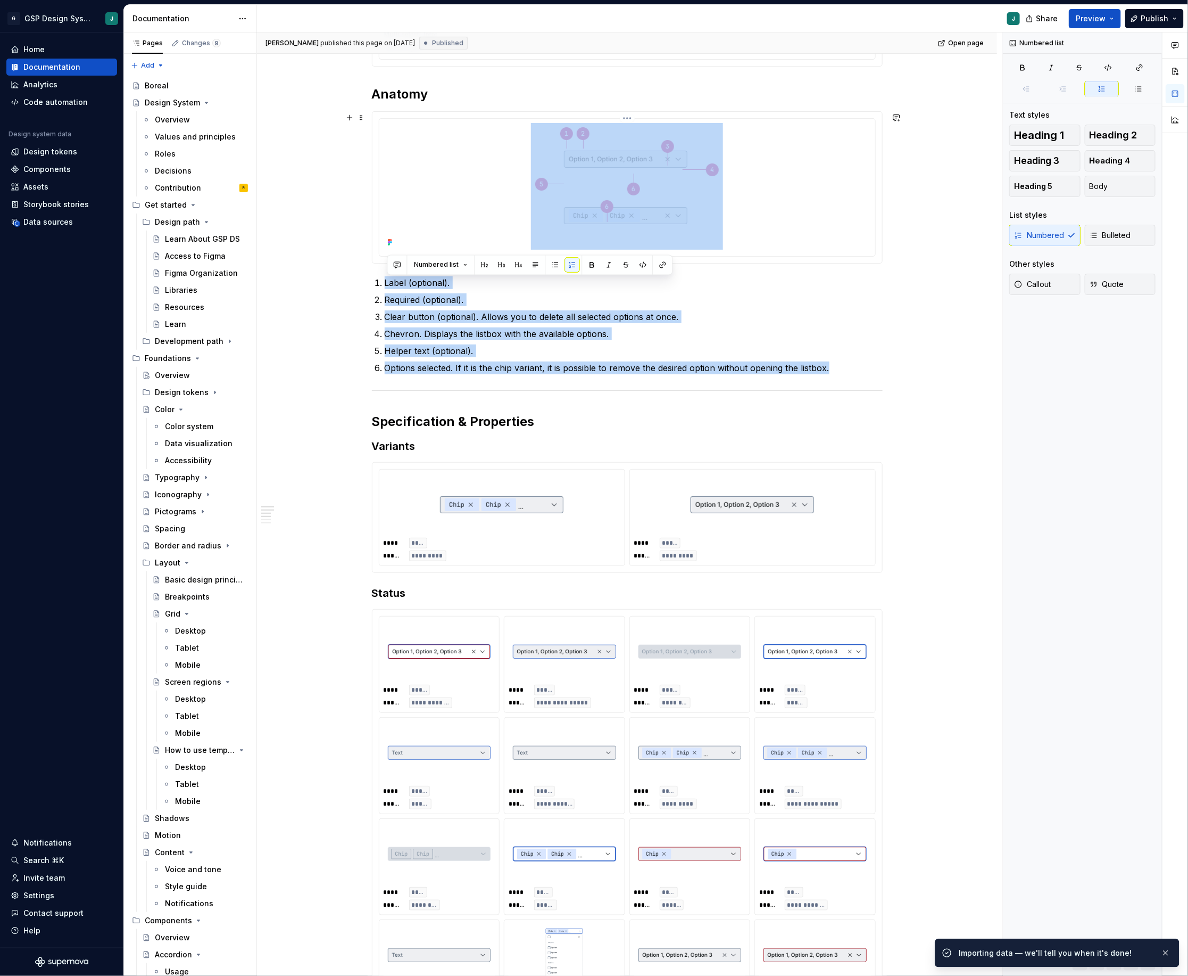
drag, startPoint x: 841, startPoint y: 372, endPoint x: 407, endPoint y: 245, distance: 453.0
click at [407, 245] on div "**********" at bounding box center [627, 682] width 511 height 1388
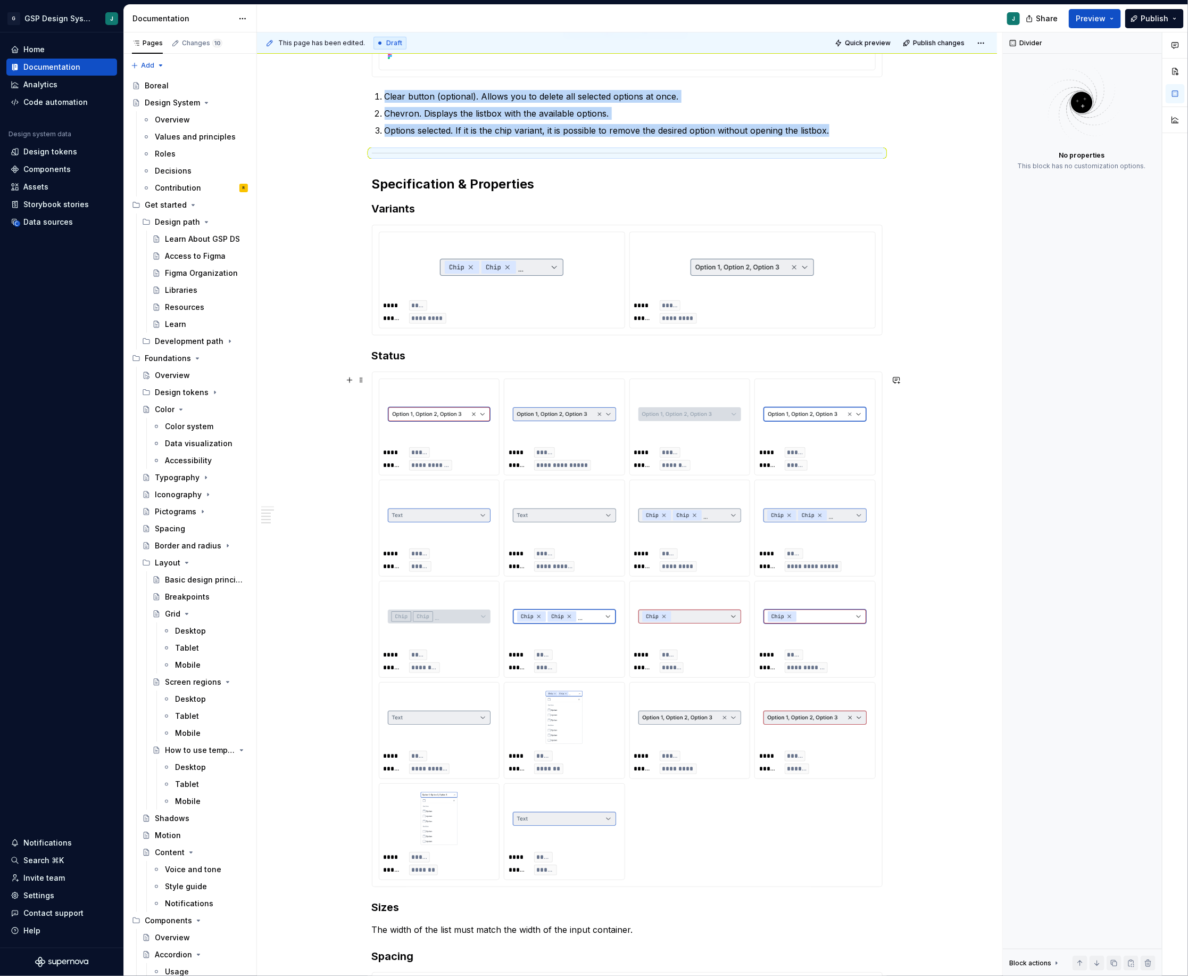
scroll to position [410, 0]
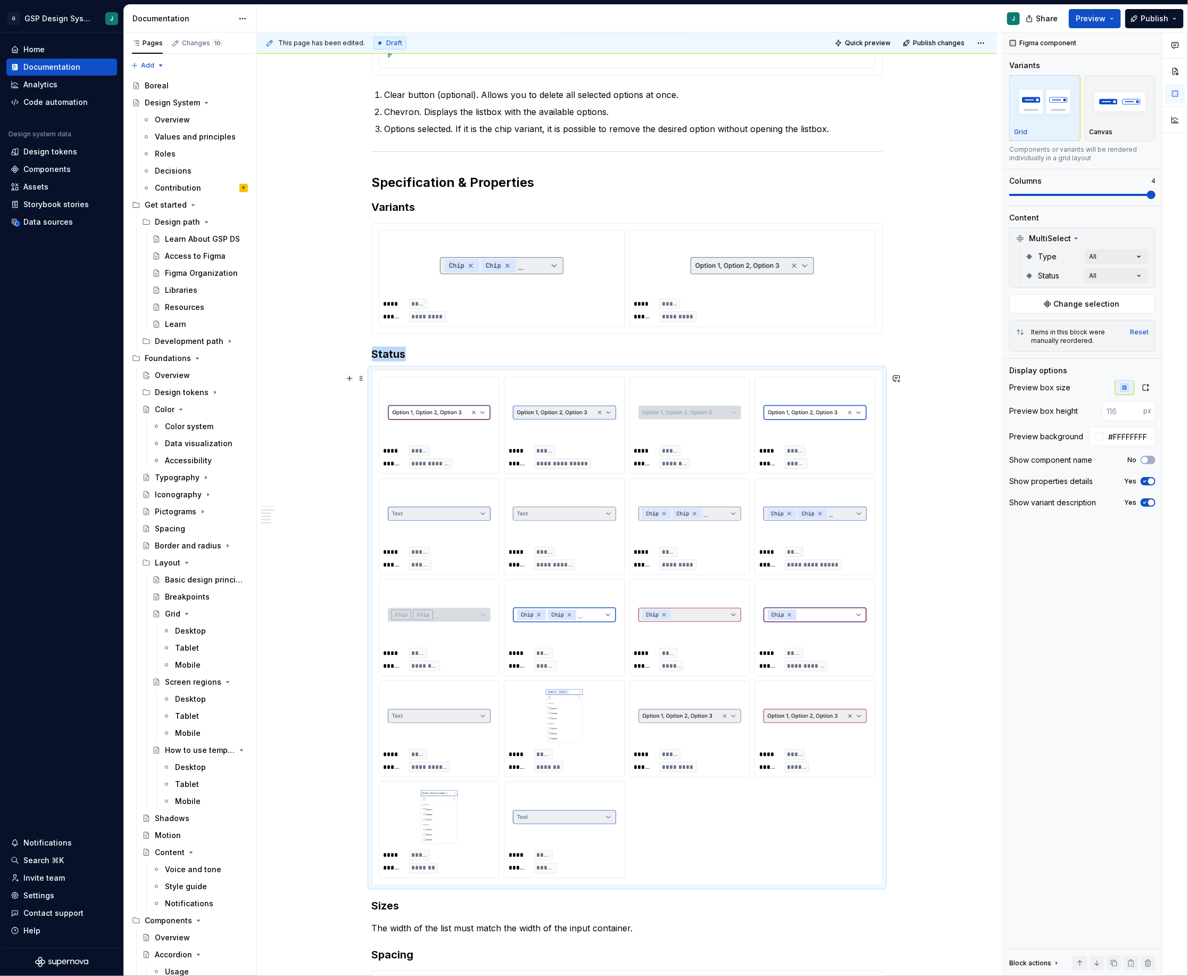
click at [602, 721] on img at bounding box center [564, 715] width 103 height 53
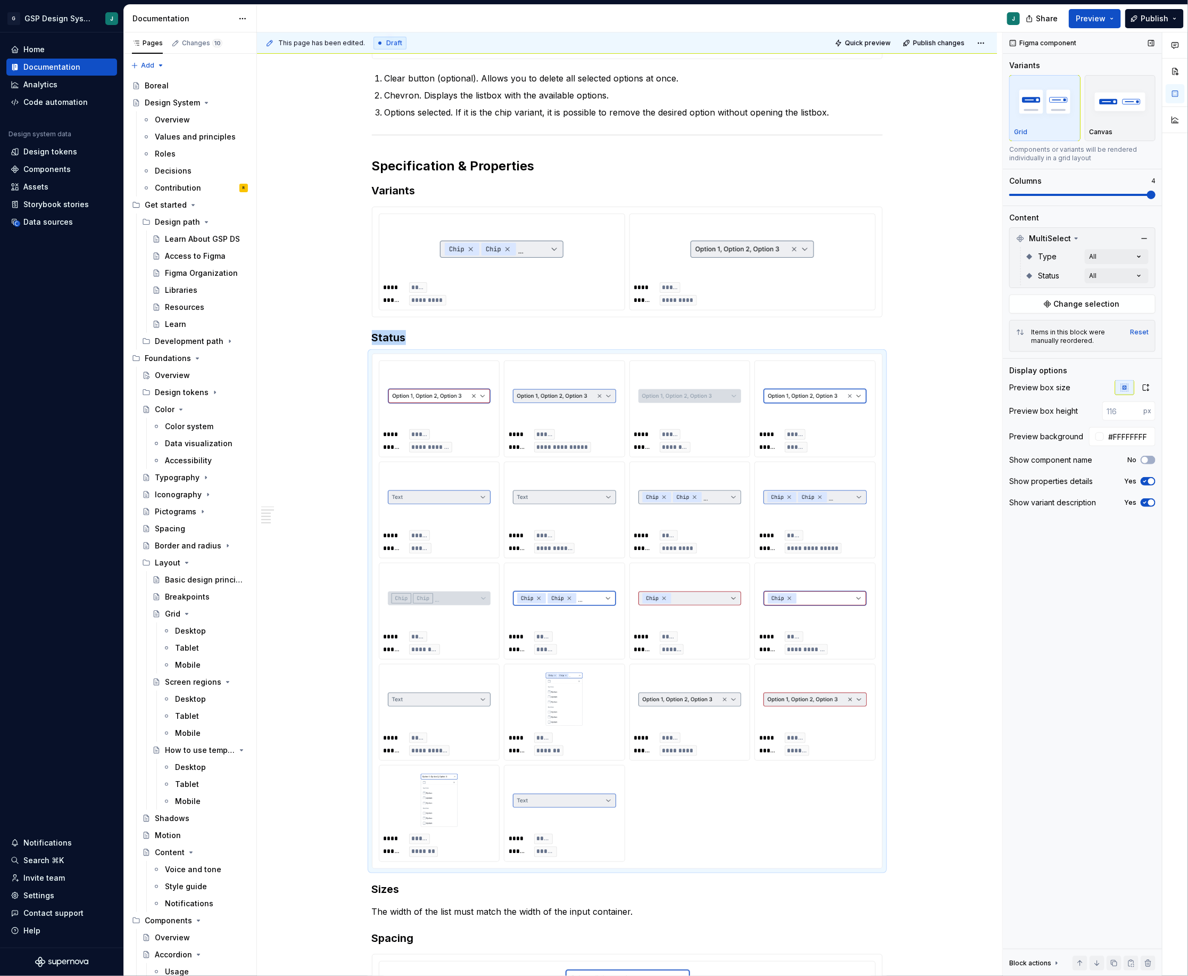
click at [1120, 196] on span at bounding box center [1083, 195] width 146 height 2
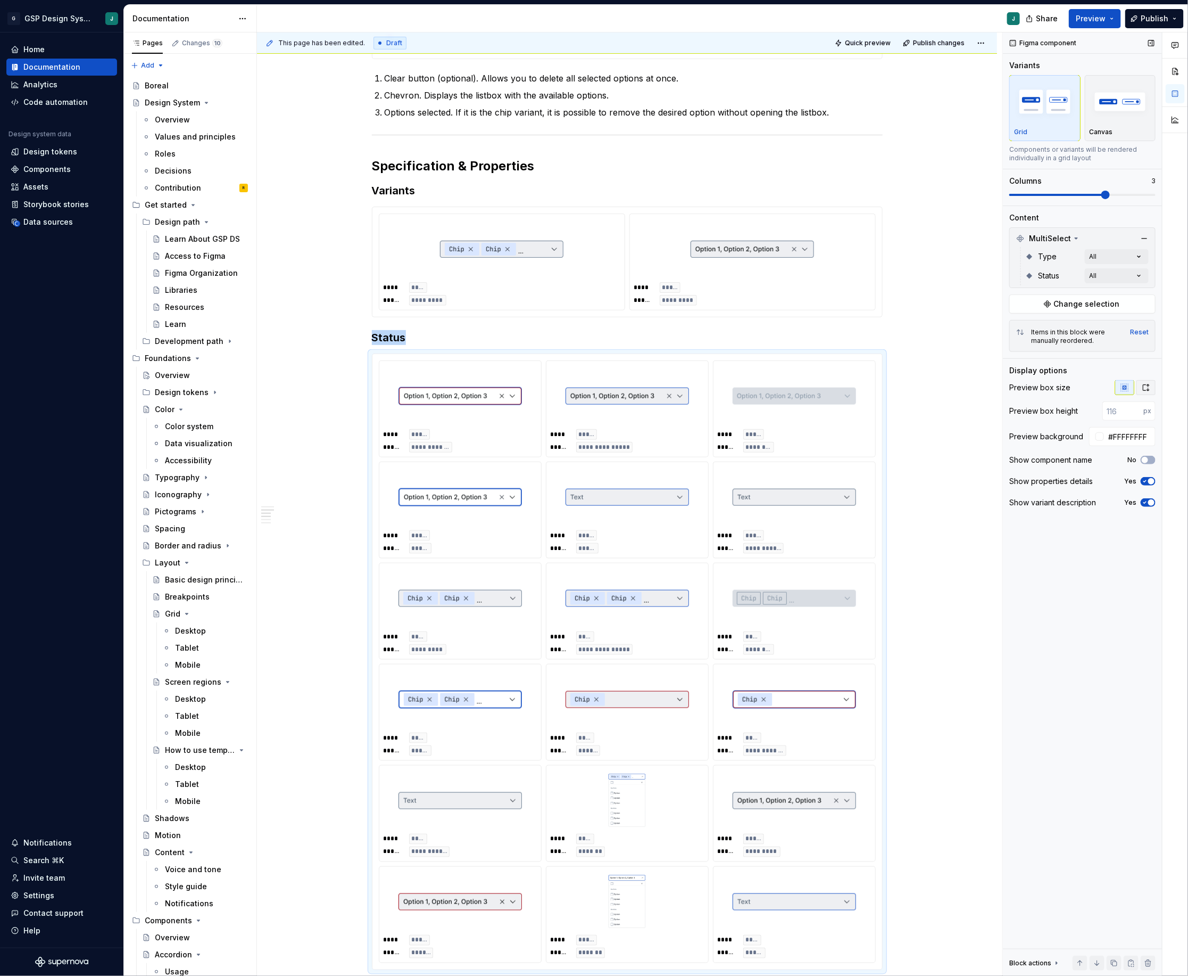
click at [1146, 391] on icon "button" at bounding box center [1146, 387] width 9 height 9
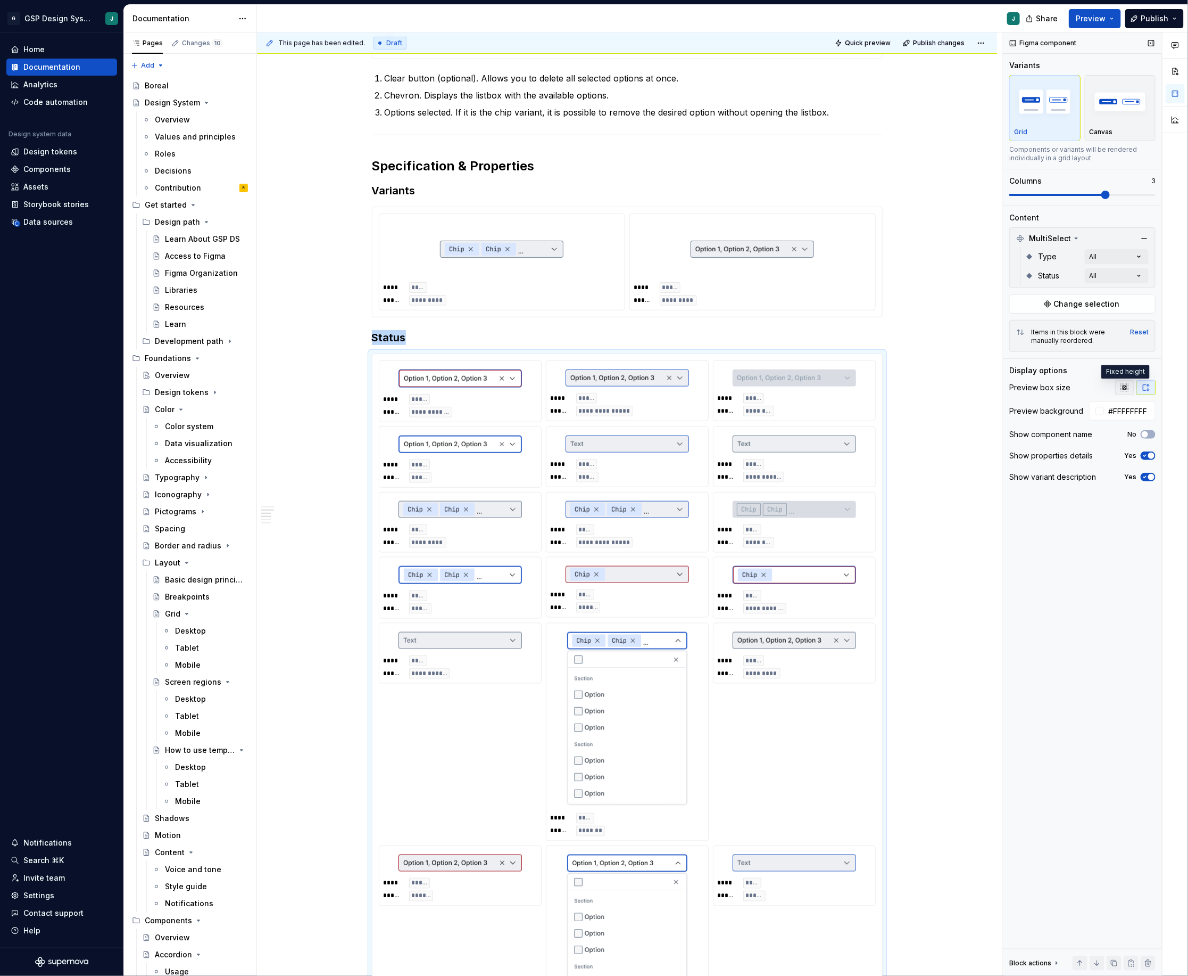
click at [1123, 392] on icon "button" at bounding box center [1125, 387] width 9 height 9
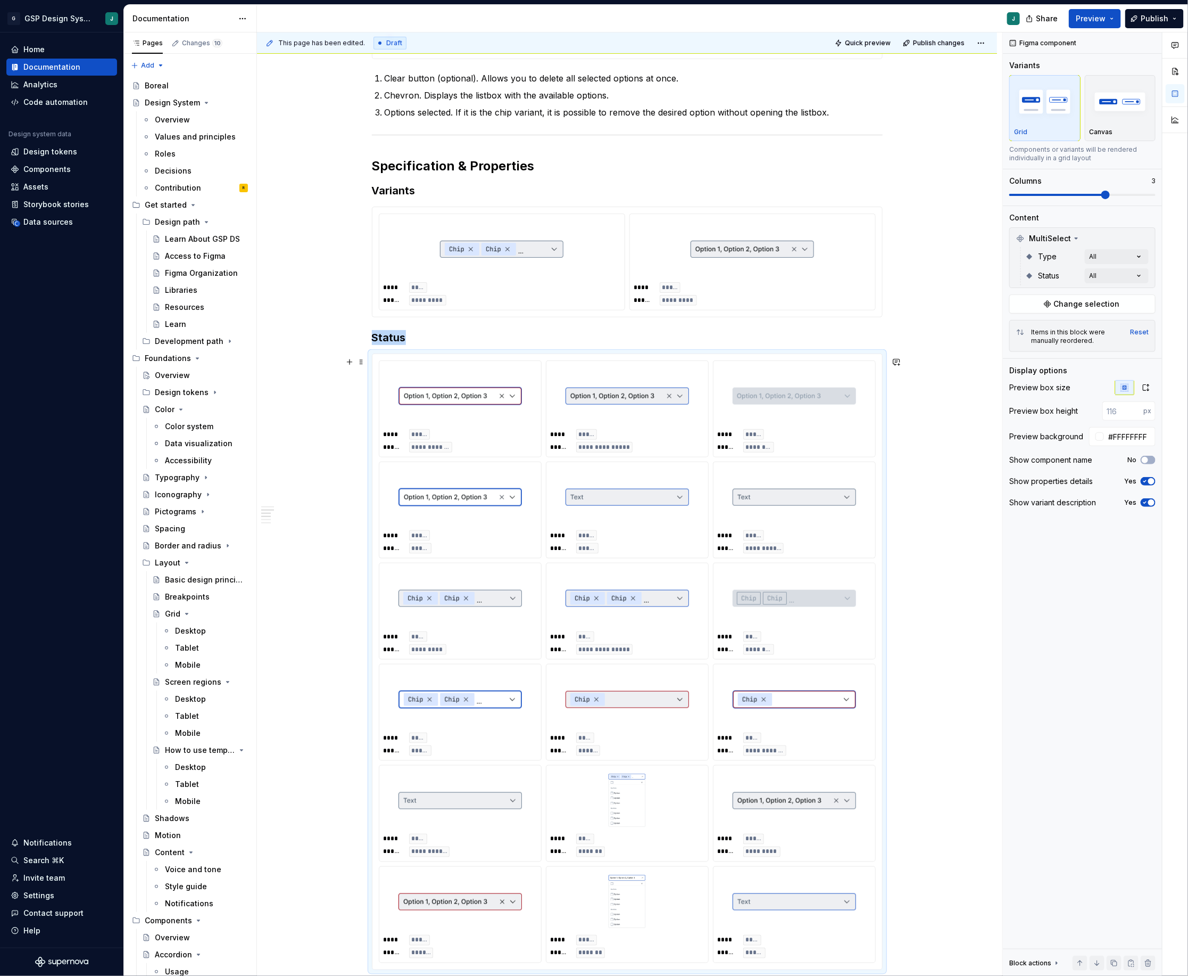
click at [932, 616] on div "**********" at bounding box center [630, 504] width 746 height 944
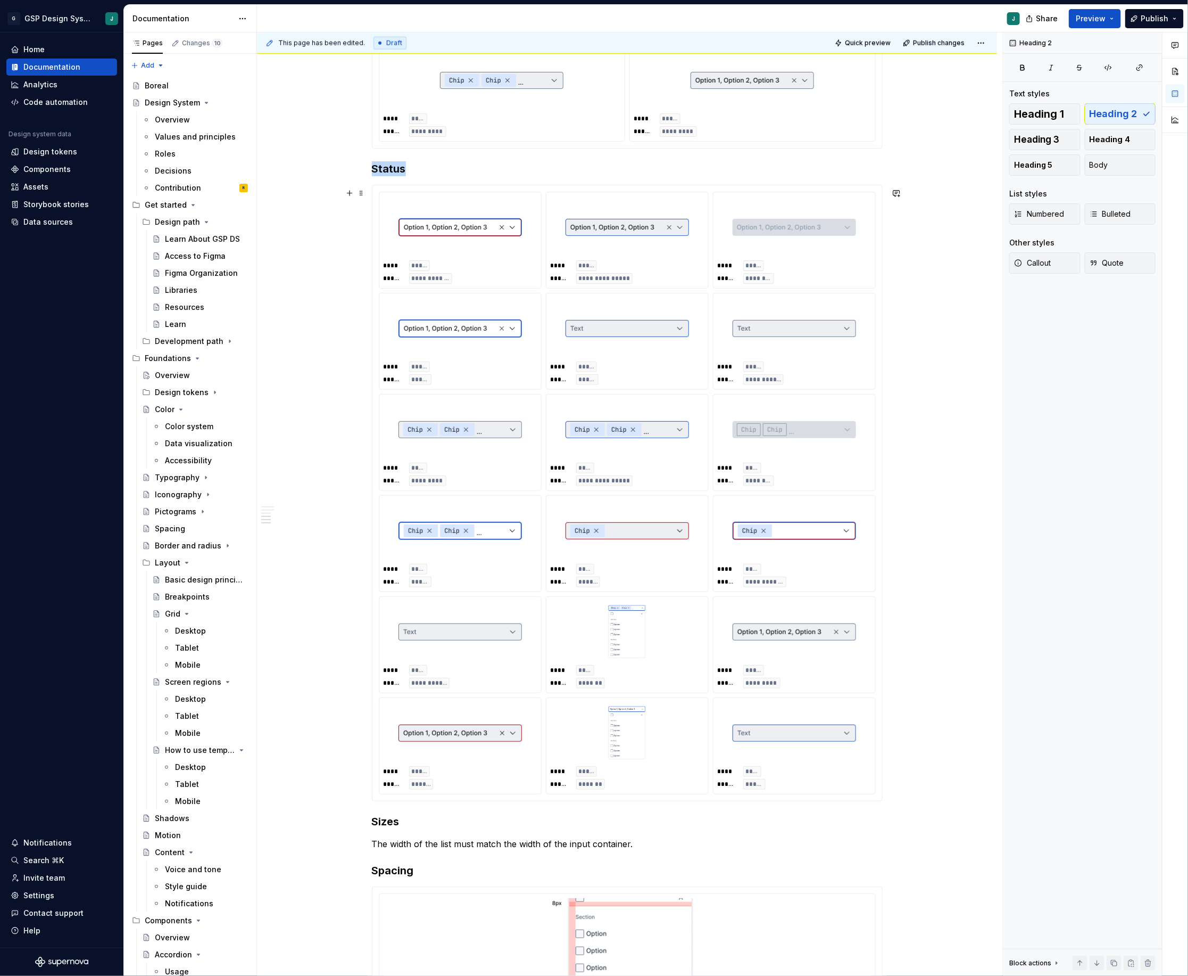
scroll to position [591, 0]
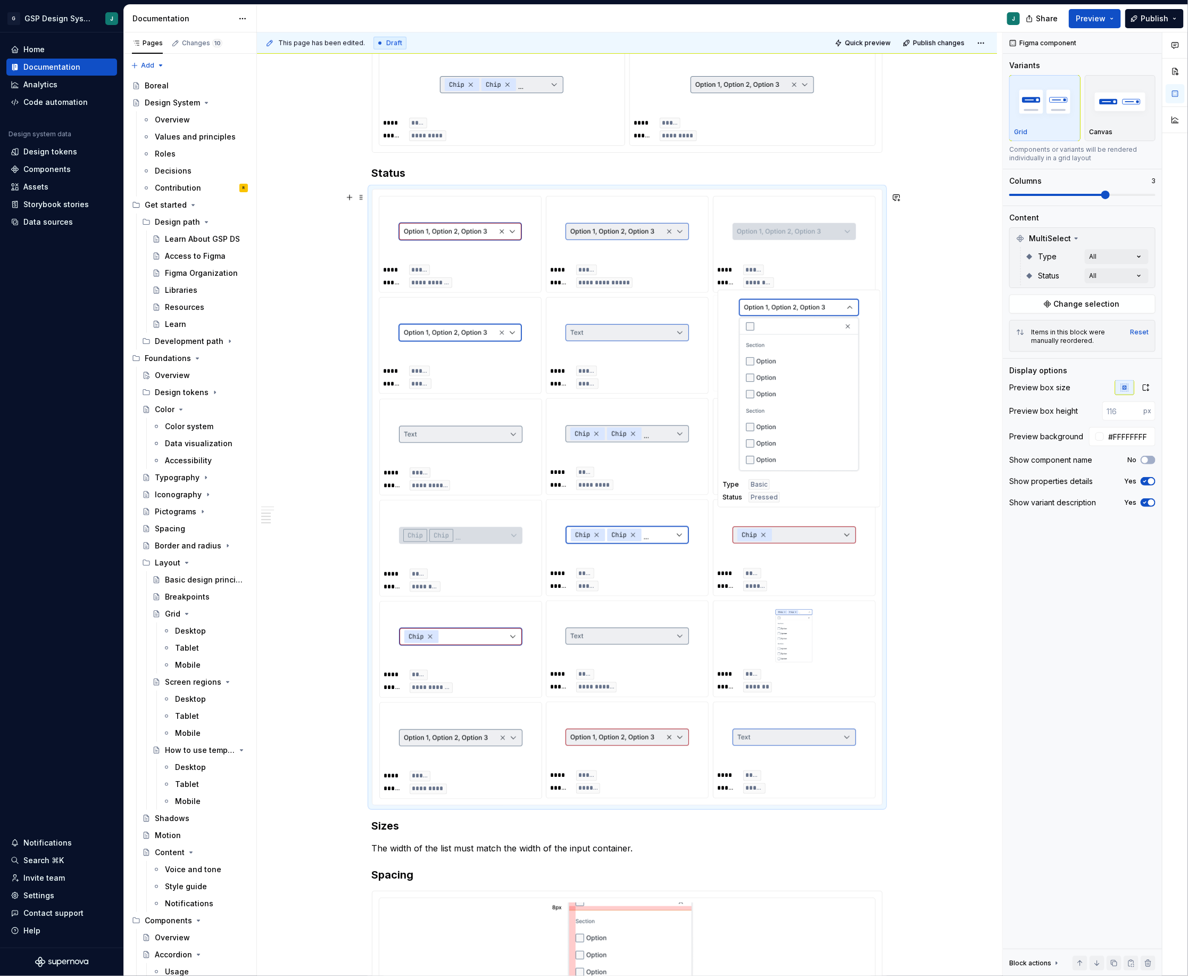
drag, startPoint x: 651, startPoint y: 743, endPoint x: 820, endPoint y: 326, distance: 450.8
click at [820, 326] on body "G GSP Design System J Home Documentation Analytics Code automation Design syste…" at bounding box center [594, 488] width 1188 height 976
click at [836, 336] on img at bounding box center [794, 332] width 123 height 53
click at [1151, 385] on button "button" at bounding box center [1146, 387] width 19 height 15
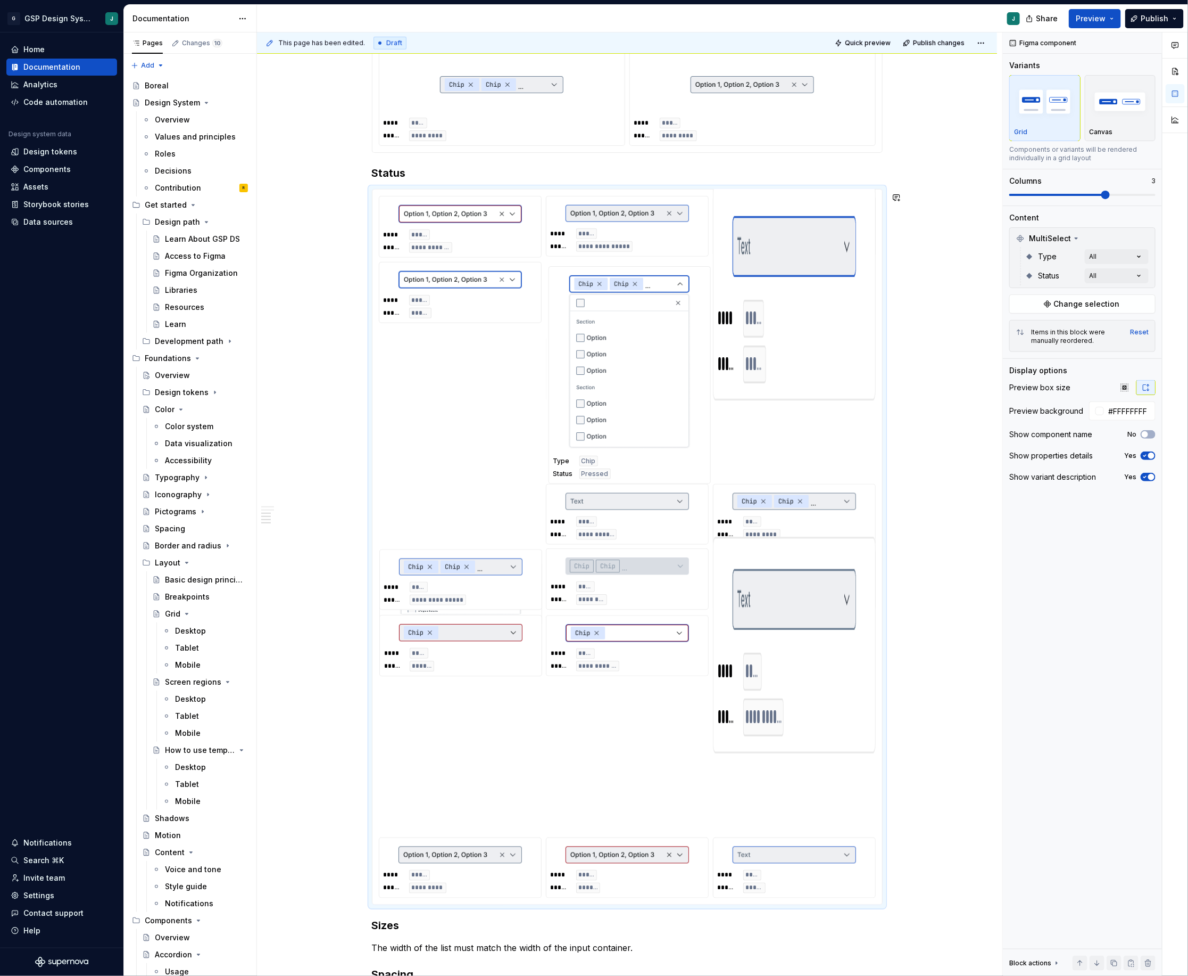
drag, startPoint x: 775, startPoint y: 666, endPoint x: 604, endPoint y: 315, distance: 390.8
click at [604, 315] on body "G GSP Design System J Home Documentation Analytics Code automation Design syste…" at bounding box center [594, 488] width 1188 height 976
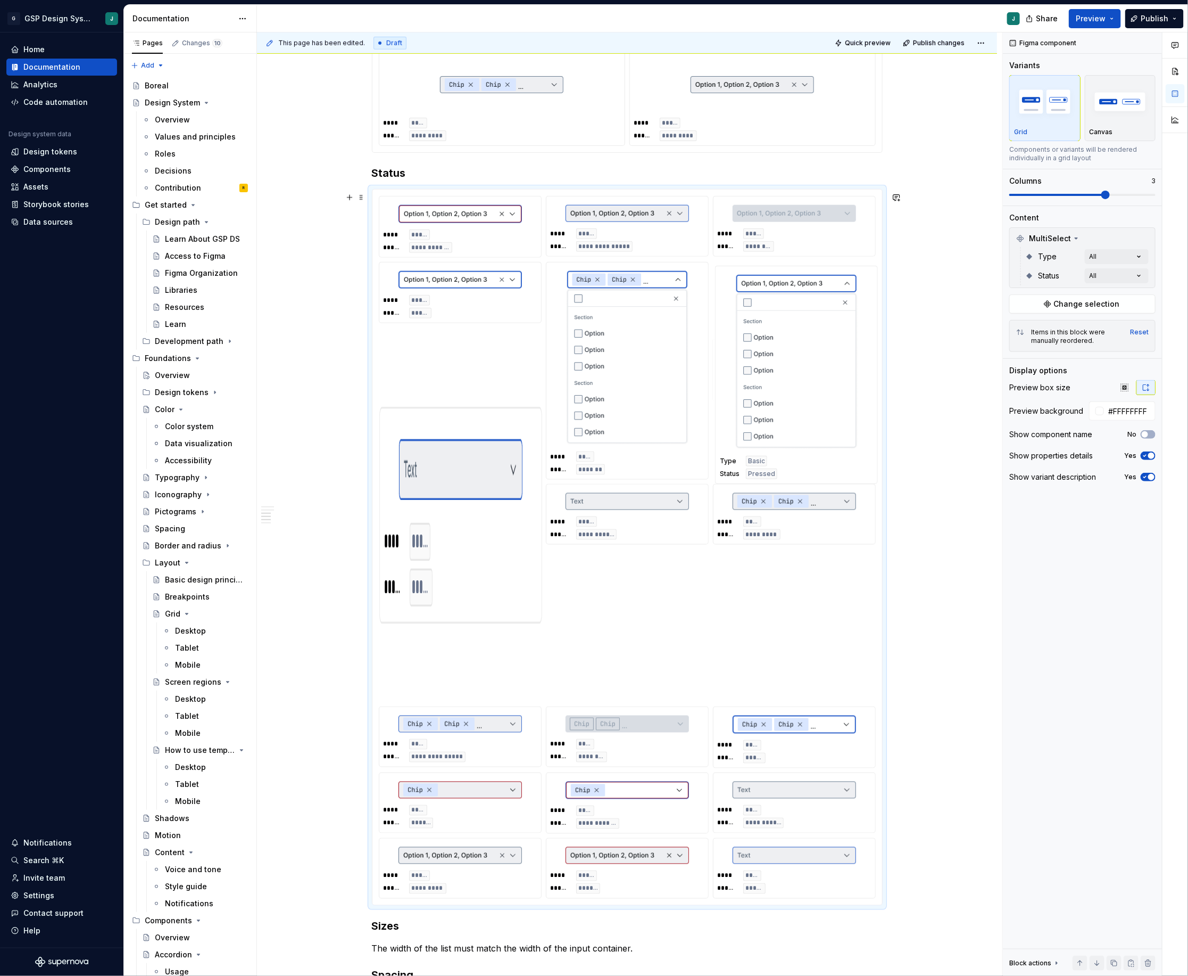
drag, startPoint x: 459, startPoint y: 567, endPoint x: 793, endPoint y: 350, distance: 398.6
click at [793, 350] on body "G GSP Design System J Home Documentation Analytics Code automation Design syste…" at bounding box center [594, 488] width 1188 height 976
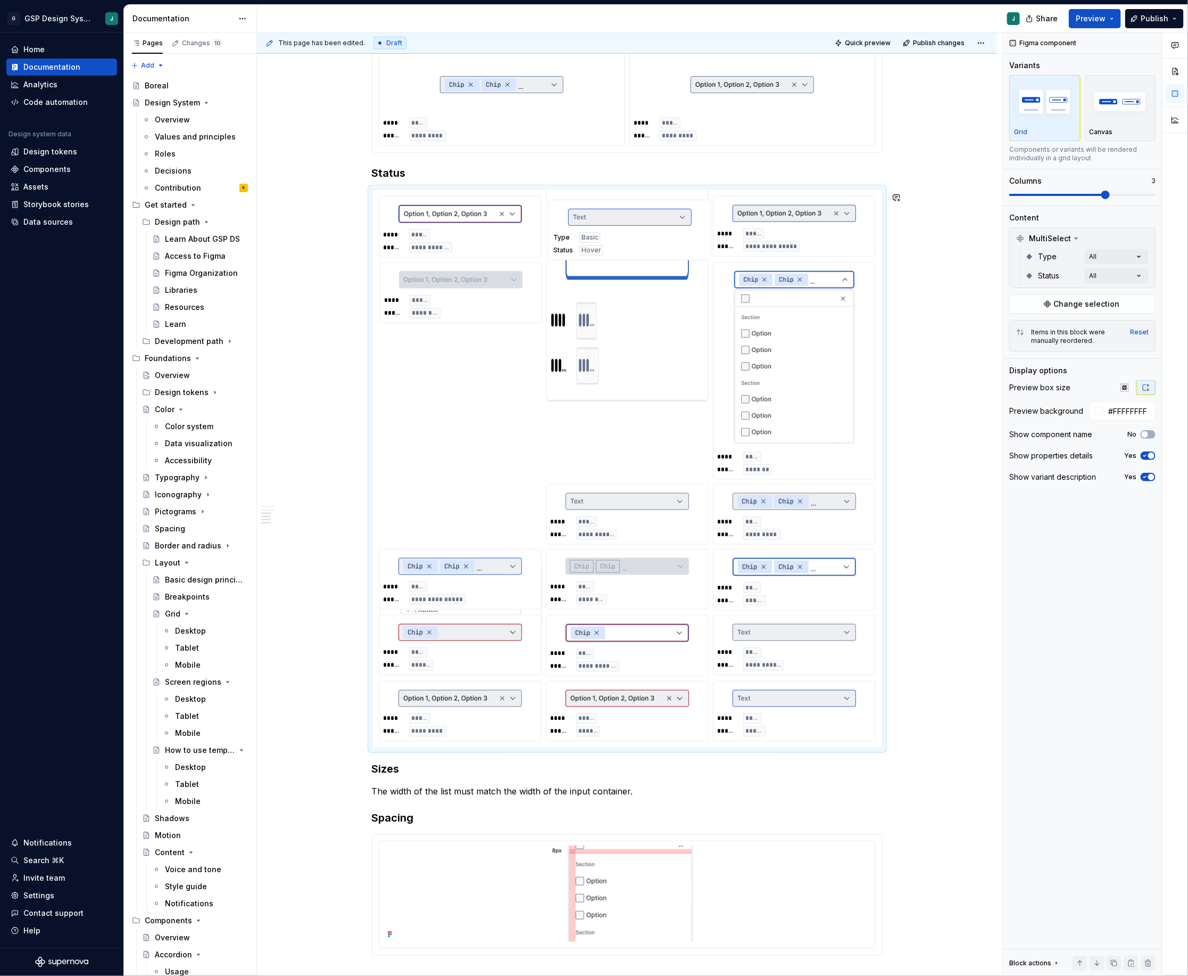
drag, startPoint x: 490, startPoint y: 526, endPoint x: 691, endPoint y: 297, distance: 304.3
click at [691, 297] on body "G GSP Design System J Home Documentation Analytics Code automation Design syste…" at bounding box center [594, 488] width 1188 height 976
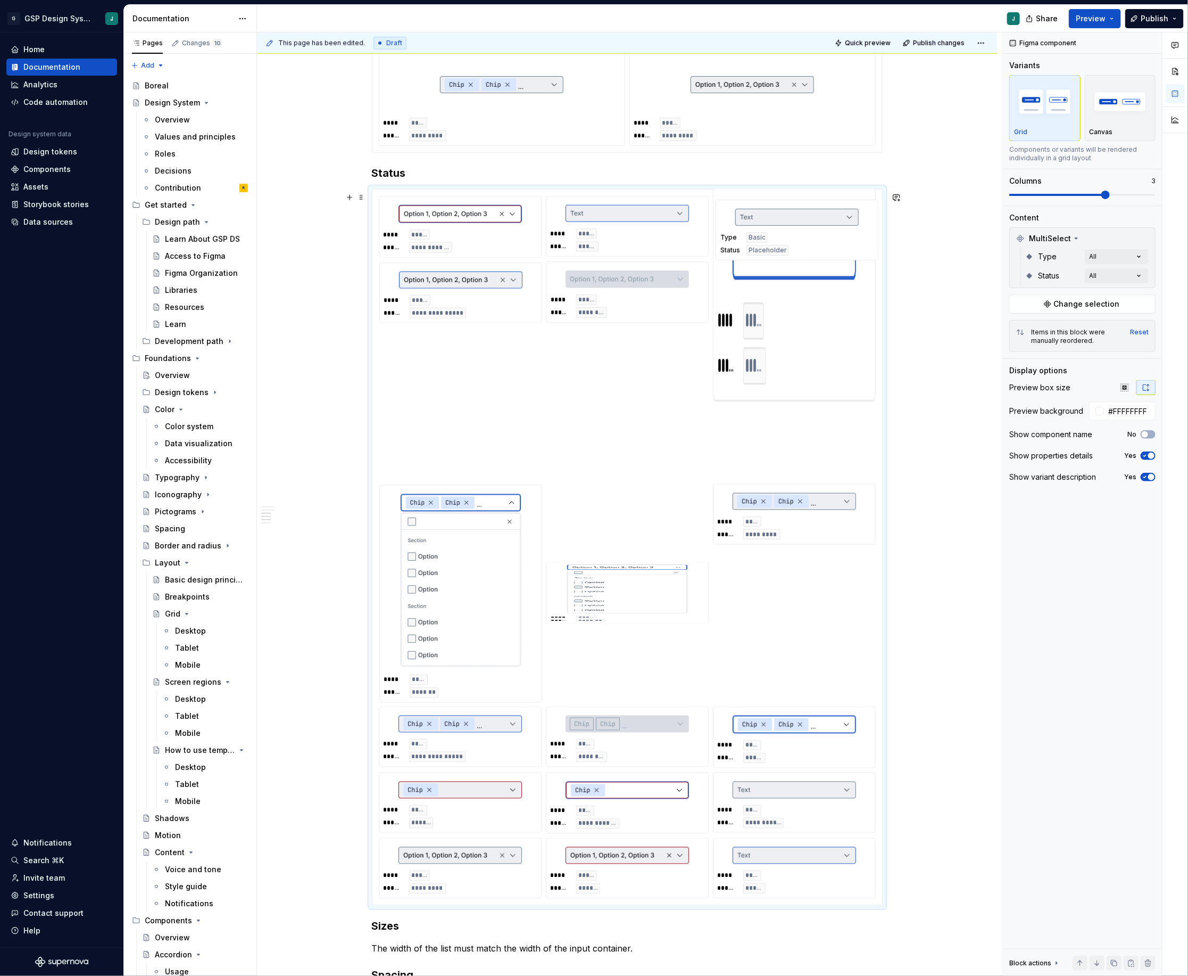
drag, startPoint x: 638, startPoint y: 520, endPoint x: 837, endPoint y: 299, distance: 298.1
click at [837, 299] on body "G GSP Design System J Home Documentation Analytics Code automation Design syste…" at bounding box center [594, 488] width 1188 height 976
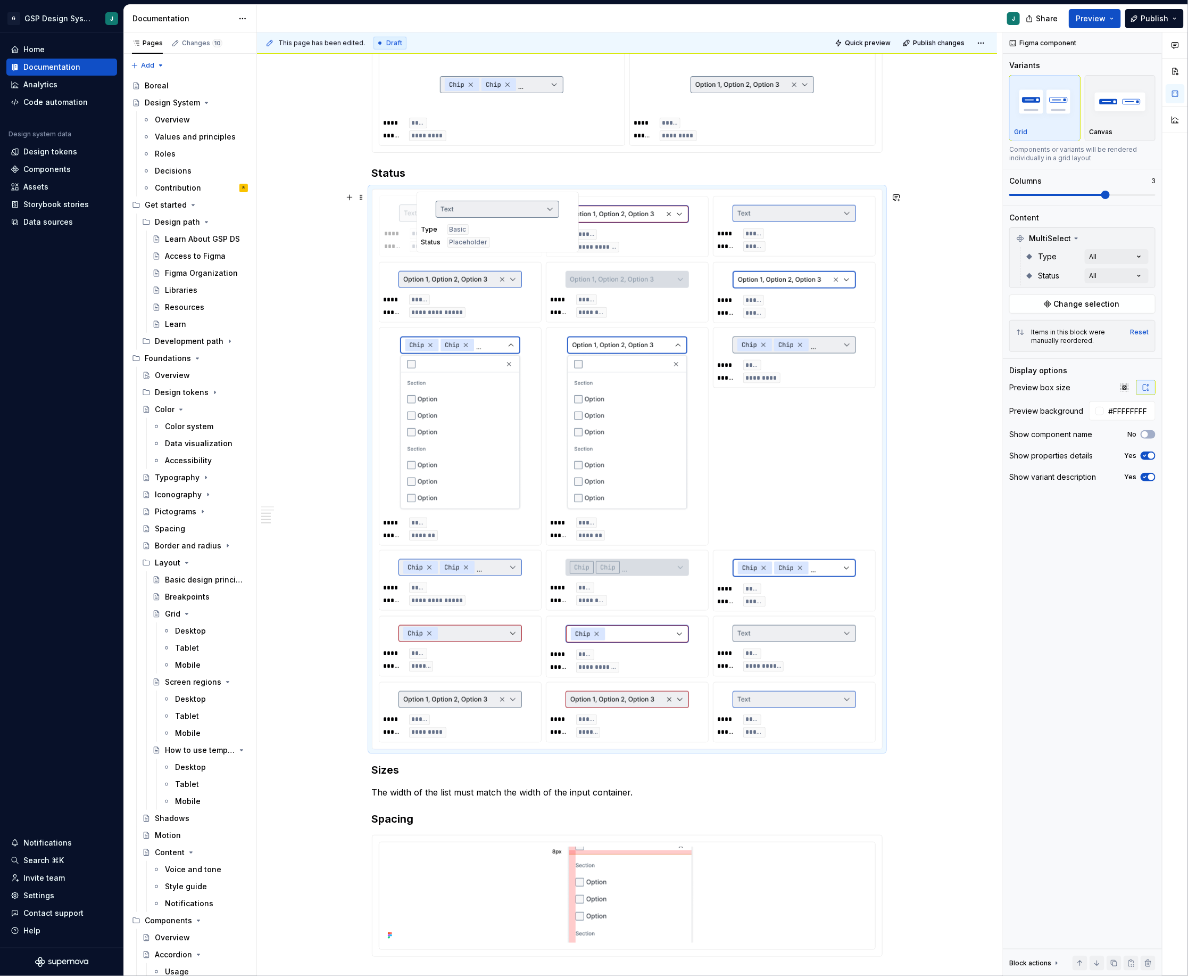
drag, startPoint x: 780, startPoint y: 241, endPoint x: 481, endPoint y: 233, distance: 299.2
click at [481, 233] on body "G GSP Design System J Home Documentation Analytics Code automation Design syste…" at bounding box center [594, 488] width 1188 height 976
drag, startPoint x: 792, startPoint y: 240, endPoint x: 671, endPoint y: 237, distance: 121.4
click at [671, 237] on body "G GSP Design System J Home Documentation Analytics Code automation Design syste…" at bounding box center [594, 488] width 1188 height 976
drag, startPoint x: 774, startPoint y: 307, endPoint x: 776, endPoint y: 232, distance: 75.1
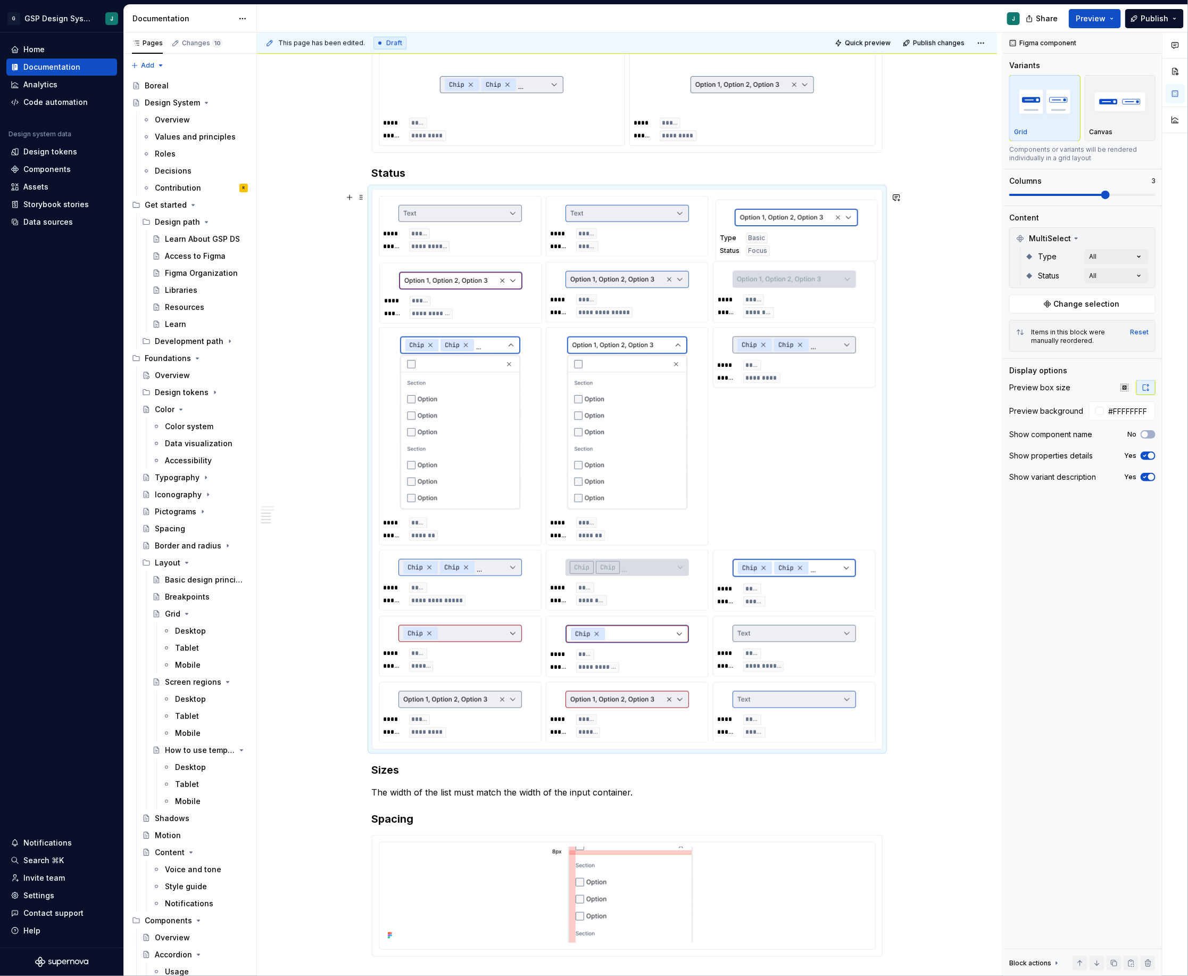
click at [776, 232] on body "G GSP Design System J Home Documentation Analytics Code automation Design syste…" at bounding box center [594, 488] width 1188 height 976
drag, startPoint x: 792, startPoint y: 293, endPoint x: 634, endPoint y: 290, distance: 158.6
click at [634, 290] on body "G GSP Design System J Home Documentation Analytics Code automation Design syste…" at bounding box center [594, 488] width 1188 height 976
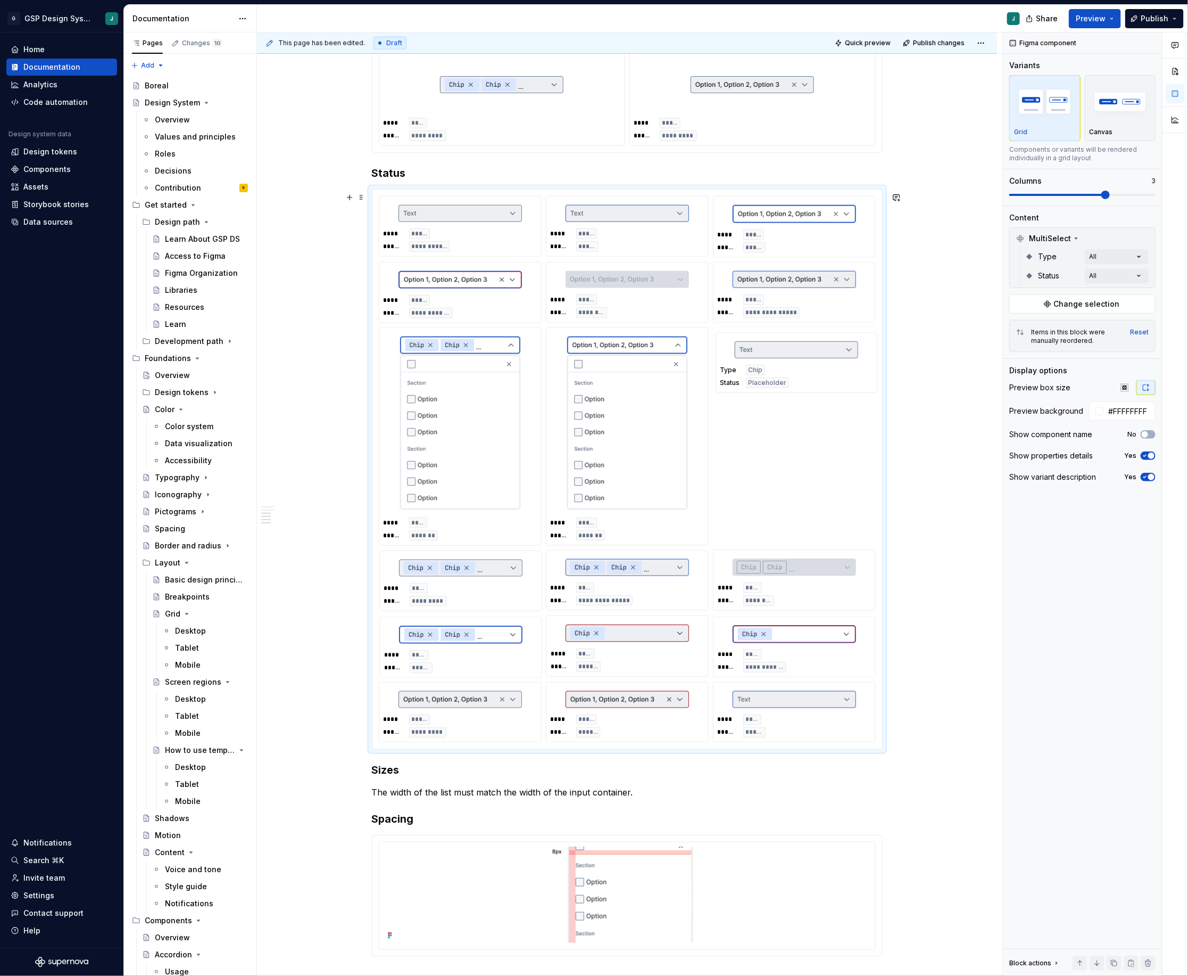
drag, startPoint x: 765, startPoint y: 657, endPoint x: 787, endPoint y: 375, distance: 283.4
click at [787, 375] on body "G GSP Design System J Home Documentation Analytics Code automation Design syste…" at bounding box center [594, 488] width 1188 height 976
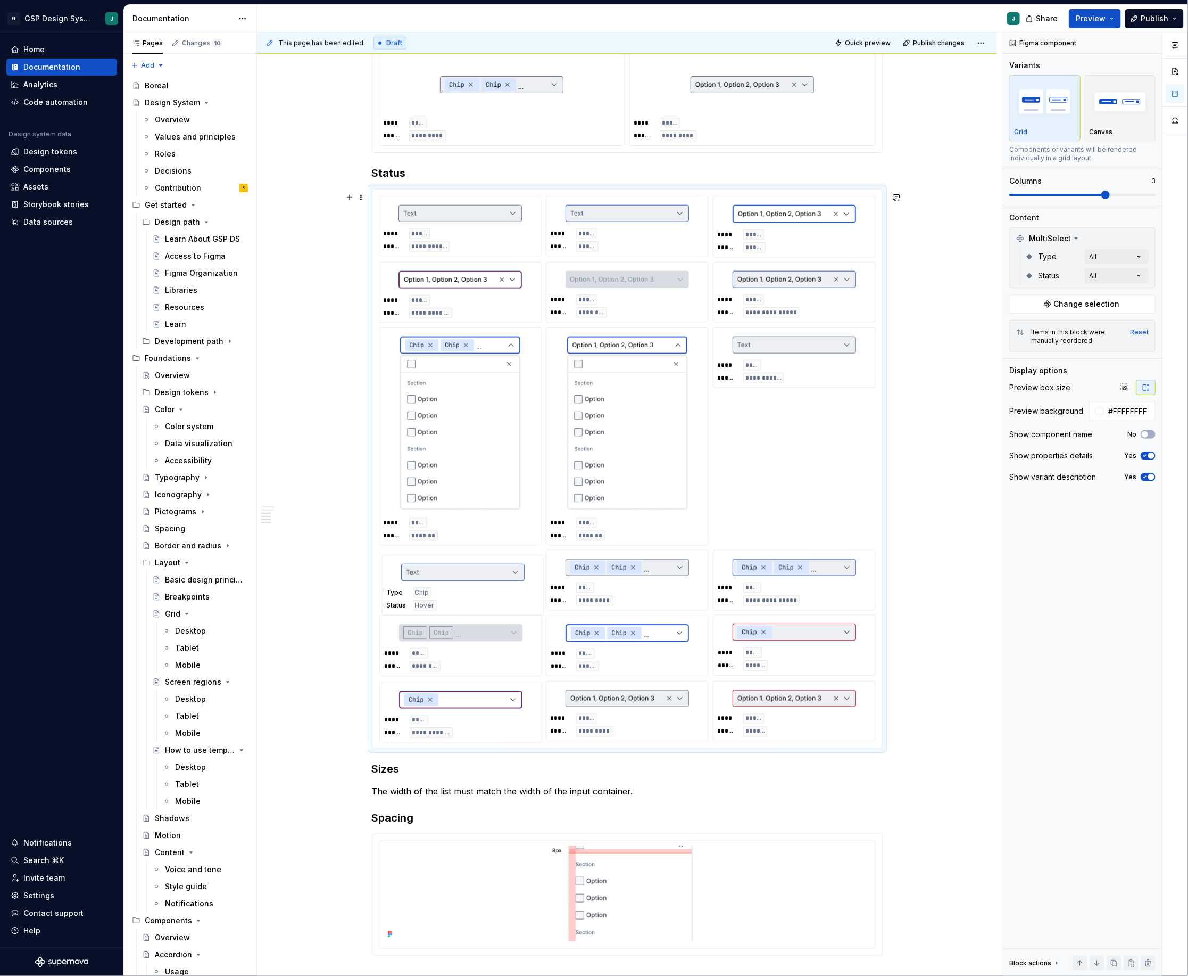
drag, startPoint x: 779, startPoint y: 732, endPoint x: 498, endPoint y: 588, distance: 315.9
click at [498, 588] on body "G GSP Design System J Home Documentation Analytics Code automation Design syste…" at bounding box center [594, 488] width 1188 height 976
drag, startPoint x: 601, startPoint y: 657, endPoint x: 611, endPoint y: 593, distance: 64.1
click at [611, 593] on body "G GSP Design System J Home Documentation Analytics Code automation Design syste…" at bounding box center [594, 488] width 1188 height 976
drag, startPoint x: 413, startPoint y: 717, endPoint x: 753, endPoint y: 590, distance: 362.9
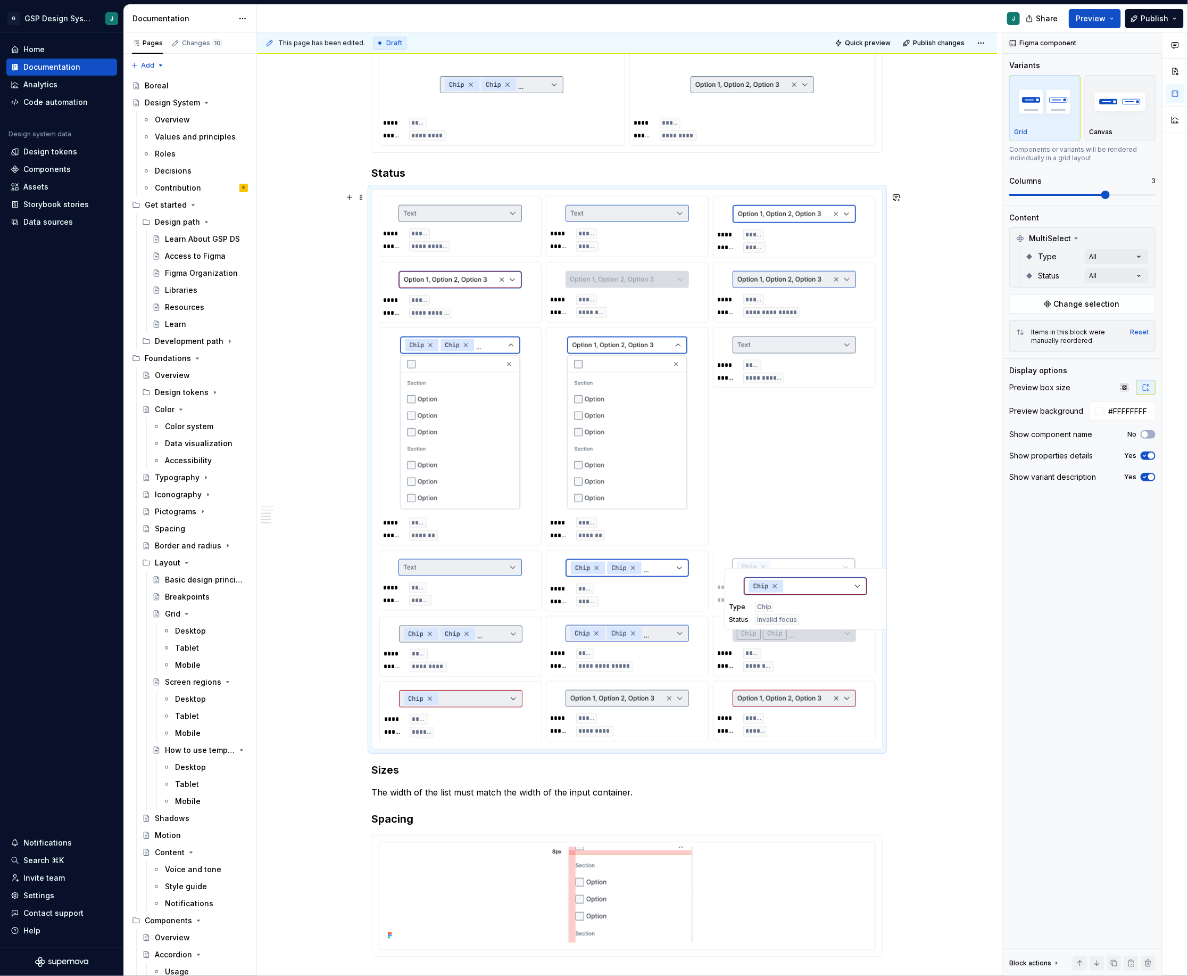
click at [753, 590] on body "G GSP Design System J Home Documentation Analytics Code automation Design syste…" at bounding box center [594, 488] width 1188 height 976
drag, startPoint x: 784, startPoint y: 656, endPoint x: 491, endPoint y: 648, distance: 292.8
click at [491, 648] on body "G GSP Design System J Home Documentation Analytics Code automation Design syste…" at bounding box center [594, 488] width 1188 height 976
drag, startPoint x: 786, startPoint y: 669, endPoint x: 651, endPoint y: 661, distance: 134.9
click at [651, 661] on body "G GSP Design System J Home Documentation Analytics Code automation Design syste…" at bounding box center [594, 488] width 1188 height 976
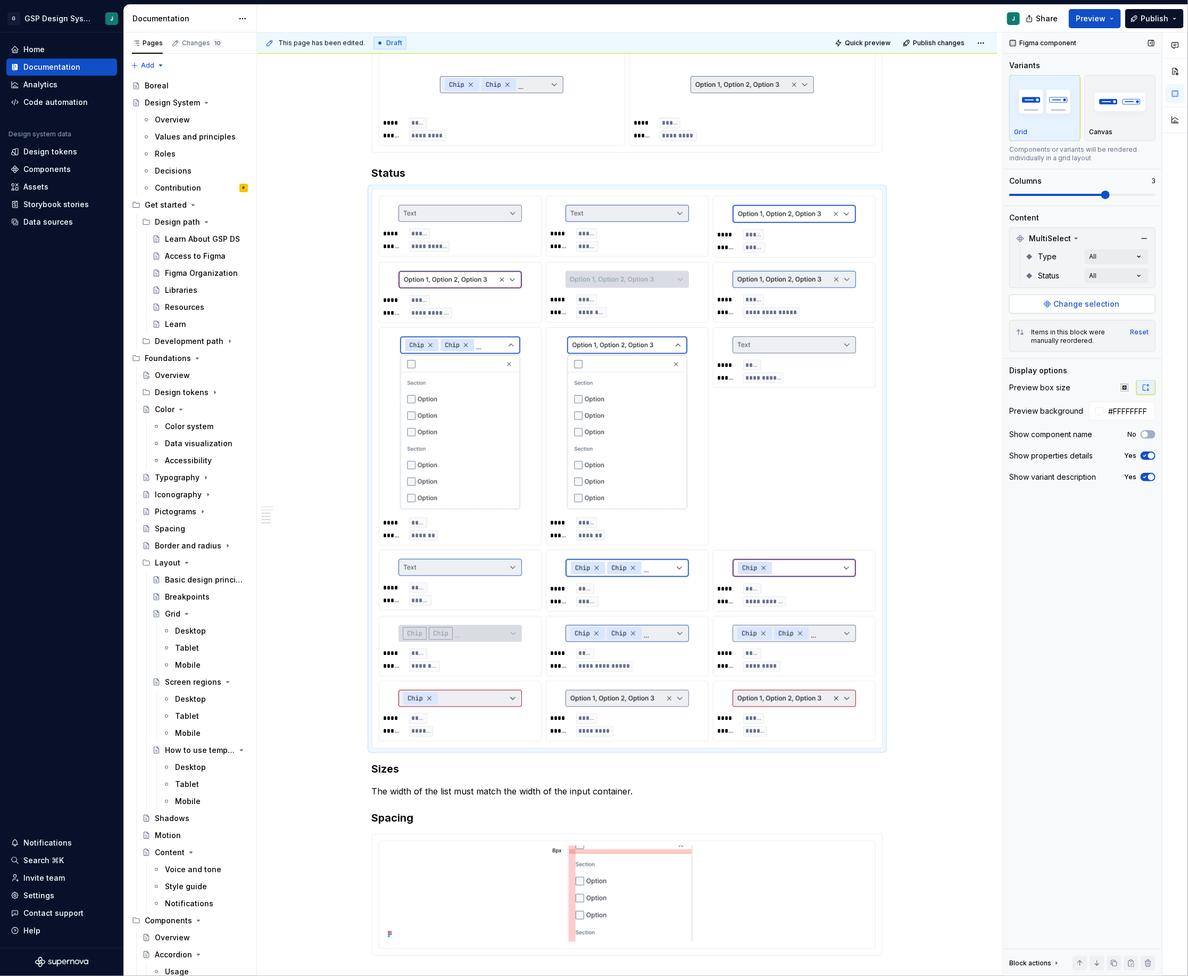
click at [1096, 306] on span "Change selection" at bounding box center [1087, 304] width 66 height 11
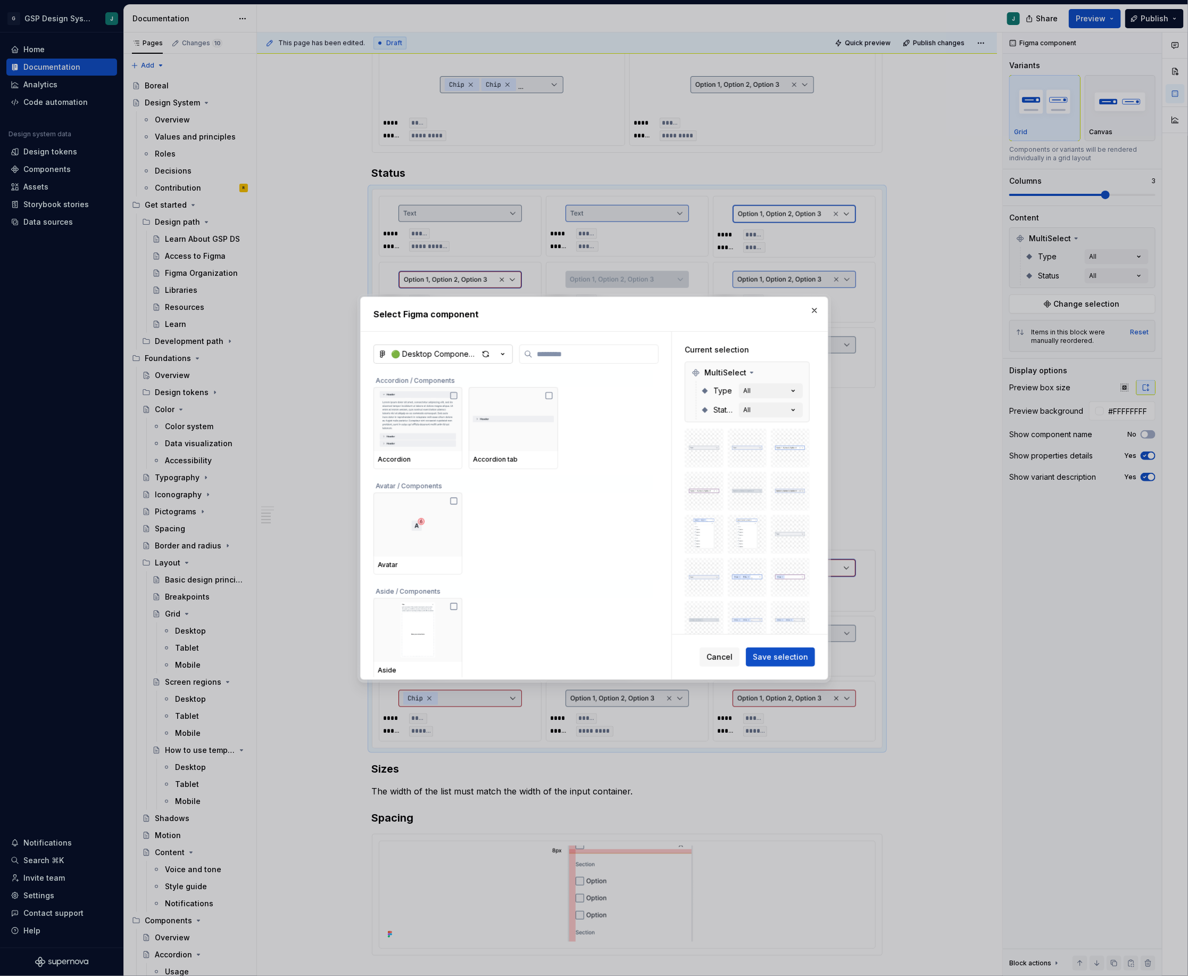
click at [449, 352] on div "🟢 Desktop Components - Libraries - Gridspertise DS" at bounding box center [434, 354] width 87 height 11
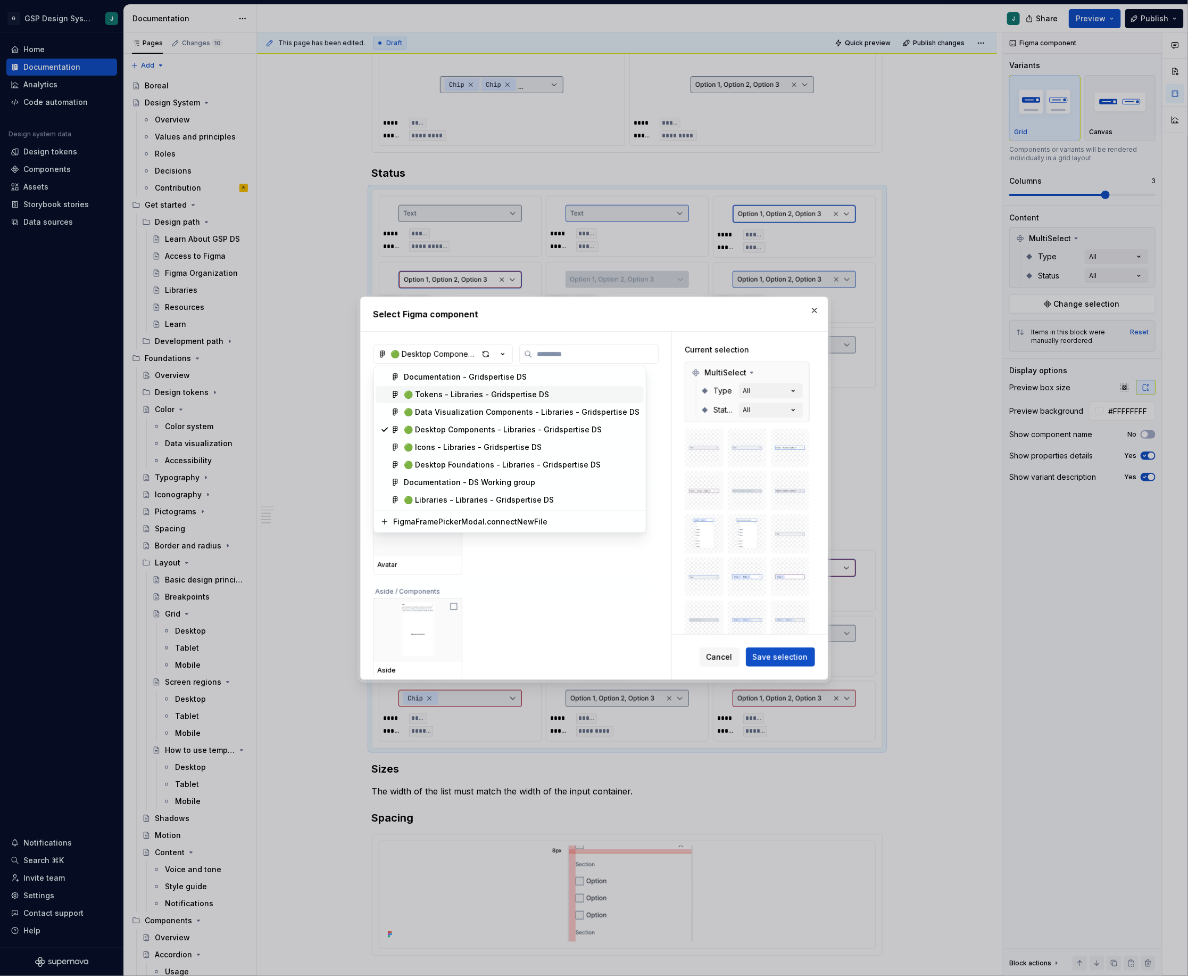
click at [816, 313] on div "Select Figma component 🟢 Desktop Components - Libraries - Gridspertise DS Accor…" at bounding box center [594, 488] width 1188 height 976
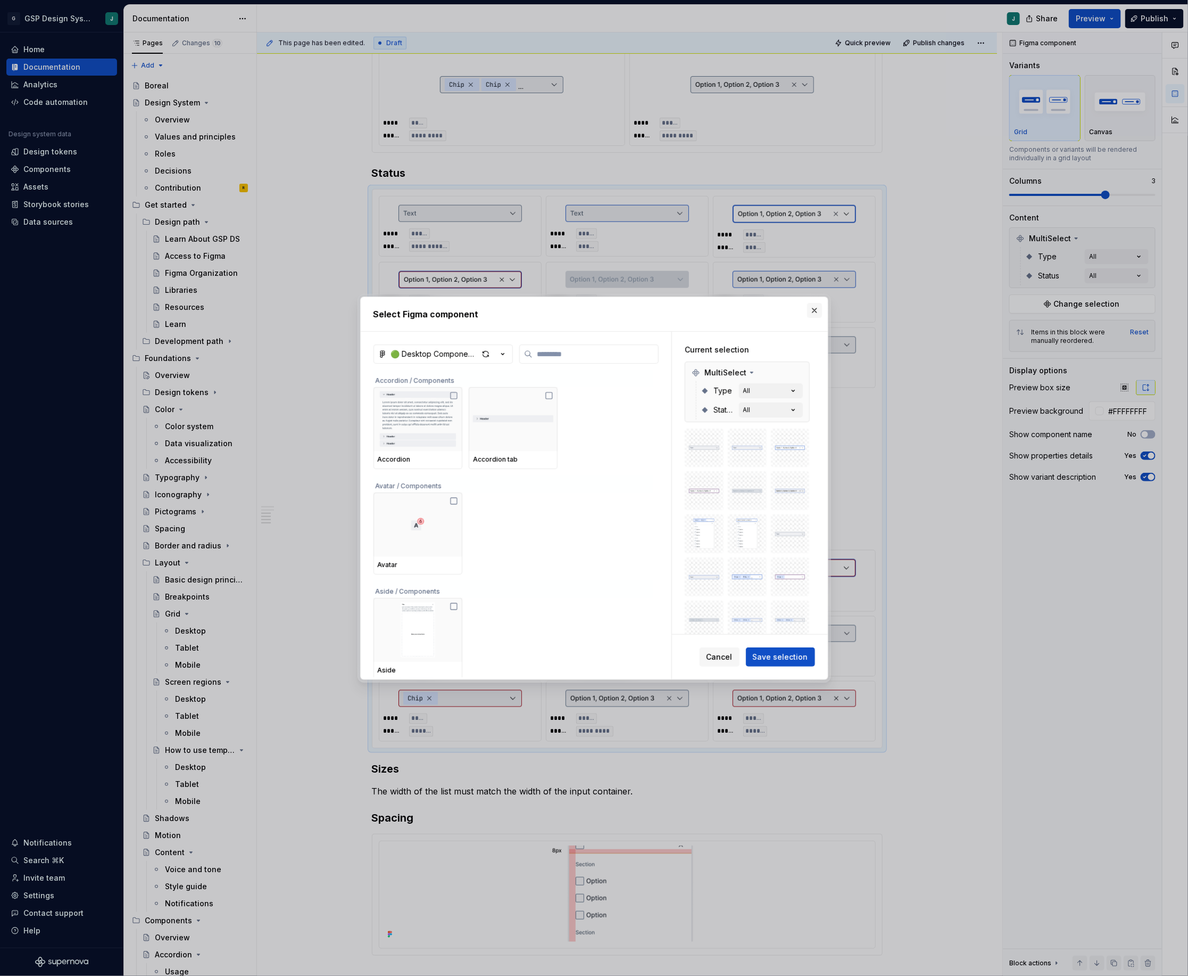
click at [817, 309] on button "button" at bounding box center [814, 310] width 15 height 15
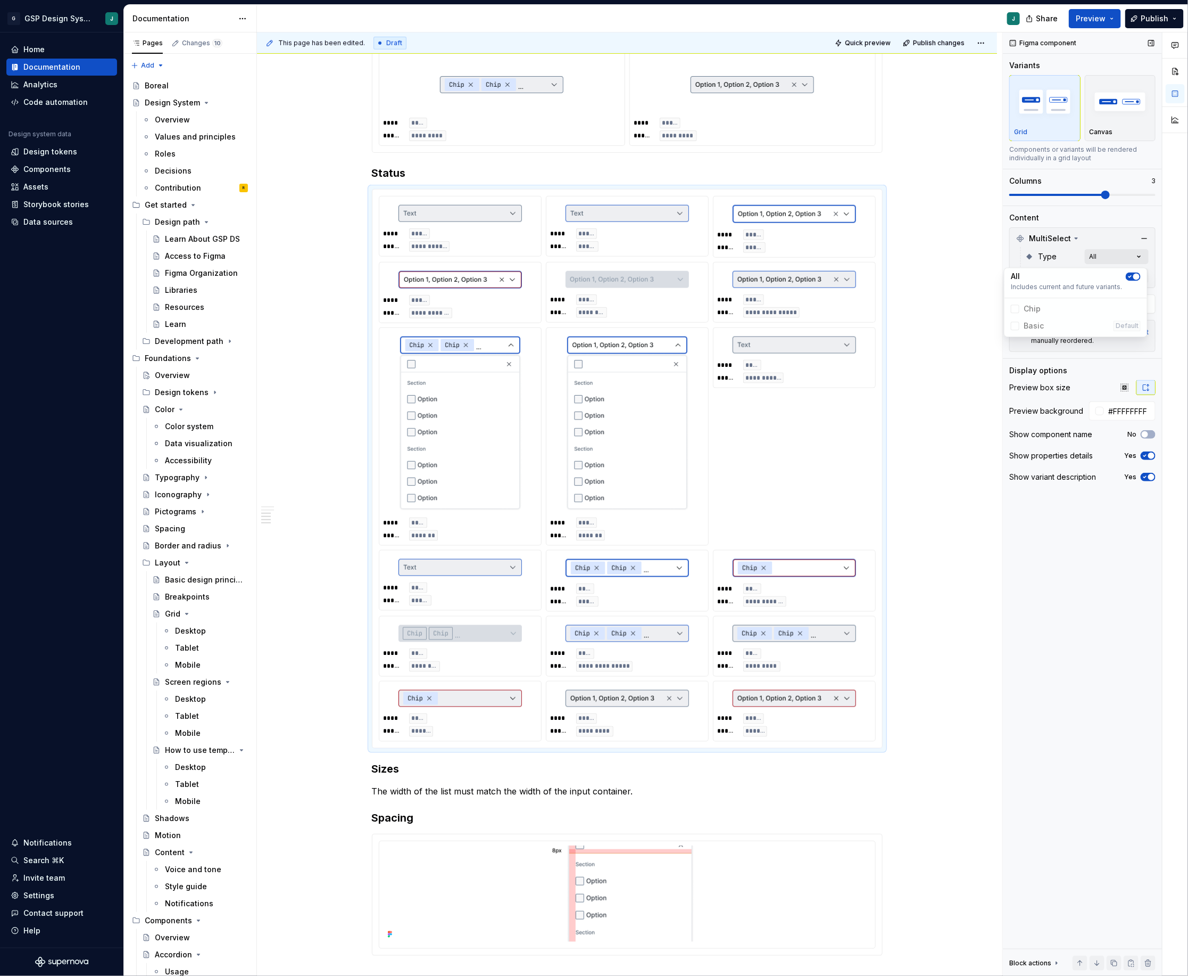
click at [1141, 255] on div "Comments Open comments No comments yet Select ‘Comment’ from the block context …" at bounding box center [1095, 504] width 185 height 944
click at [1139, 255] on div "Comments Open comments No comments yet Select ‘Comment’ from the block context …" at bounding box center [1095, 504] width 185 height 944
click at [1136, 279] on div "Comments Open comments No comments yet Select ‘Comment’ from the block context …" at bounding box center [1095, 504] width 185 height 944
click at [906, 375] on html "G GSP Design System J Home Documentation Analytics Code automation Design syste…" at bounding box center [594, 488] width 1188 height 976
click at [982, 731] on div "**********" at bounding box center [627, 449] width 740 height 1712
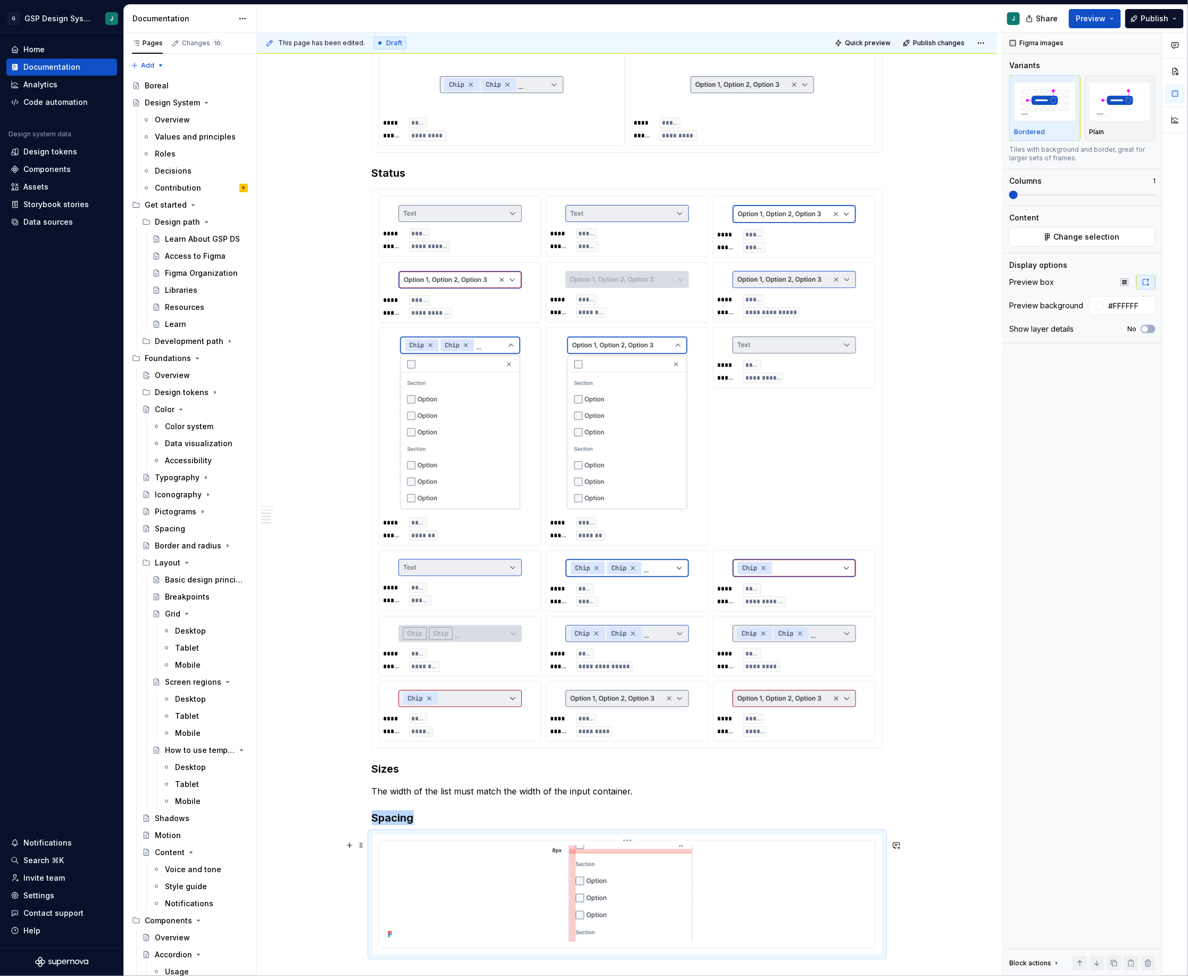
click at [637, 879] on img at bounding box center [627, 893] width 158 height 96
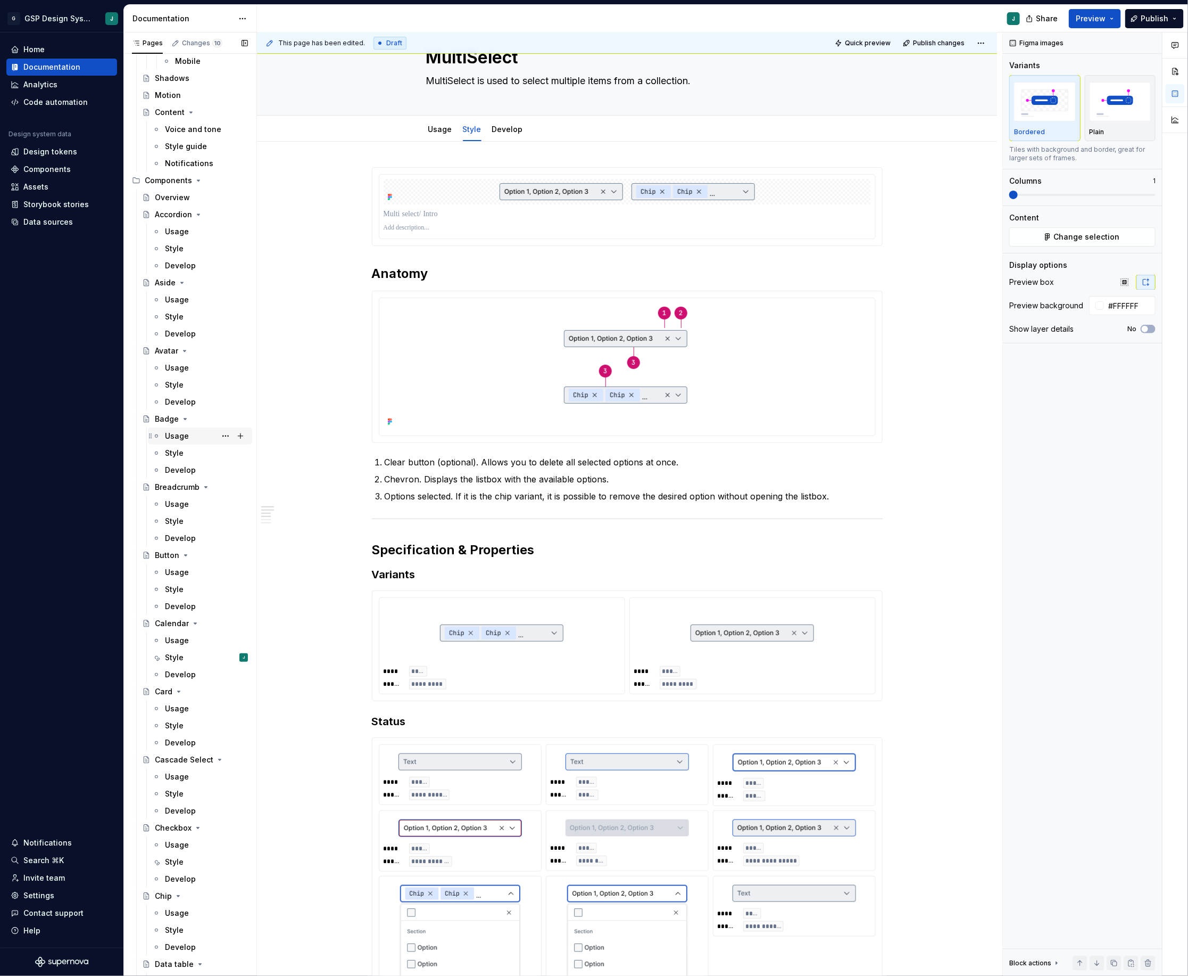
scroll to position [727, 0]
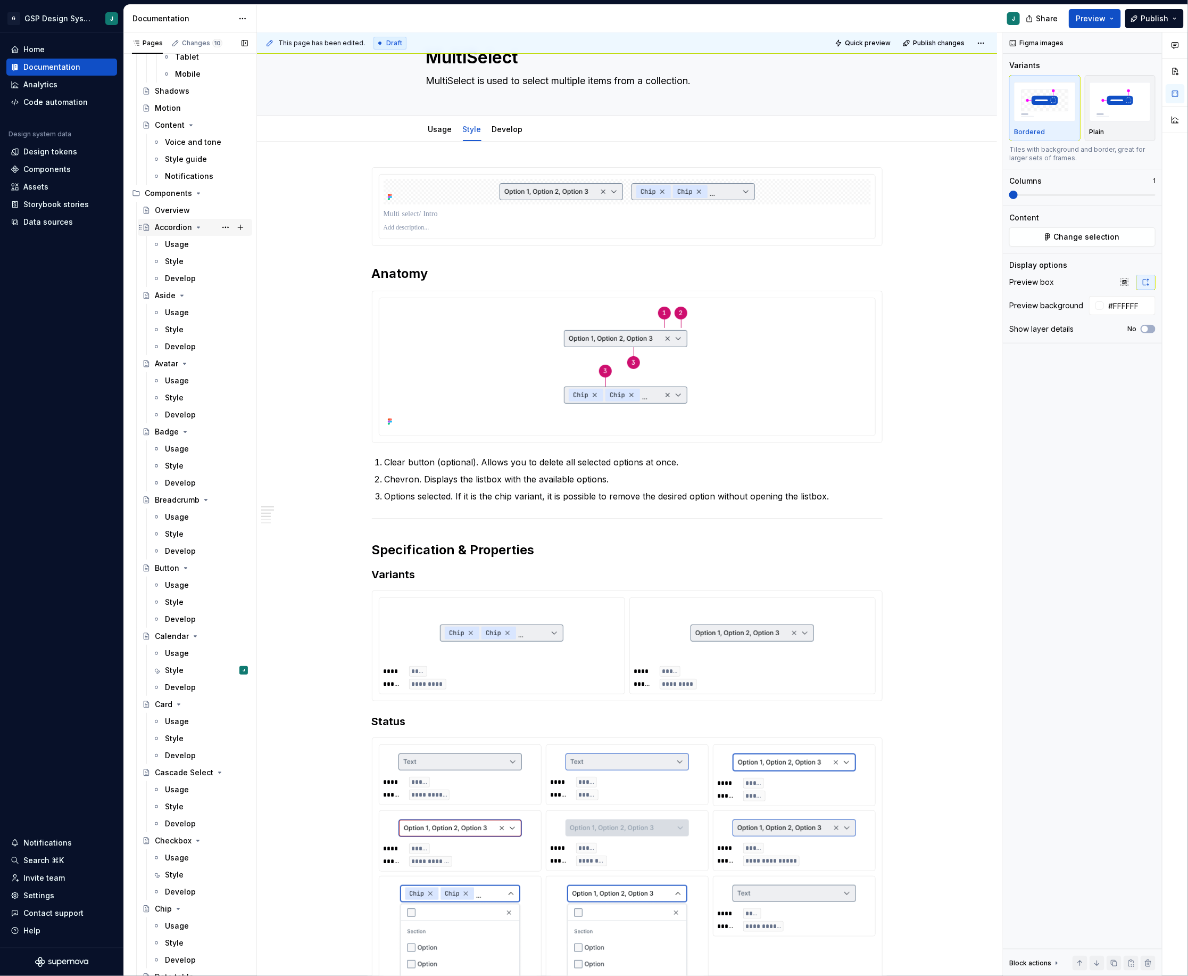
click at [199, 228] on icon "Page tree" at bounding box center [198, 227] width 9 height 9
click at [197, 241] on div "Aside" at bounding box center [201, 244] width 93 height 15
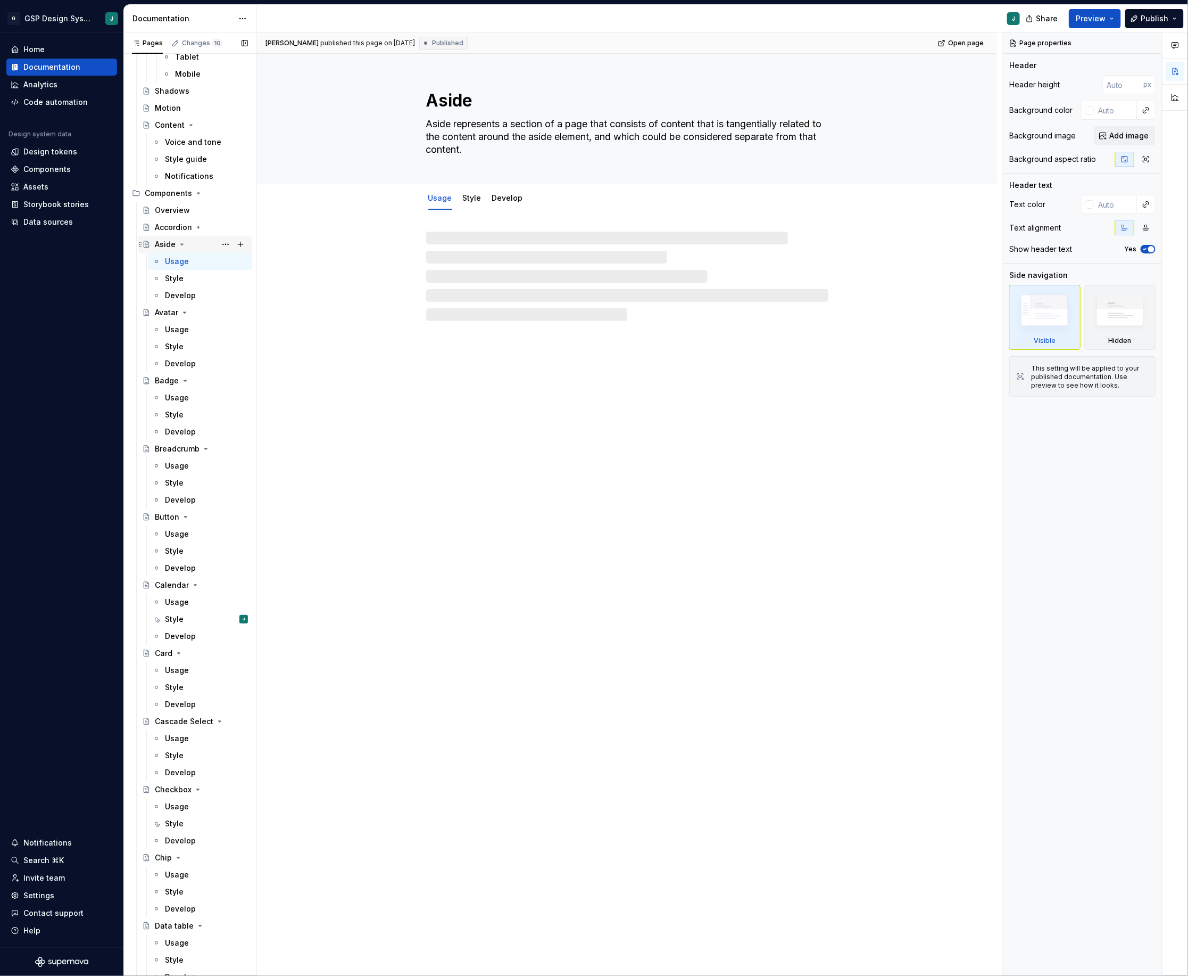
click at [180, 241] on icon "Page tree" at bounding box center [182, 244] width 9 height 9
click at [185, 262] on icon "Page tree" at bounding box center [184, 261] width 9 height 9
click at [184, 278] on icon "Page tree" at bounding box center [185, 278] width 3 height 1
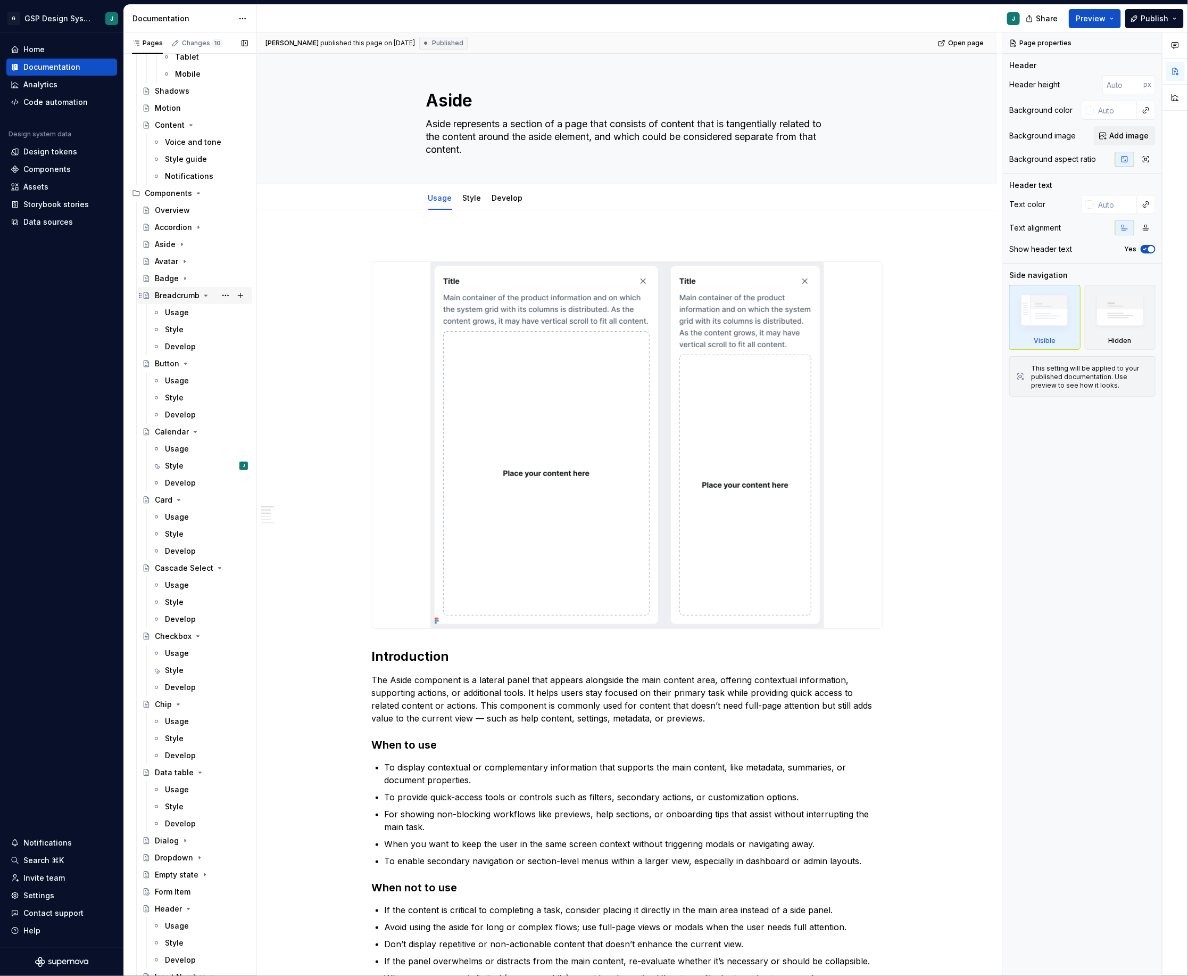
click at [203, 294] on icon "Page tree" at bounding box center [206, 295] width 9 height 9
click at [185, 309] on icon "Page tree" at bounding box center [185, 312] width 9 height 9
click at [195, 327] on icon "Page tree" at bounding box center [195, 329] width 9 height 9
click at [180, 348] on icon "Page tree" at bounding box center [179, 346] width 9 height 9
click at [212, 363] on icon "Page tree" at bounding box center [212, 363] width 3 height 1
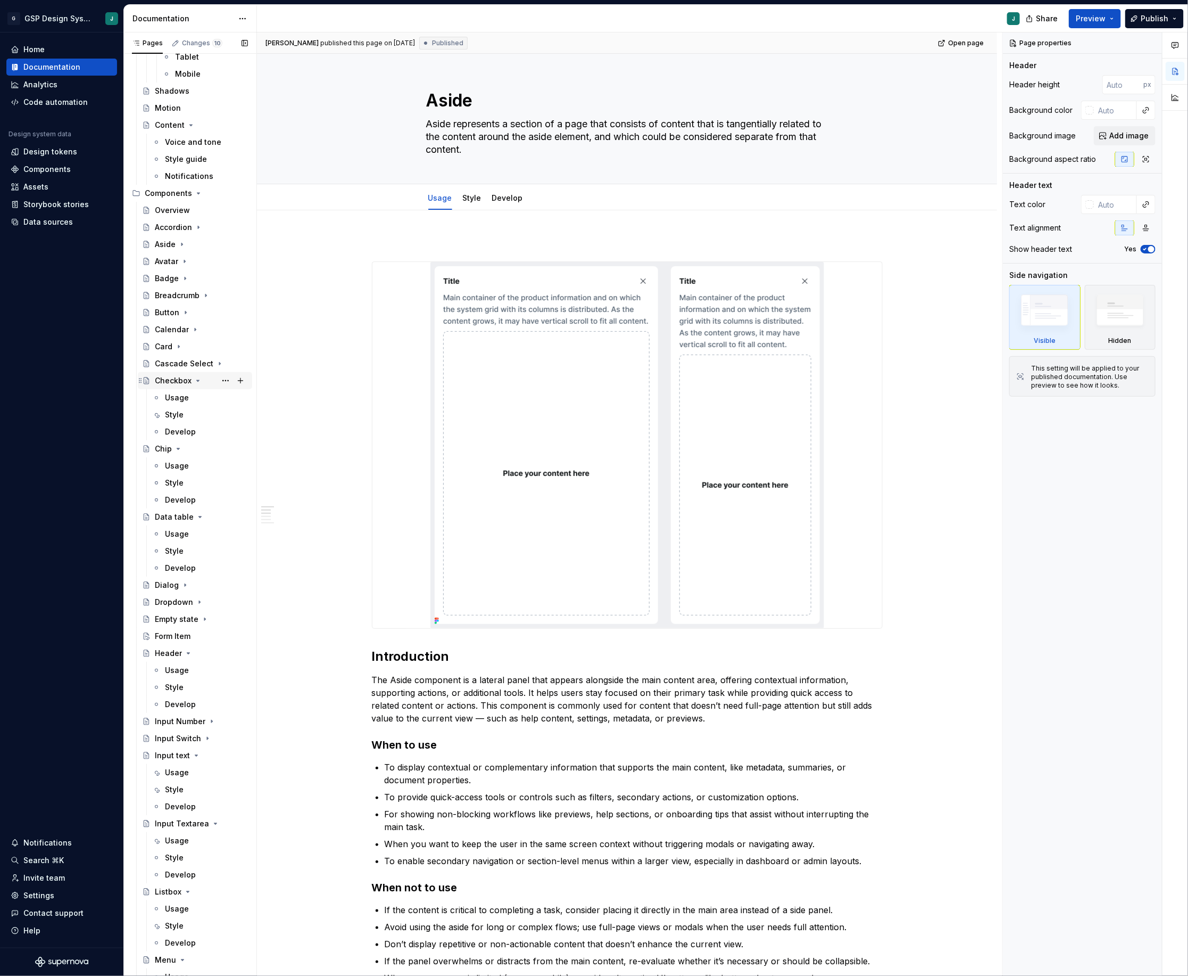
click at [197, 380] on icon "Page tree" at bounding box center [198, 380] width 3 height 1
click at [177, 395] on icon "Page tree" at bounding box center [178, 397] width 9 height 9
click at [196, 412] on icon "Page tree" at bounding box center [200, 414] width 9 height 9
click at [188, 482] on div "Form Item" at bounding box center [173, 482] width 36 height 11
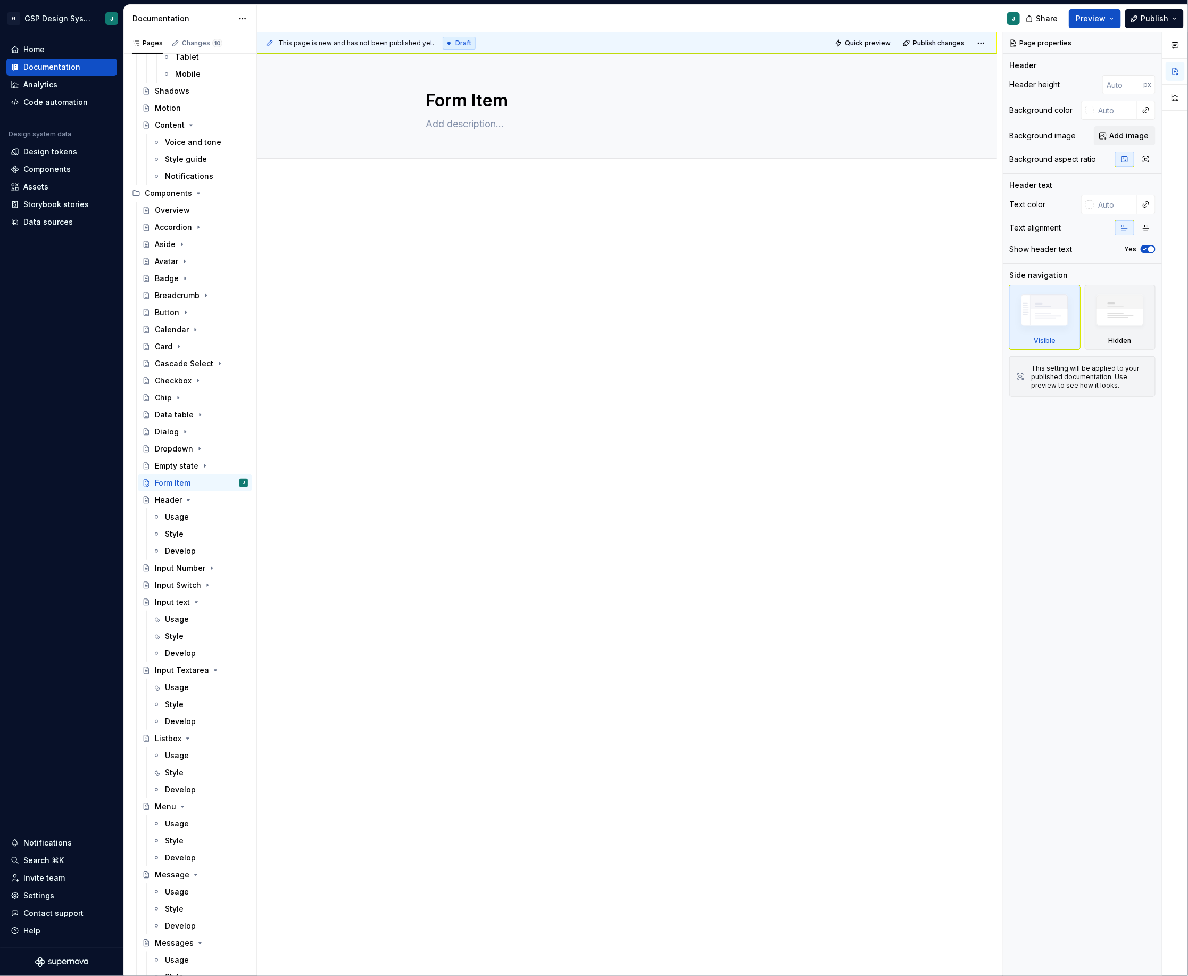
click at [456, 45] on span "Draft" at bounding box center [464, 43] width 16 height 9
click at [549, 110] on textarea "Form Item" at bounding box center [625, 101] width 402 height 26
click at [523, 103] on textarea "Form Item" at bounding box center [625, 101] width 402 height 26
type textarea "*"
type textarea "Form Item"
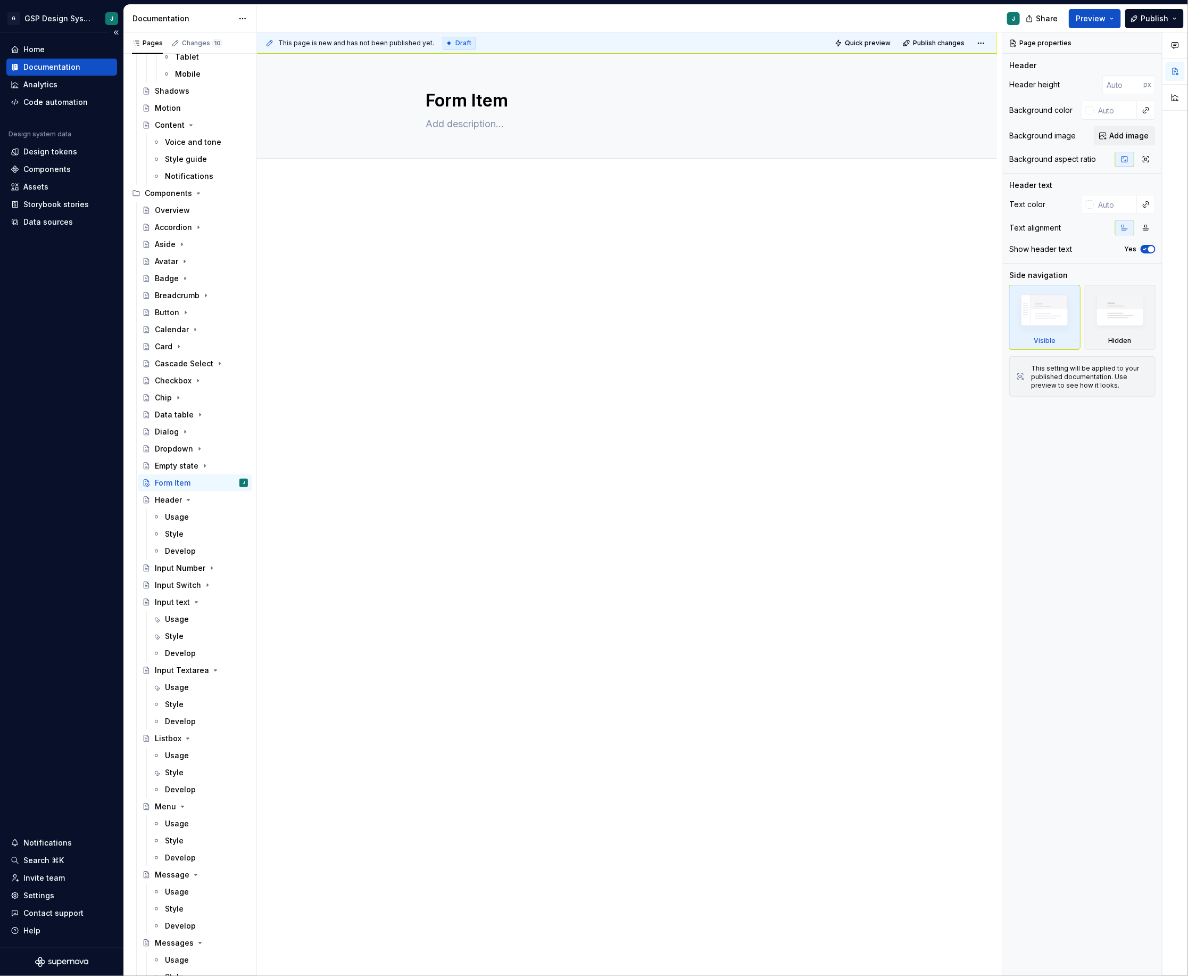
type textarea "*"
type textarea "Form Item ❗️"
type textarea "*"
type textarea "Form Item ❗️"
click at [514, 397] on div "This page is new and has not been published yet. Draft Quick preview Publish ch…" at bounding box center [630, 504] width 746 height 944
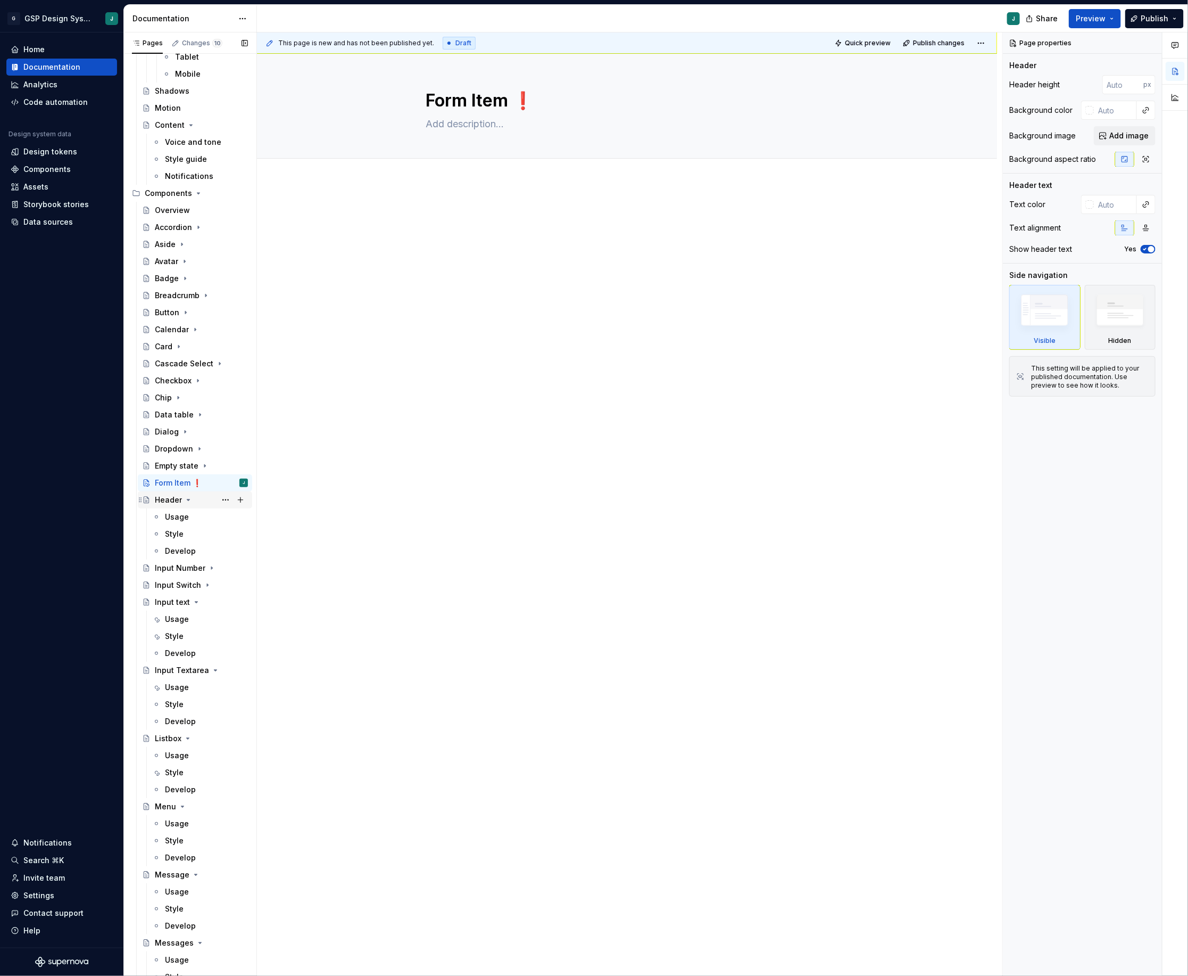
click at [185, 498] on icon "Page tree" at bounding box center [188, 499] width 9 height 9
click at [195, 548] on icon "Page tree" at bounding box center [196, 551] width 9 height 9
click at [211, 564] on icon "Page tree" at bounding box center [212, 568] width 9 height 9
click at [188, 583] on icon "Page tree" at bounding box center [188, 585] width 9 height 9
click at [181, 602] on icon "Page tree" at bounding box center [182, 602] width 9 height 9
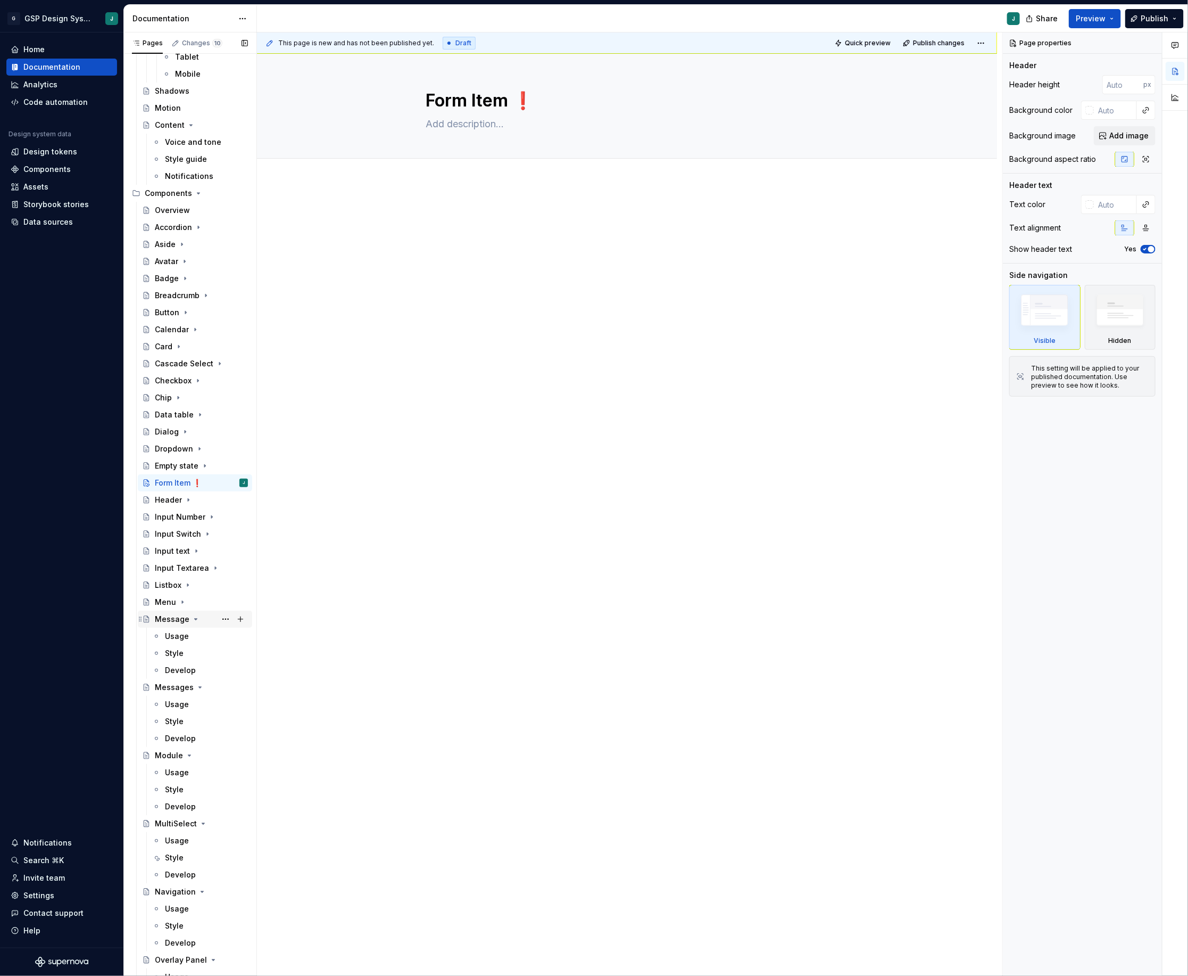
click at [196, 617] on icon "Page tree" at bounding box center [196, 619] width 9 height 9
click at [196, 634] on icon "Page tree" at bounding box center [200, 636] width 9 height 9
click at [186, 652] on icon "Page tree" at bounding box center [189, 653] width 9 height 9
click at [202, 668] on icon "Page tree" at bounding box center [203, 670] width 9 height 9
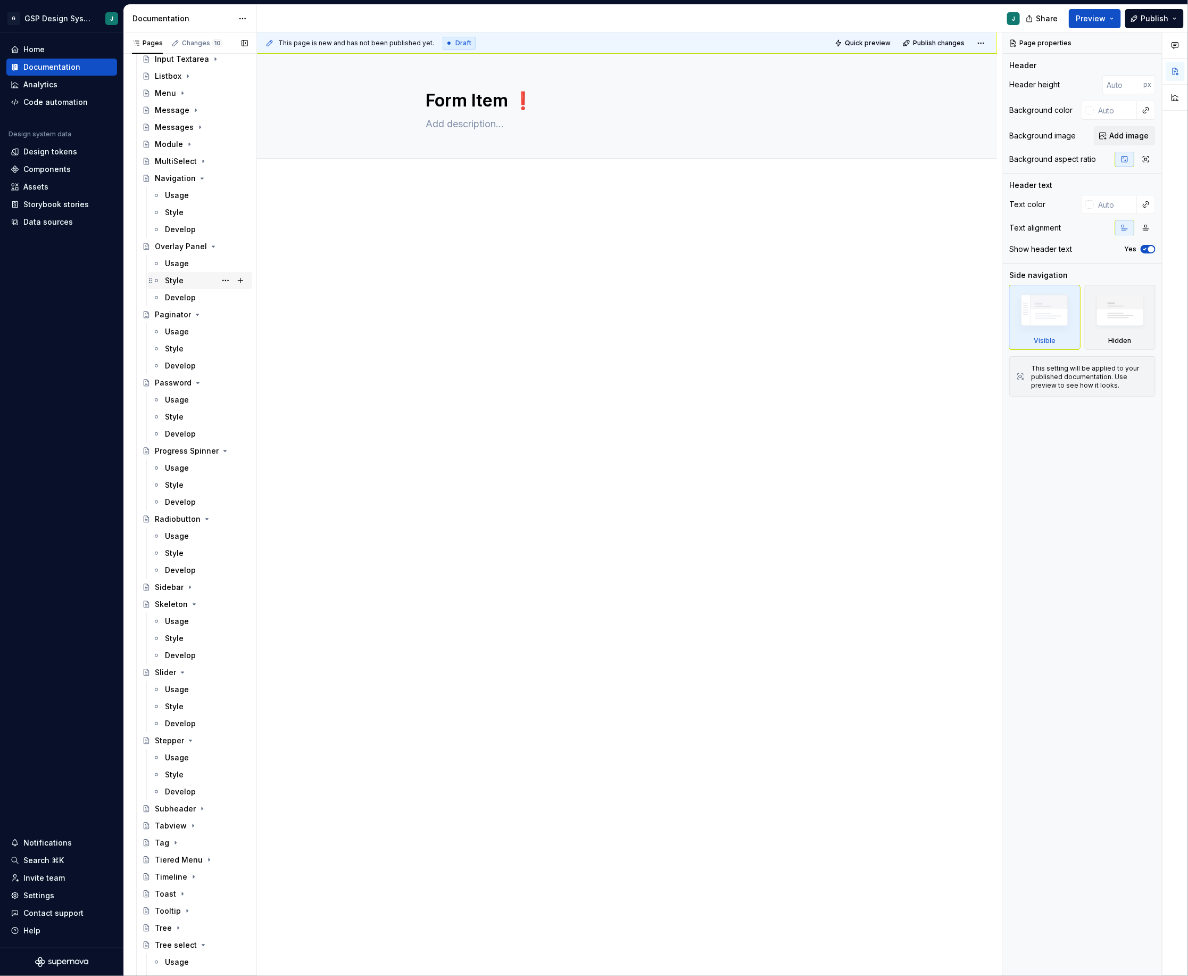
scroll to position [1239, 0]
click at [193, 596] on icon "Page tree" at bounding box center [194, 600] width 9 height 9
click at [183, 613] on icon "Page tree" at bounding box center [182, 617] width 9 height 9
click at [191, 631] on icon "Page tree" at bounding box center [190, 634] width 9 height 9
click at [202, 788] on icon "Page tree" at bounding box center [203, 787] width 9 height 9
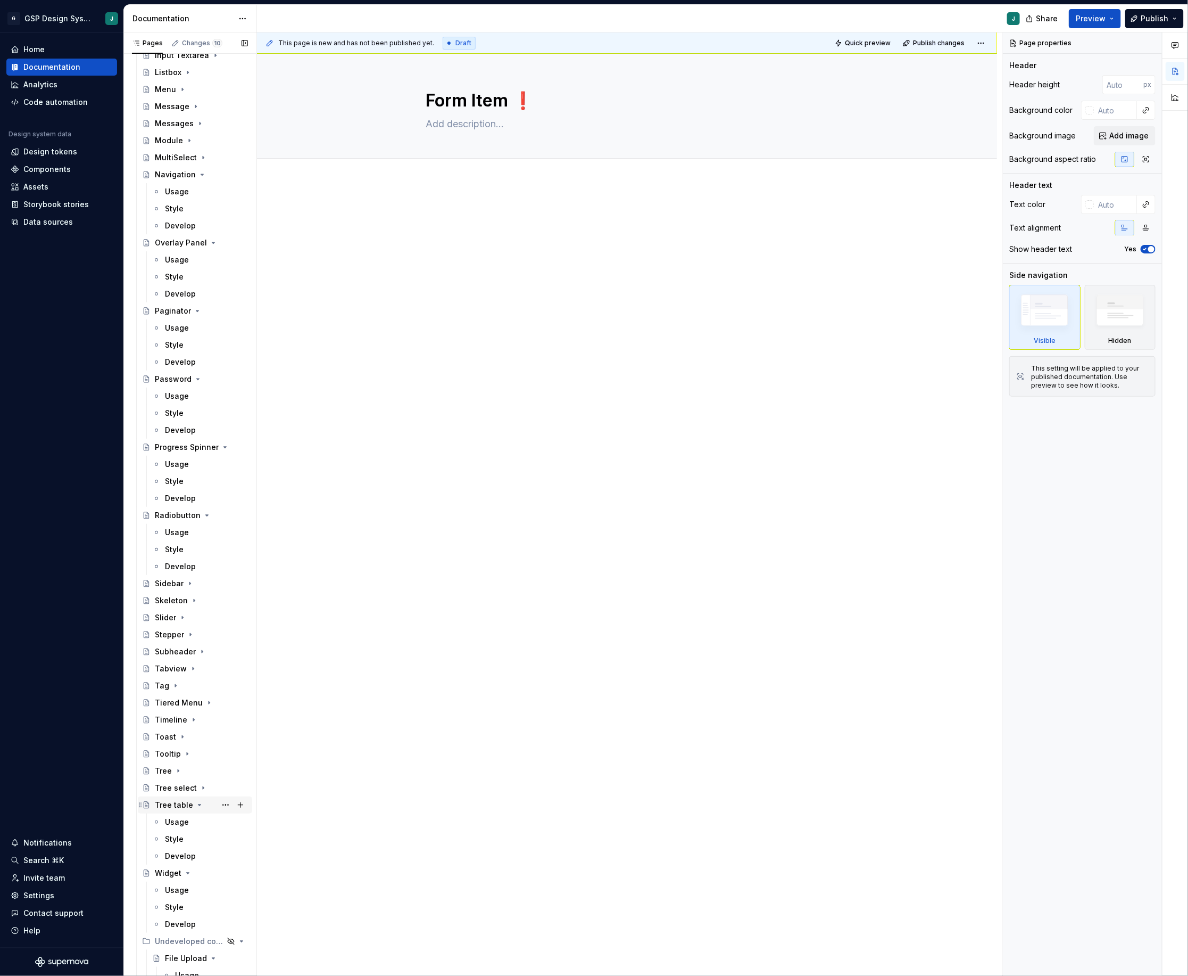
click at [201, 804] on icon "Page tree" at bounding box center [199, 804] width 9 height 9
click at [189, 820] on icon "Page tree" at bounding box center [188, 821] width 9 height 9
click at [205, 513] on icon "Page tree" at bounding box center [207, 515] width 9 height 9
click at [226, 440] on button "Page tree" at bounding box center [225, 447] width 15 height 15
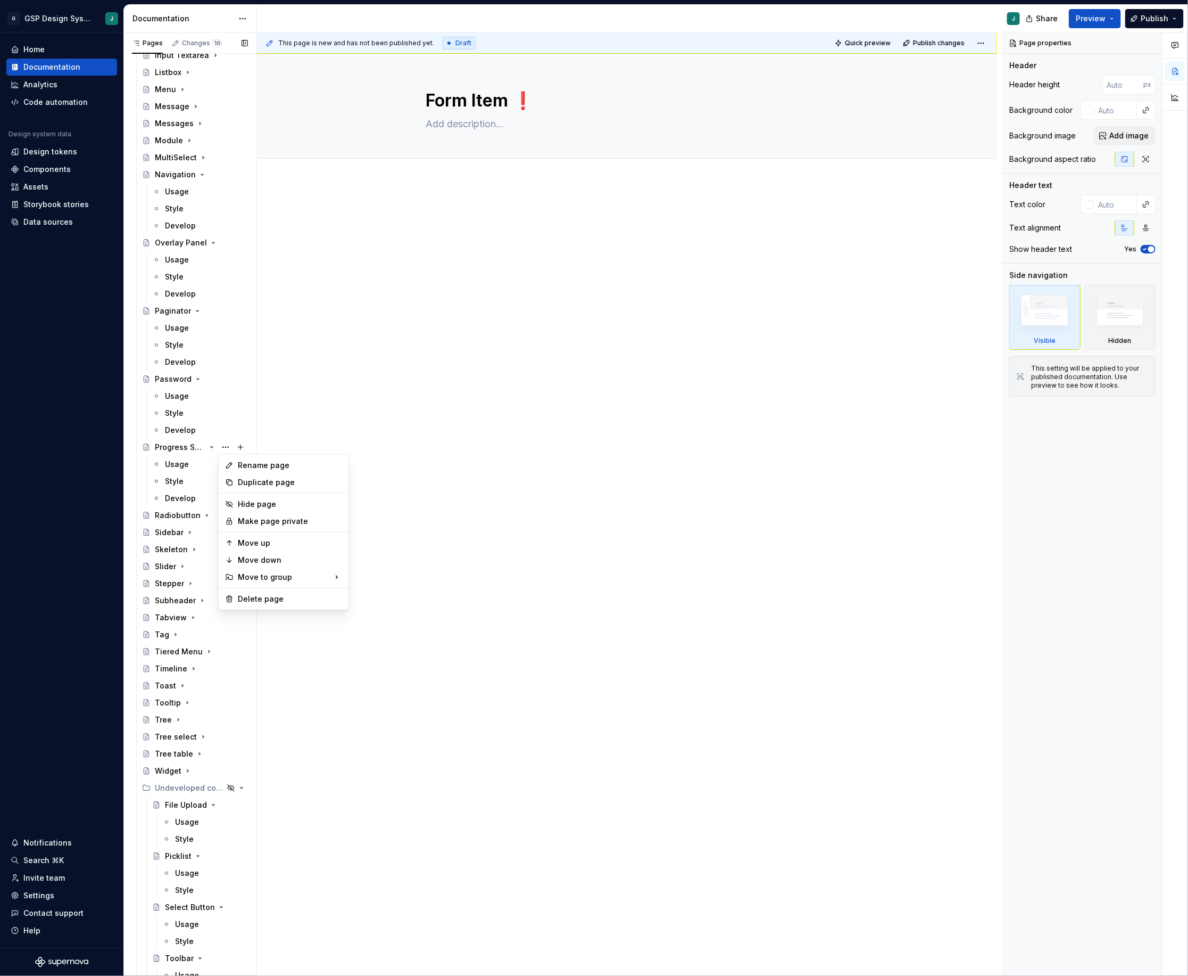
click at [197, 381] on div "Pages Changes 10 Add Accessibility guide for tree Page tree. Navigate the tree …" at bounding box center [189, 506] width 133 height 948
click at [197, 377] on icon "Page tree" at bounding box center [198, 379] width 9 height 9
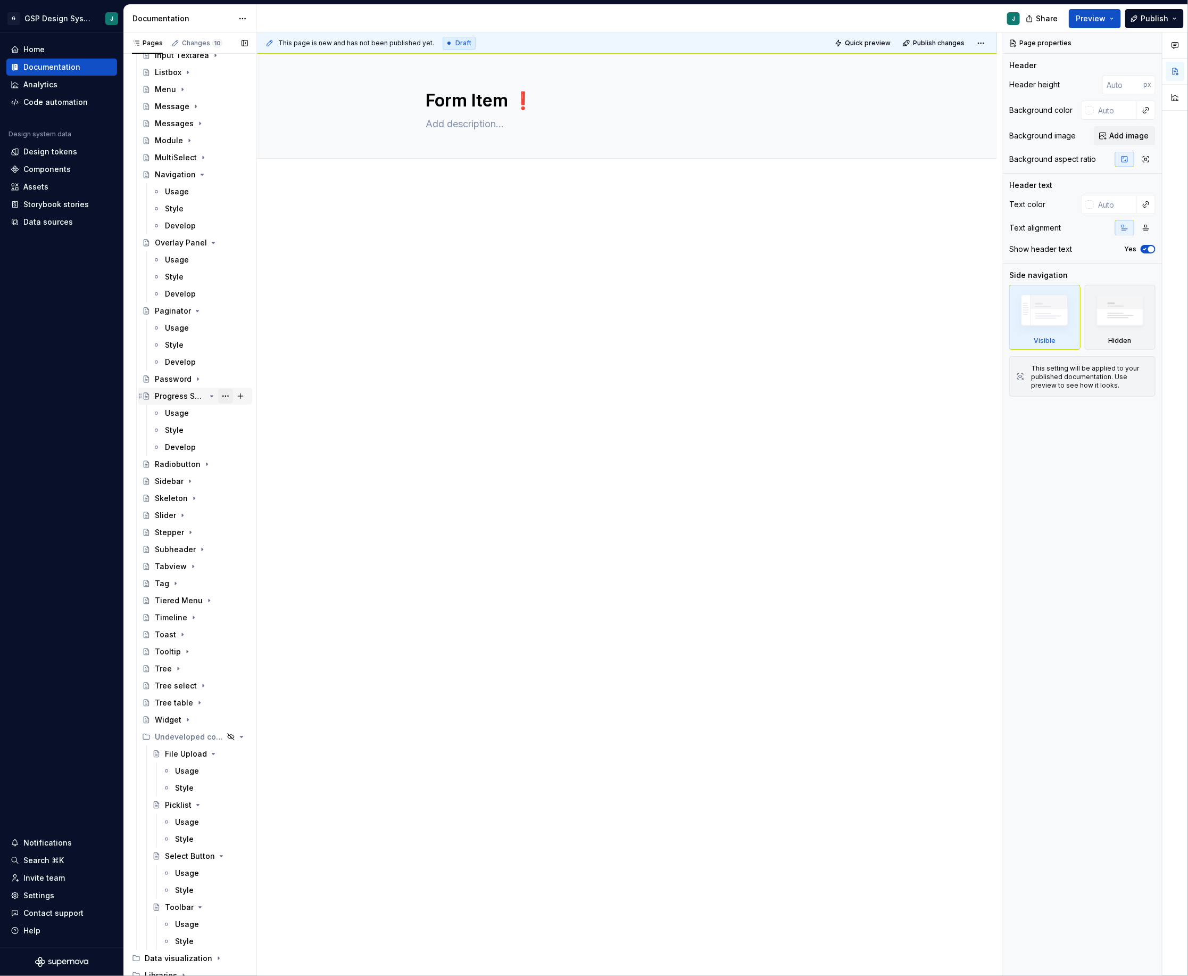
click at [220, 395] on button "Page tree" at bounding box center [225, 396] width 15 height 15
click at [211, 395] on div "Pages Changes 10 Add Accessibility guide for tree Page tree. Navigate the tree …" at bounding box center [189, 506] width 133 height 948
click at [209, 393] on icon "Page tree" at bounding box center [212, 396] width 9 height 9
click at [196, 310] on icon "Page tree" at bounding box center [197, 311] width 9 height 9
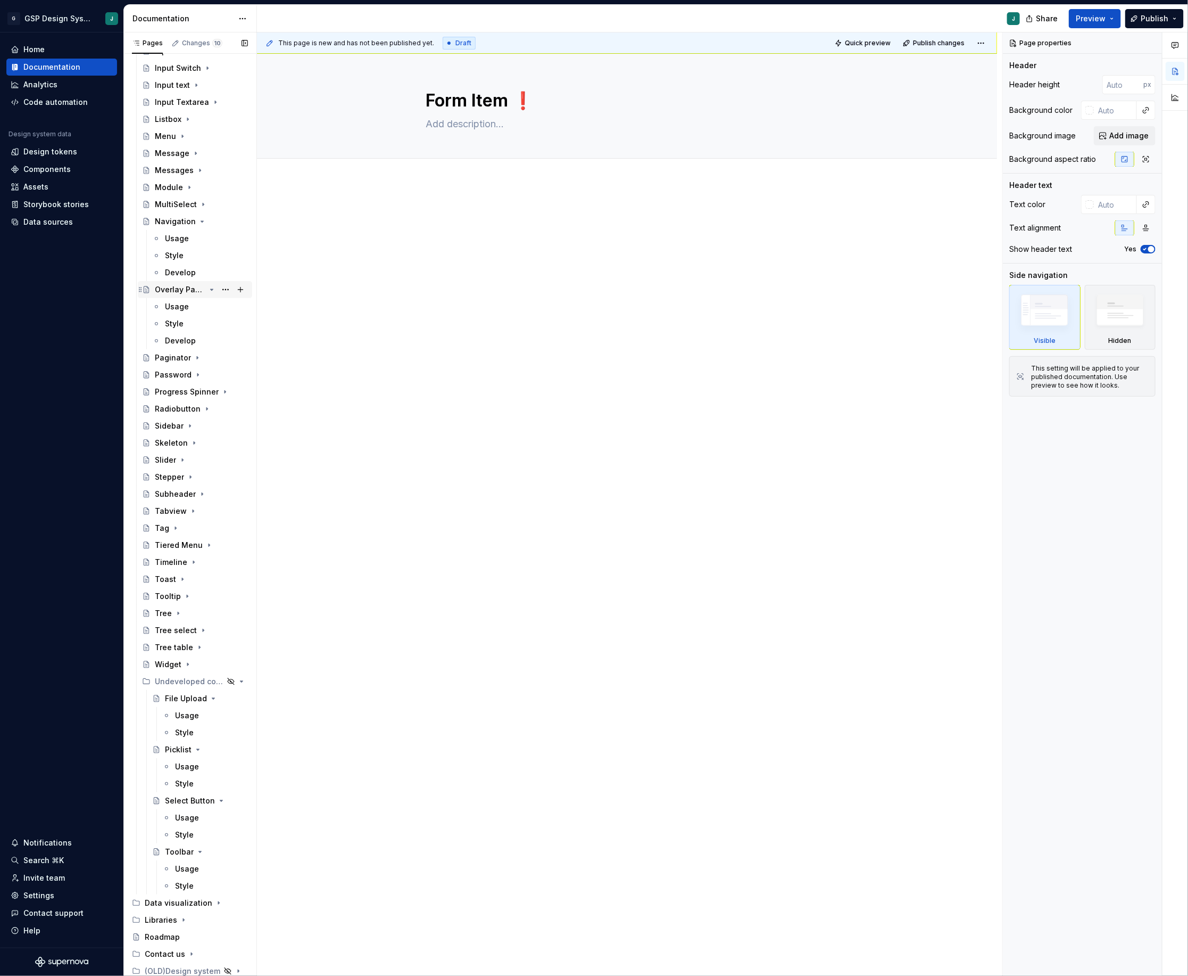
click at [211, 289] on icon "Page tree" at bounding box center [212, 289] width 3 height 1
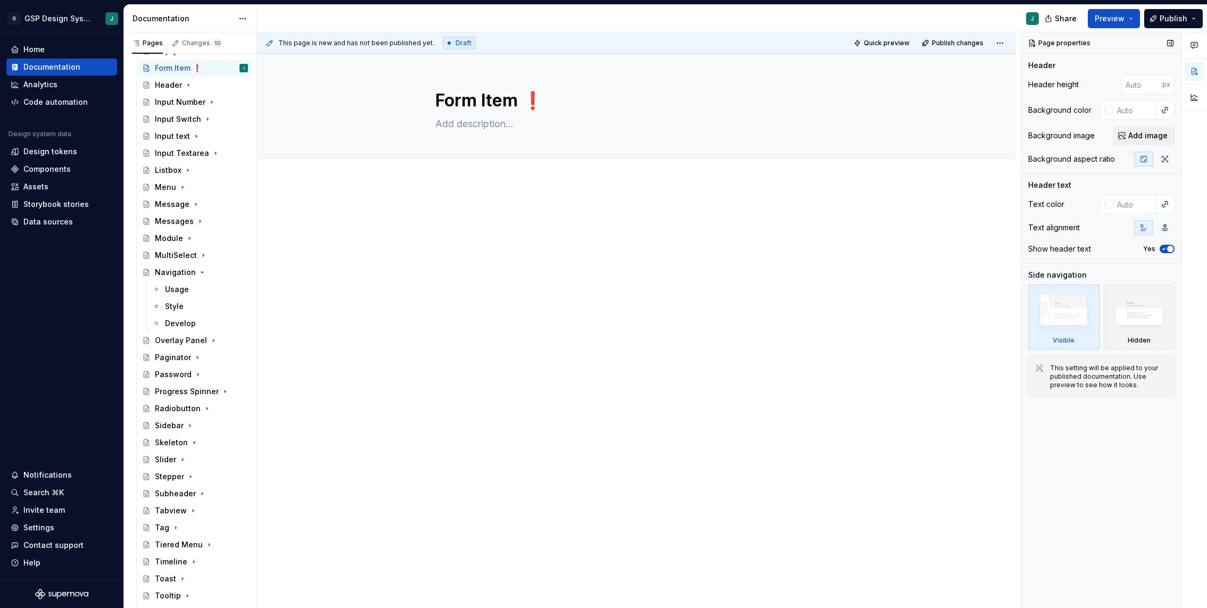
scroll to position [1142, 0]
type textarea "*"
